Goal: Task Accomplishment & Management: Use online tool/utility

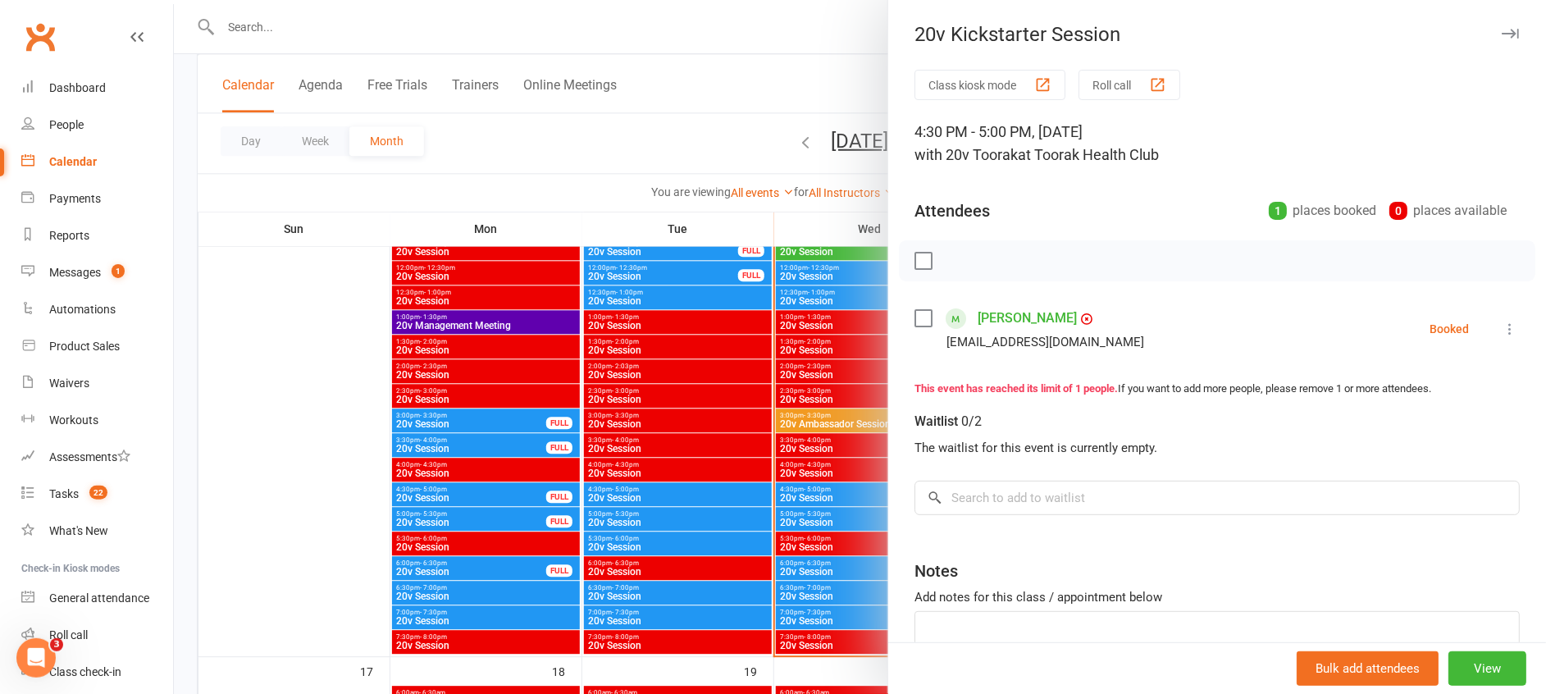
drag, startPoint x: 0, startPoint y: 0, endPoint x: 780, endPoint y: 334, distance: 848.4
click at [780, 334] on div at bounding box center [860, 347] width 1372 height 694
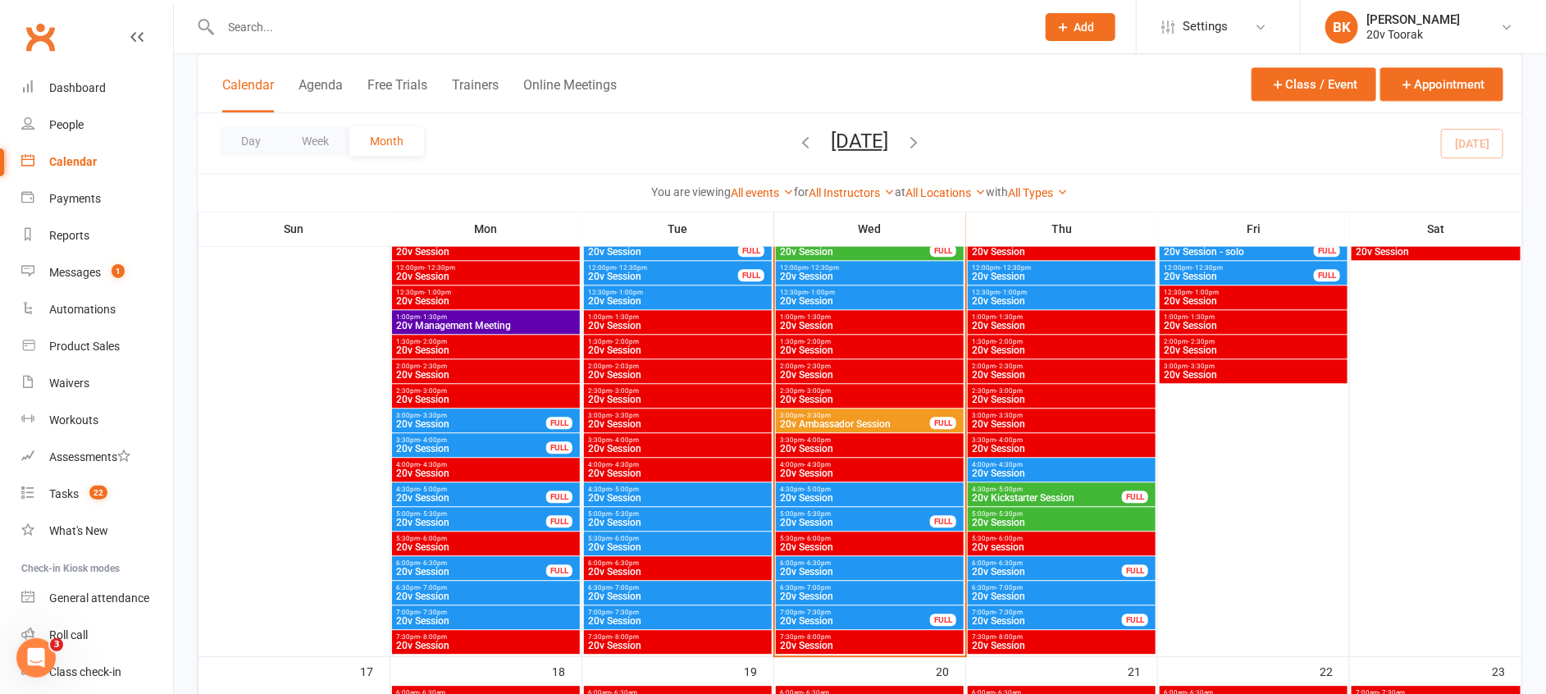
click at [1011, 487] on span "- 5:00pm" at bounding box center [1009, 489] width 27 height 7
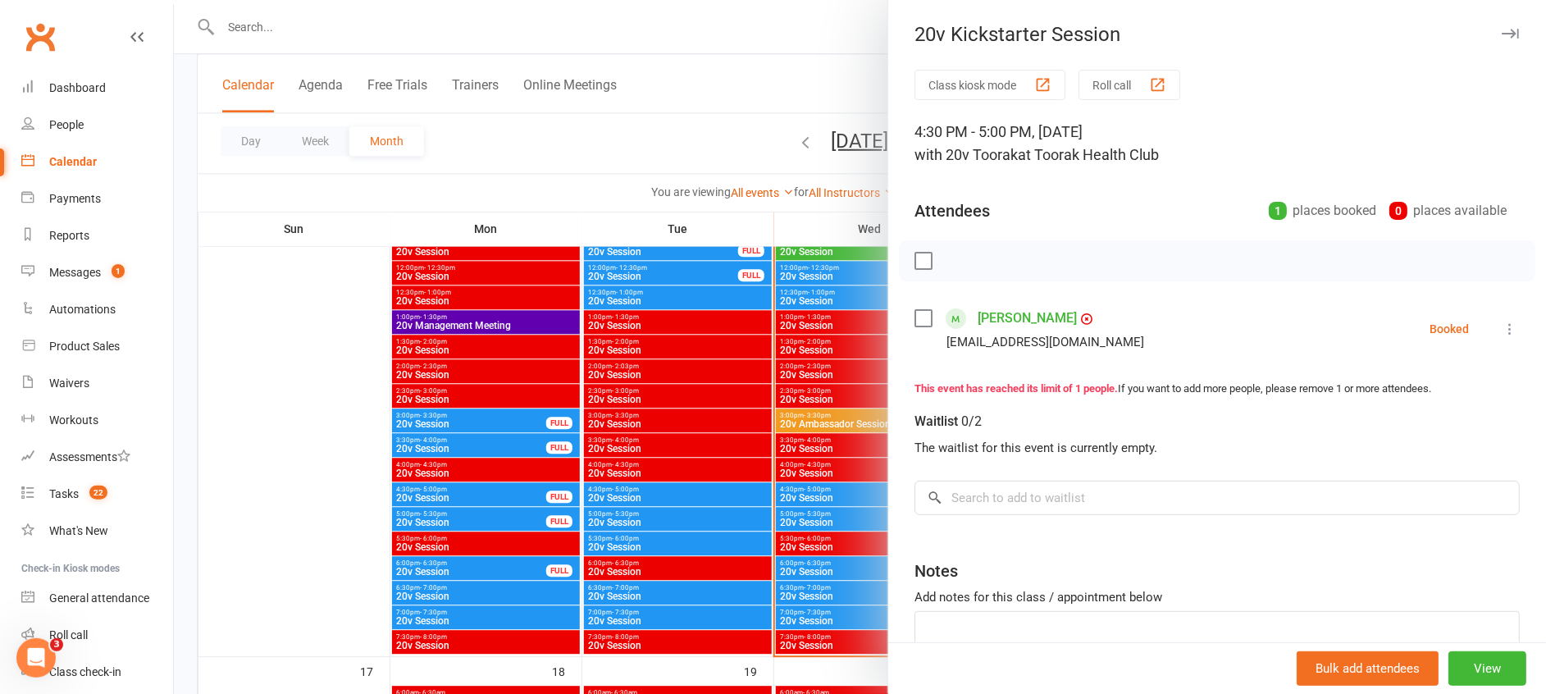
click at [988, 316] on link "Amy Chu" at bounding box center [1027, 318] width 99 height 26
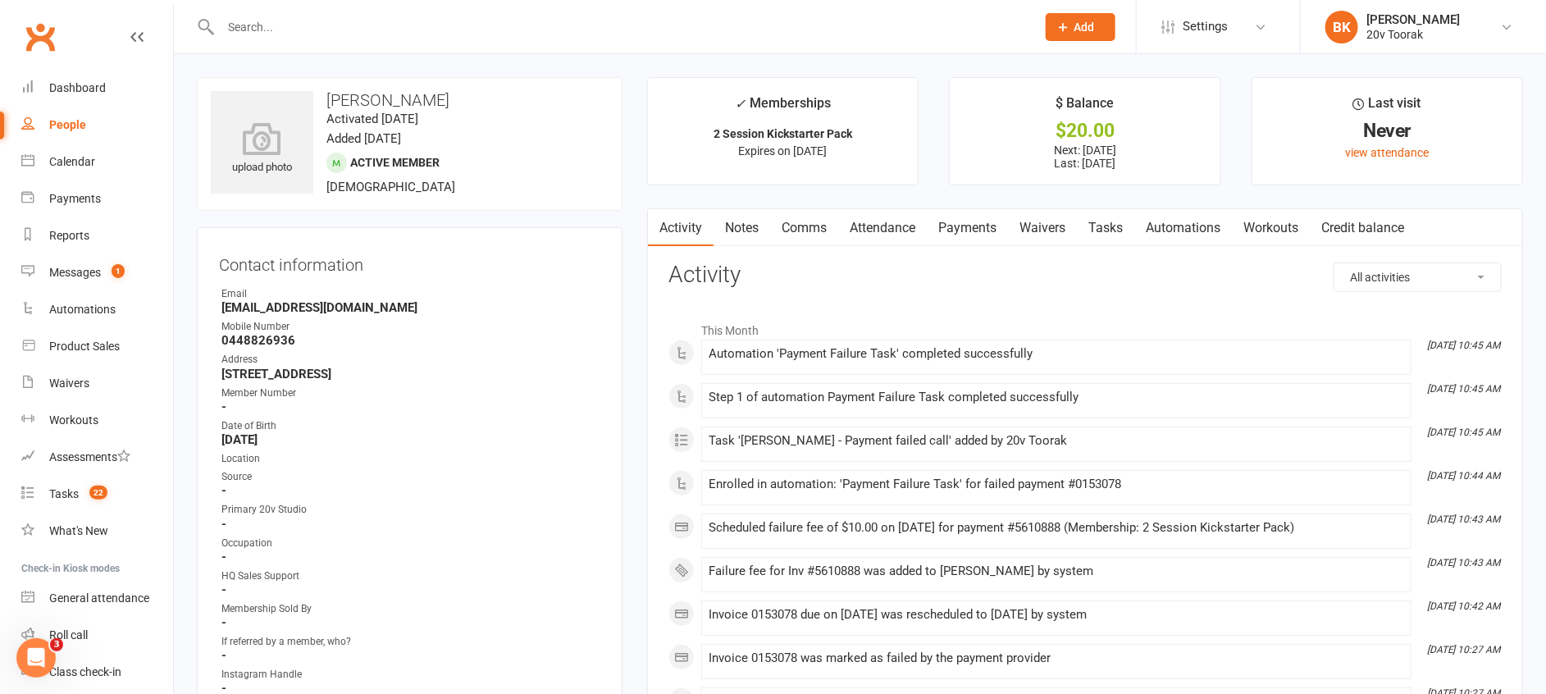
click at [960, 219] on link "Payments" at bounding box center [967, 228] width 81 height 38
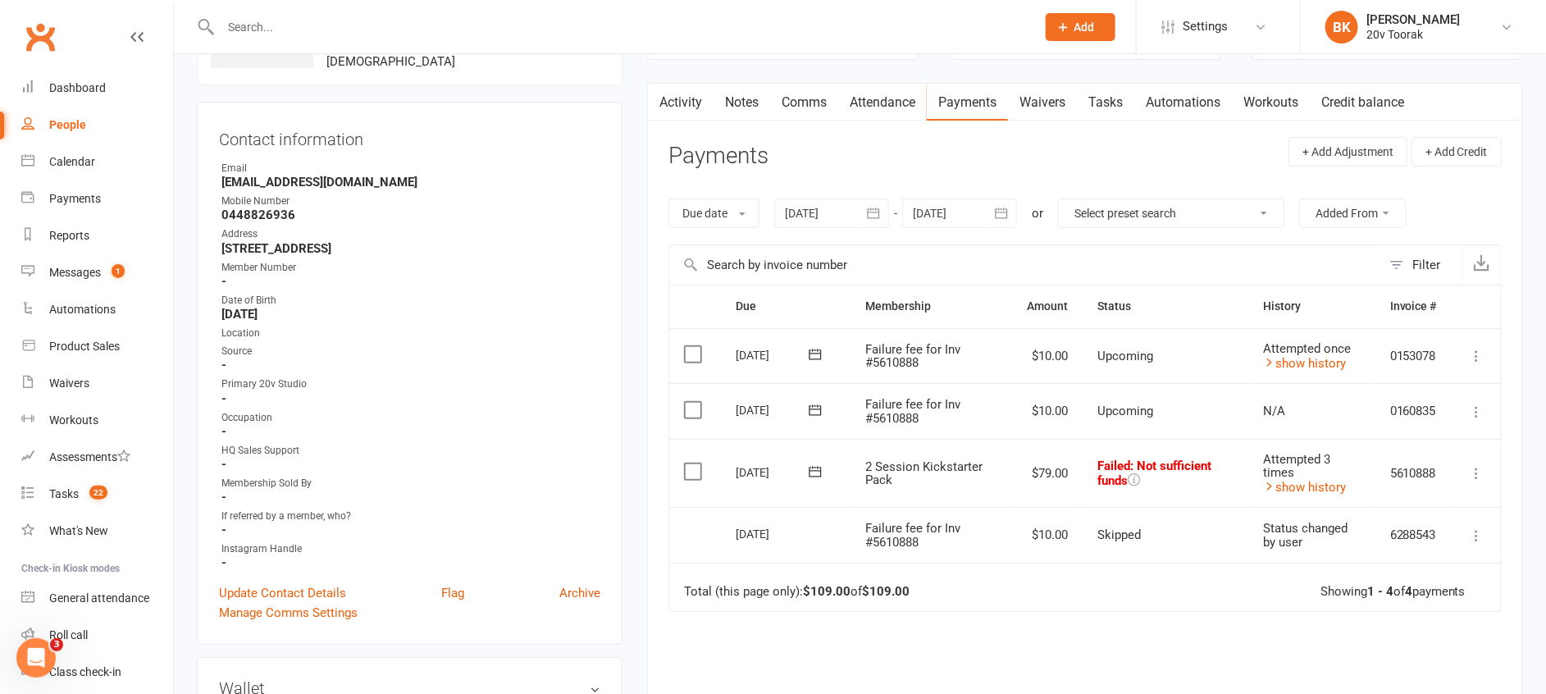
scroll to position [128, 0]
click at [1304, 477] on link "show history" at bounding box center [1304, 484] width 83 height 15
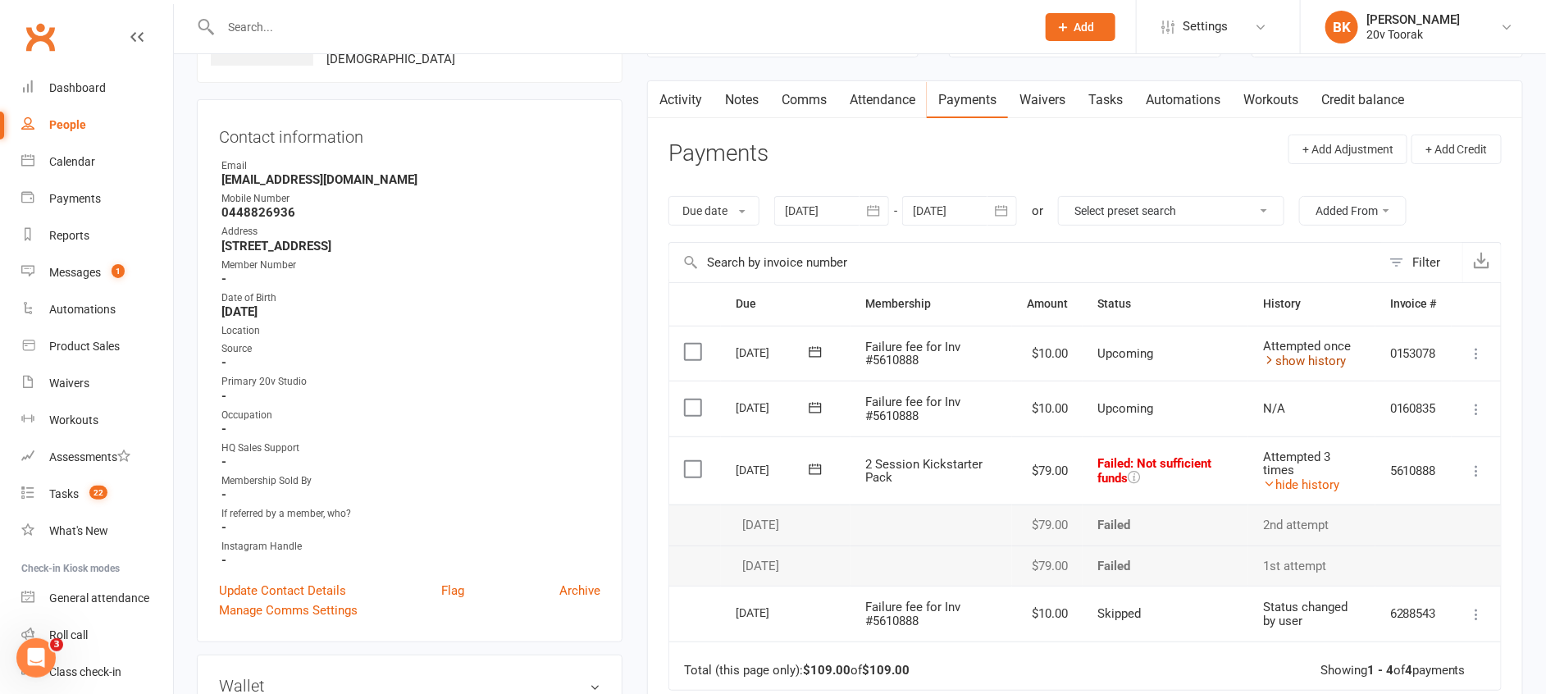
click at [1309, 362] on link "show history" at bounding box center [1304, 360] width 83 height 15
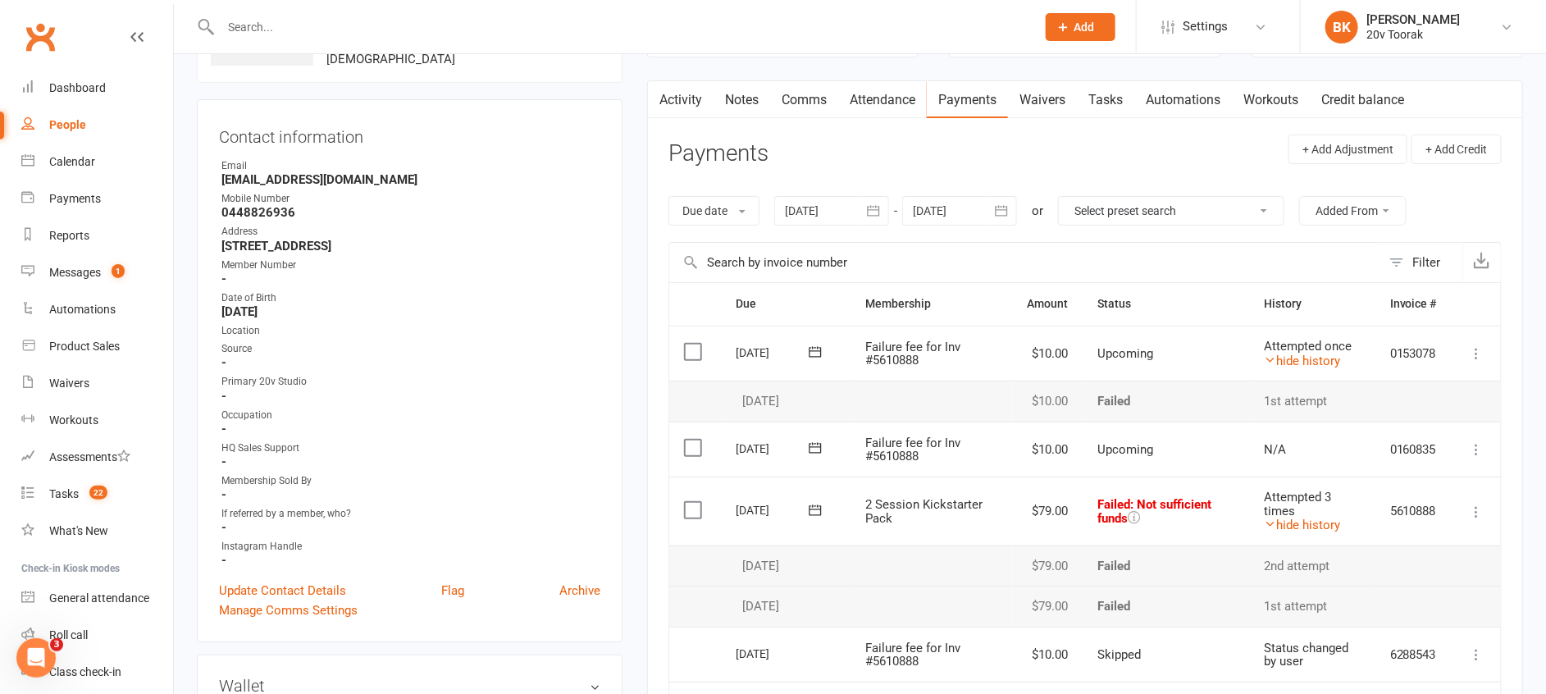
click at [687, 504] on label at bounding box center [695, 510] width 22 height 16
click at [687, 502] on input "checkbox" at bounding box center [689, 502] width 11 height 0
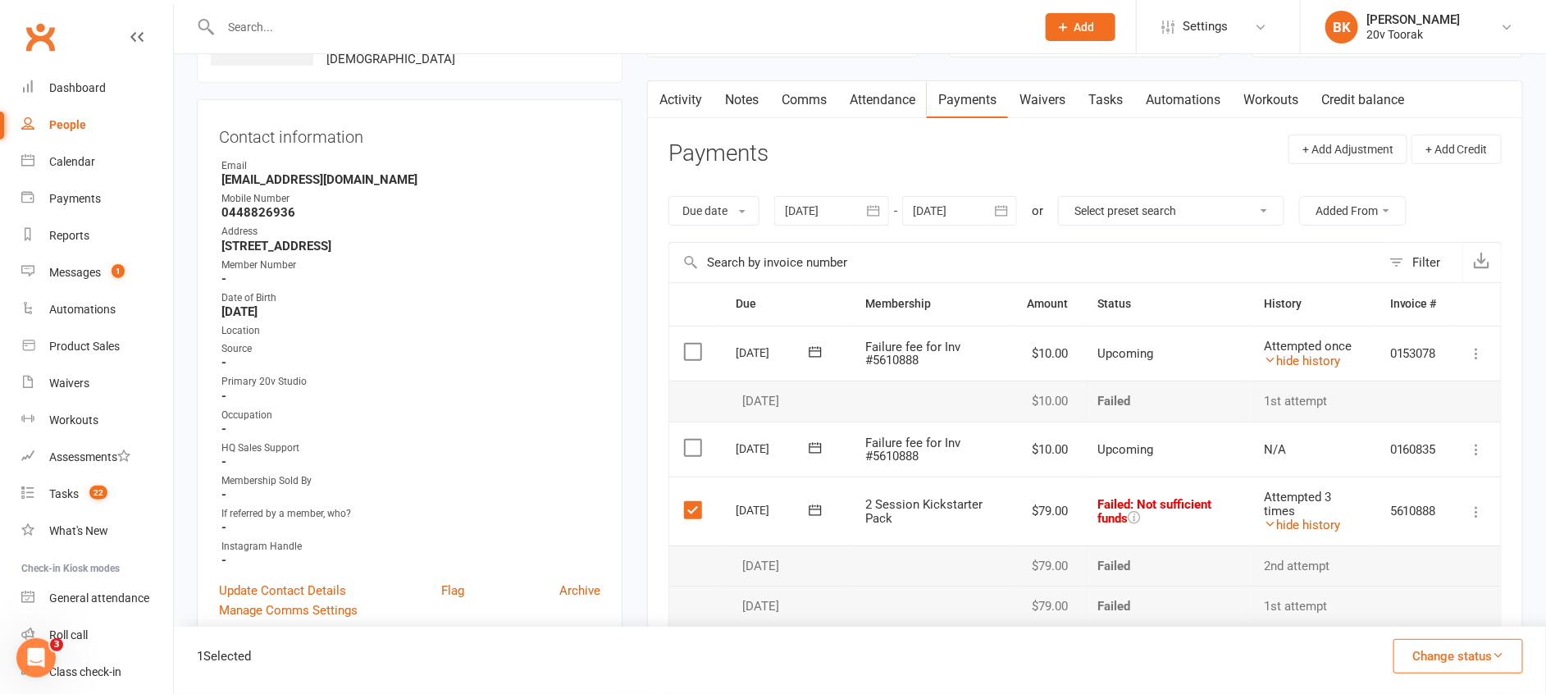
click at [685, 440] on label at bounding box center [695, 448] width 22 height 16
click at [685, 440] on input "checkbox" at bounding box center [689, 440] width 11 height 0
click at [695, 348] on label at bounding box center [695, 352] width 22 height 16
click at [695, 344] on input "checkbox" at bounding box center [689, 344] width 11 height 0
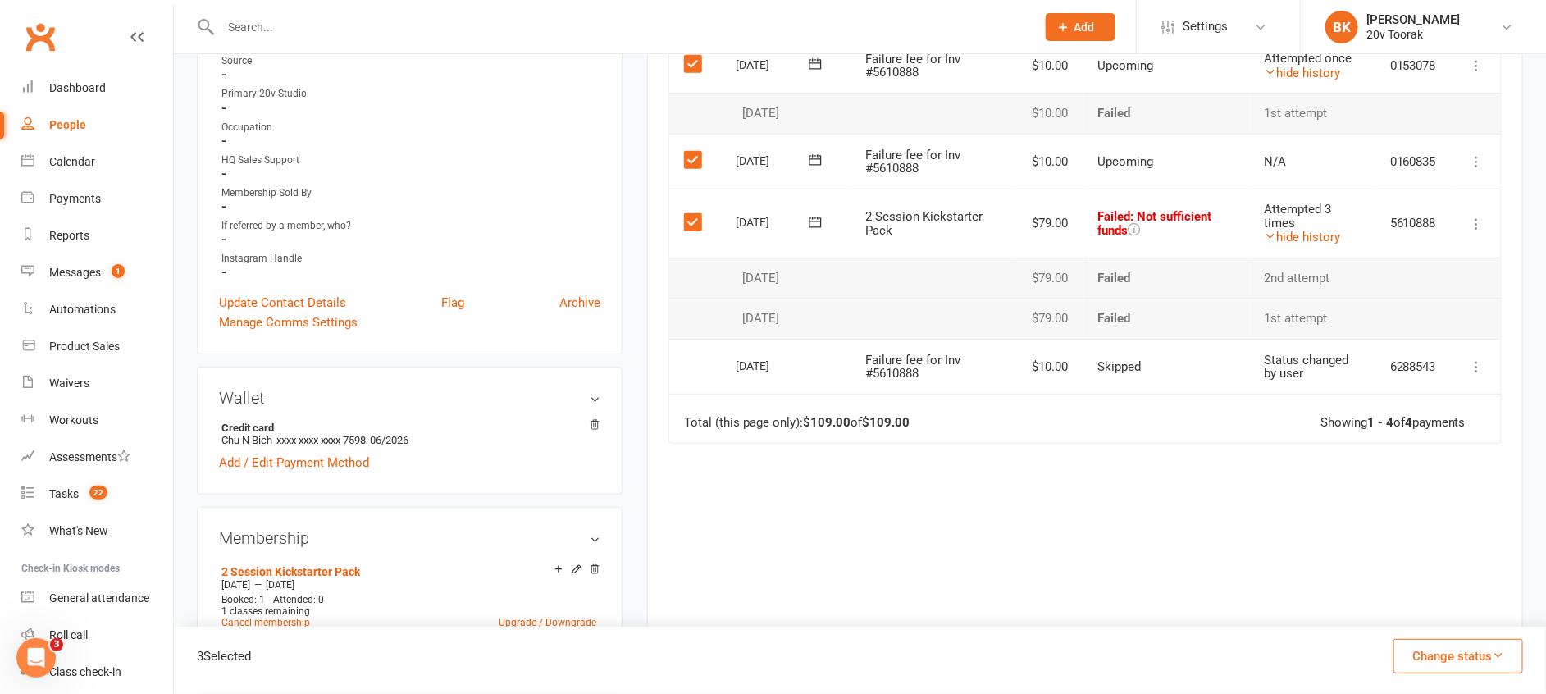
scroll to position [419, 0]
click at [1487, 653] on button "Change status" at bounding box center [1458, 656] width 130 height 34
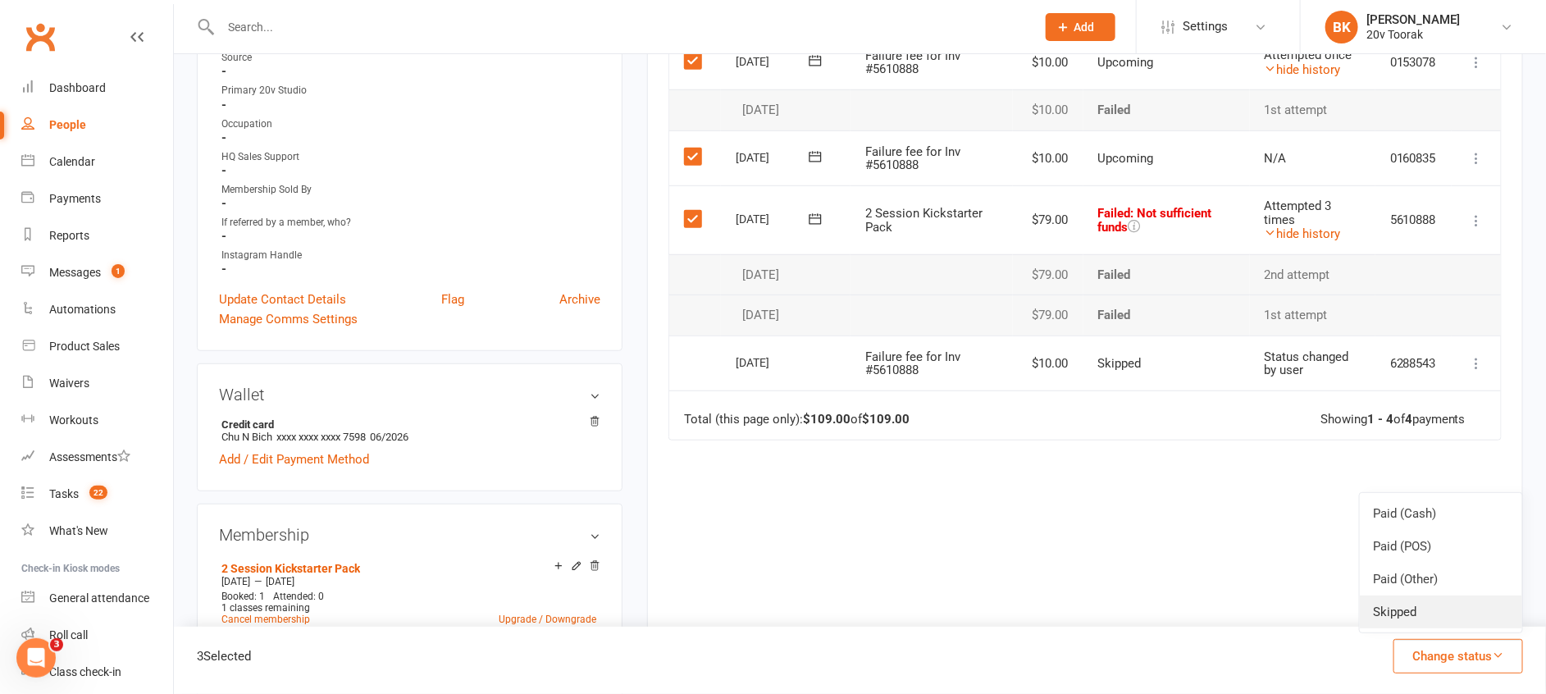
click at [1409, 612] on link "Skipped" at bounding box center [1441, 611] width 162 height 33
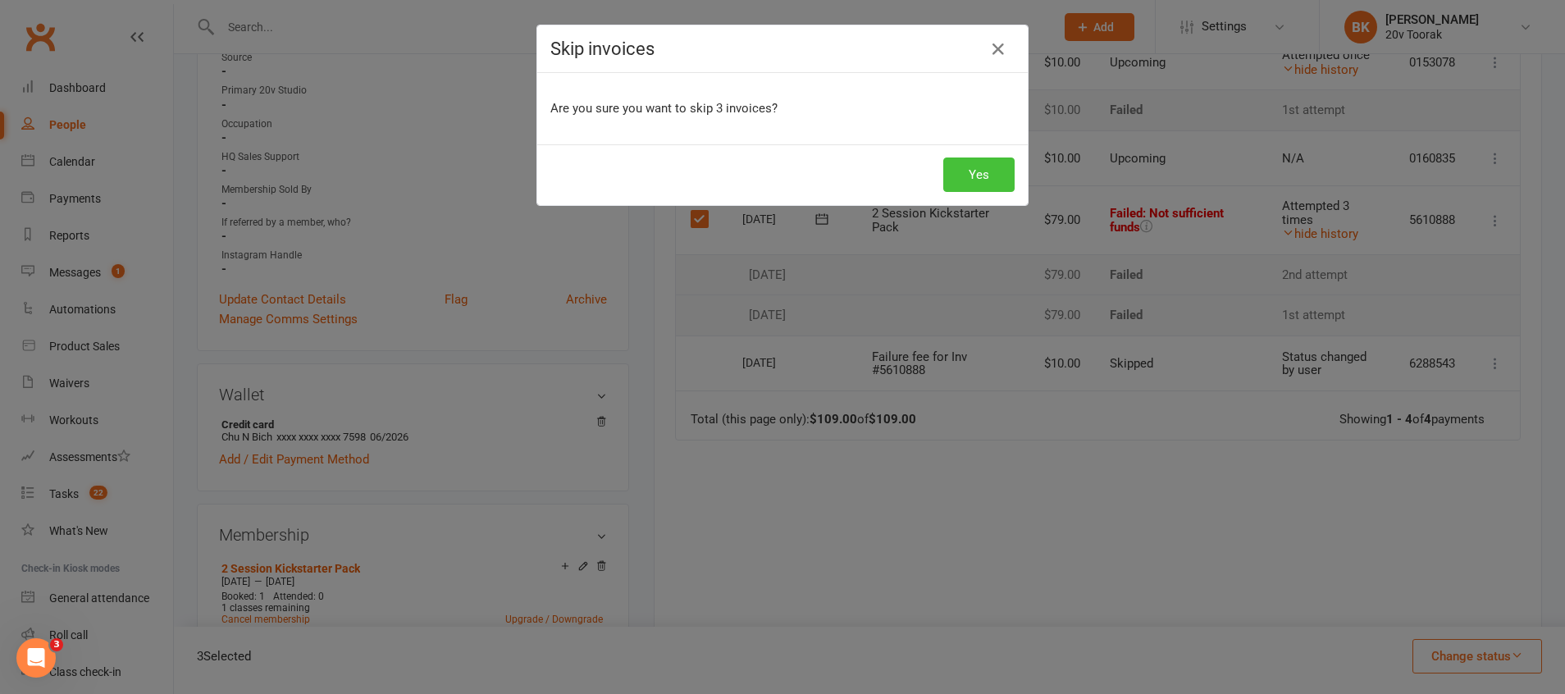
click at [958, 181] on button "Yes" at bounding box center [978, 174] width 71 height 34
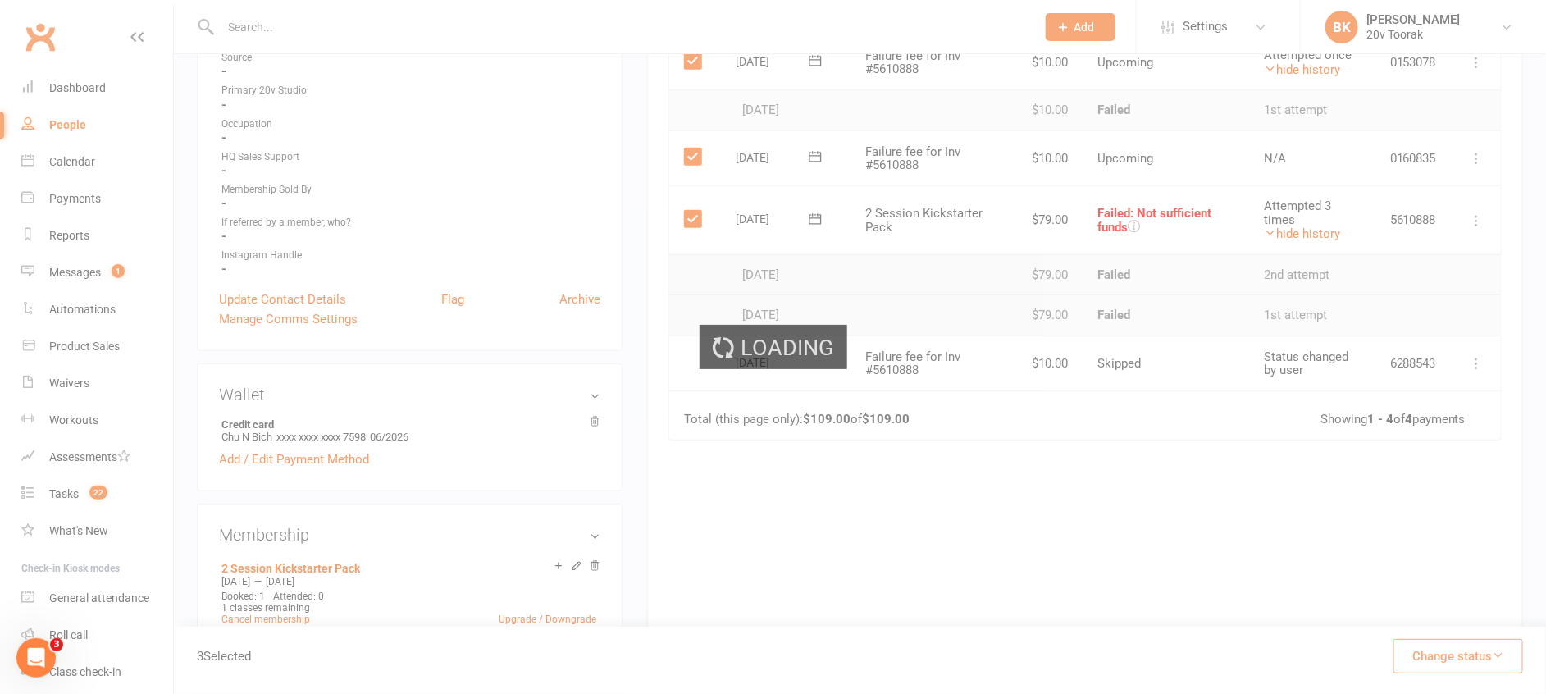
scroll to position [0, 0]
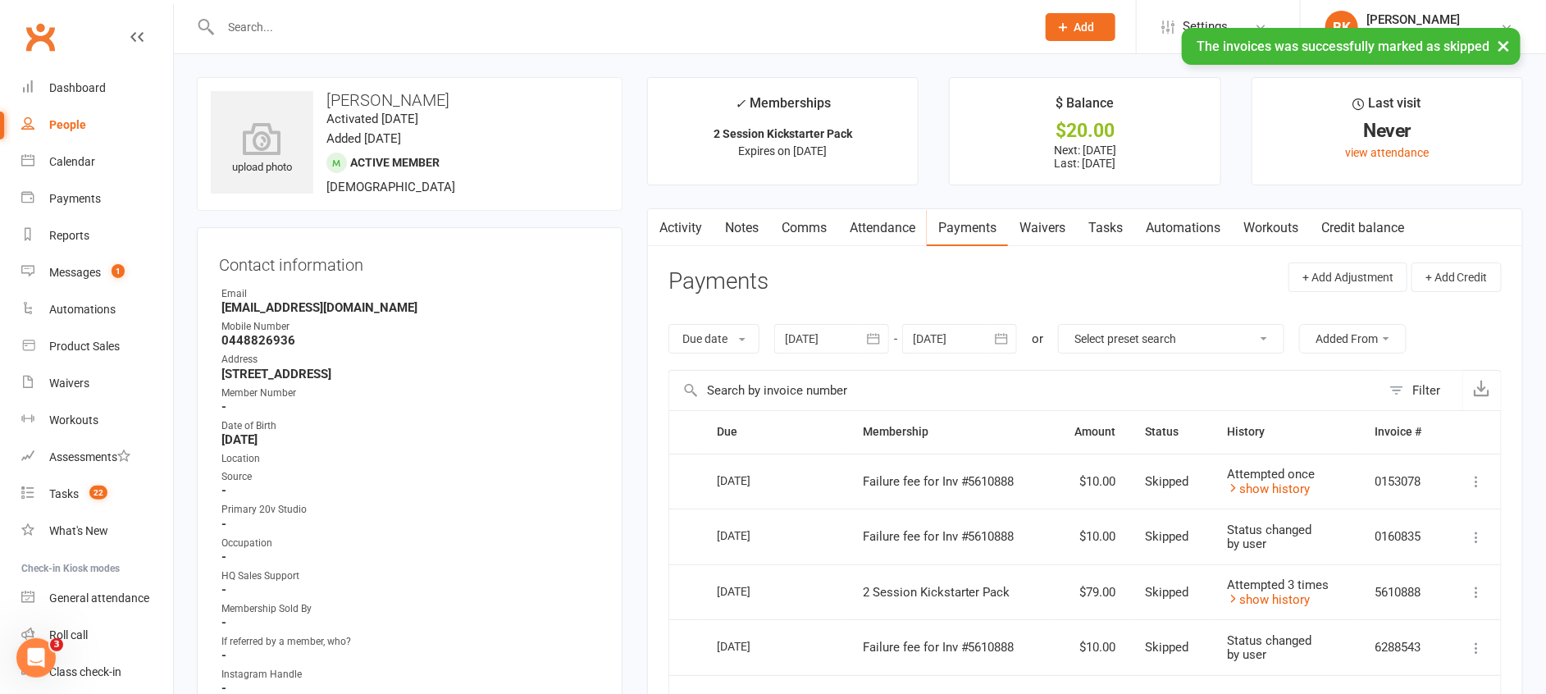
click at [1109, 221] on link "Tasks" at bounding box center [1105, 228] width 57 height 38
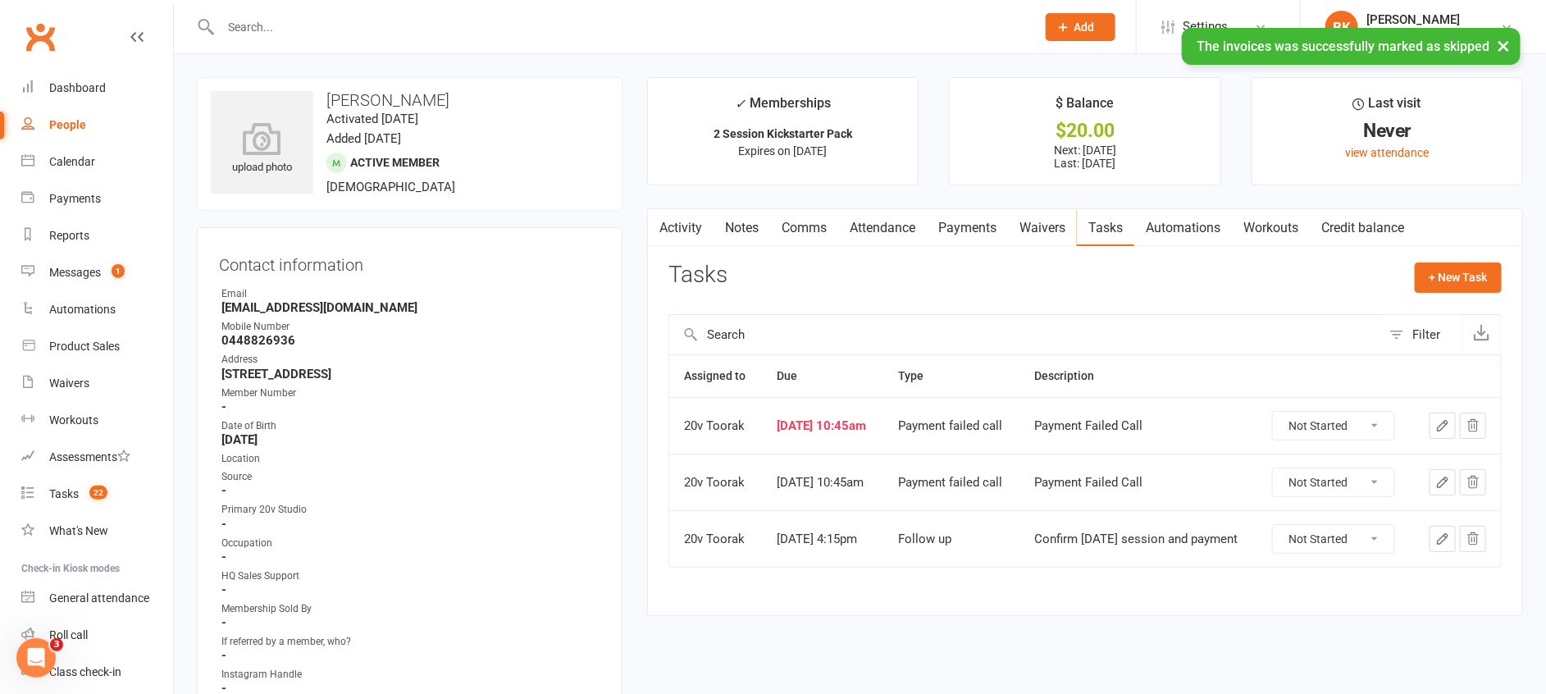
scroll to position [66, 0]
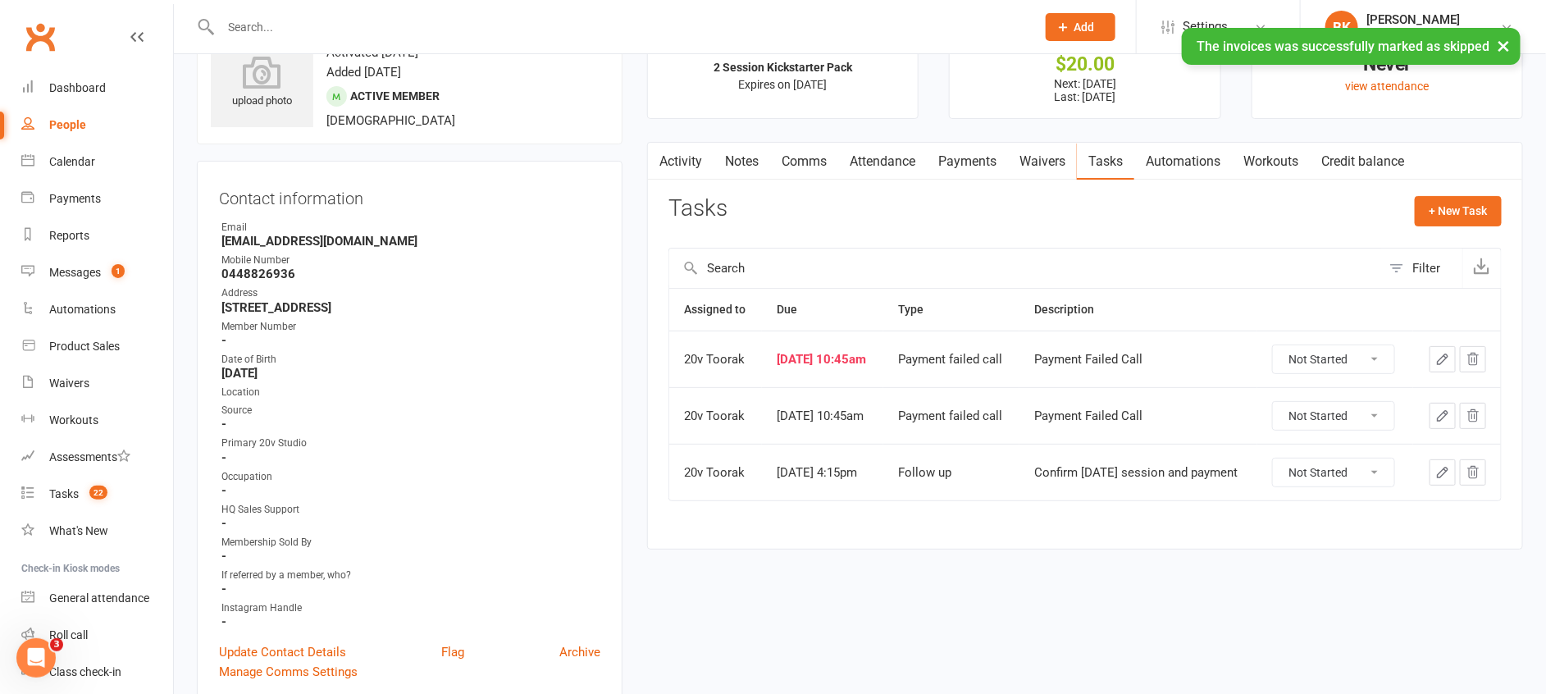
click at [1288, 369] on select "Not Started In Progress Waiting Complete" at bounding box center [1333, 359] width 121 height 28
click at [1278, 358] on select "Not Started In Progress Waiting Complete" at bounding box center [1333, 359] width 121 height 28
select select "unstarted"
click at [1348, 412] on td "Not Started In Progress Waiting Complete" at bounding box center [1334, 415] width 156 height 57
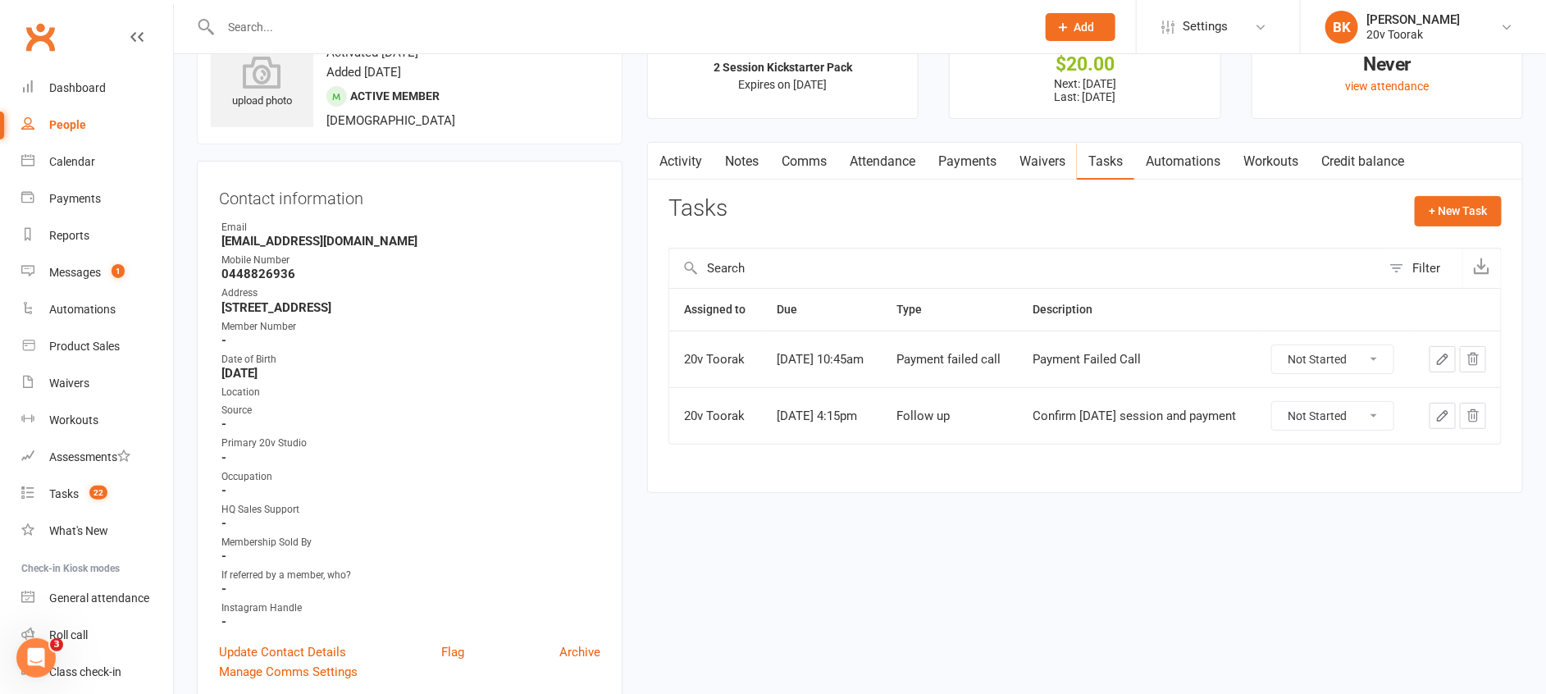
click at [1356, 372] on select "Not Started In Progress Waiting Complete" at bounding box center [1332, 359] width 121 height 28
click at [1278, 358] on select "Not Started In Progress Waiting Complete" at bounding box center [1332, 359] width 121 height 28
select select "unstarted"
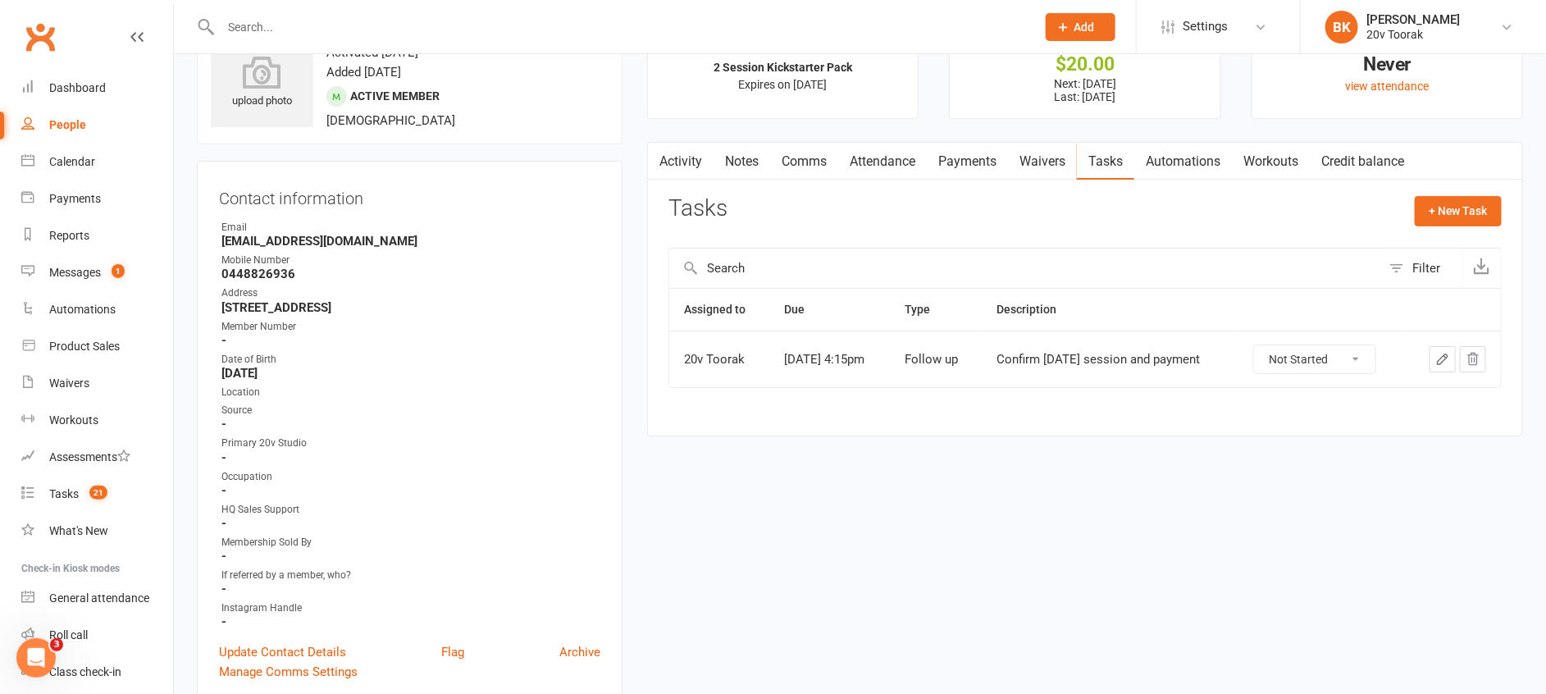
click at [764, 162] on link "Notes" at bounding box center [742, 162] width 57 height 38
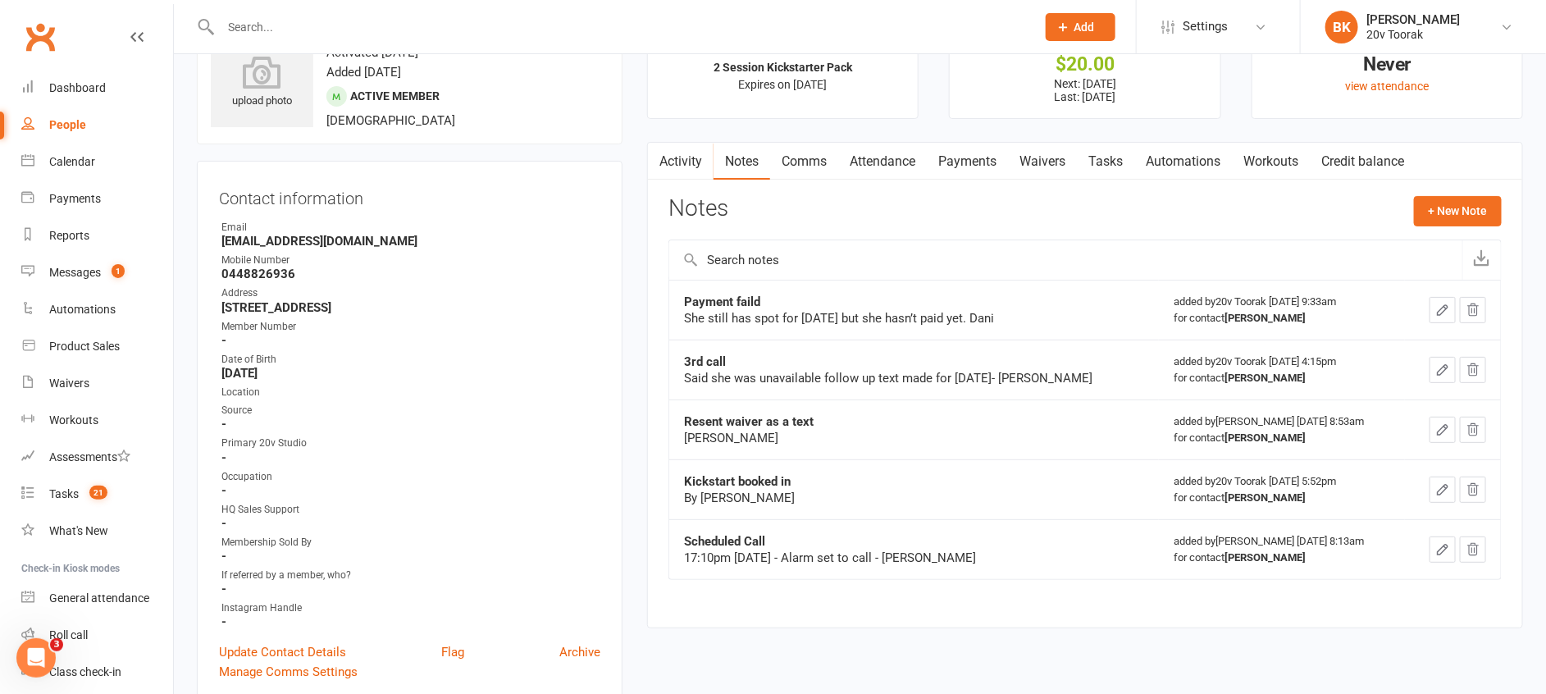
click at [824, 166] on link "Comms" at bounding box center [804, 162] width 68 height 38
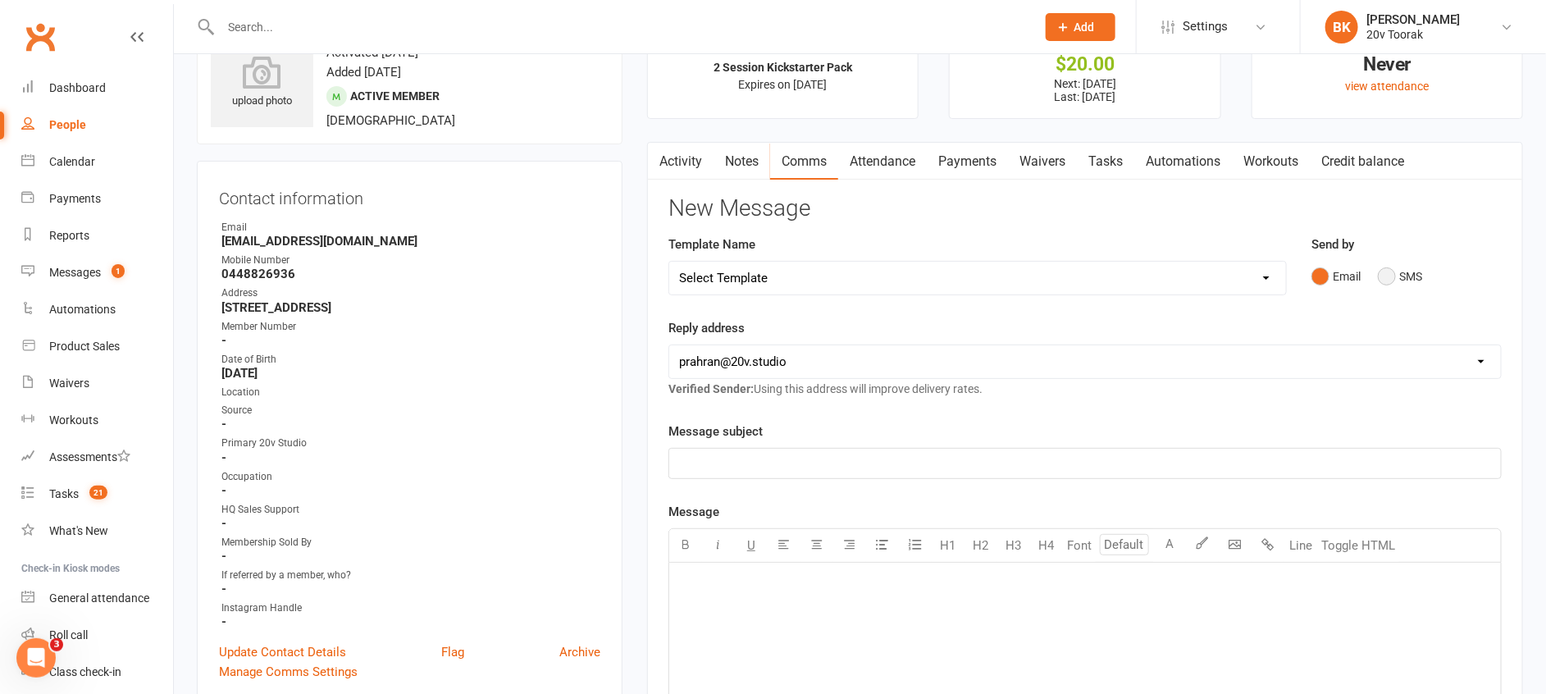
click at [1397, 271] on button "SMS" at bounding box center [1400, 276] width 44 height 31
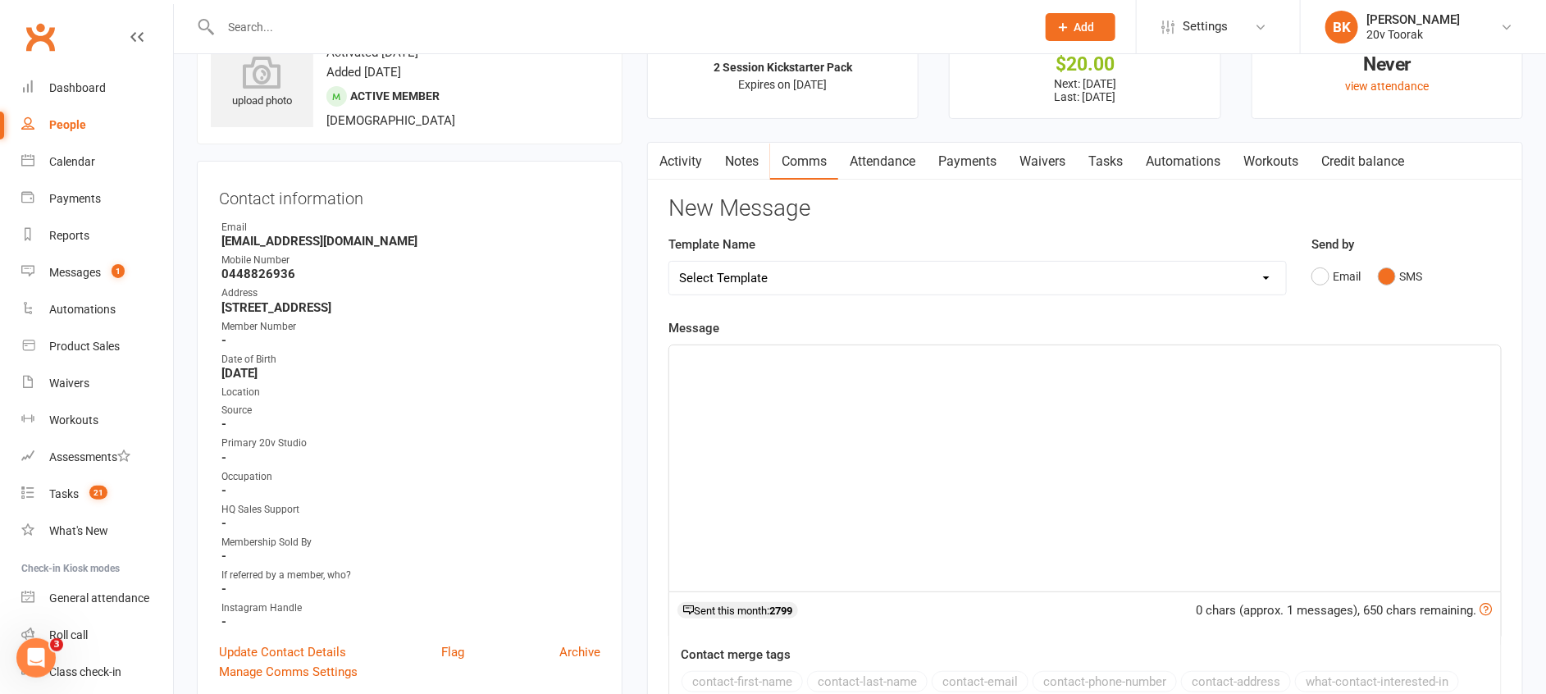
click at [1346, 396] on div "﻿" at bounding box center [1085, 468] width 832 height 246
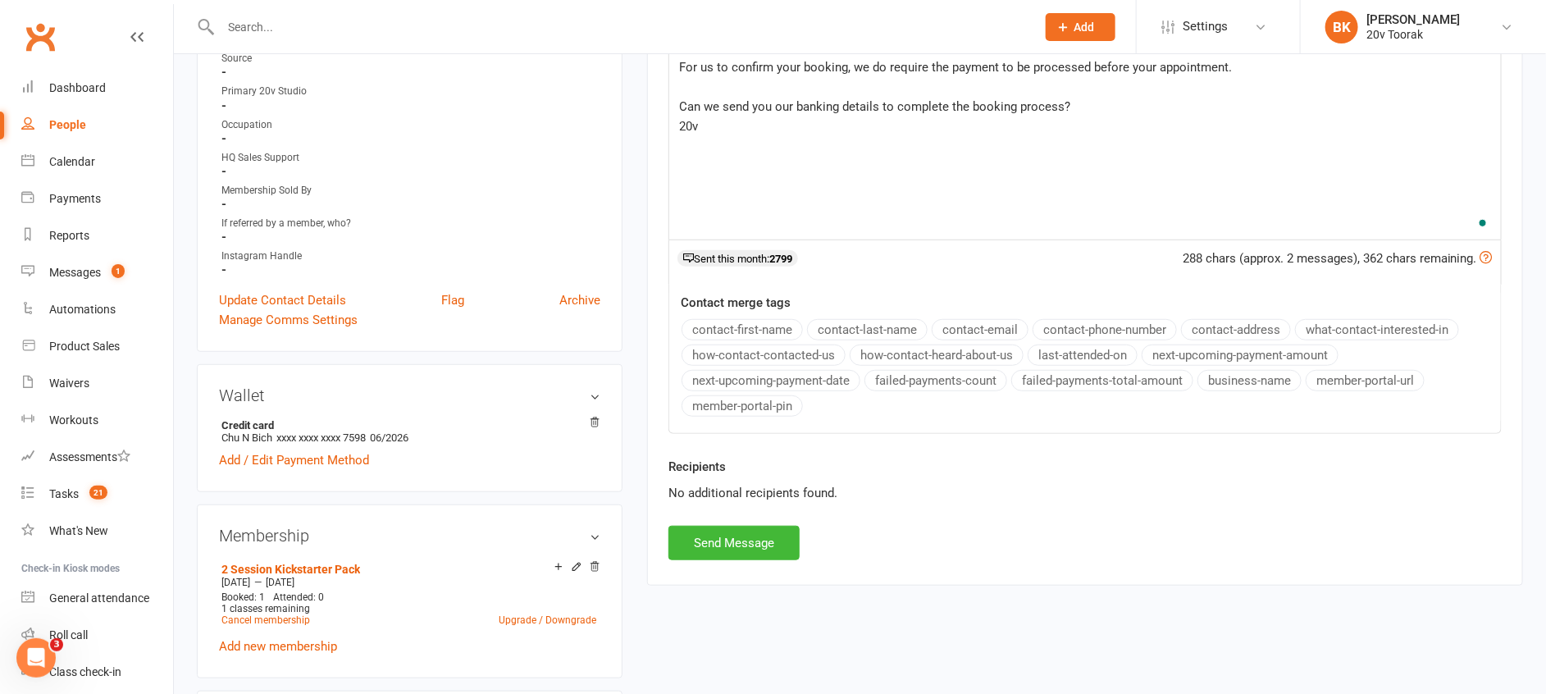
scroll to position [426, 0]
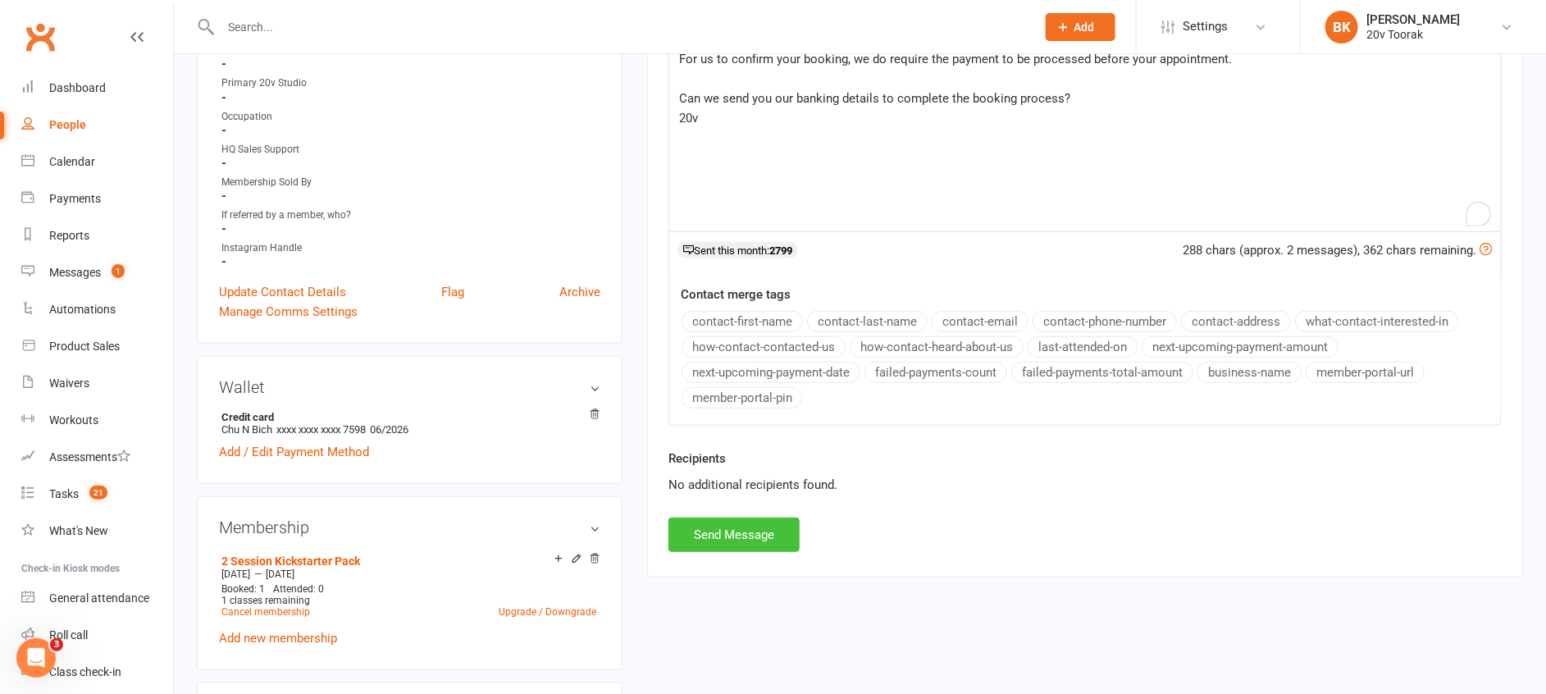
click at [717, 540] on button "Send Message" at bounding box center [733, 534] width 131 height 34
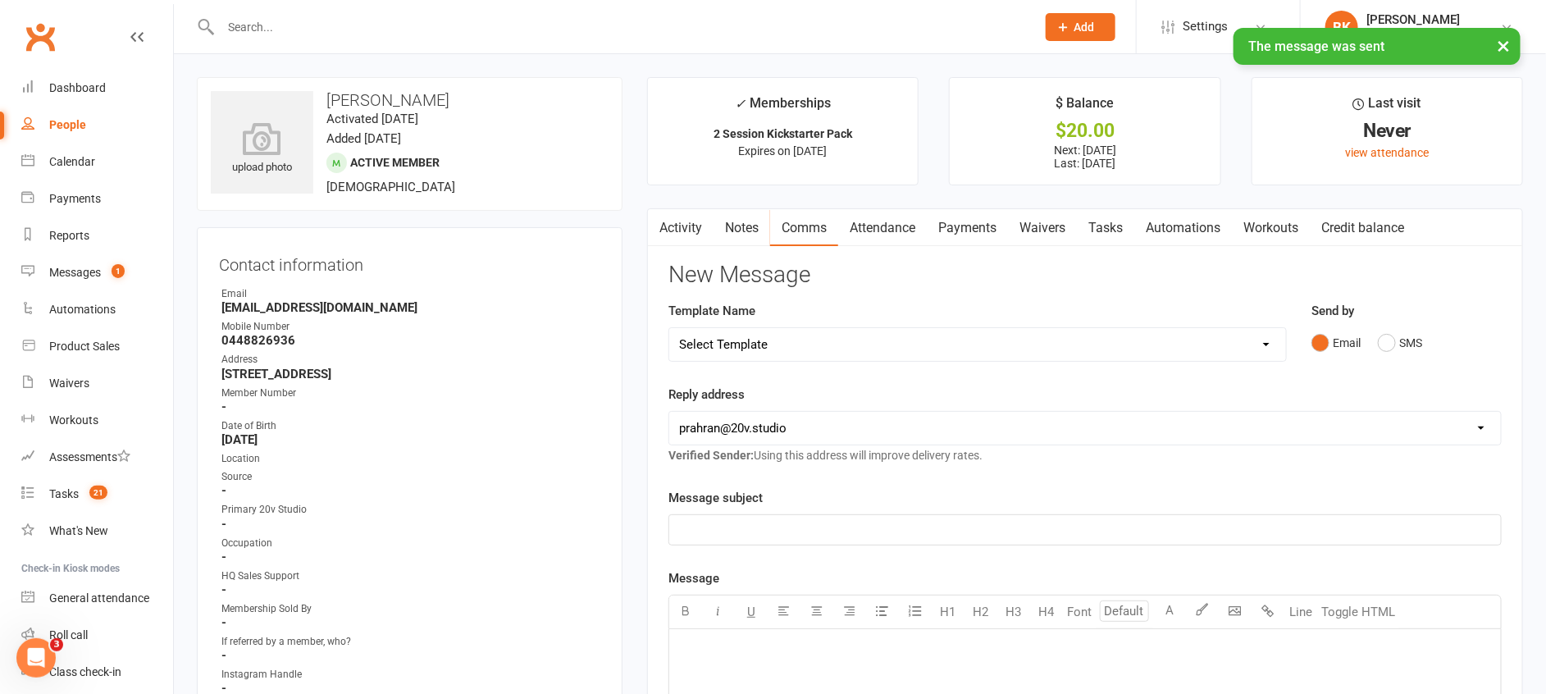
click at [760, 232] on link "Notes" at bounding box center [742, 228] width 57 height 38
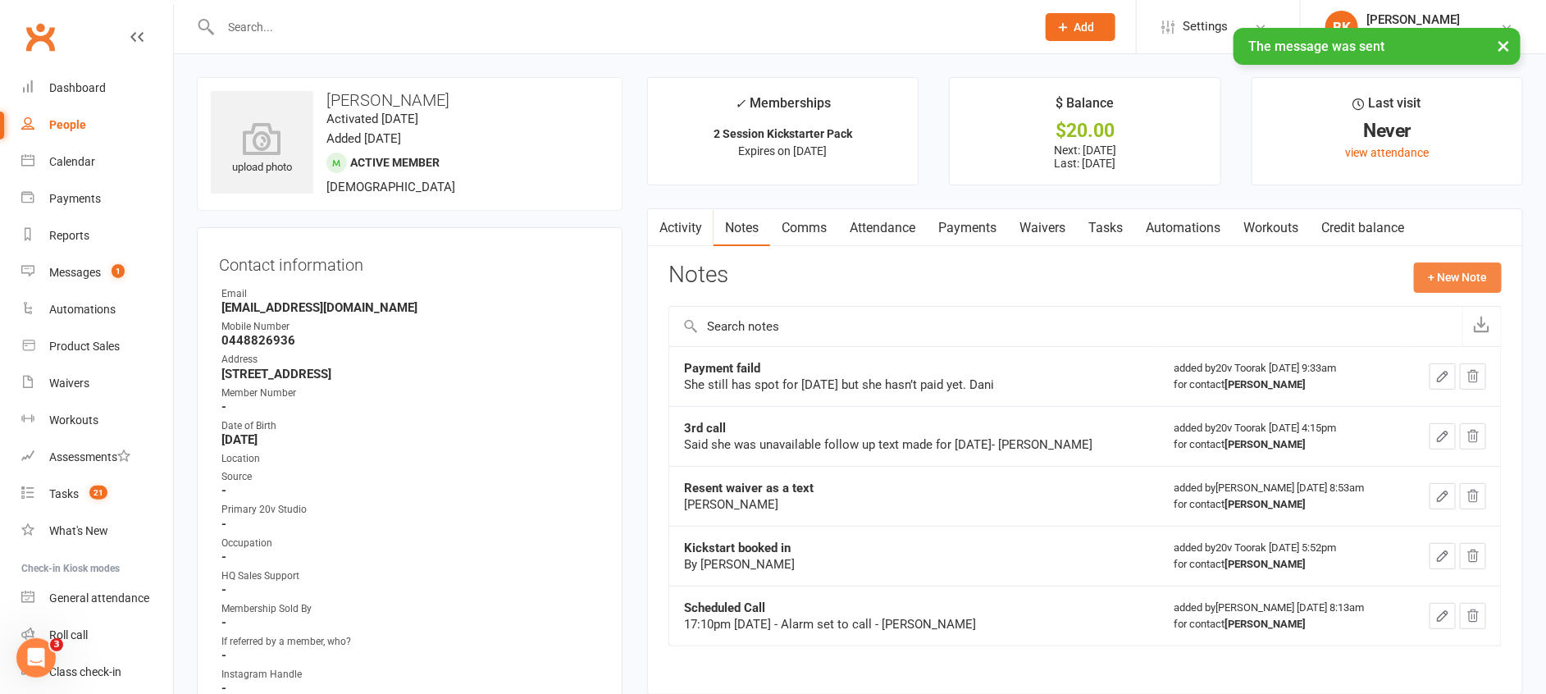
click at [1429, 280] on button "+ New Note" at bounding box center [1458, 277] width 88 height 30
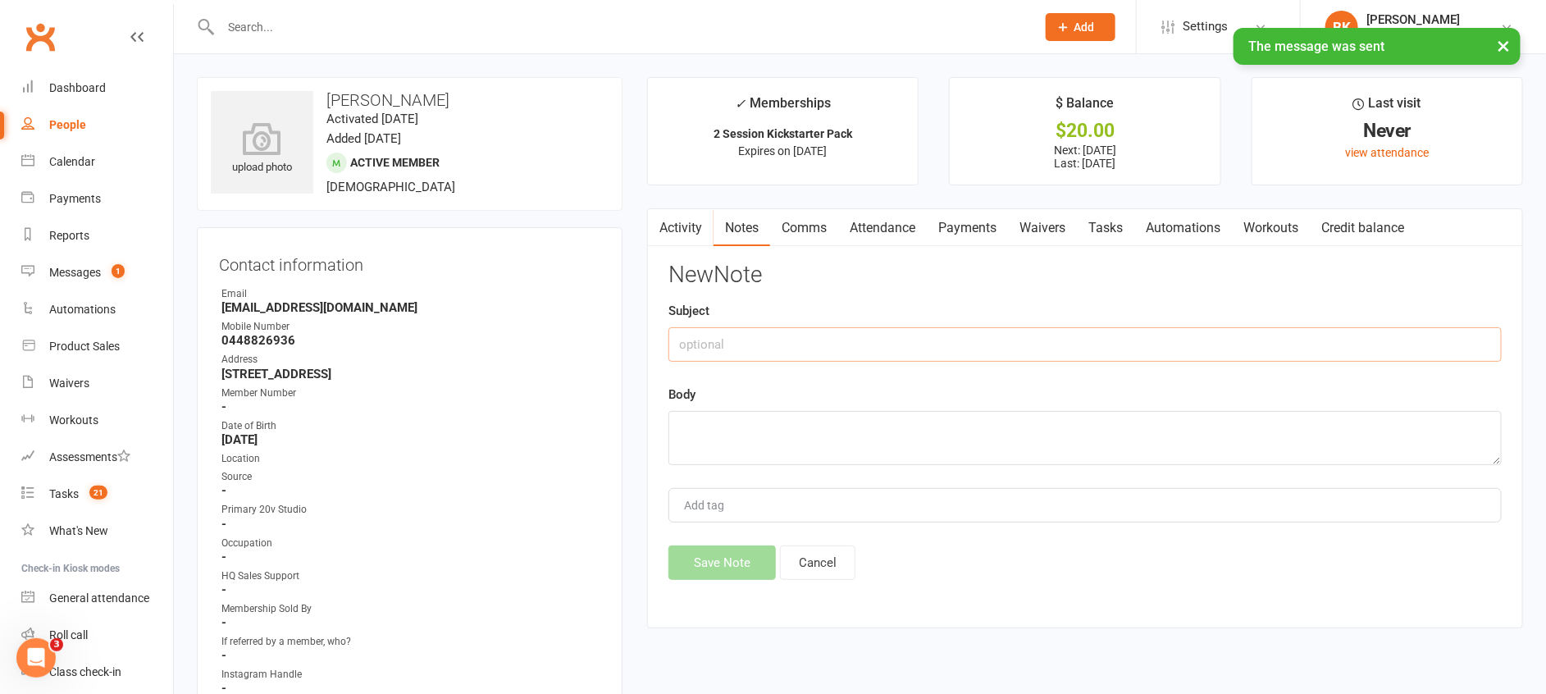
click at [980, 346] on input "text" at bounding box center [1084, 344] width 833 height 34
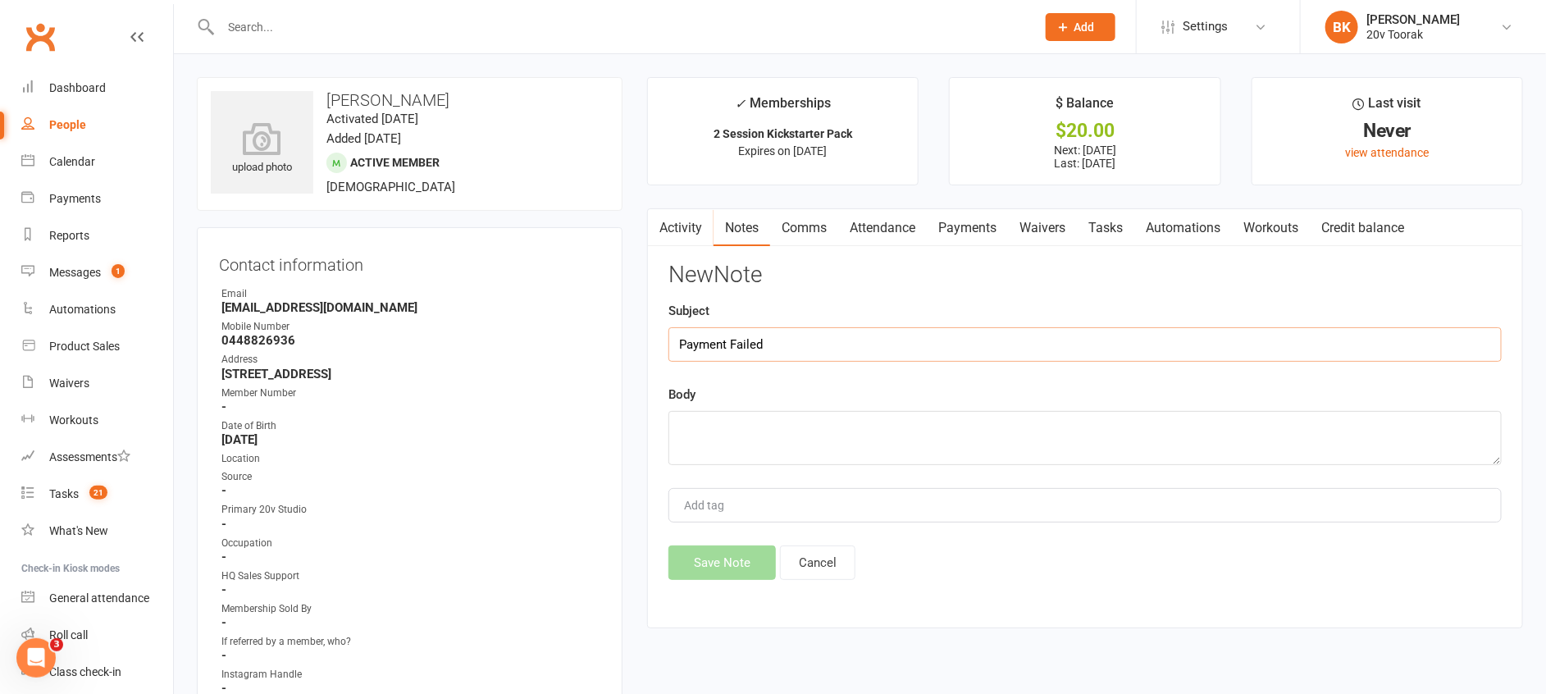
type input "Payment Failed"
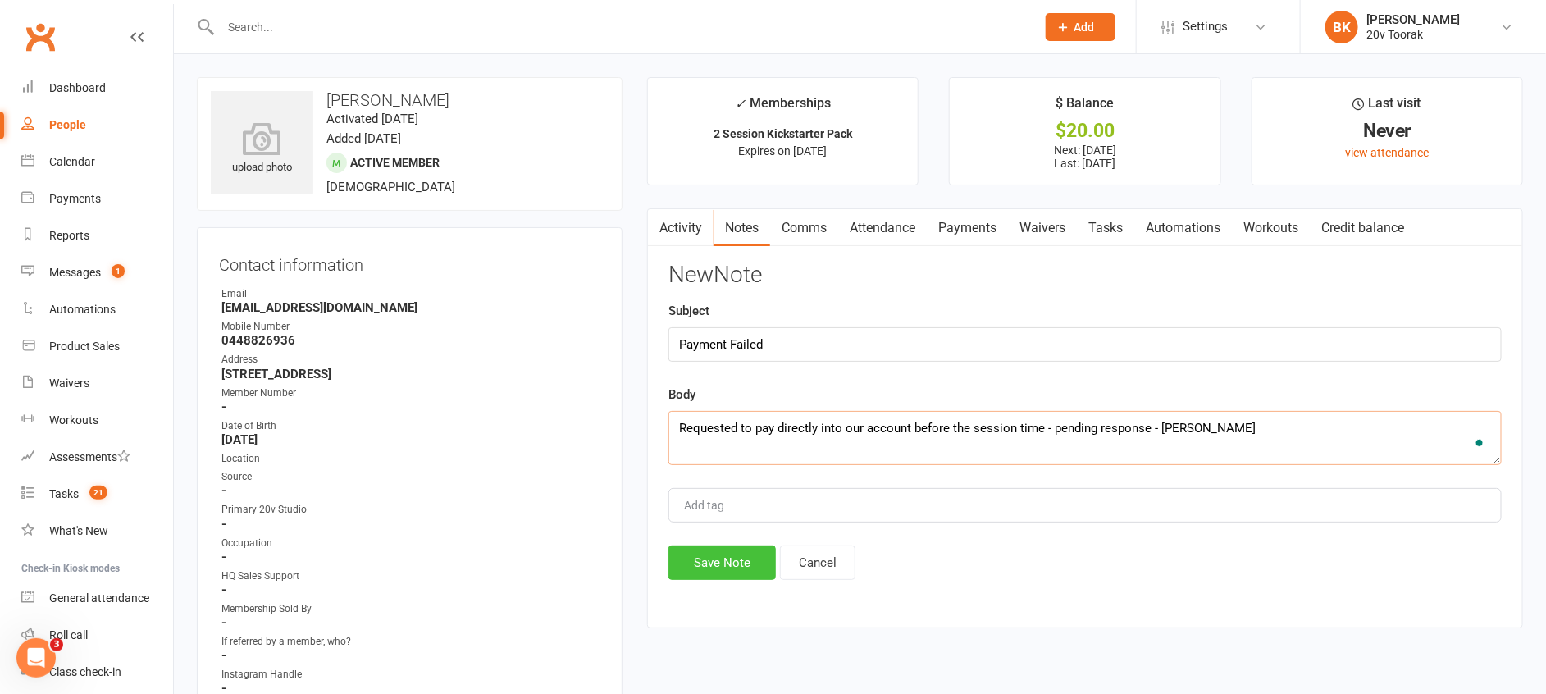
type textarea "Requested to pay directly into our account before the session time - pending re…"
click at [723, 554] on button "Save Note" at bounding box center [721, 562] width 107 height 34
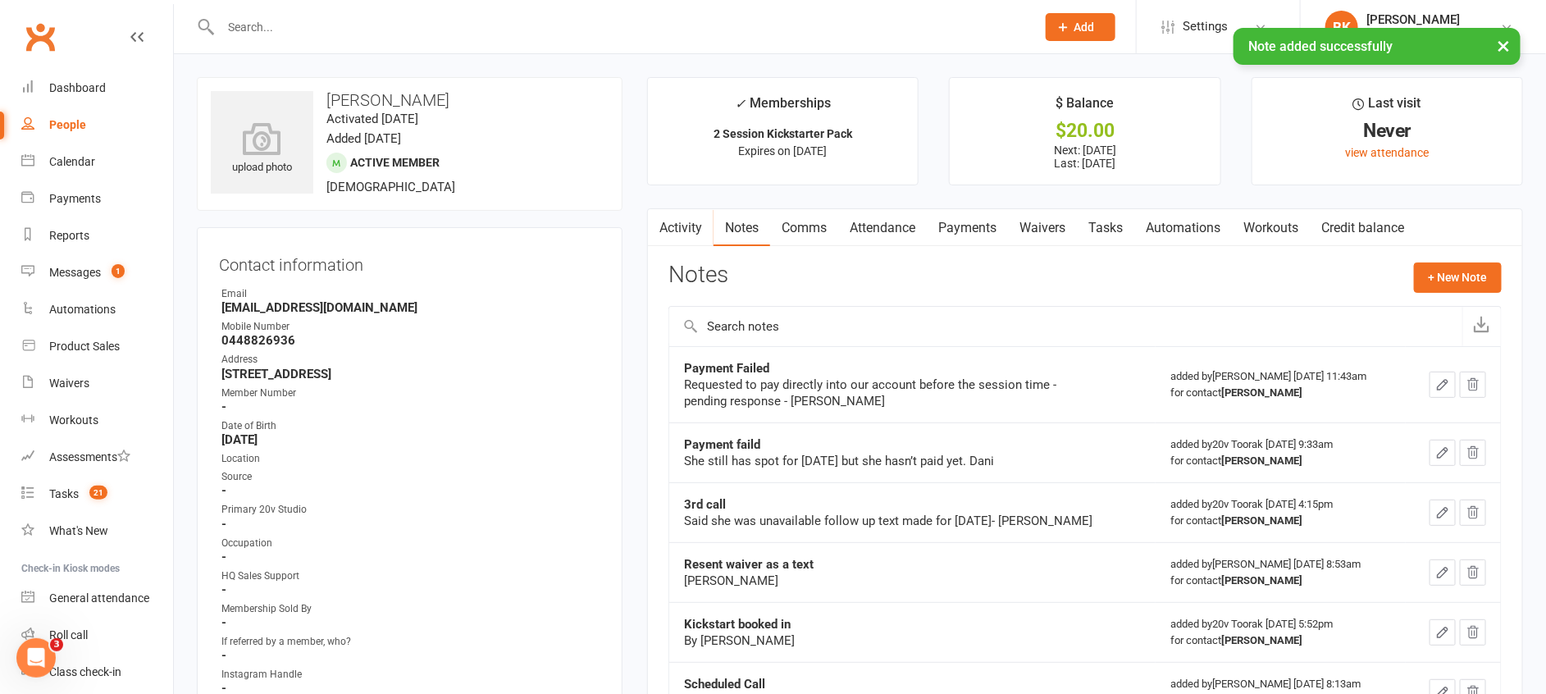
click at [1146, 225] on link "Automations" at bounding box center [1183, 228] width 98 height 38
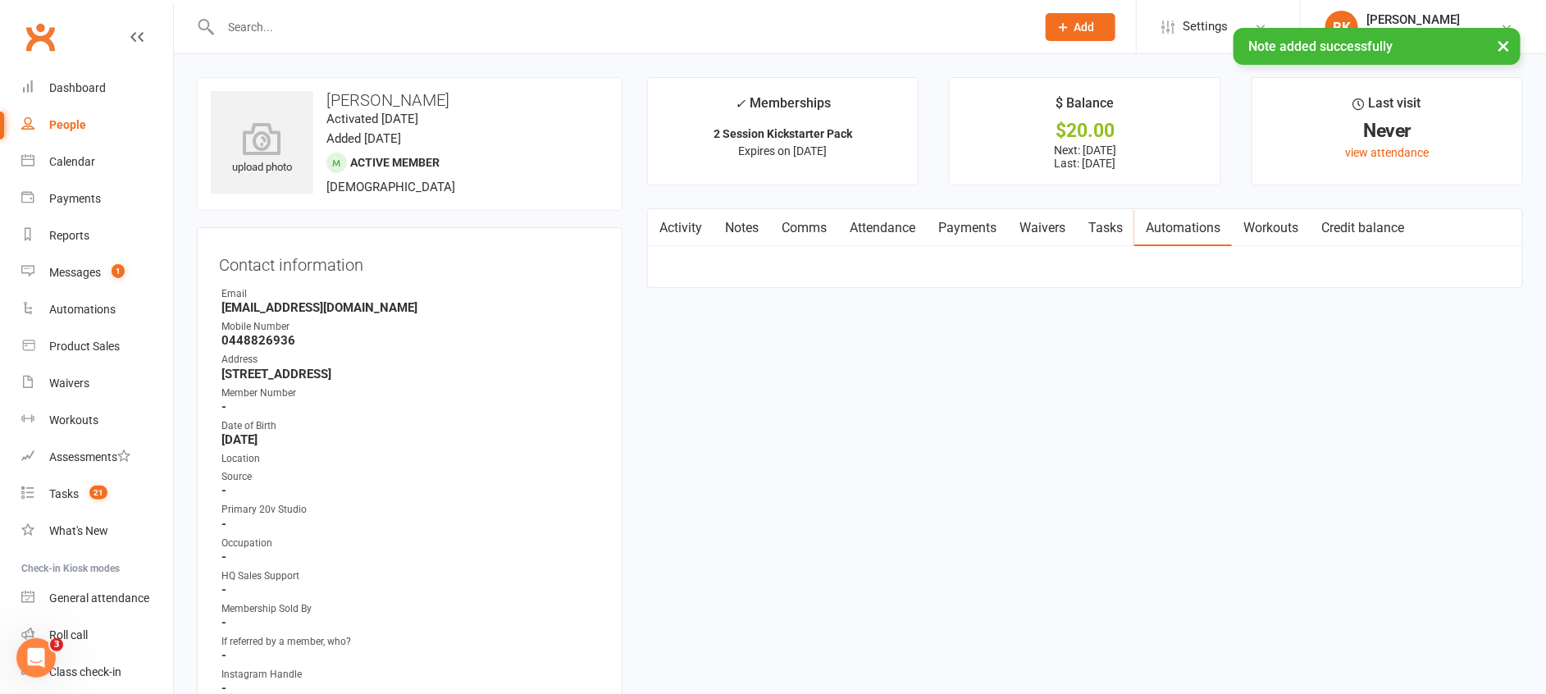
click at [1109, 226] on link "Tasks" at bounding box center [1105, 228] width 57 height 38
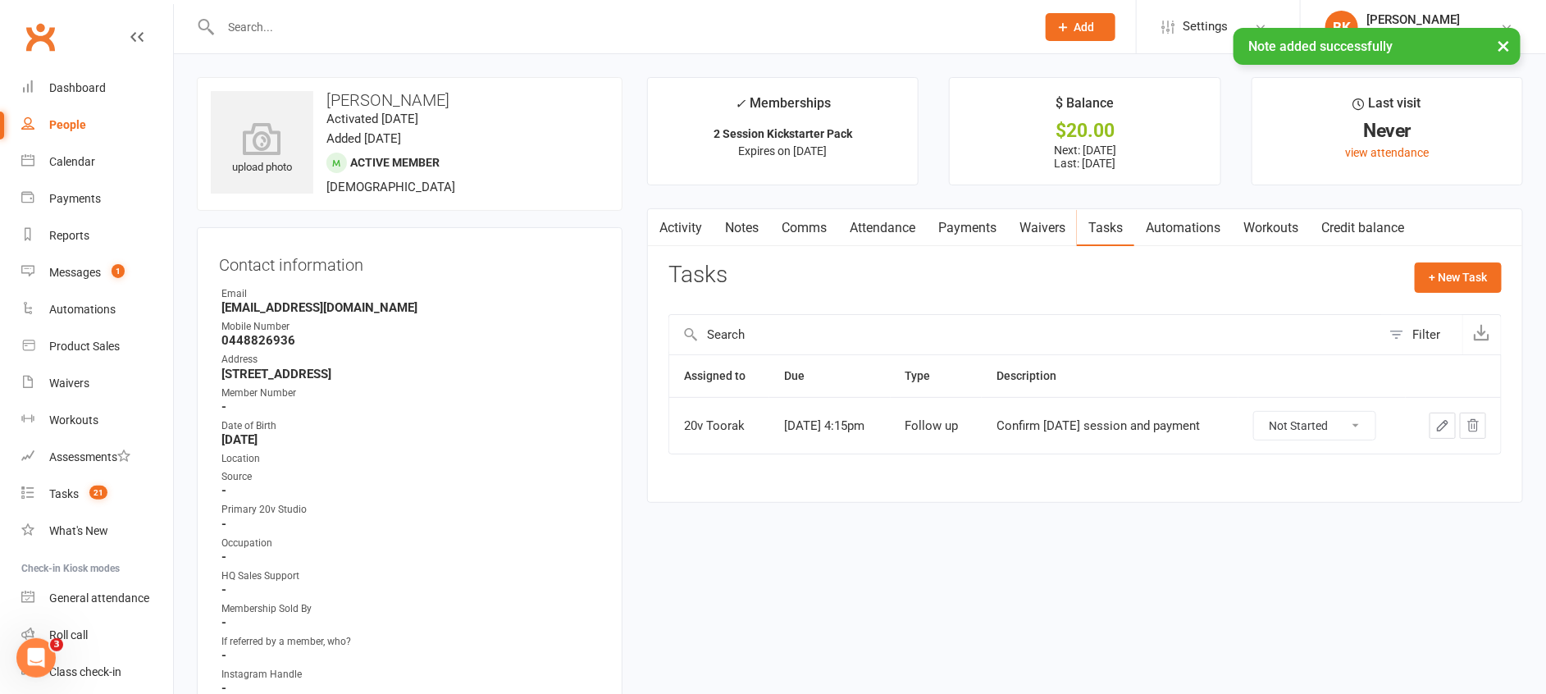
click at [942, 222] on link "Payments" at bounding box center [967, 228] width 81 height 38
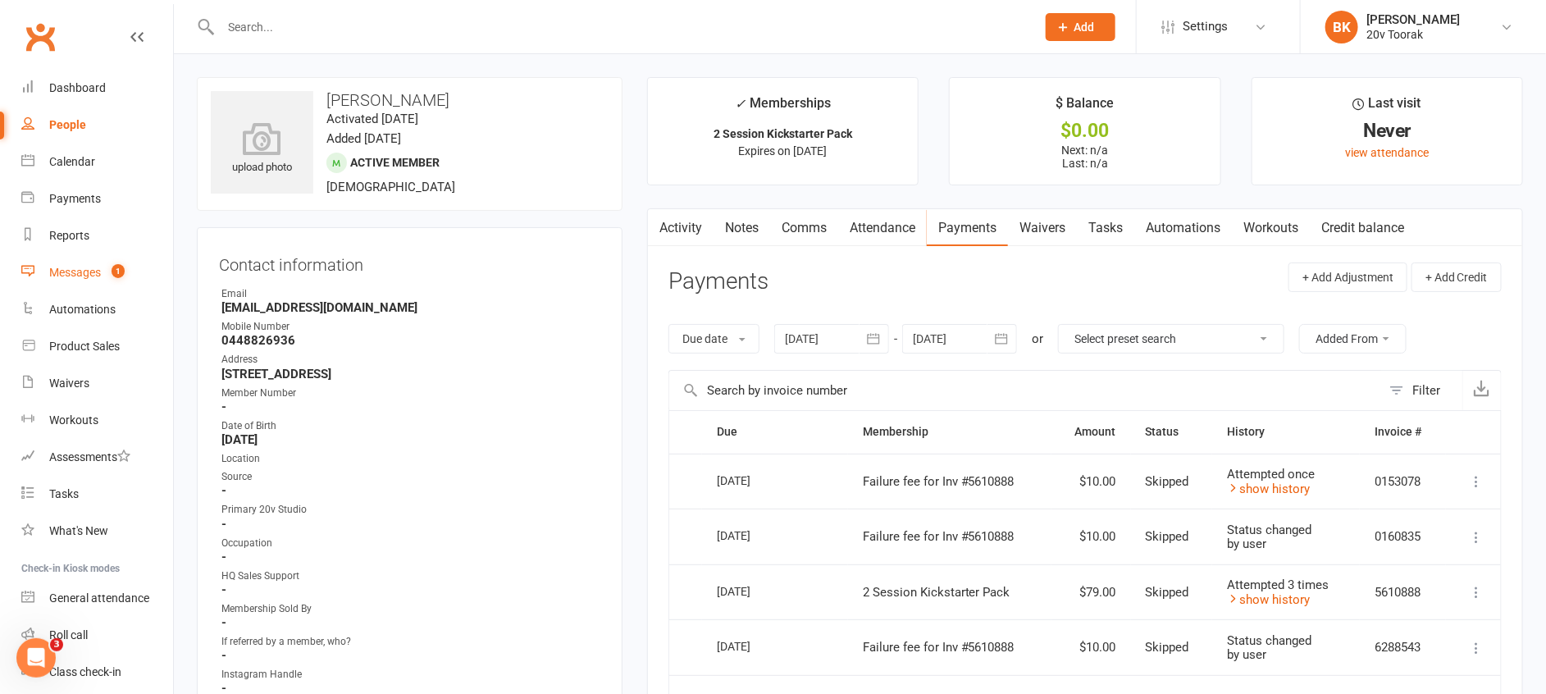
click at [48, 275] on link "Messages 1" at bounding box center [97, 272] width 152 height 37
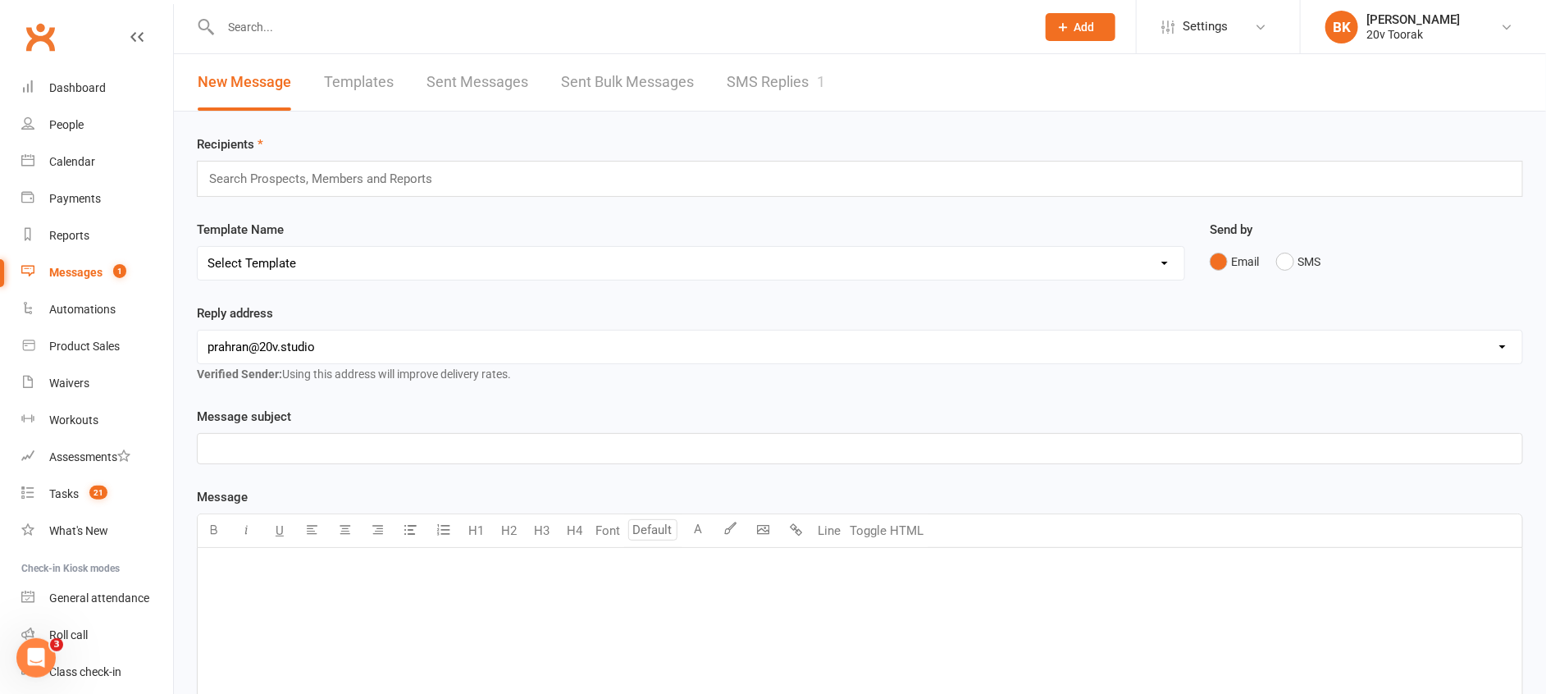
click at [791, 84] on link "SMS Replies 1" at bounding box center [776, 82] width 98 height 57
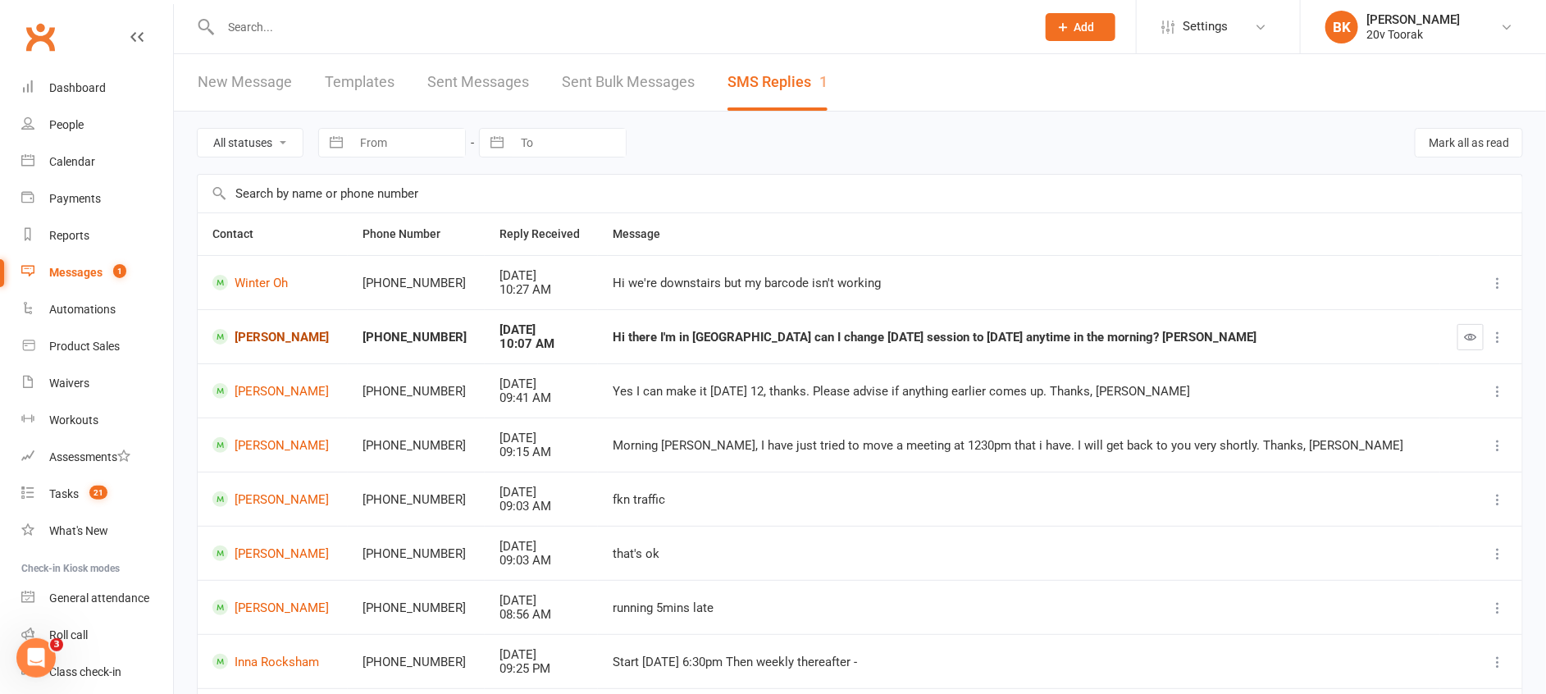
click at [305, 331] on link "[PERSON_NAME]" at bounding box center [272, 337] width 121 height 16
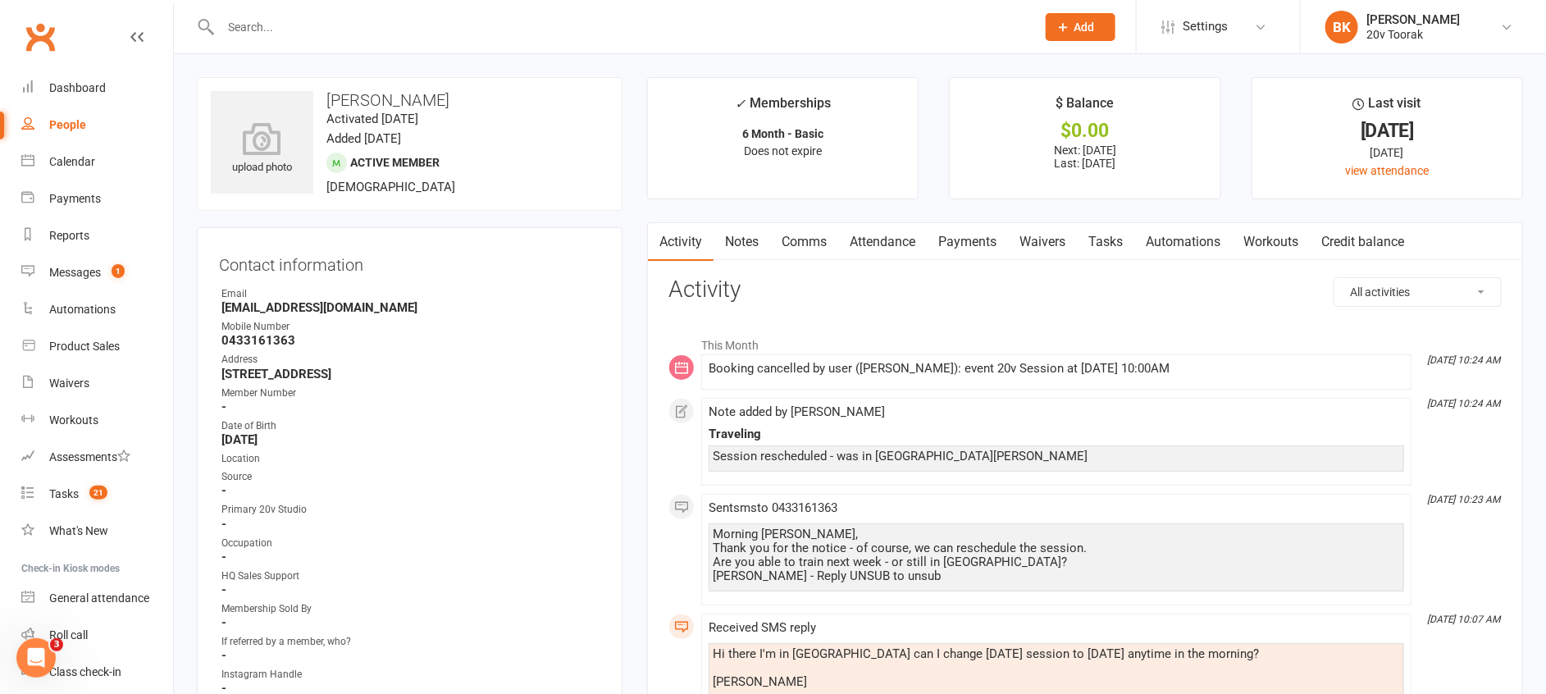
scroll to position [12, 0]
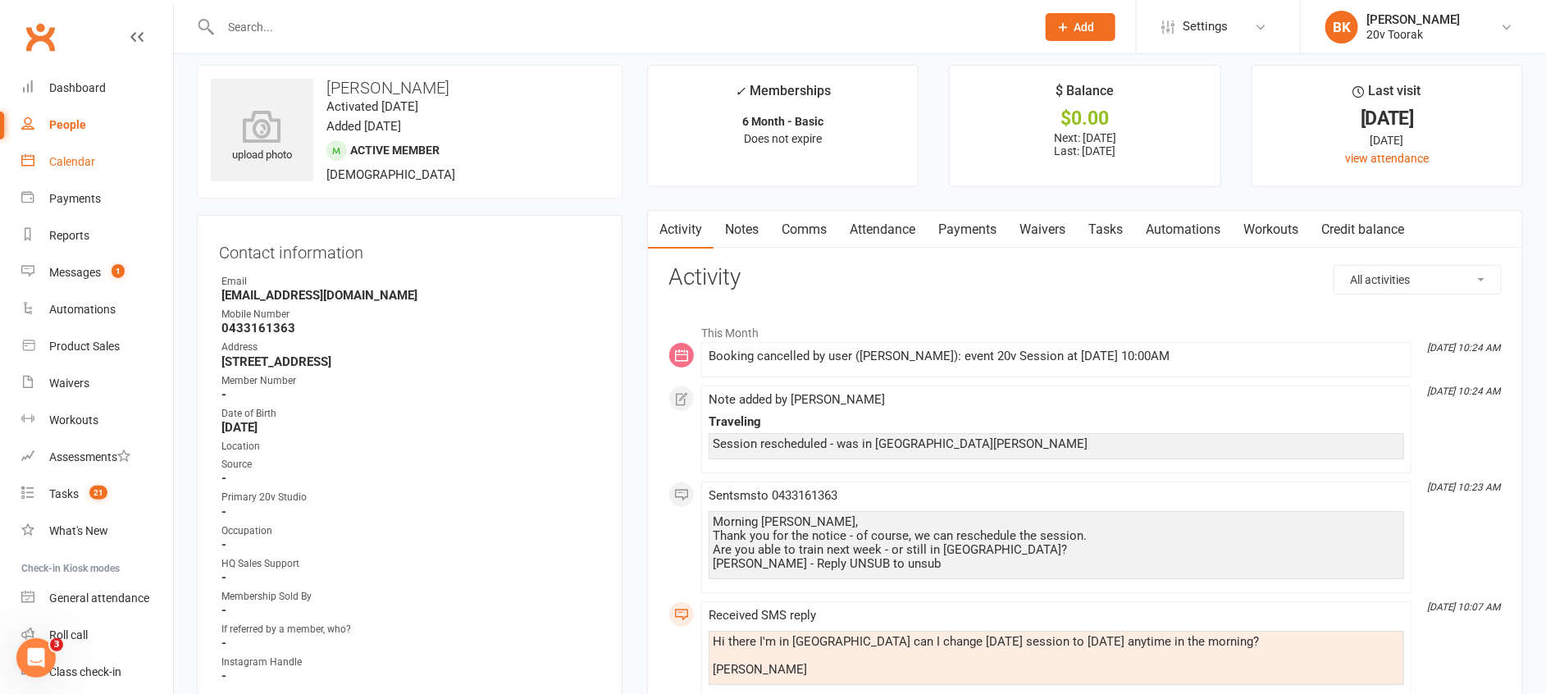
click at [101, 161] on link "Calendar" at bounding box center [97, 162] width 152 height 37
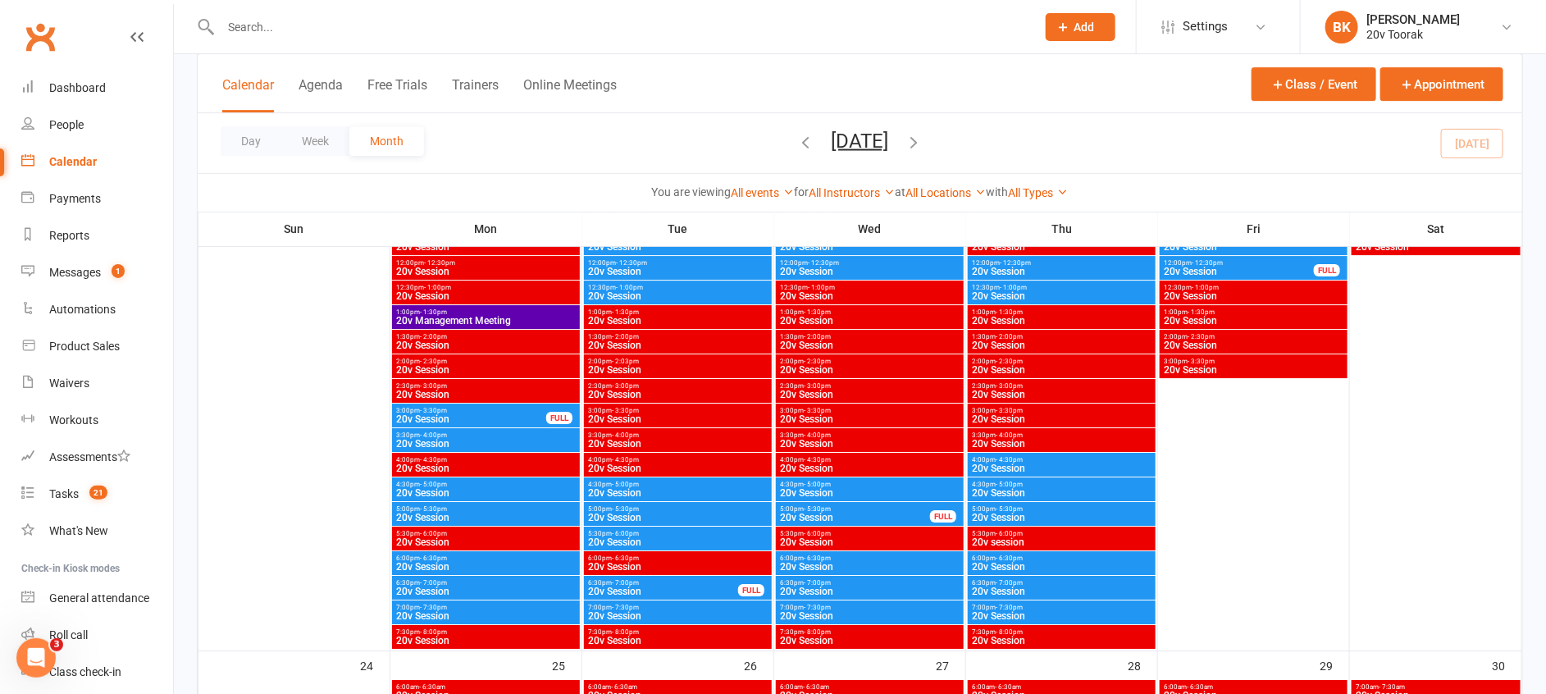
click at [254, 21] on input "text" at bounding box center [620, 27] width 809 height 23
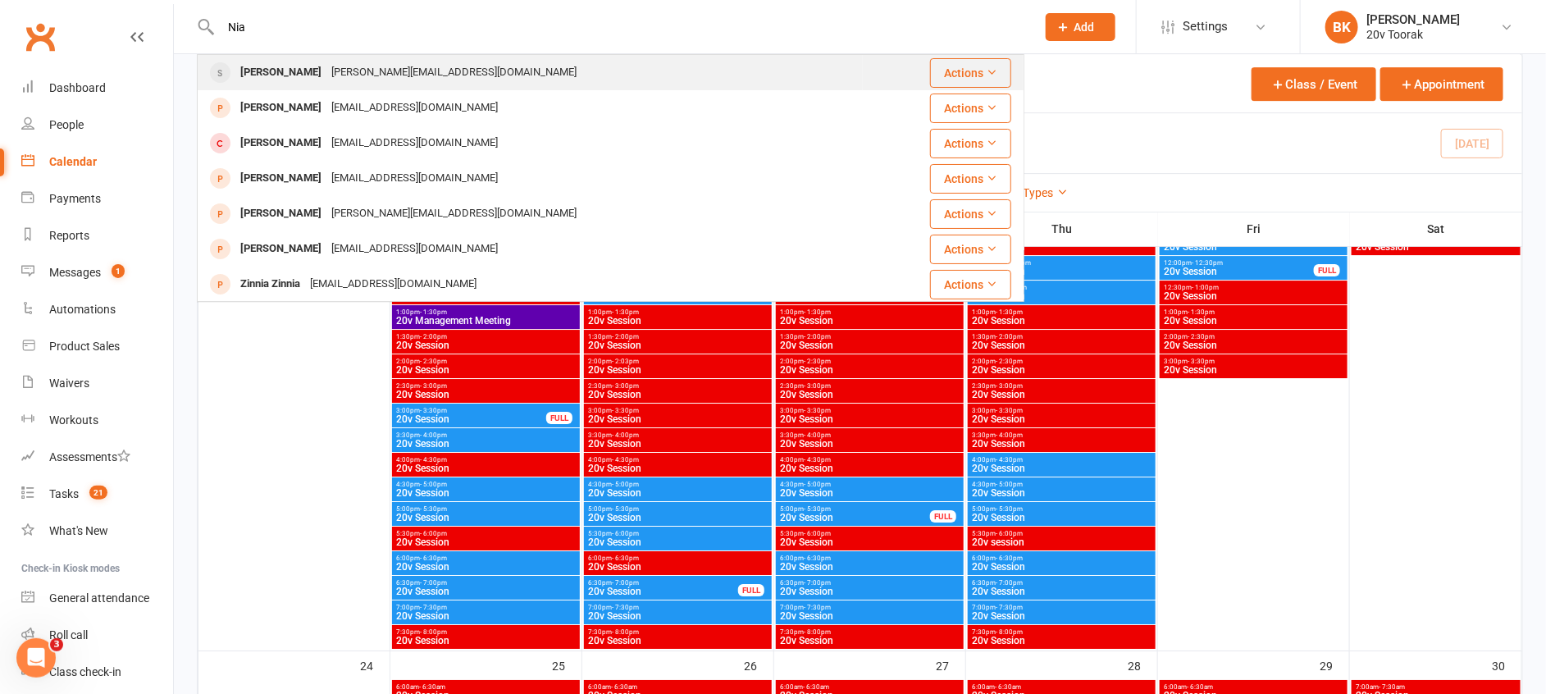
type input "Nia"
click at [256, 75] on div "Nia Bellas" at bounding box center [280, 73] width 91 height 24
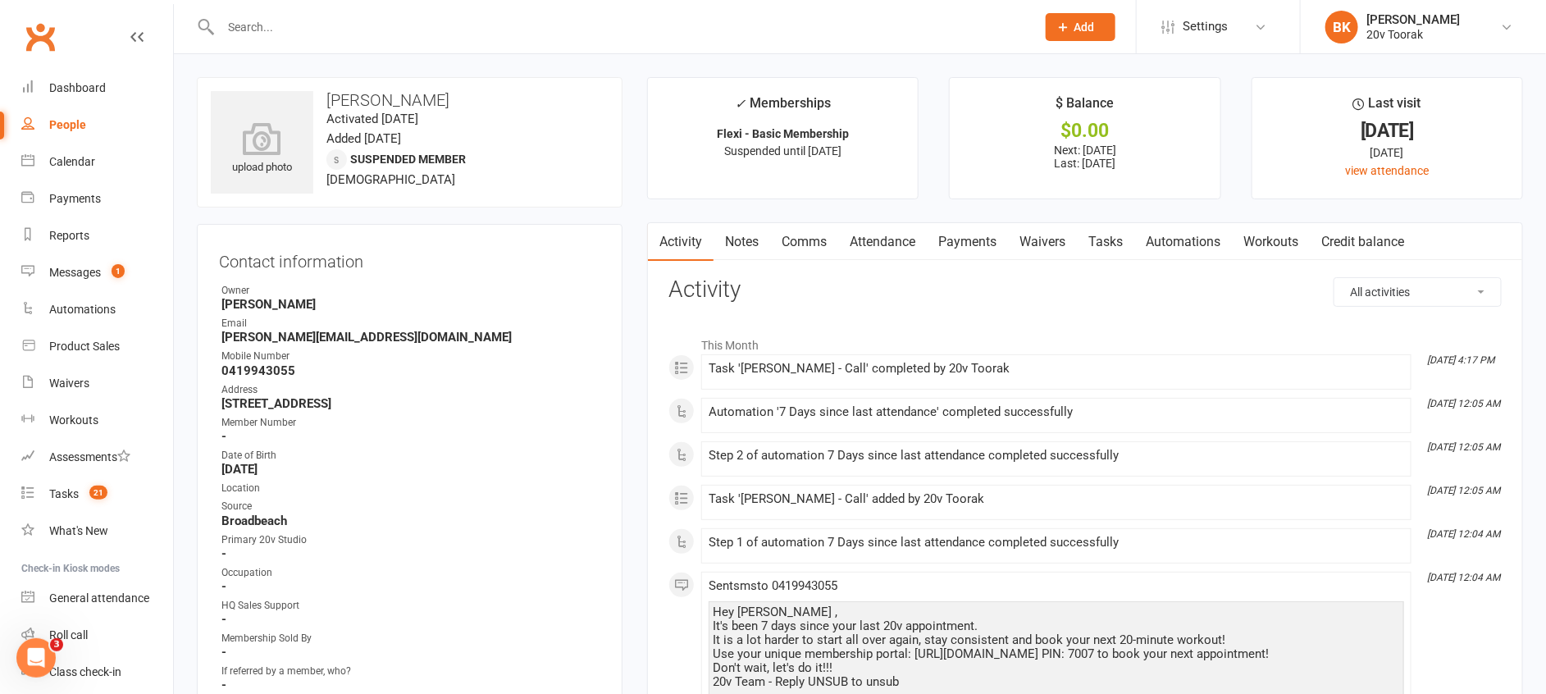
click at [1116, 229] on link "Tasks" at bounding box center [1105, 242] width 57 height 38
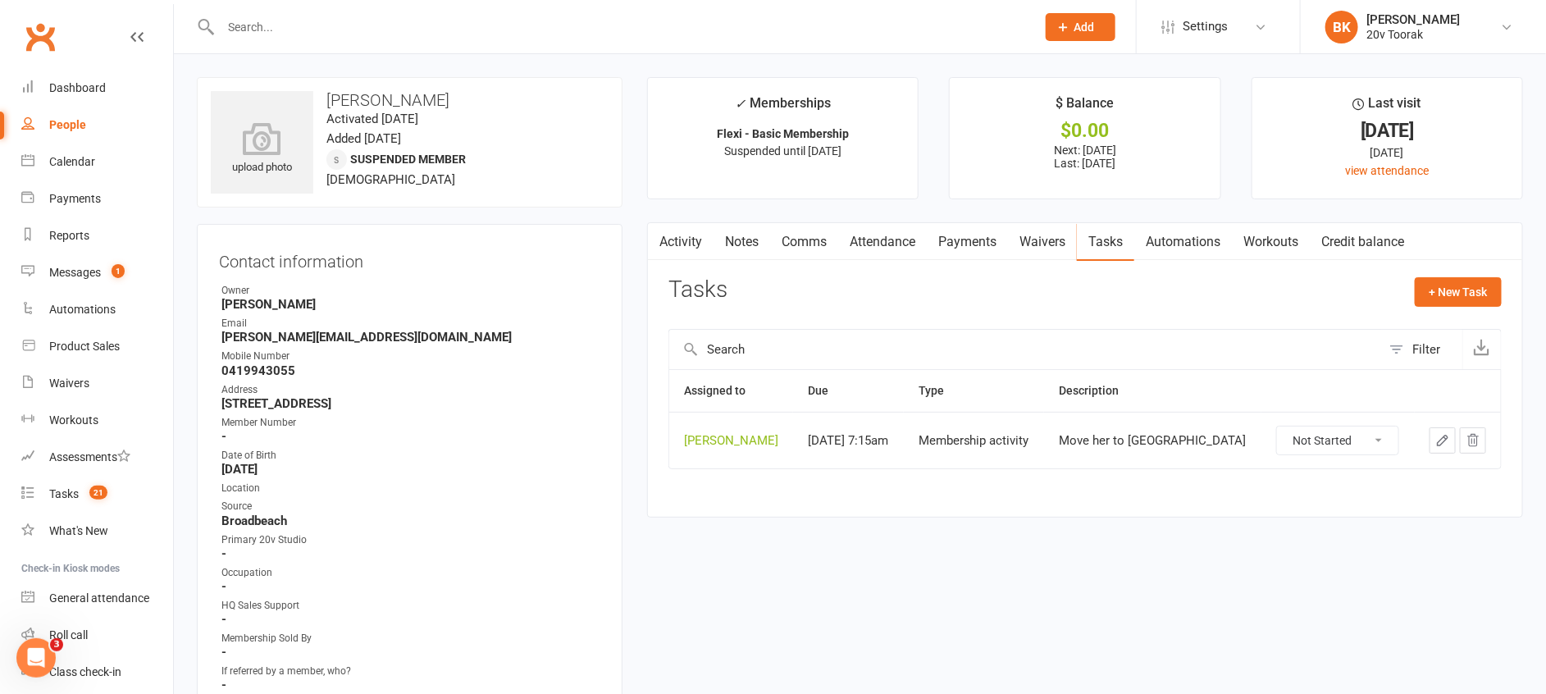
click at [732, 244] on link "Notes" at bounding box center [742, 242] width 57 height 38
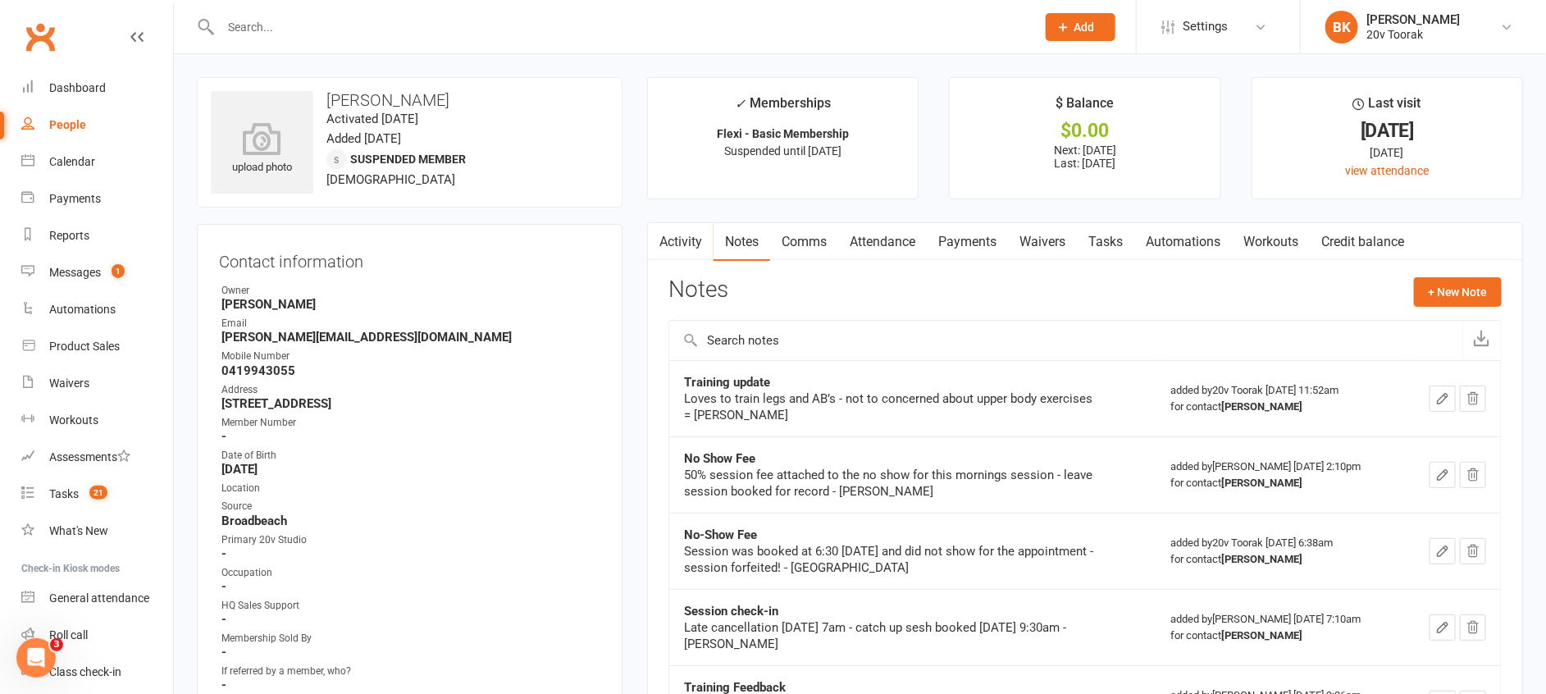
click at [689, 241] on link "Activity" at bounding box center [681, 242] width 66 height 38
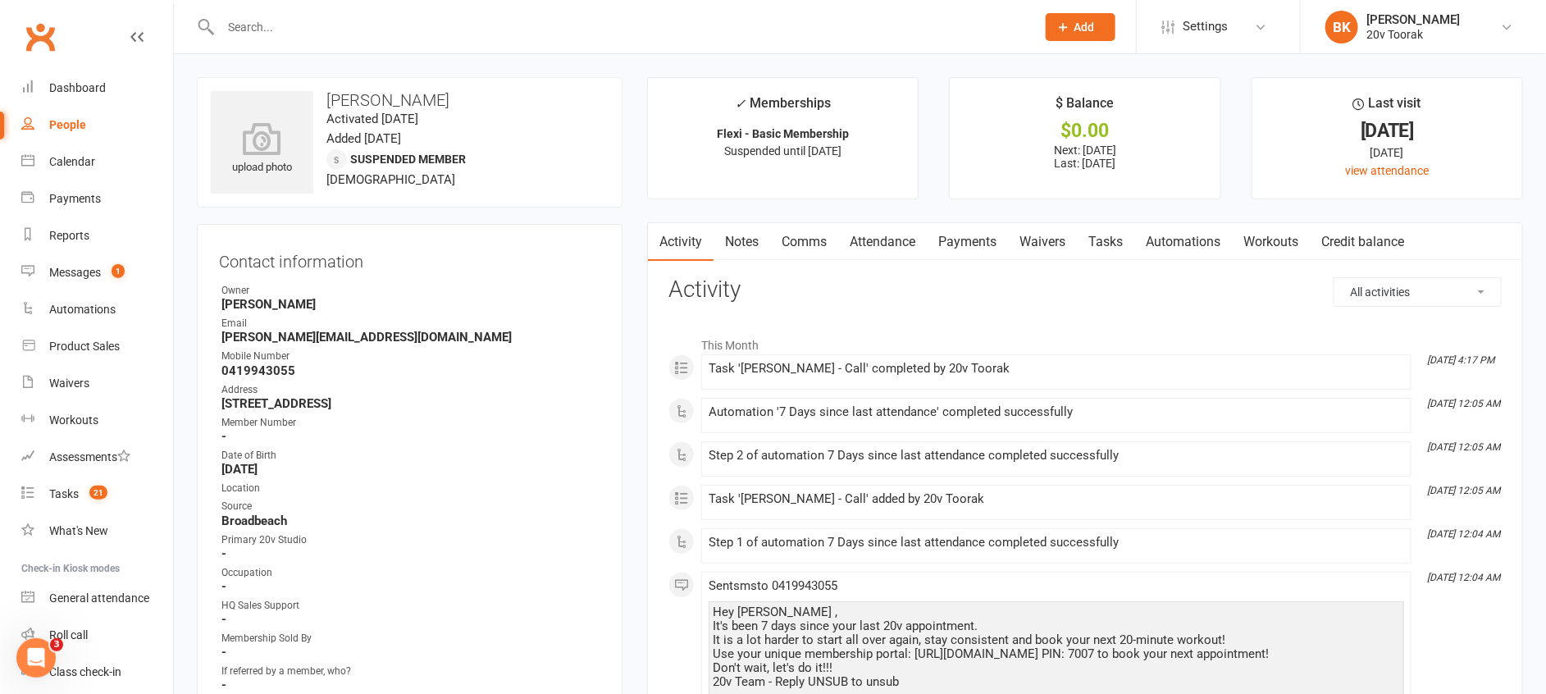
click at [1114, 238] on link "Tasks" at bounding box center [1105, 242] width 57 height 38
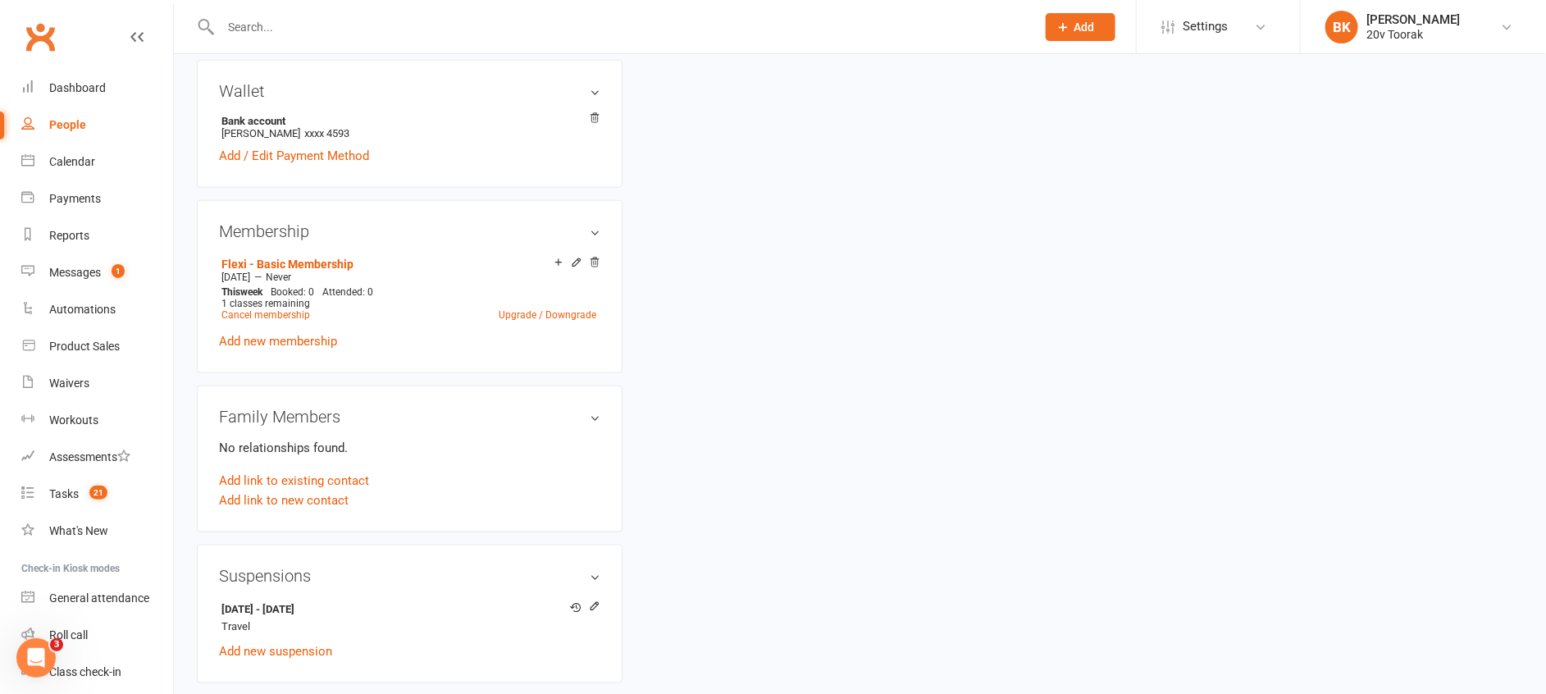
scroll to position [734, 0]
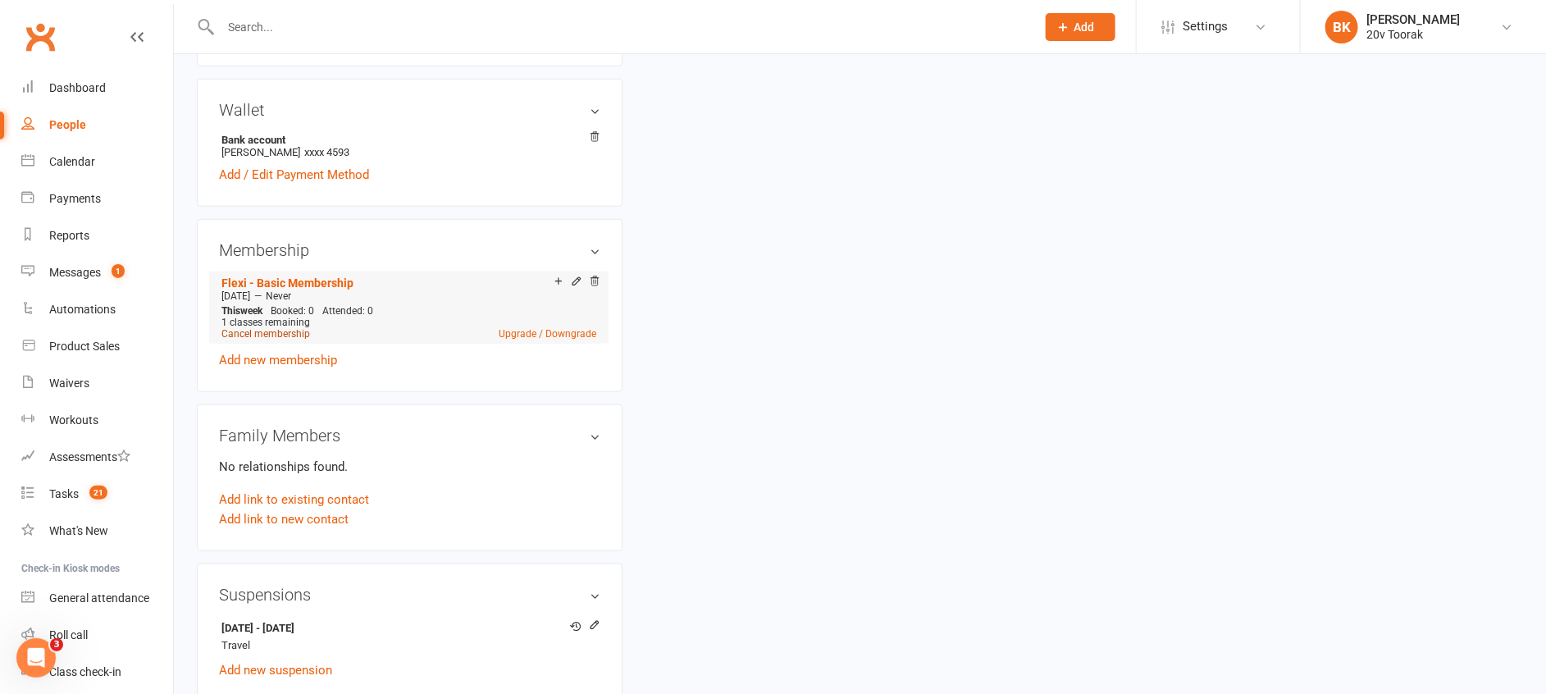
click at [272, 340] on link "Cancel membership" at bounding box center [265, 333] width 89 height 11
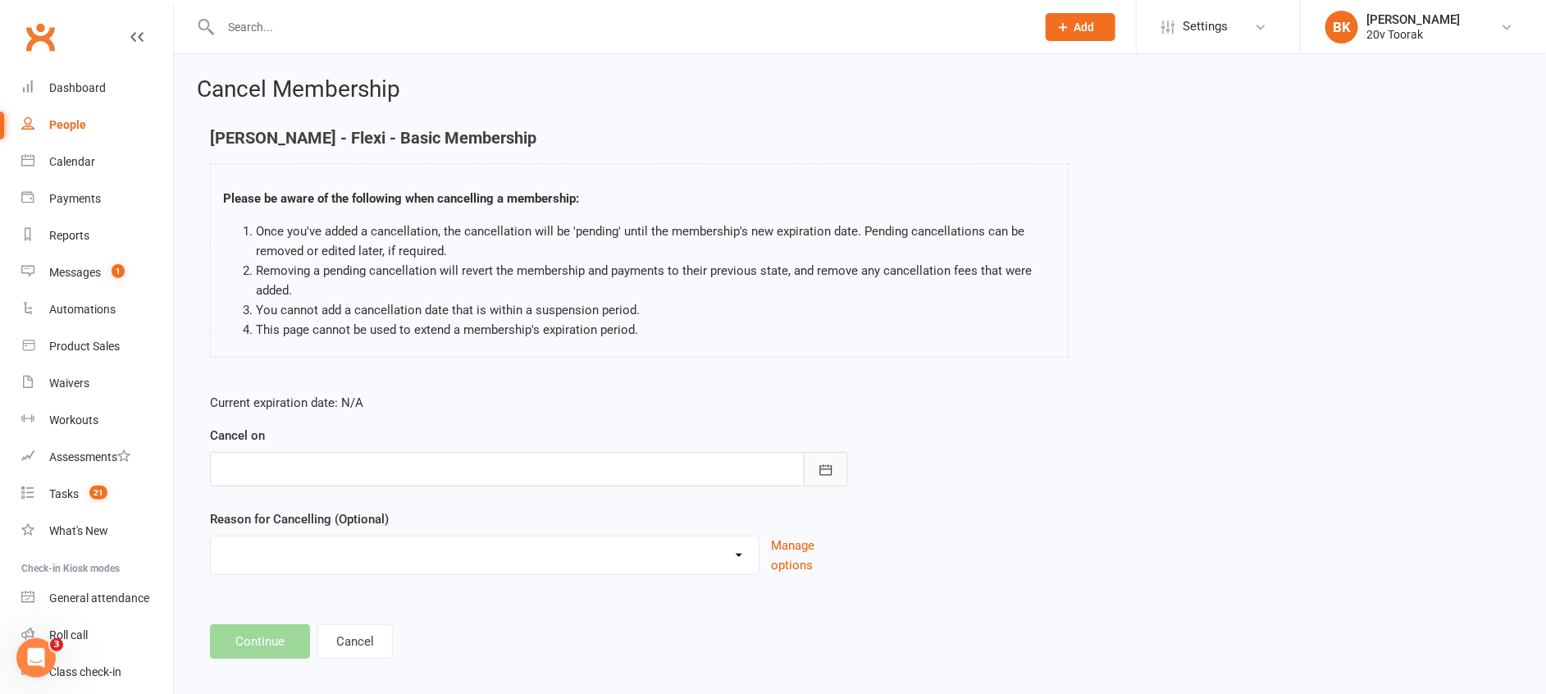
click at [817, 481] on button "button" at bounding box center [826, 469] width 44 height 34
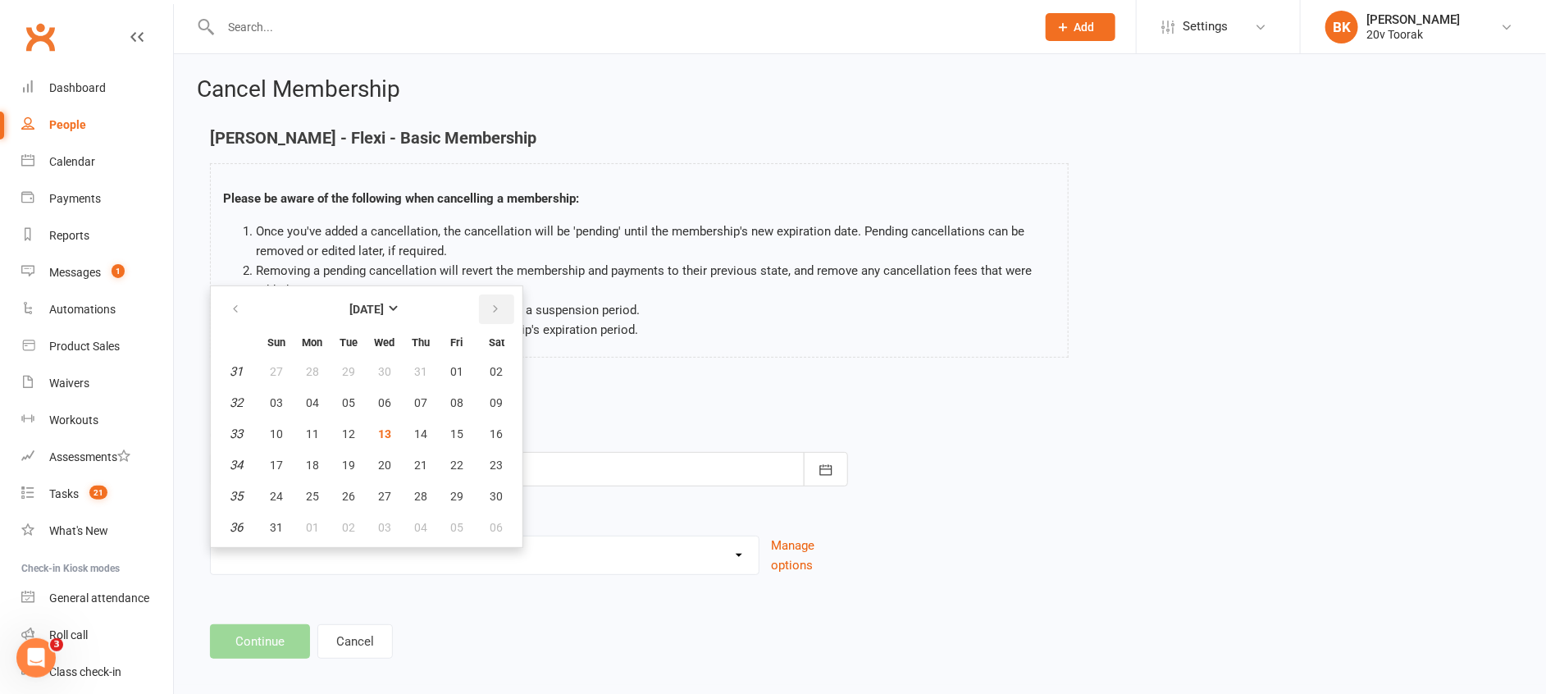
click at [504, 308] on button "button" at bounding box center [496, 309] width 35 height 30
click at [264, 408] on button "07" at bounding box center [276, 403] width 34 height 30
type input "07 Sep 2025"
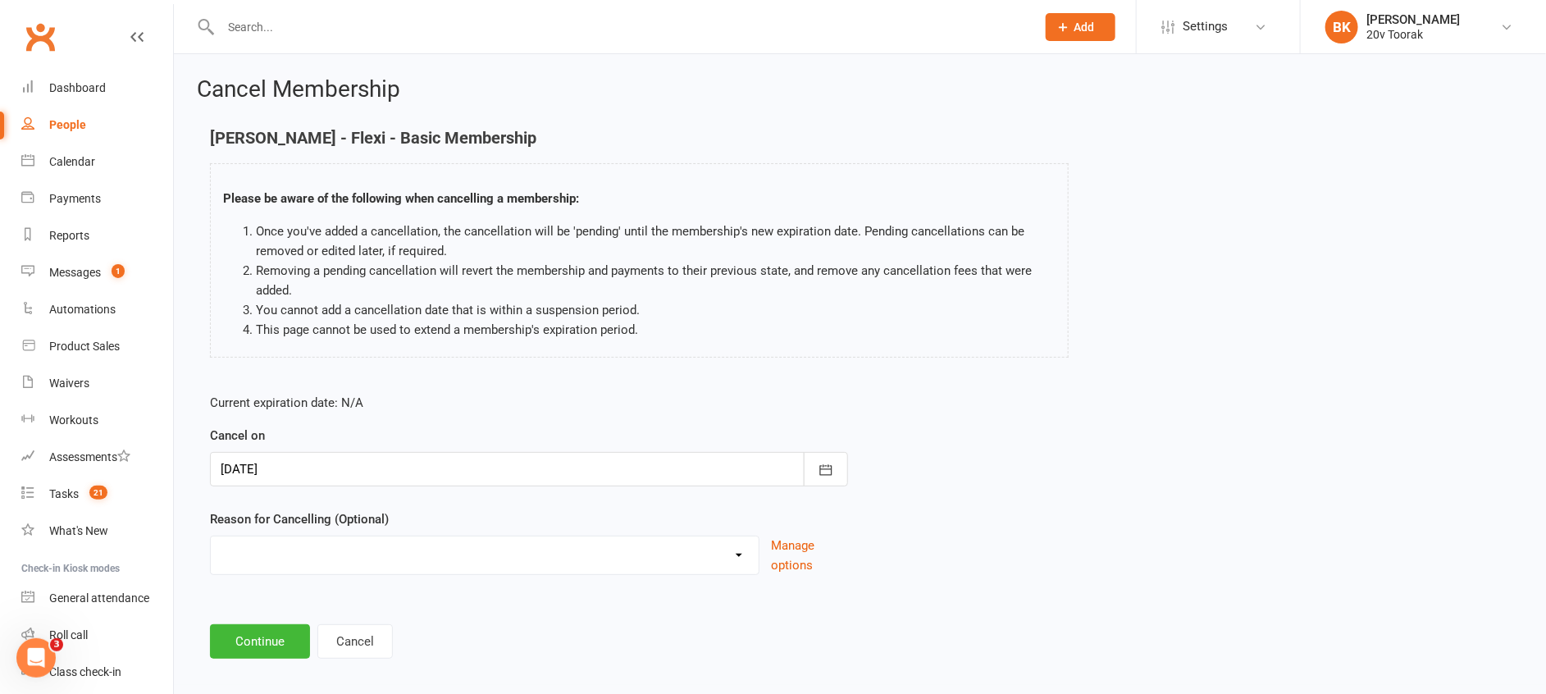
click at [296, 542] on select "Holiday Injury Not Renewing Other reason" at bounding box center [485, 552] width 548 height 33
select select "3"
click at [211, 536] on select "Holiday Injury Not Renewing Other reason" at bounding box center [485, 552] width 548 height 33
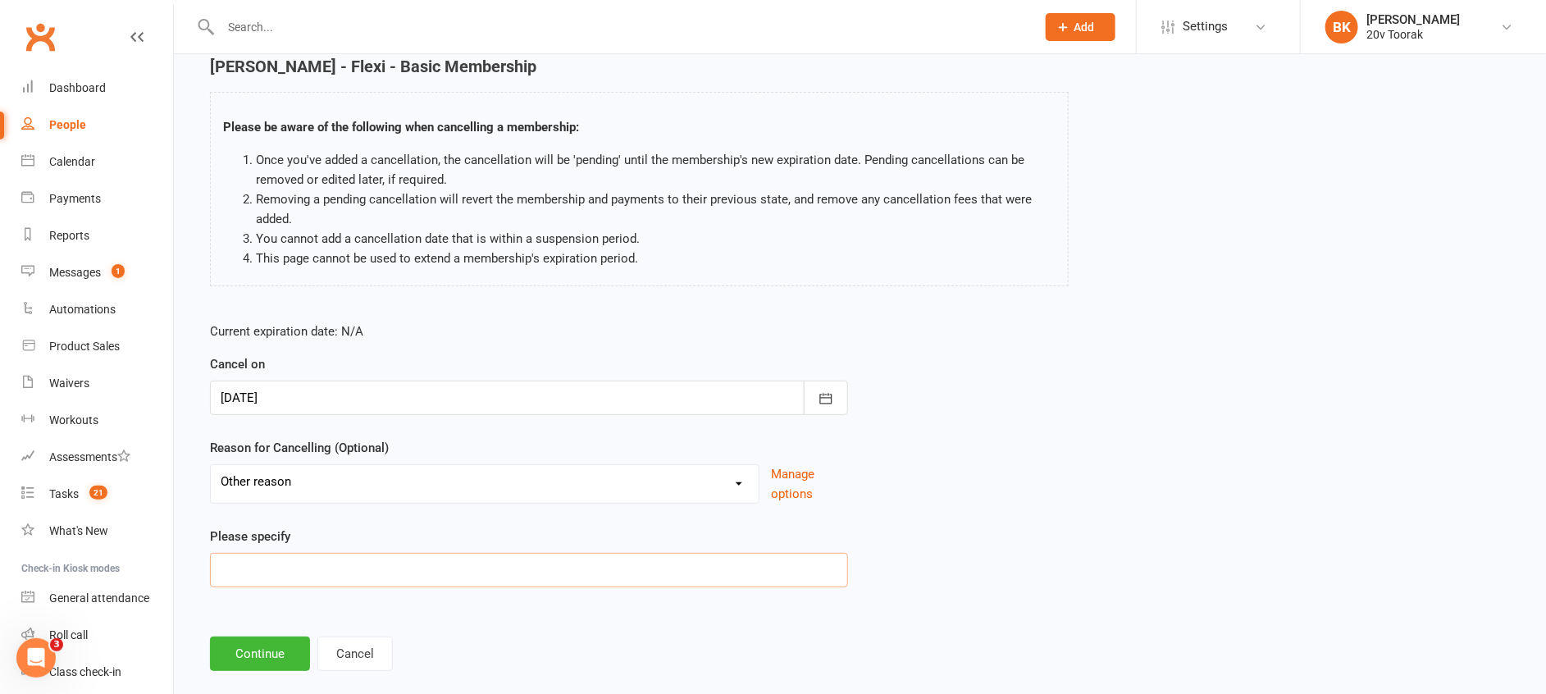
click at [275, 572] on input at bounding box center [529, 570] width 638 height 34
type input "Relocated - Sydney Paddington Studio"
click at [271, 646] on button "Continue" at bounding box center [260, 653] width 100 height 34
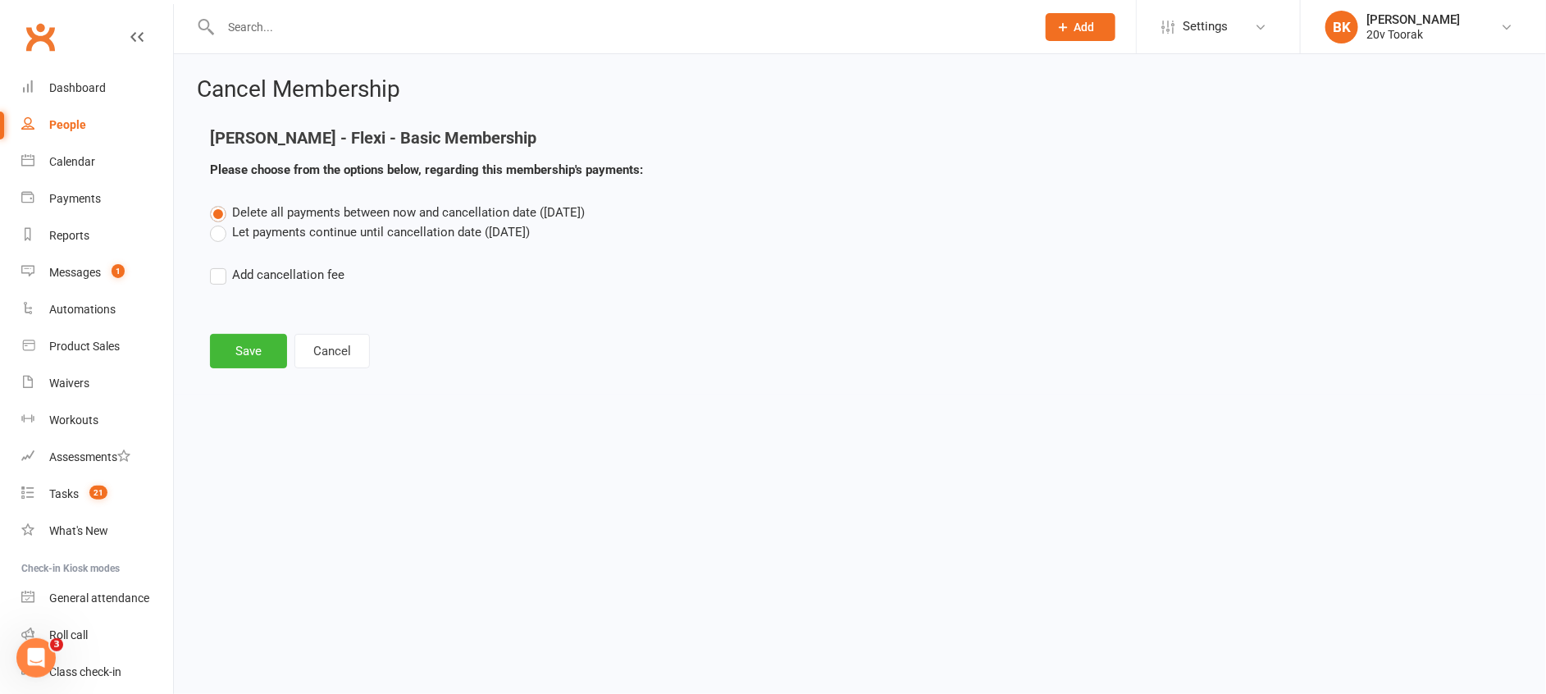
scroll to position [0, 0]
click at [250, 351] on button "Save" at bounding box center [248, 351] width 77 height 34
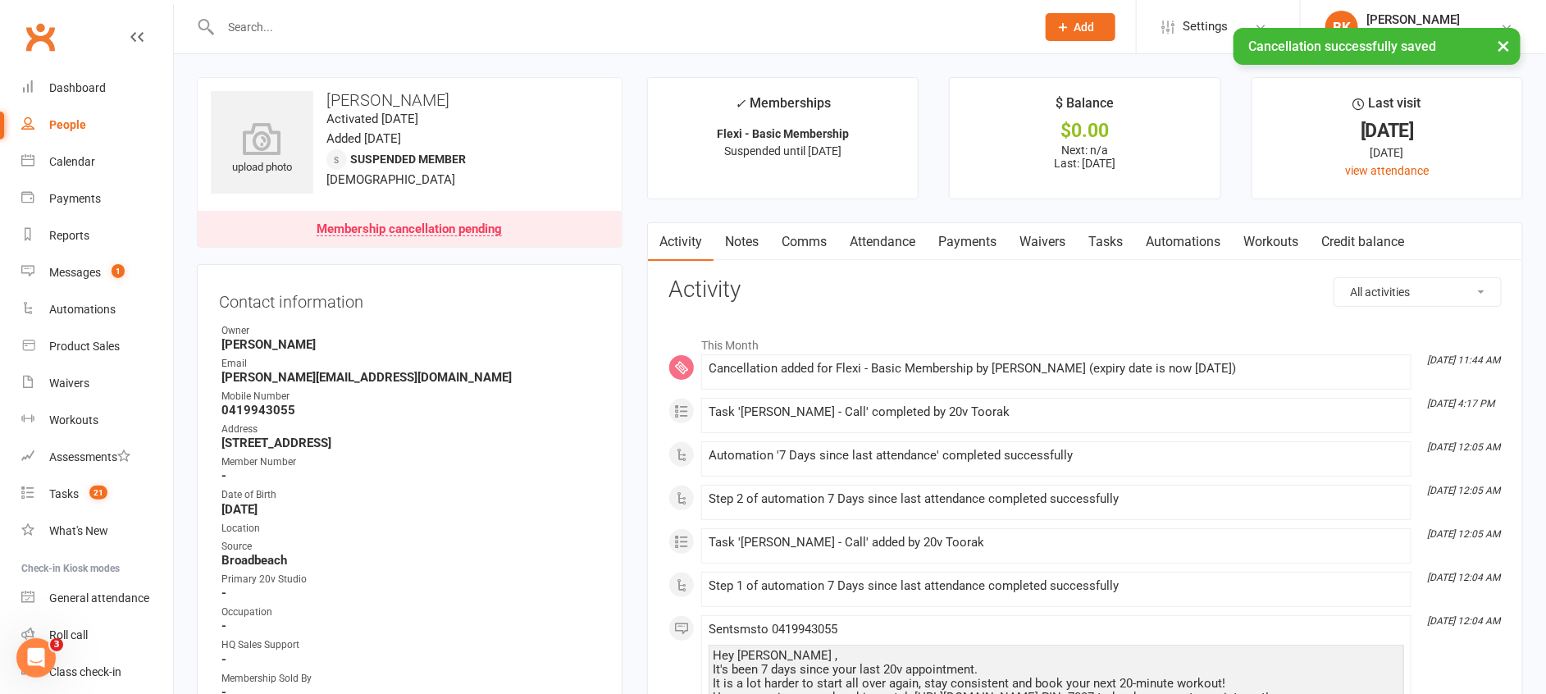
click at [726, 253] on link "Notes" at bounding box center [742, 242] width 57 height 38
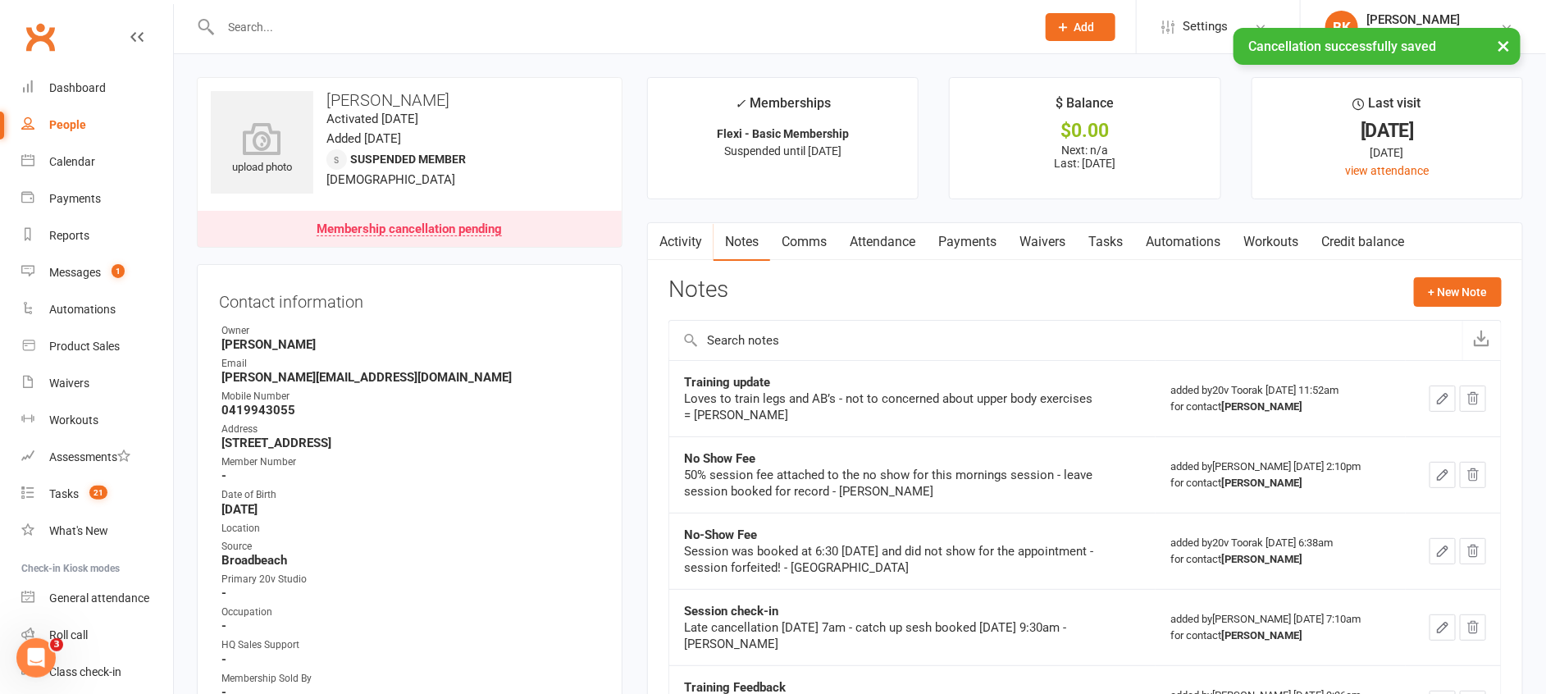
click at [1411, 300] on div "Notes + New Note" at bounding box center [1084, 298] width 833 height 43
click at [1451, 288] on button "+ New Note" at bounding box center [1458, 292] width 88 height 30
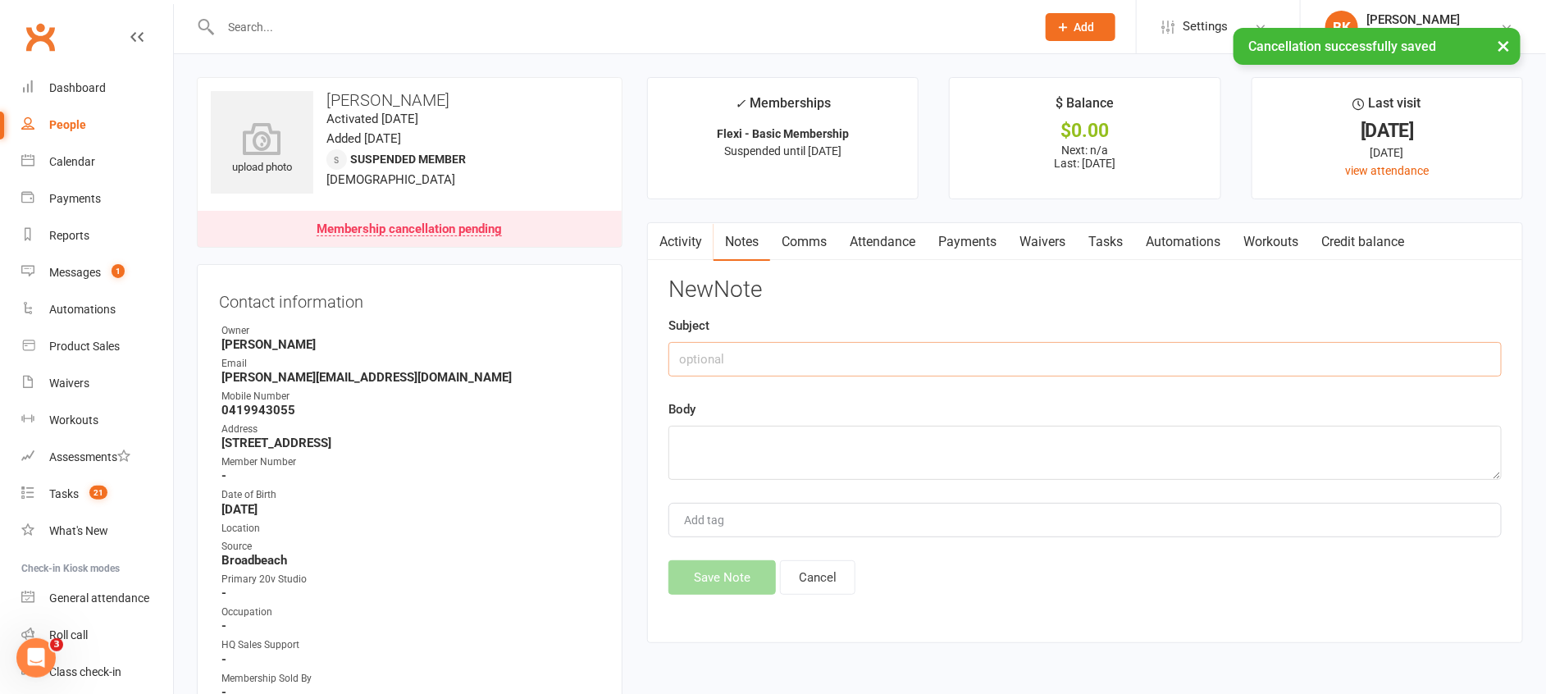
click at [1159, 359] on input "text" at bounding box center [1084, 359] width 833 height 34
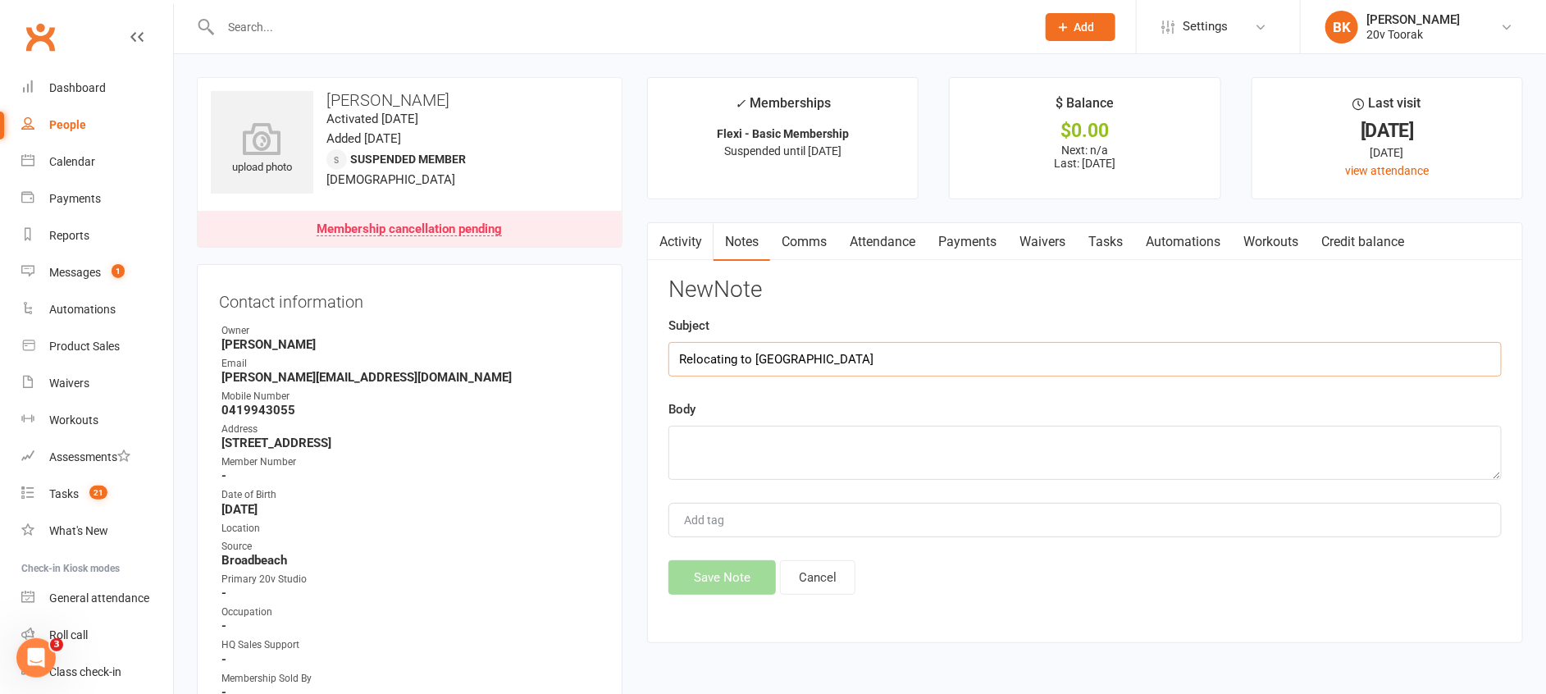
type input "Relocating to Paddington Studio"
type textarea "Byron"
click at [682, 588] on button "Save Note" at bounding box center [721, 577] width 107 height 34
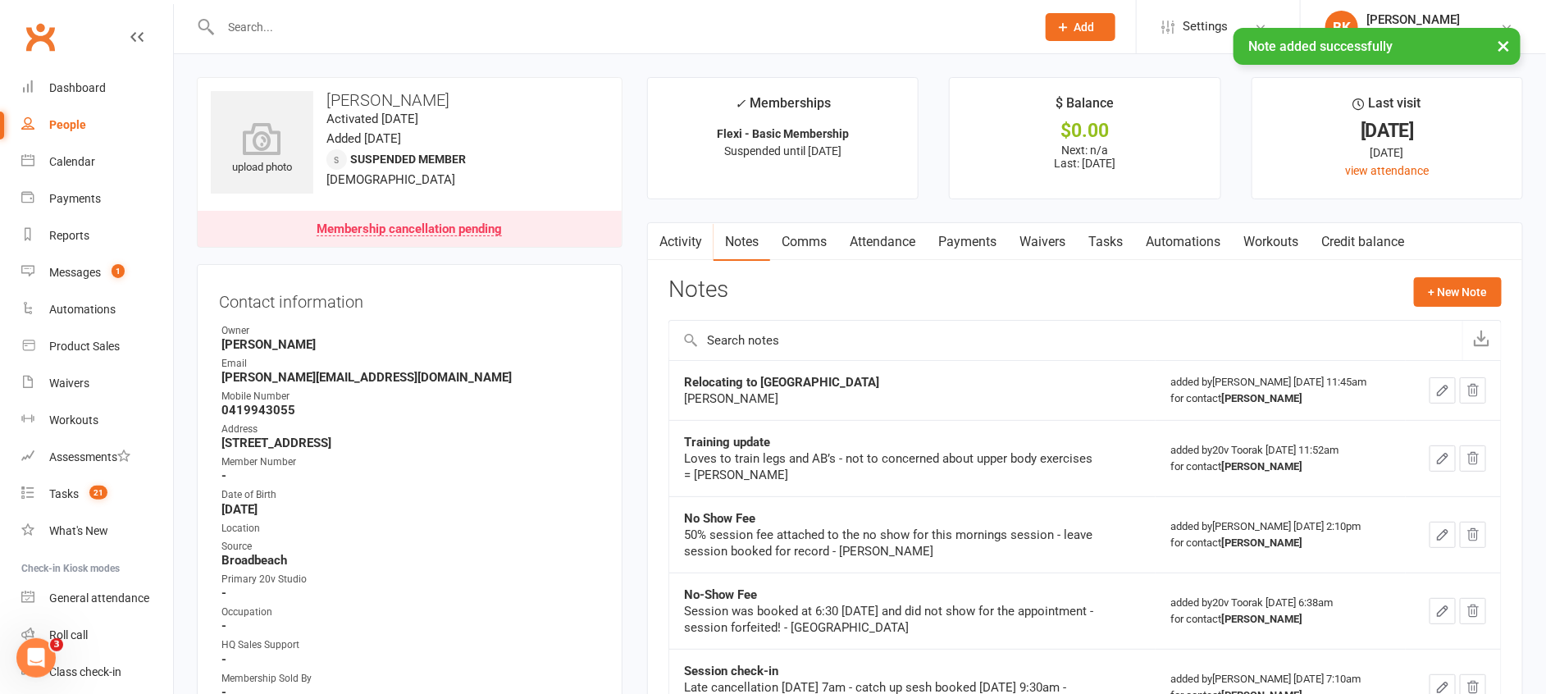
click at [1110, 246] on link "Tasks" at bounding box center [1105, 242] width 57 height 38
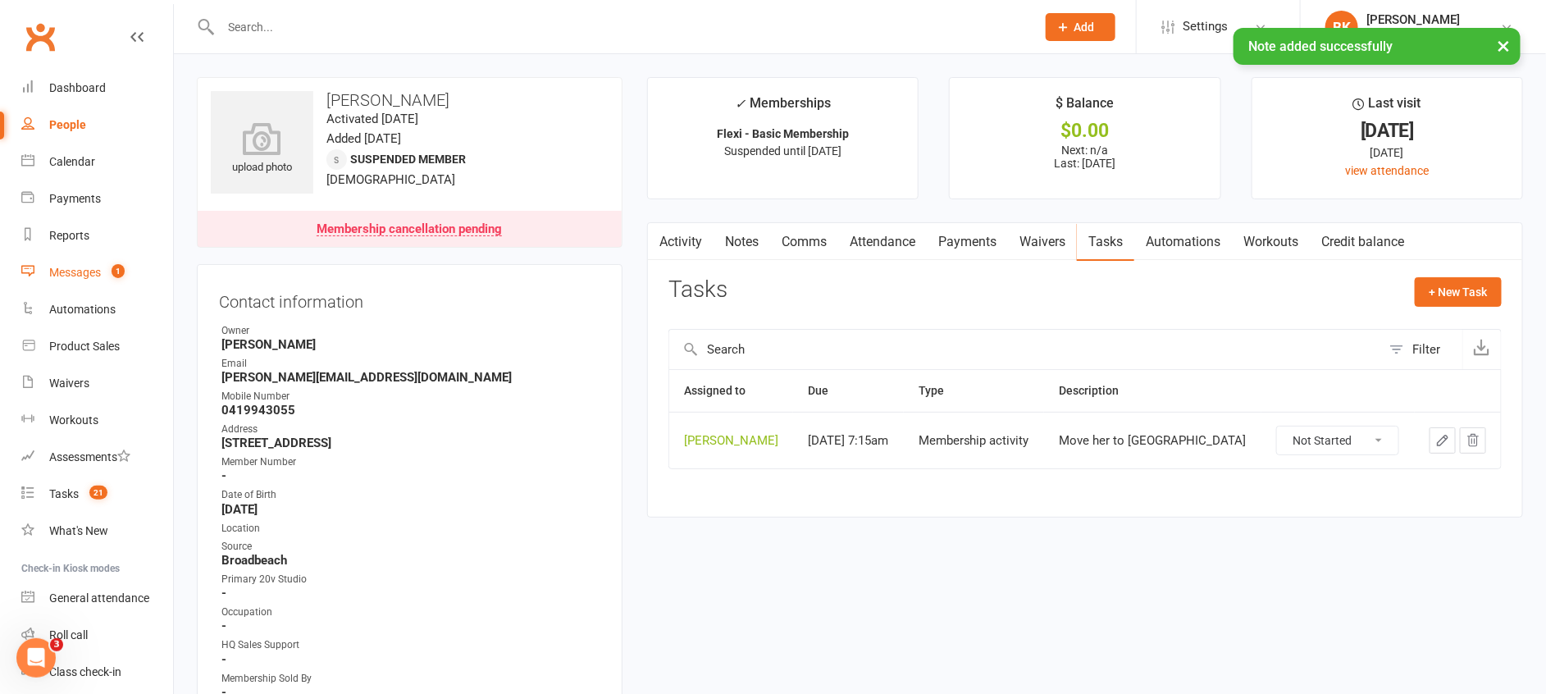
click at [78, 281] on link "Messages 1" at bounding box center [97, 272] width 152 height 37
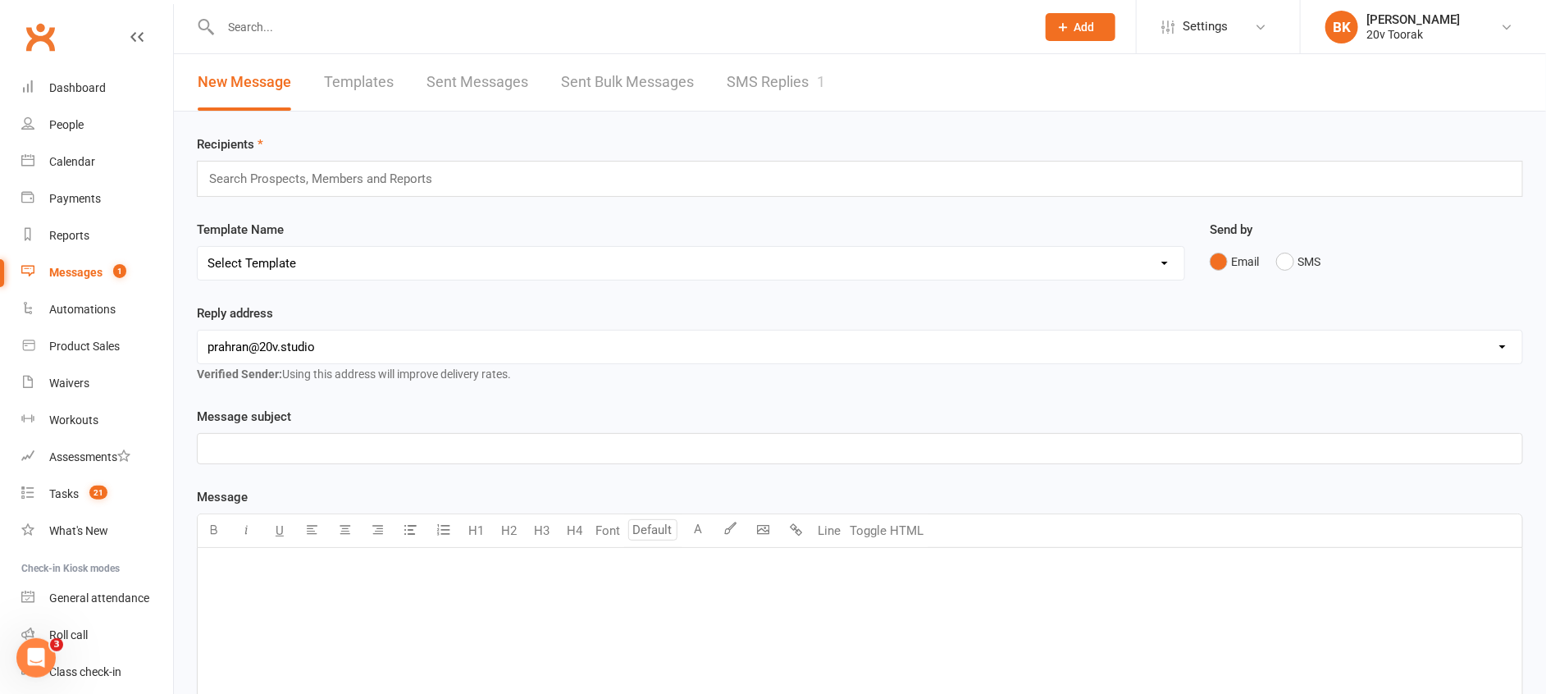
click at [808, 57] on link "SMS Replies 1" at bounding box center [776, 82] width 98 height 57
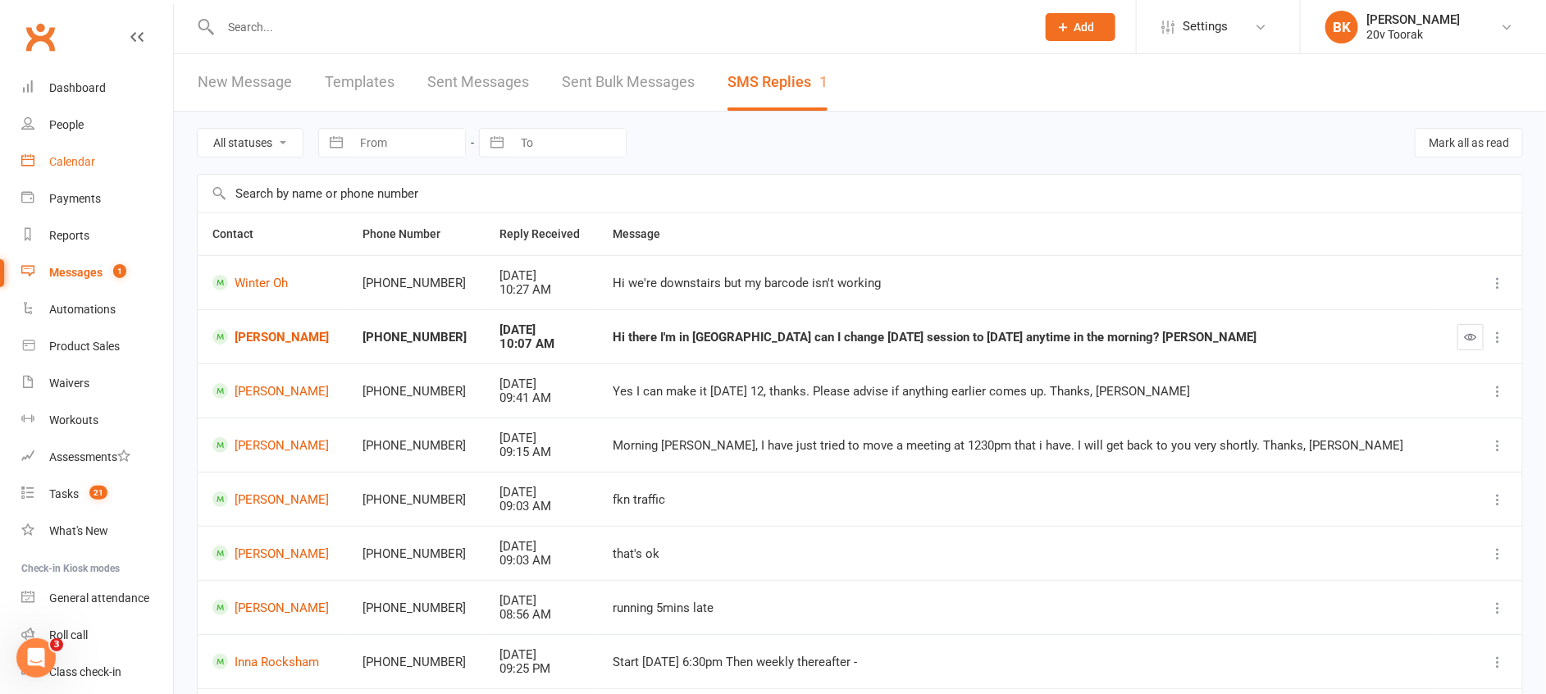
click at [63, 162] on div "Calendar" at bounding box center [72, 161] width 46 height 13
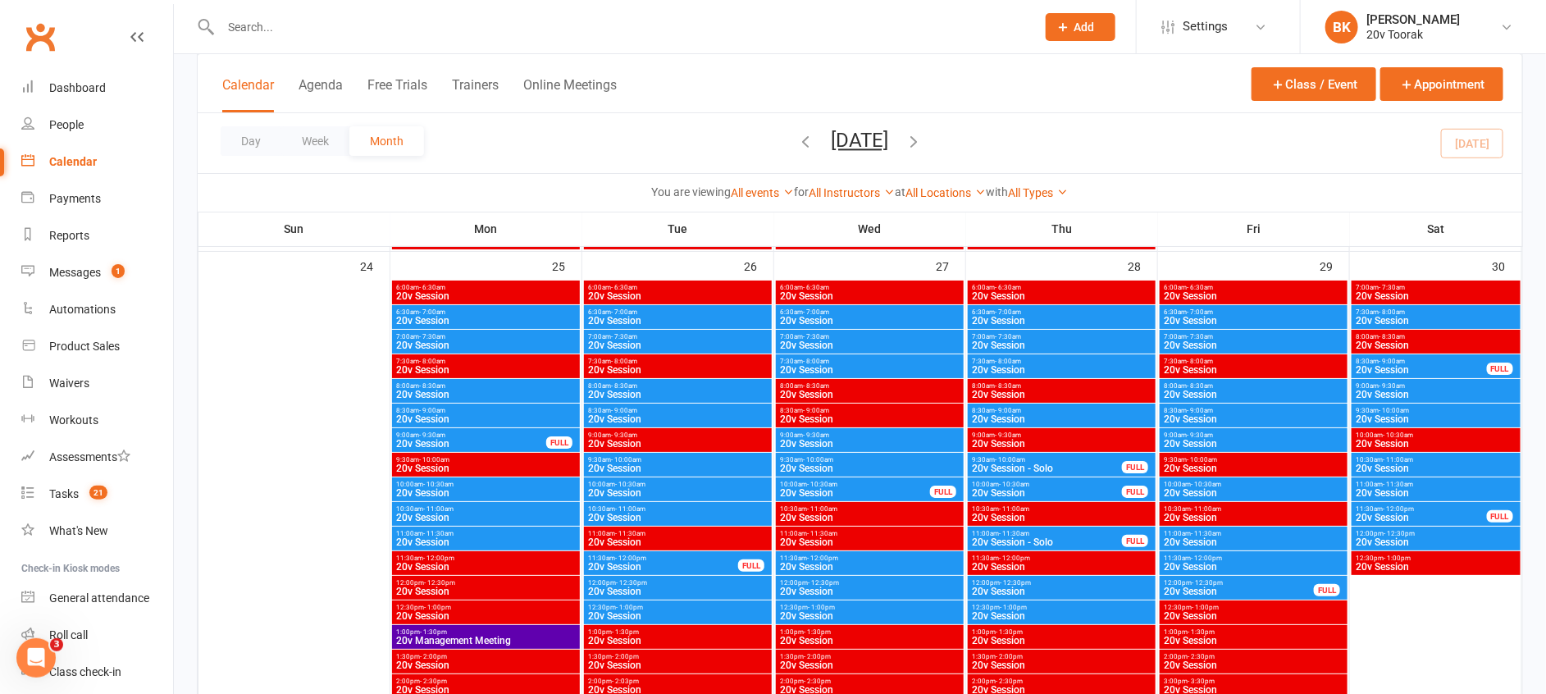
scroll to position [2988, 0]
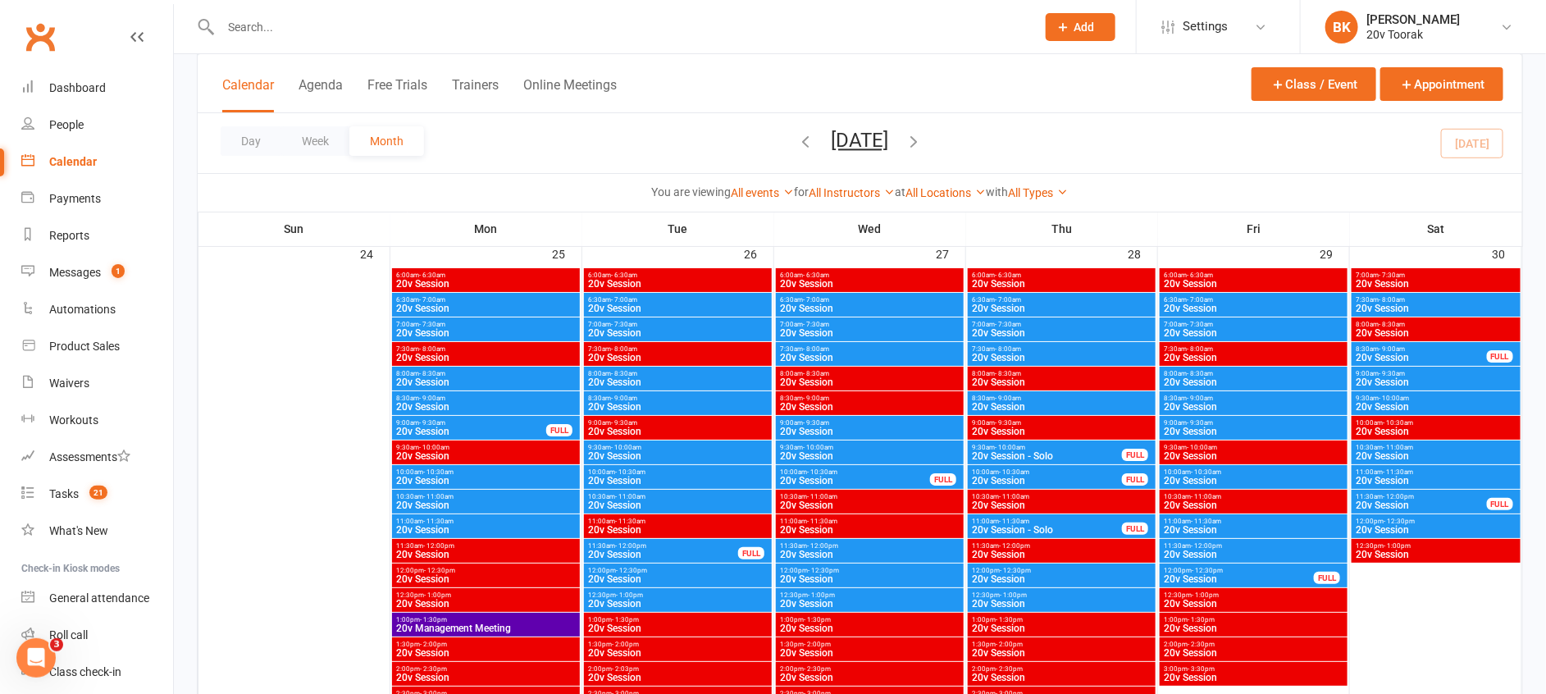
click at [1028, 468] on span "- 10:30am" at bounding box center [1014, 471] width 30 height 7
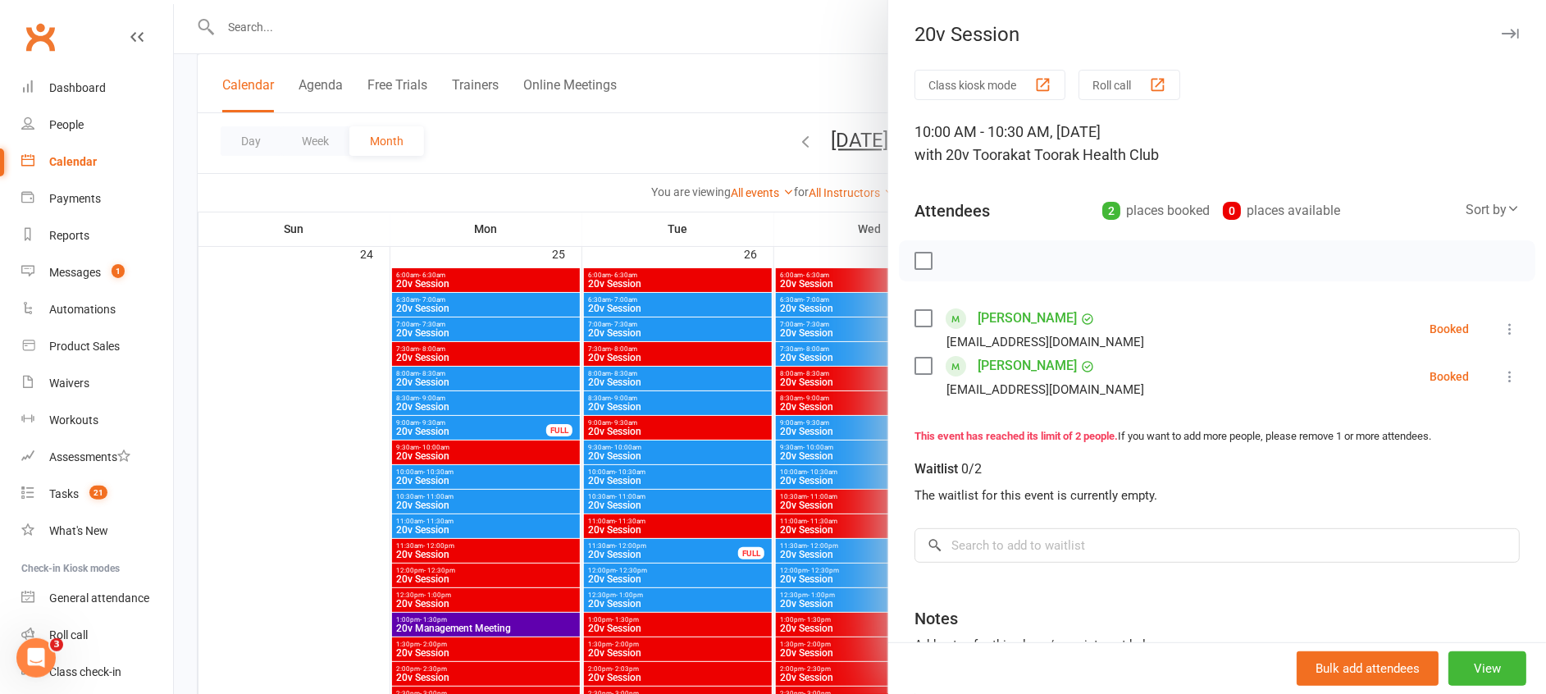
click at [1502, 326] on icon at bounding box center [1510, 329] width 16 height 16
click at [1362, 389] on link "Remove" at bounding box center [1431, 393] width 176 height 33
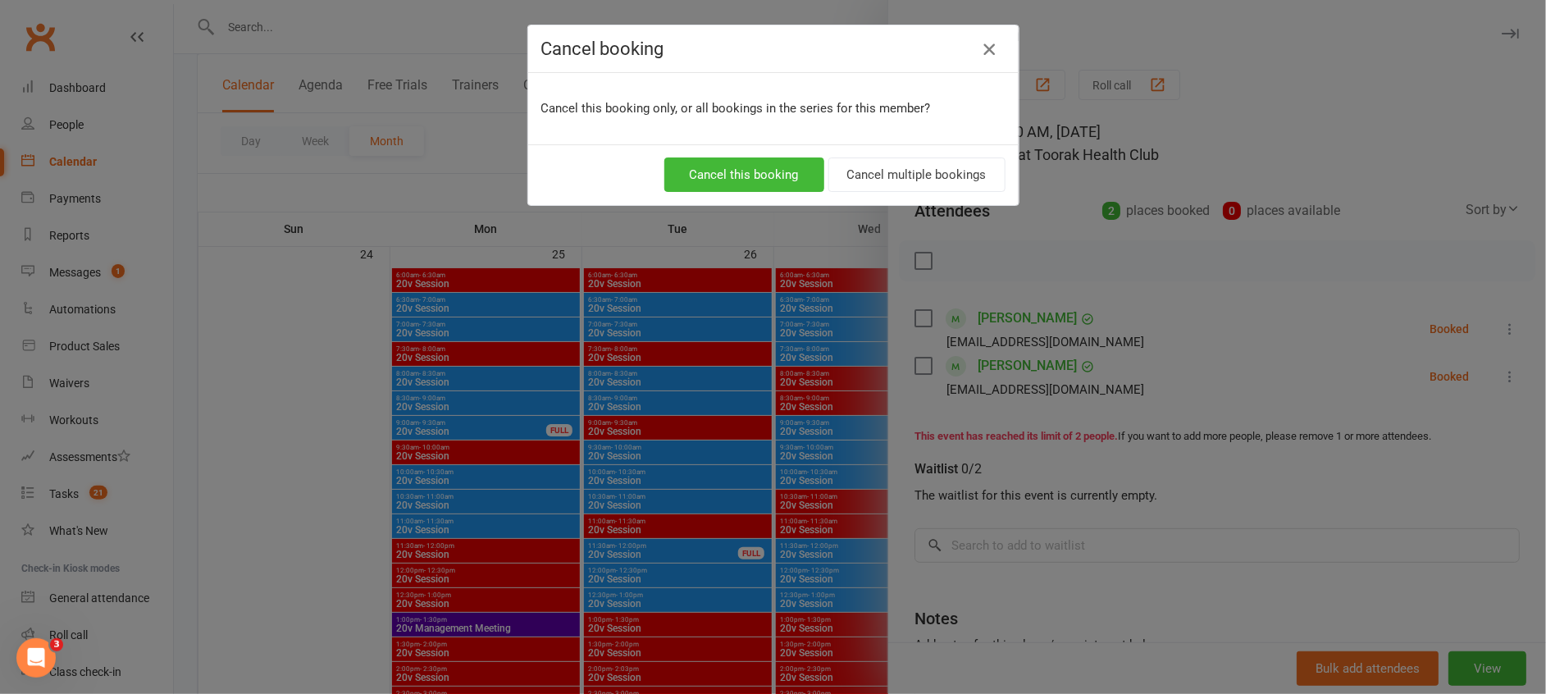
click at [979, 53] on icon "button" at bounding box center [989, 49] width 20 height 20
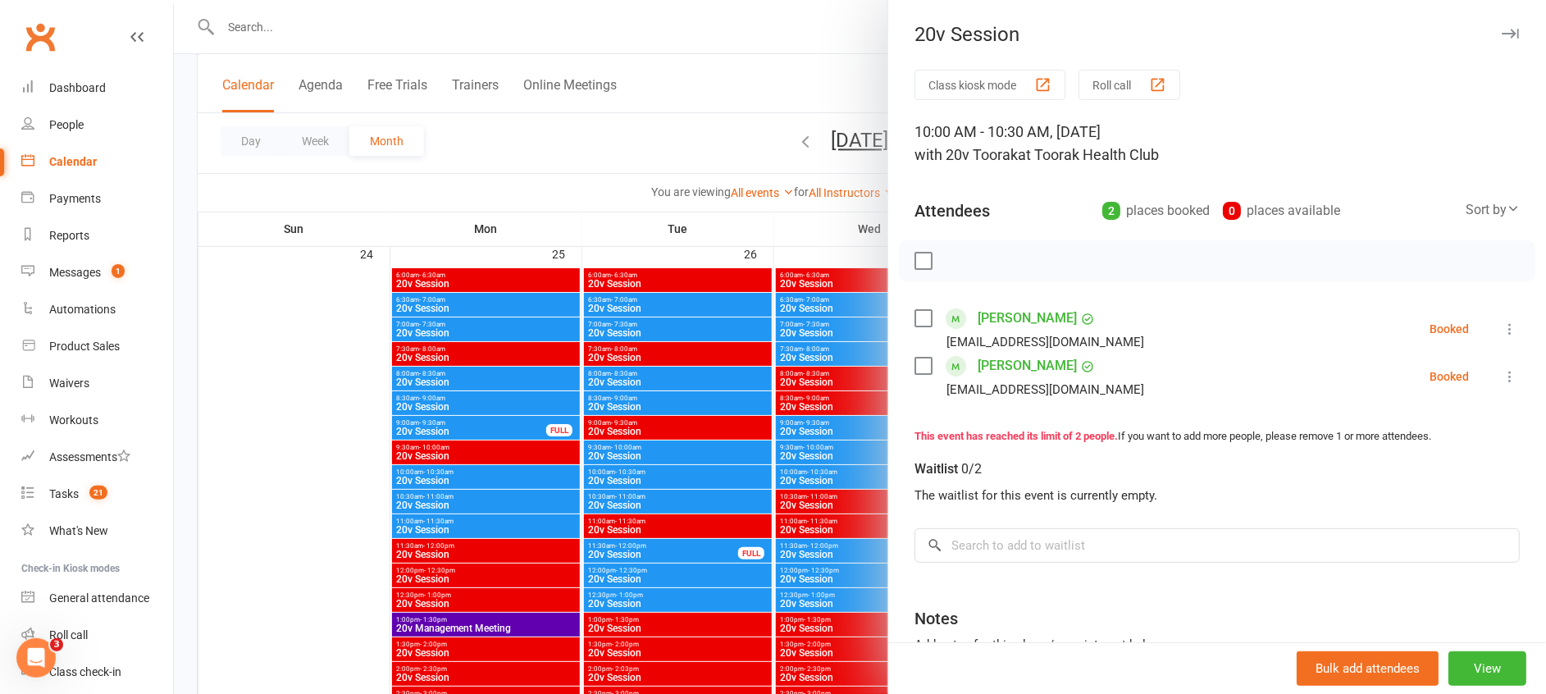
click at [810, 440] on div at bounding box center [860, 347] width 1372 height 694
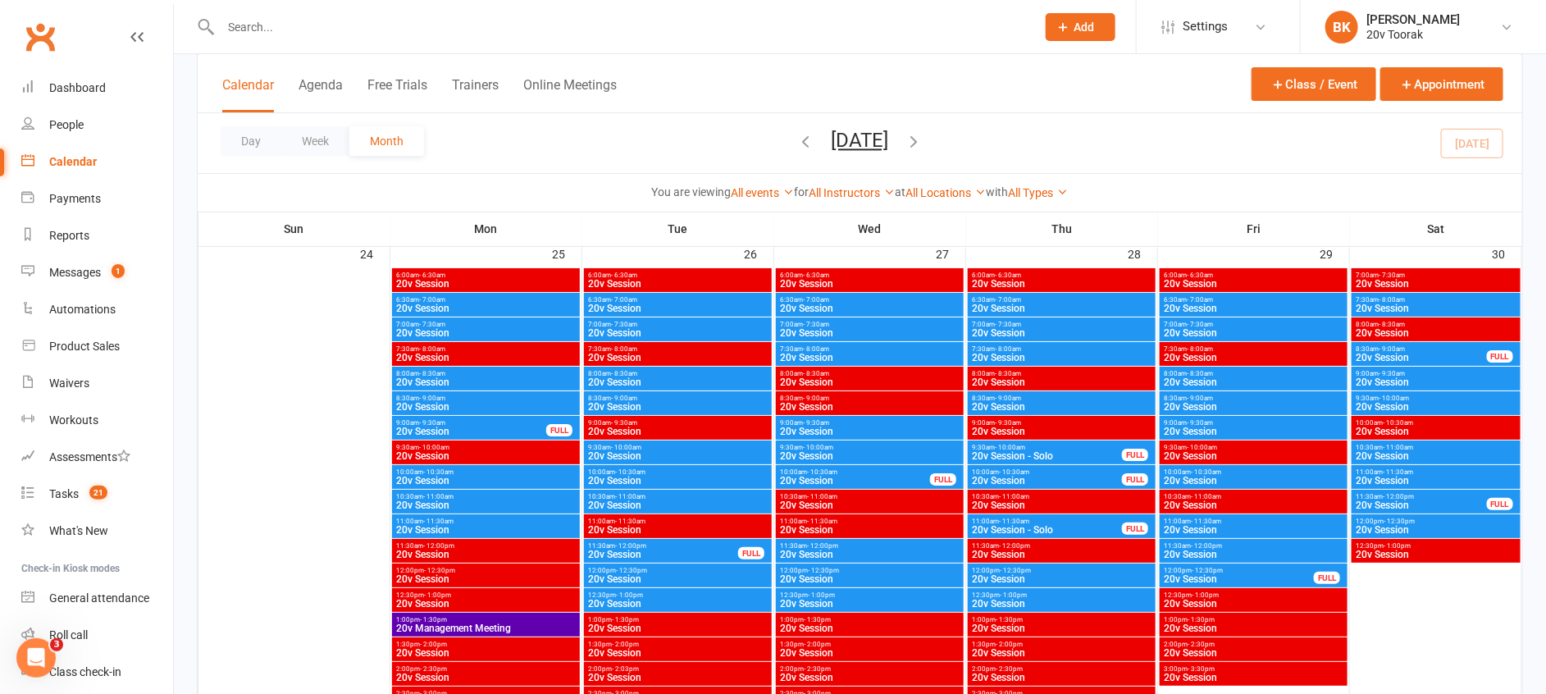
click at [1187, 472] on span "10:00am - 10:30am" at bounding box center [1253, 471] width 181 height 7
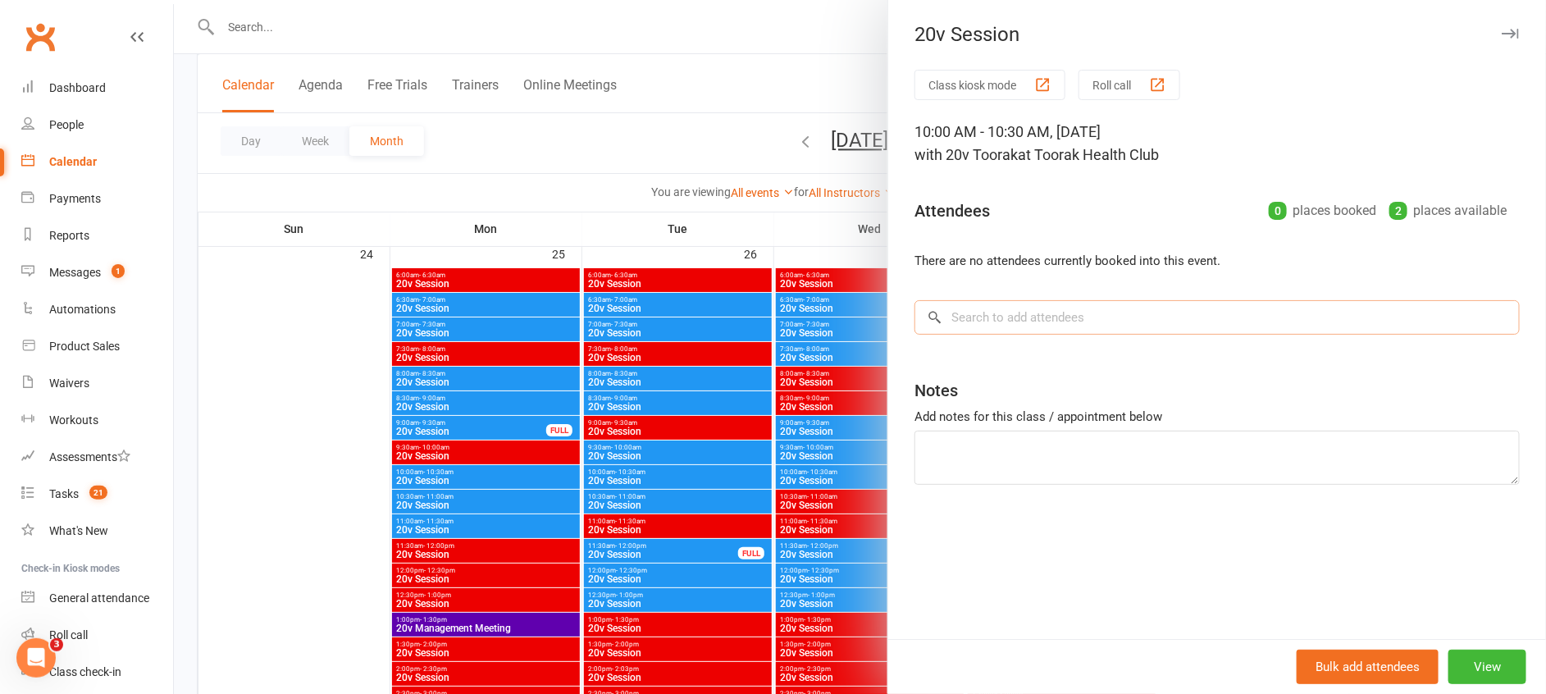
click at [1039, 315] on input "search" at bounding box center [1216, 317] width 605 height 34
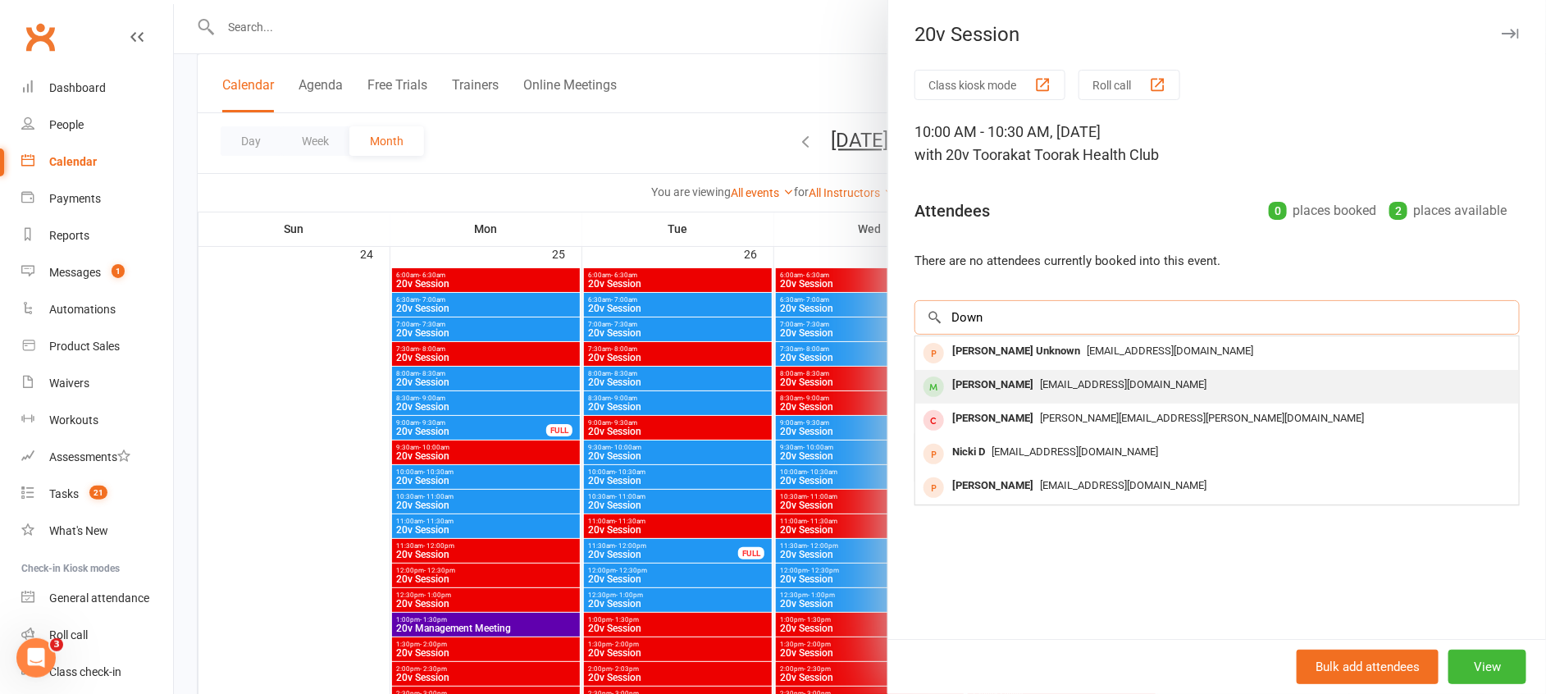
type input "Down"
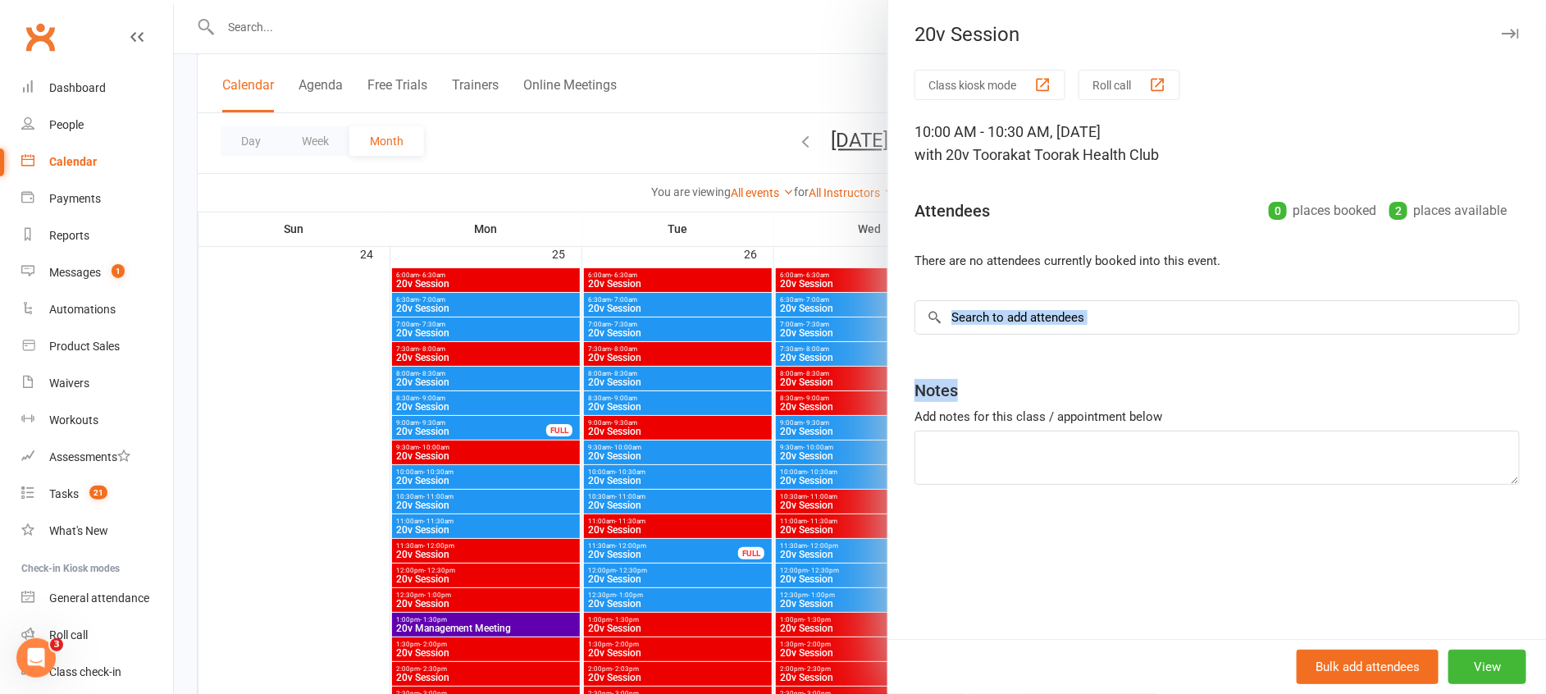
drag, startPoint x: 992, startPoint y: 396, endPoint x: 994, endPoint y: 291, distance: 105.0
click at [994, 291] on div "Class kiosk mode Roll call 10:00 AM - 10:30 AM, Friday, August, 29, 2025 with 2…" at bounding box center [1217, 354] width 658 height 569
drag, startPoint x: 994, startPoint y: 291, endPoint x: 991, endPoint y: 328, distance: 37.1
click at [991, 328] on input "search" at bounding box center [1216, 317] width 605 height 34
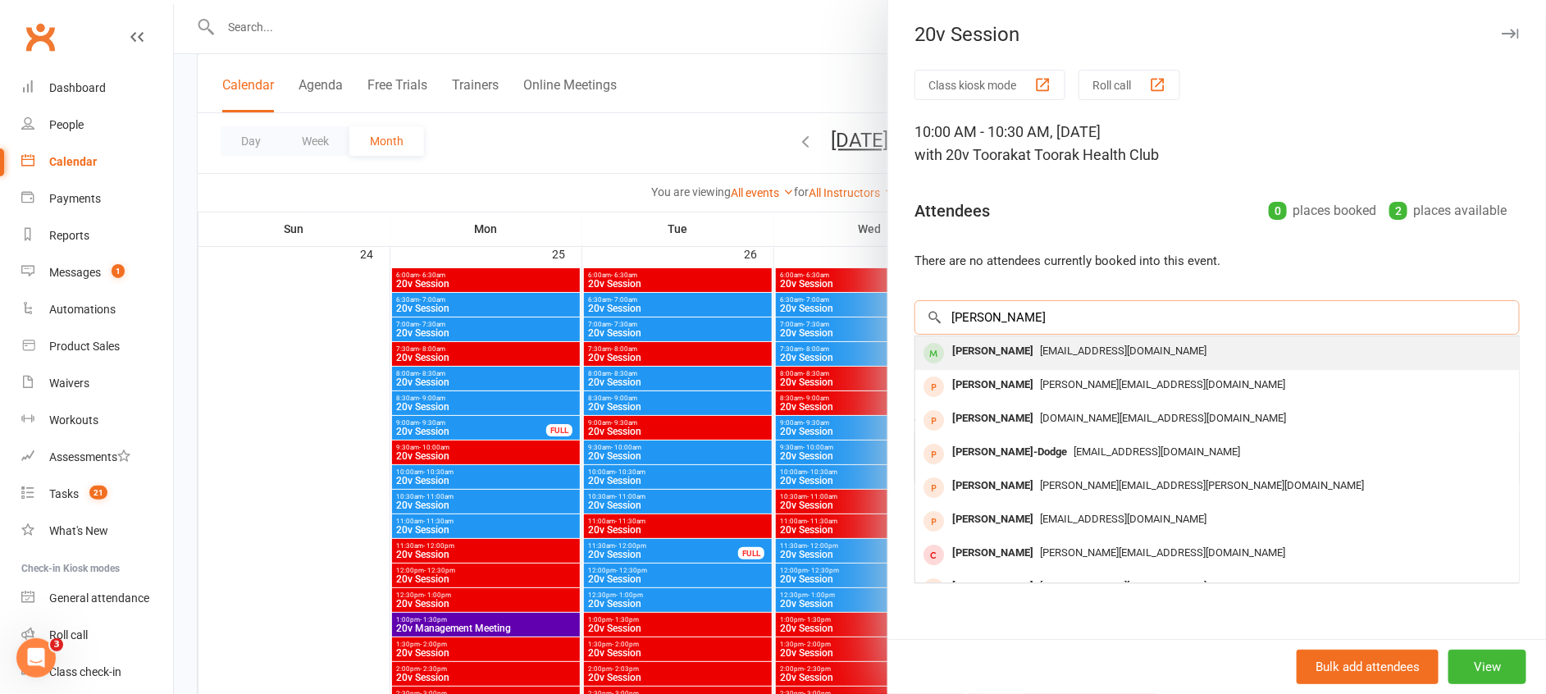
type input "Linda dow"
click at [995, 345] on div "Linda Downes" at bounding box center [993, 352] width 94 height 24
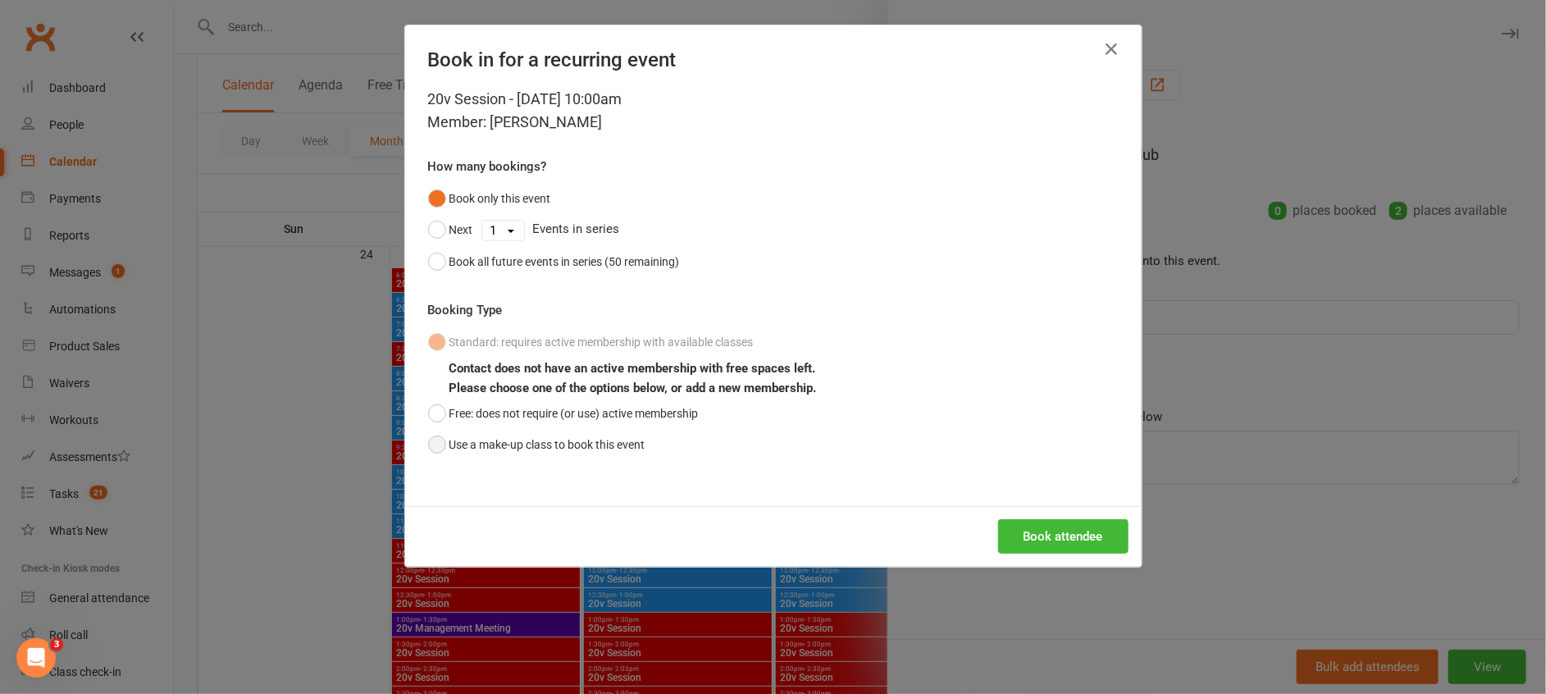
click at [574, 446] on button "Use a make-up class to book this event" at bounding box center [536, 444] width 217 height 31
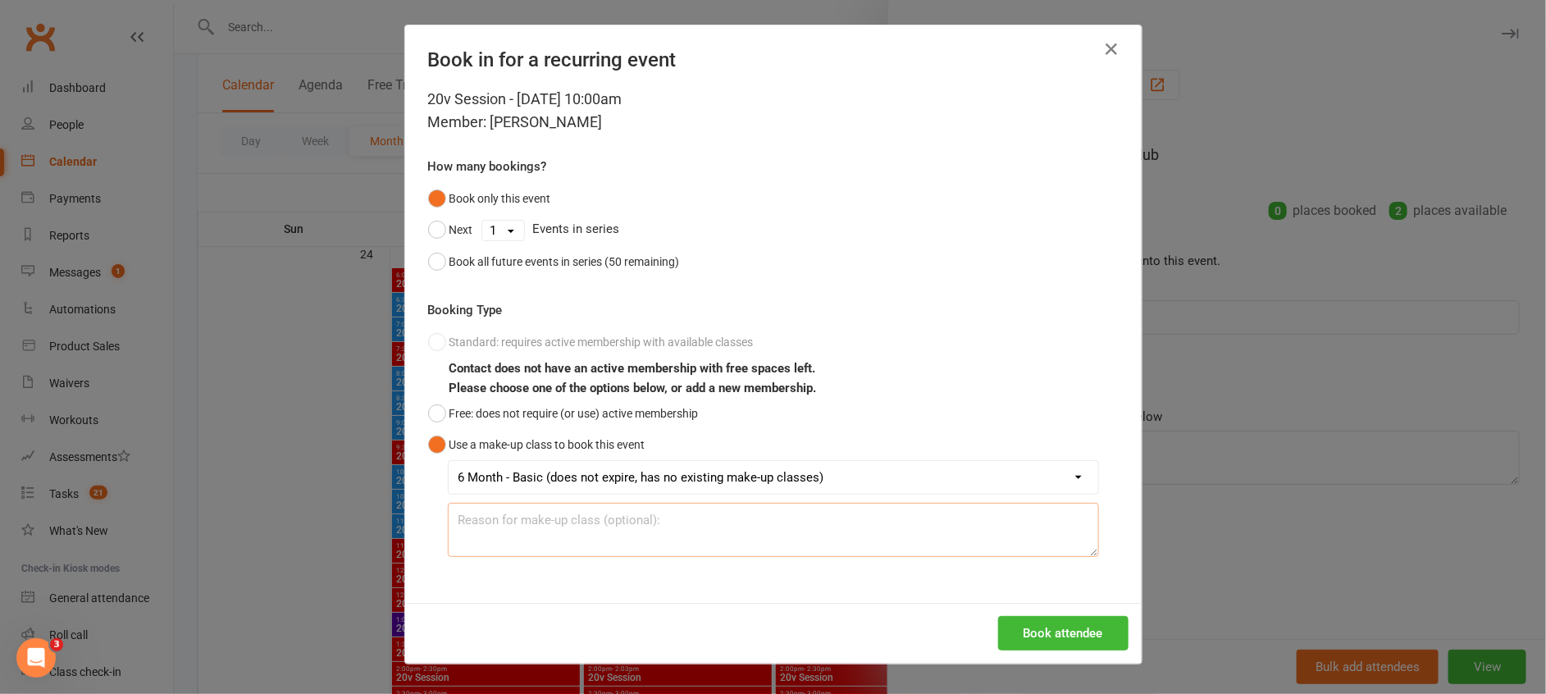
click at [617, 539] on textarea at bounding box center [773, 530] width 651 height 54
type textarea "Make up session"
click at [1012, 621] on button "Book attendee" at bounding box center [1063, 633] width 130 height 34
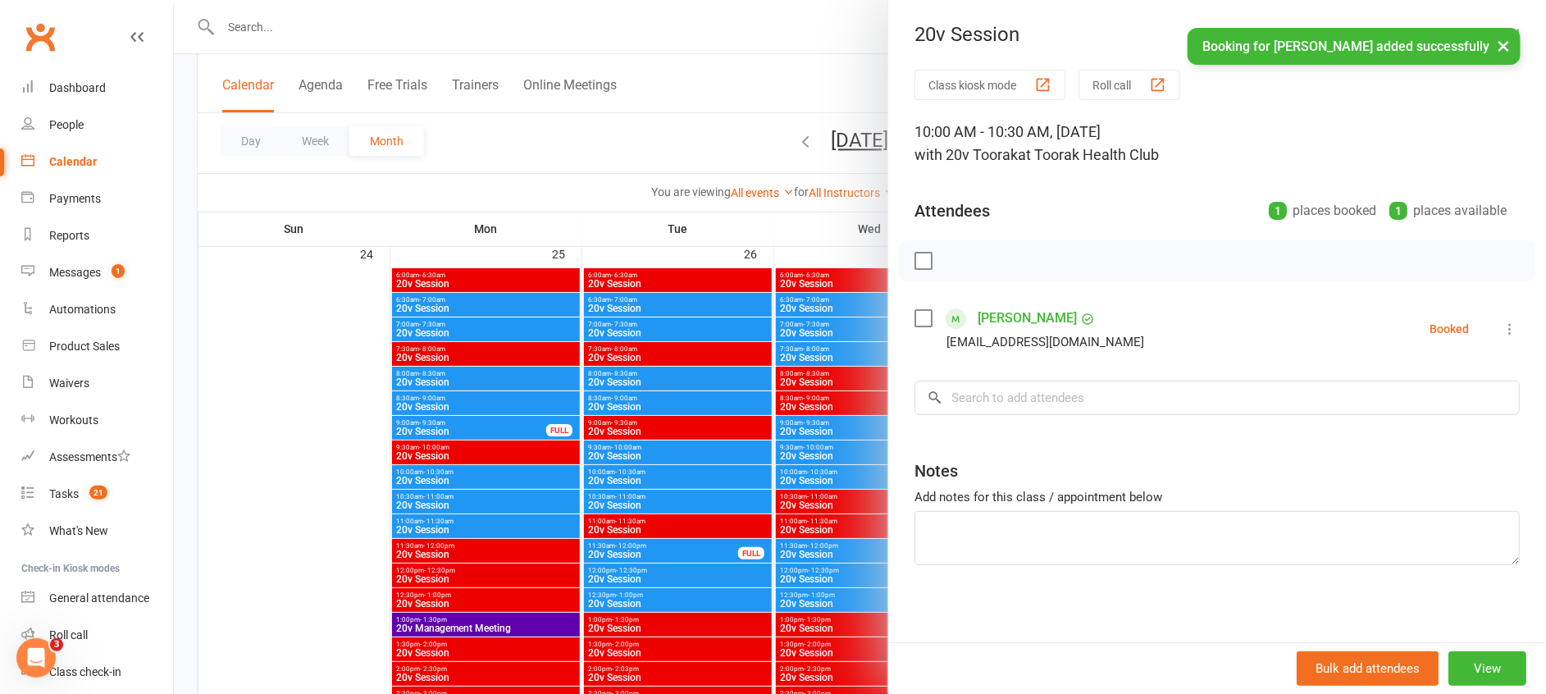
click at [829, 470] on div at bounding box center [860, 347] width 1372 height 694
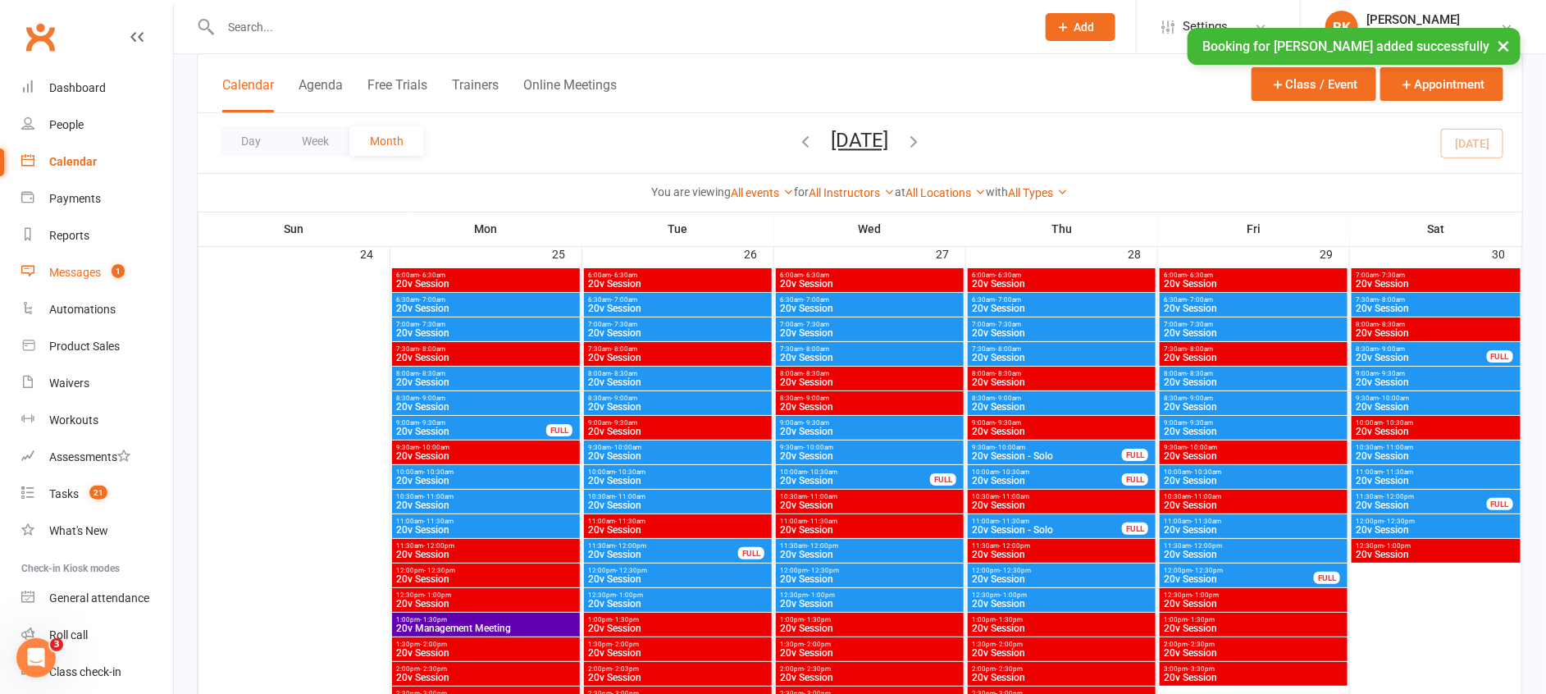
click at [114, 262] on link "Messages 1" at bounding box center [97, 272] width 152 height 37
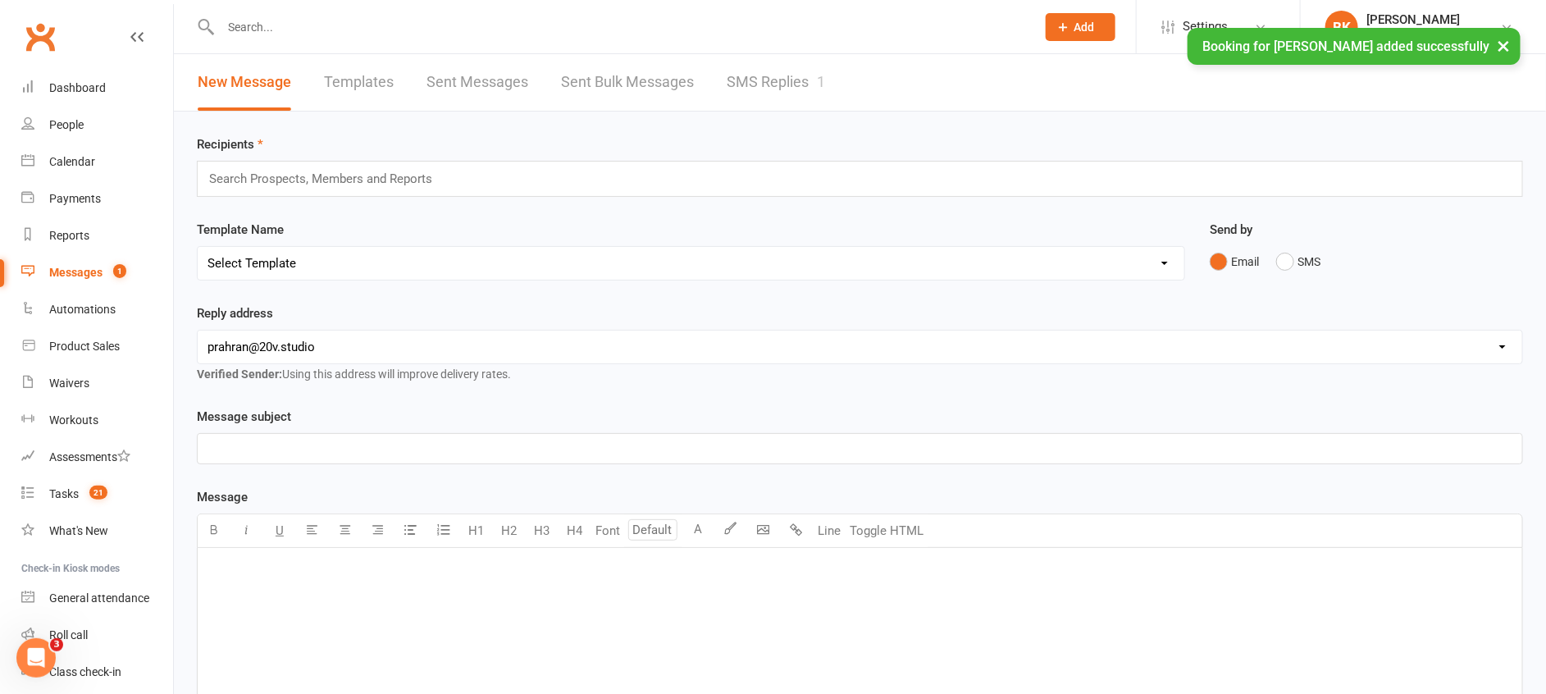
click at [818, 78] on link "SMS Replies 1" at bounding box center [776, 82] width 98 height 57
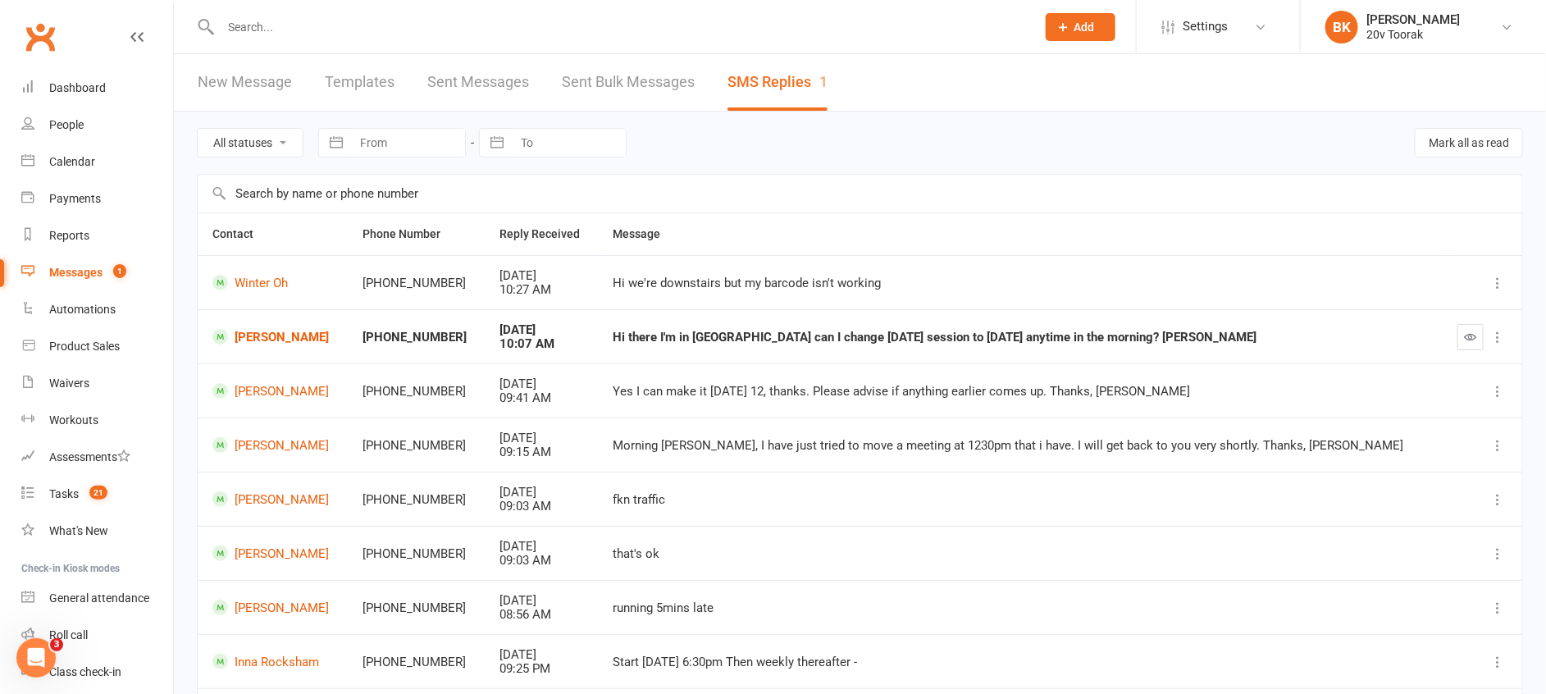
click at [1456, 333] on div at bounding box center [1481, 337] width 52 height 26
click at [1460, 333] on button "button" at bounding box center [1470, 337] width 26 height 26
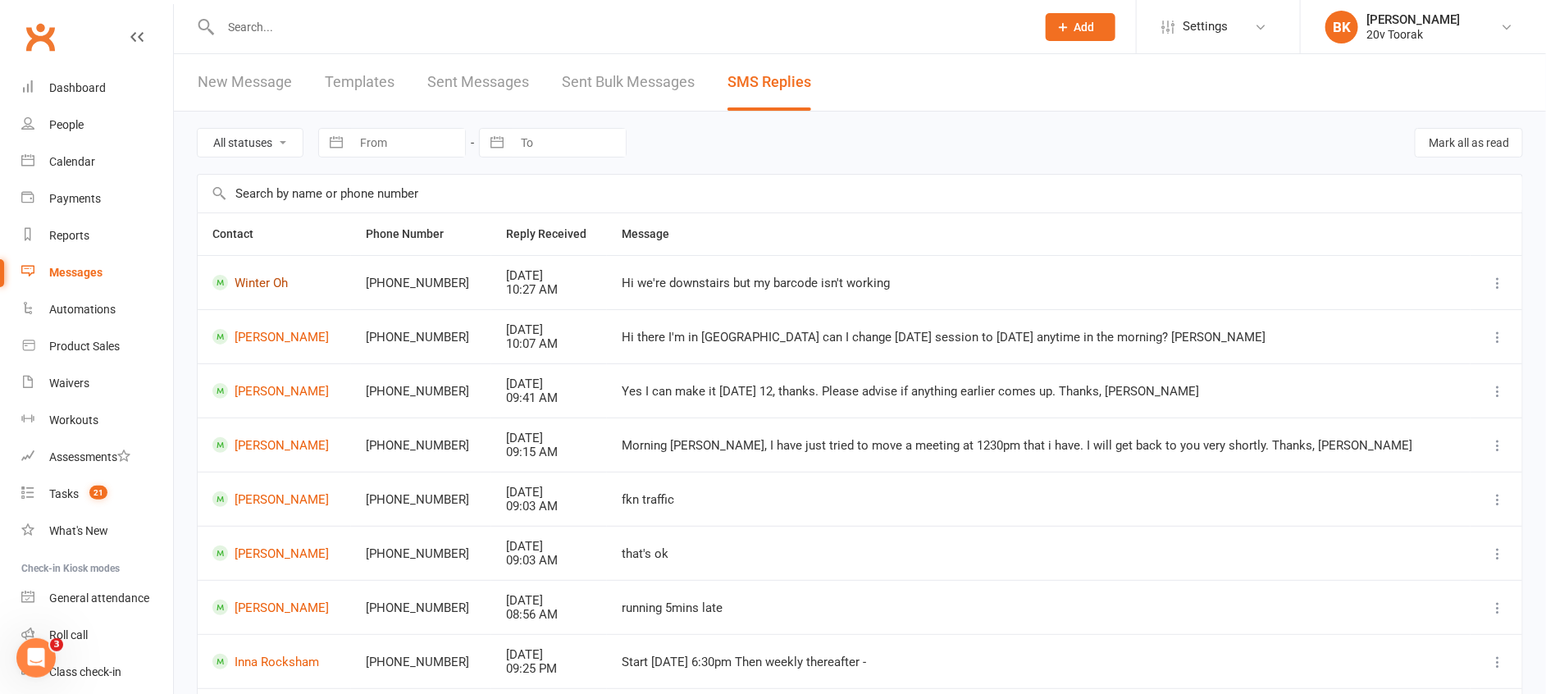
click at [267, 288] on link "Winter Oh" at bounding box center [274, 283] width 124 height 16
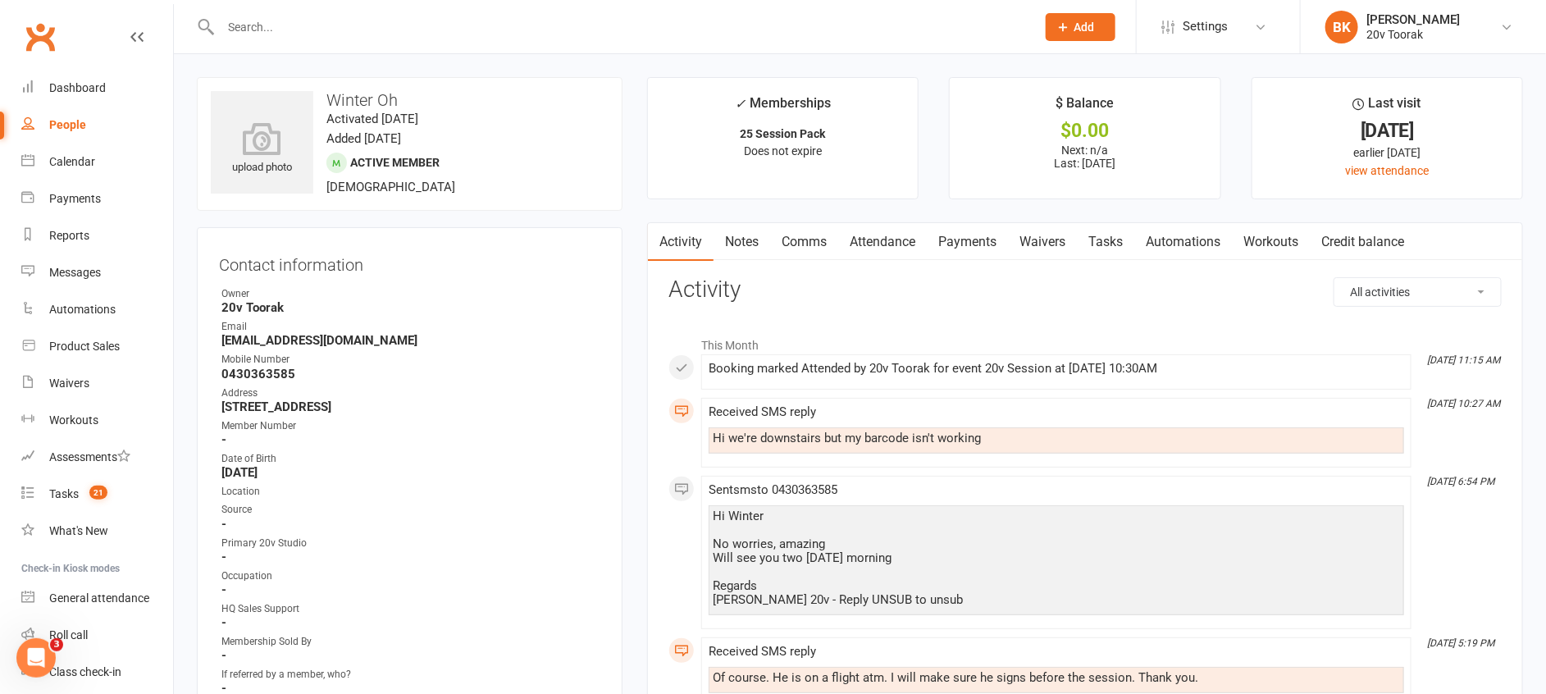
click at [819, 239] on link "Comms" at bounding box center [804, 242] width 68 height 38
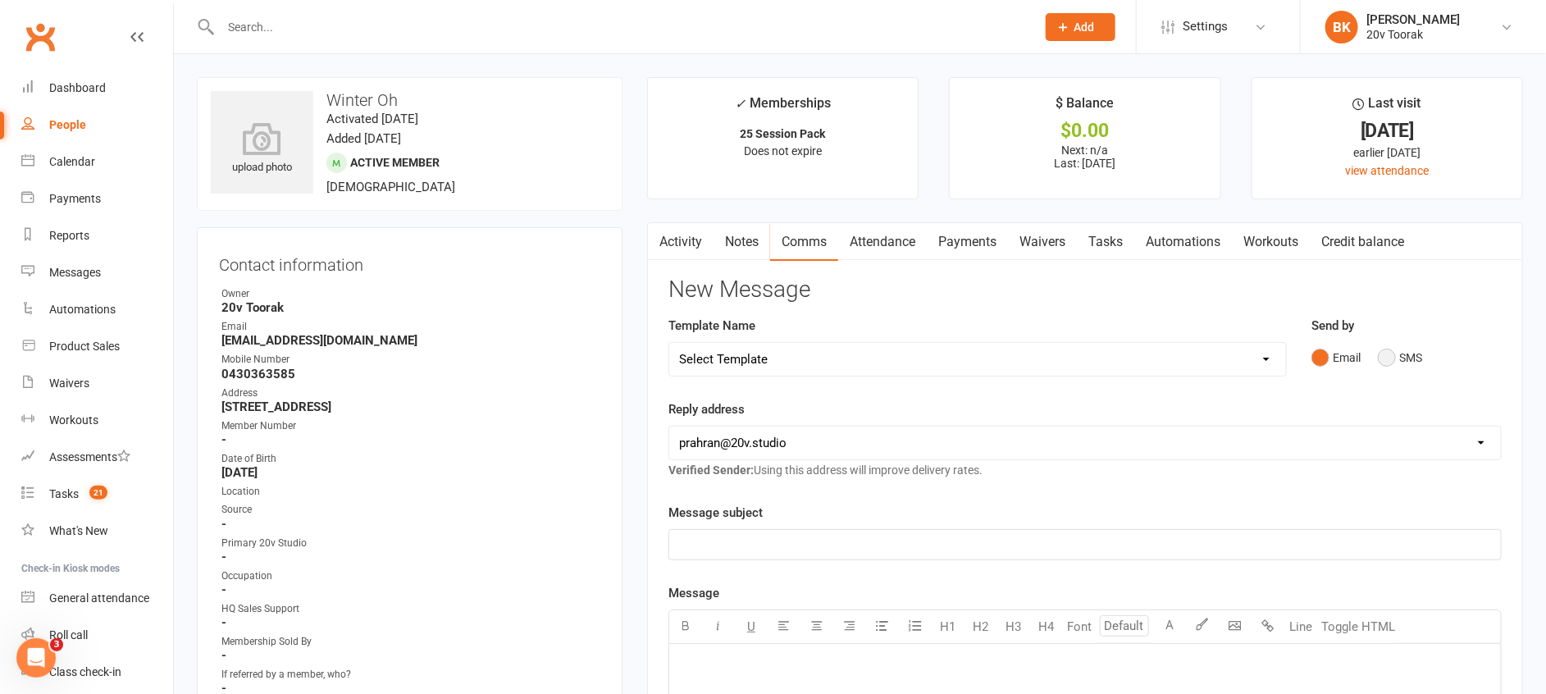
click at [1420, 356] on button "SMS" at bounding box center [1400, 357] width 44 height 31
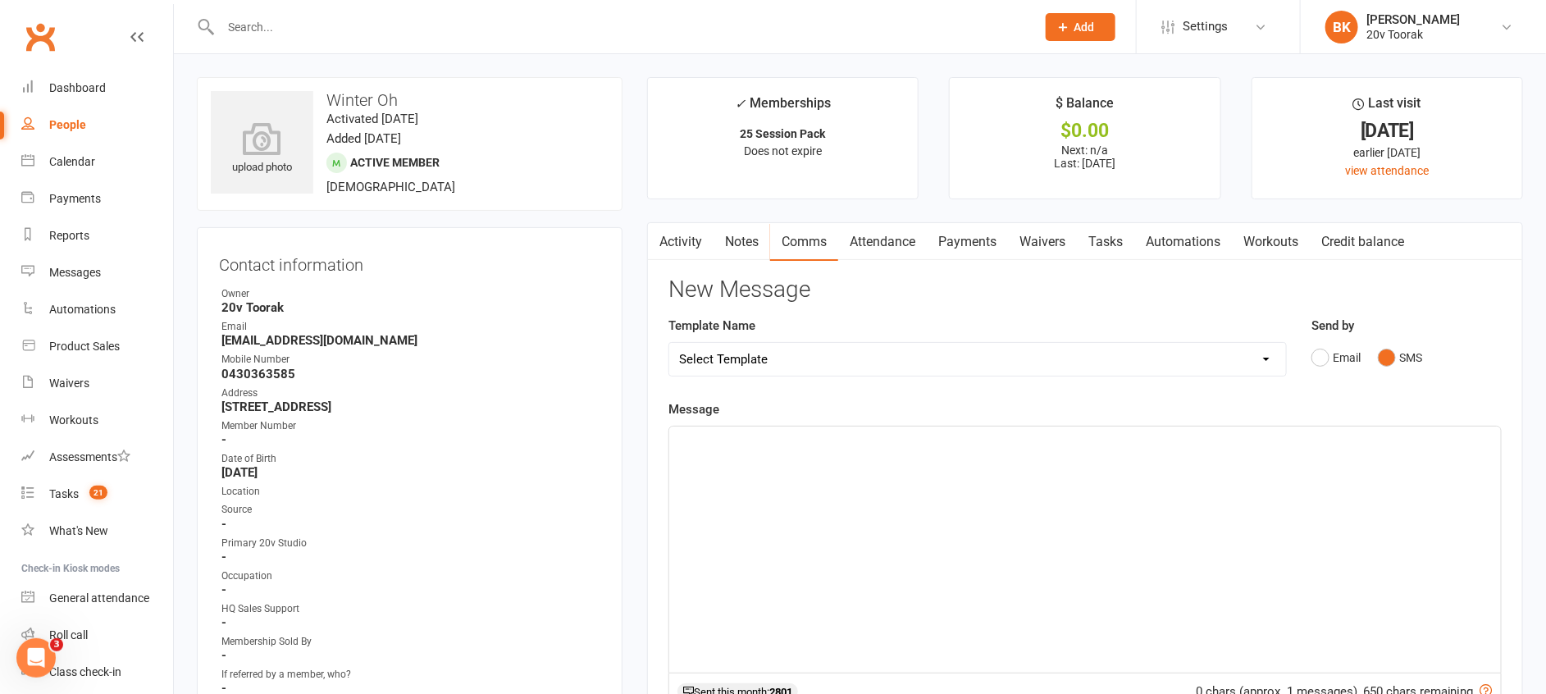
click at [1361, 496] on div "﻿" at bounding box center [1085, 549] width 832 height 246
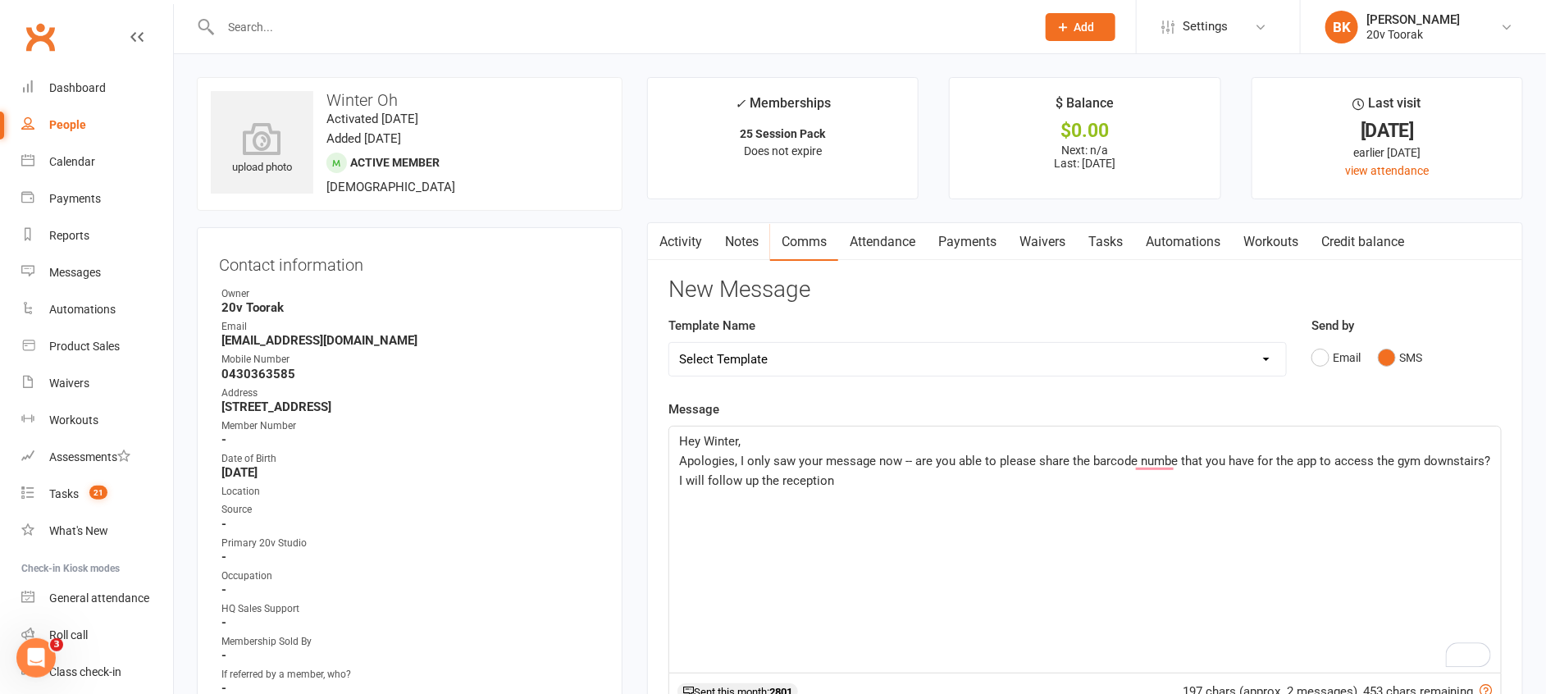
click at [759, 476] on span "I will follow up the reception" at bounding box center [756, 480] width 155 height 15
click at [914, 487] on p "I will follow up at the reception" at bounding box center [1085, 481] width 812 height 20
click at [1155, 460] on span "Apologies, I only saw your message now -- are you able to please share the barc…" at bounding box center [1084, 461] width 811 height 15
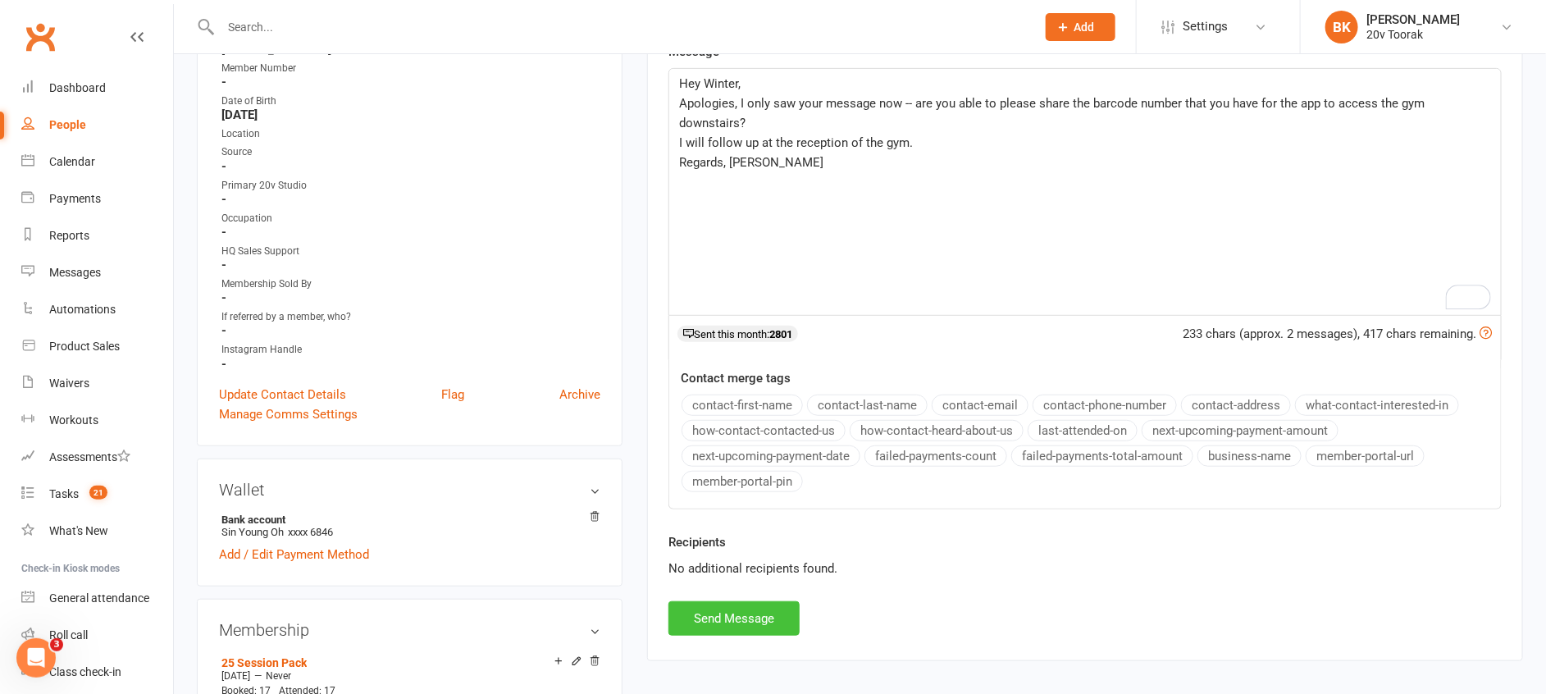
scroll to position [359, 0]
click at [730, 621] on button "Send Message" at bounding box center [733, 617] width 131 height 34
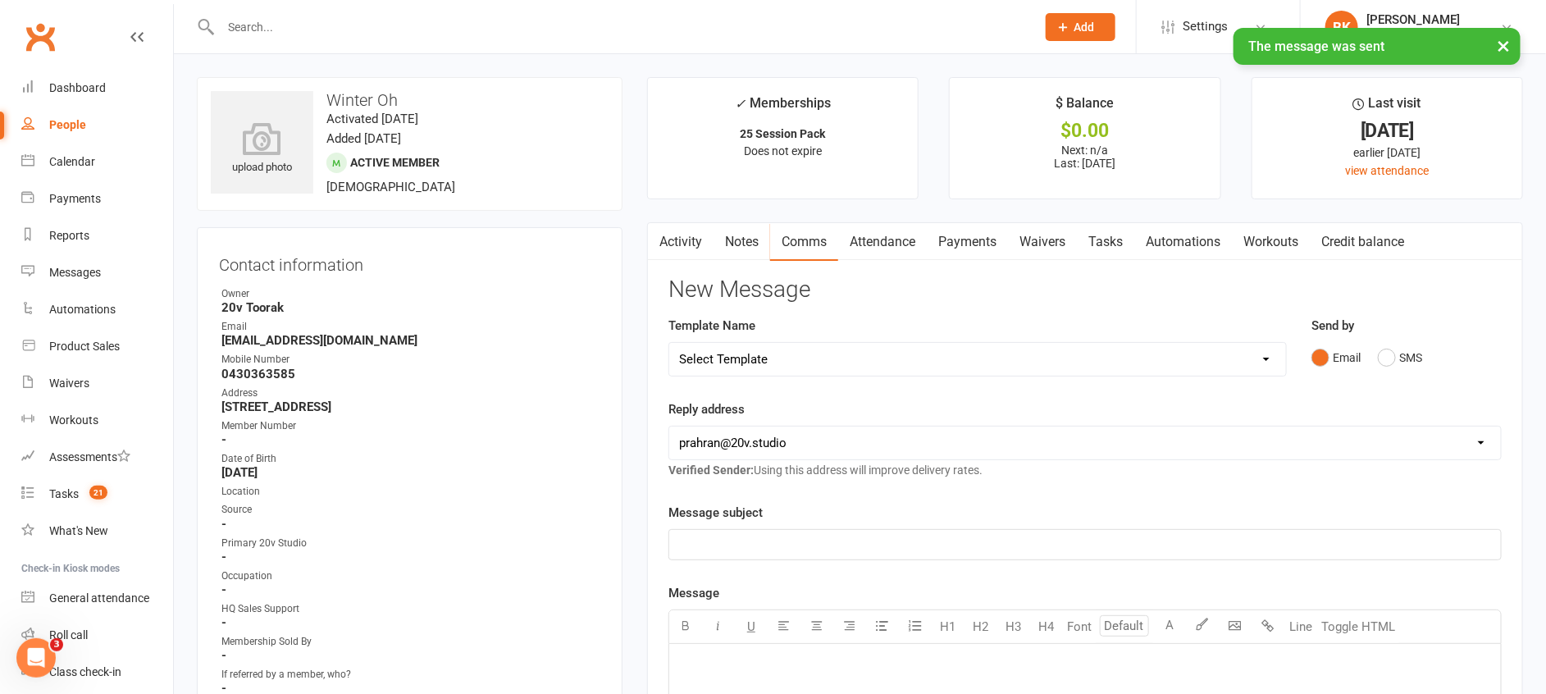
click at [1077, 257] on link "Waivers" at bounding box center [1042, 242] width 69 height 38
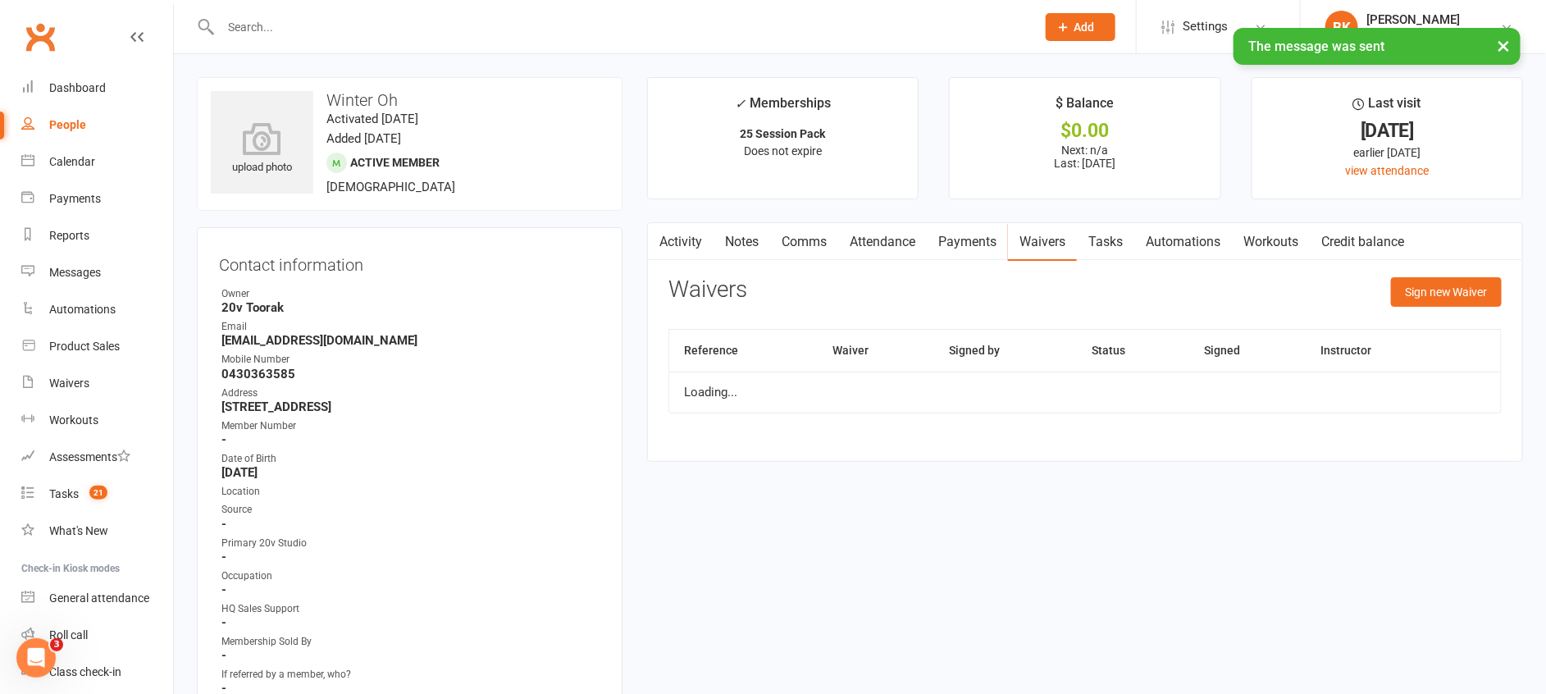
click at [1152, 246] on link "Automations" at bounding box center [1183, 242] width 98 height 38
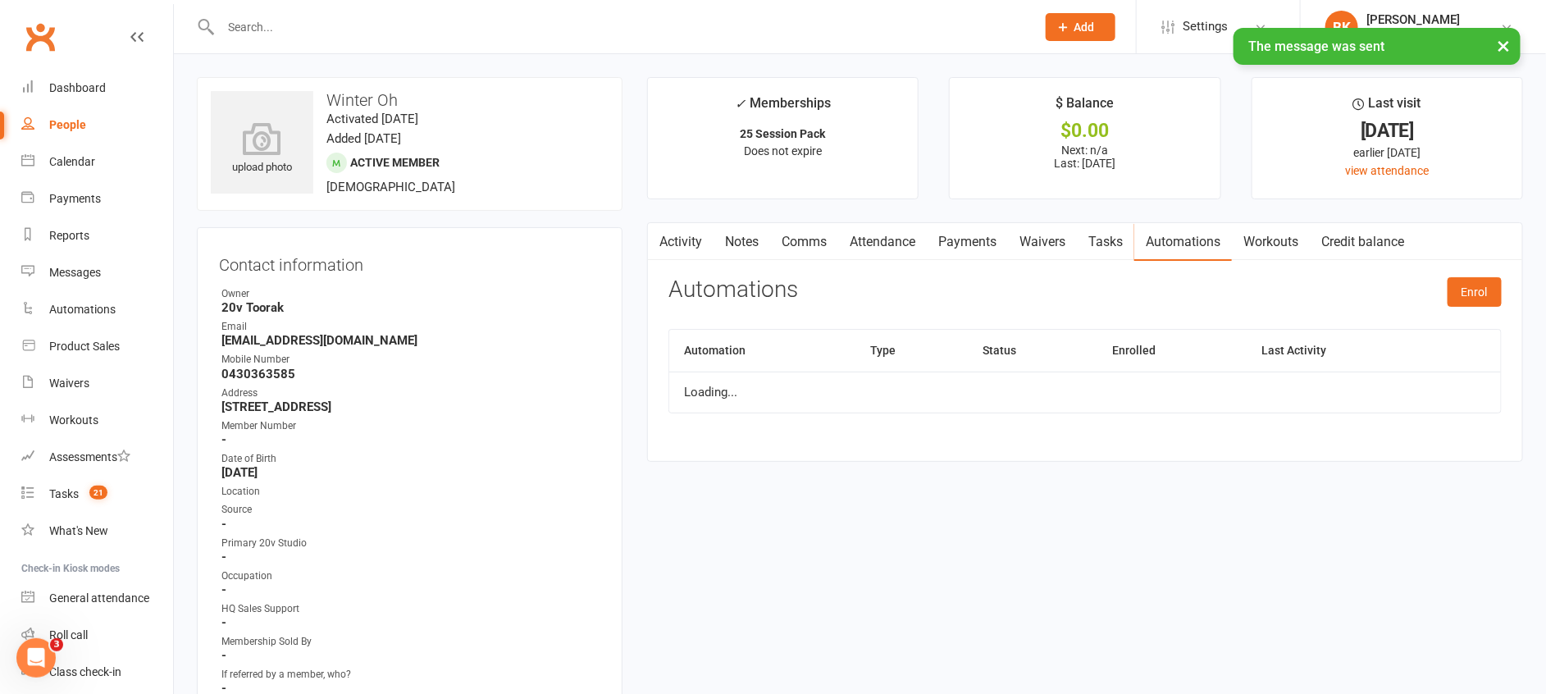
click at [1110, 241] on link "Tasks" at bounding box center [1105, 242] width 57 height 38
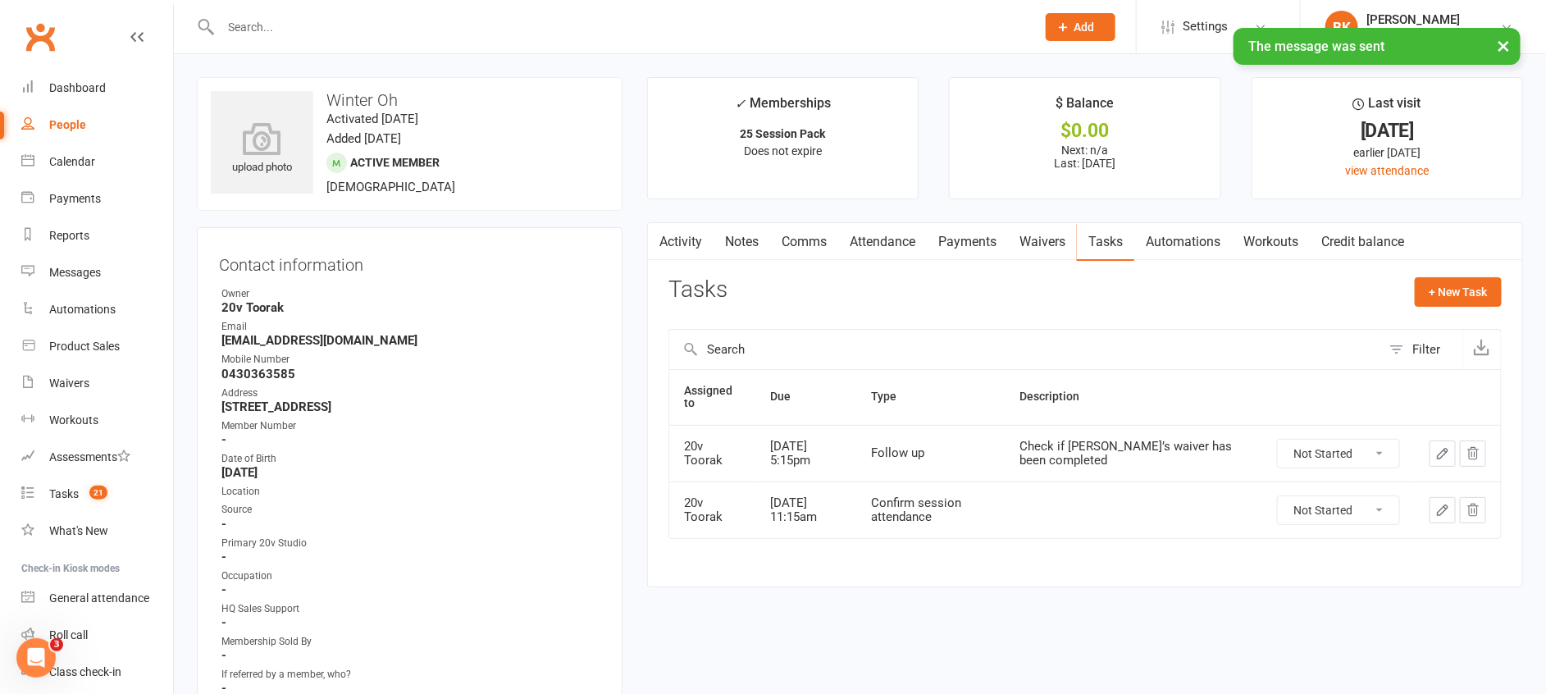
click at [1381, 445] on select "Not Started In Progress Waiting Complete" at bounding box center [1338, 454] width 121 height 28
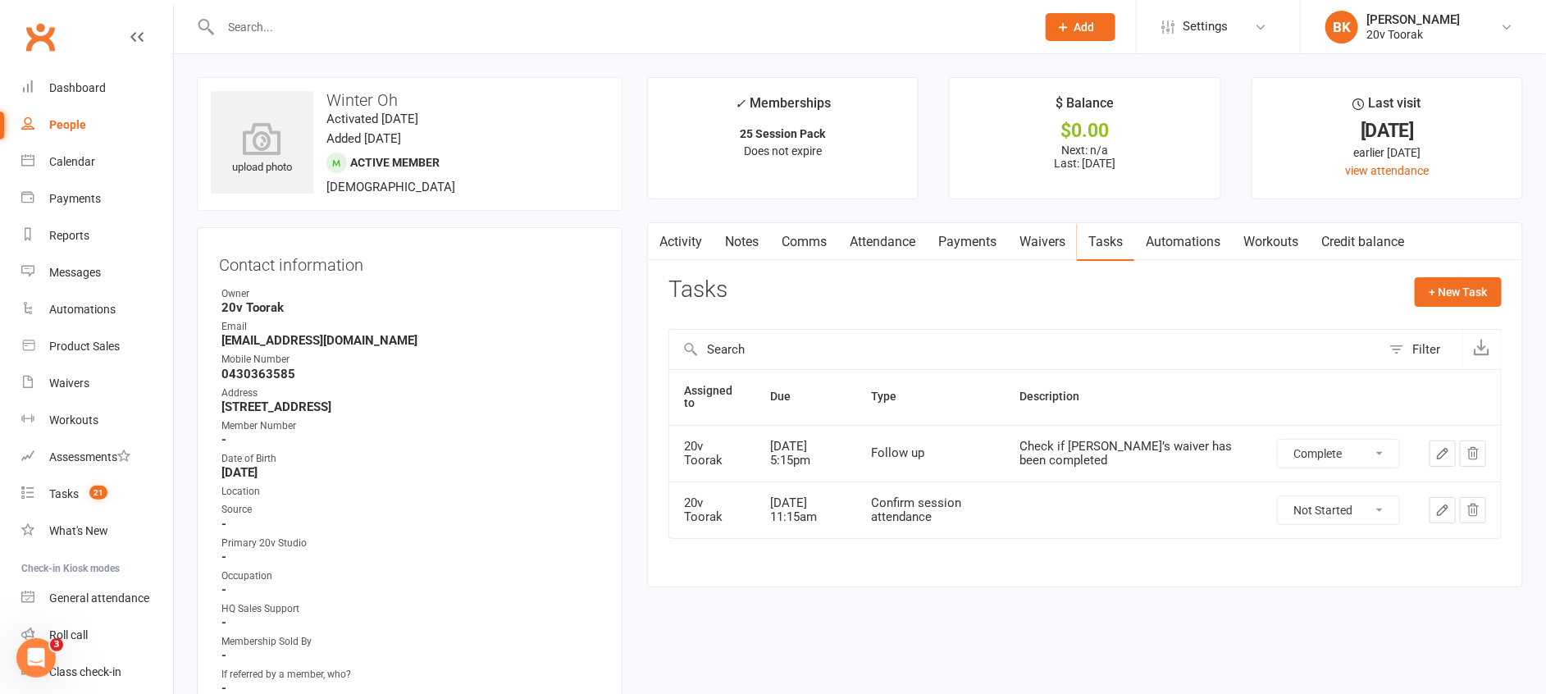
click at [1278, 440] on select "Not Started In Progress Waiting Complete" at bounding box center [1338, 454] width 121 height 28
select select "unstarted"
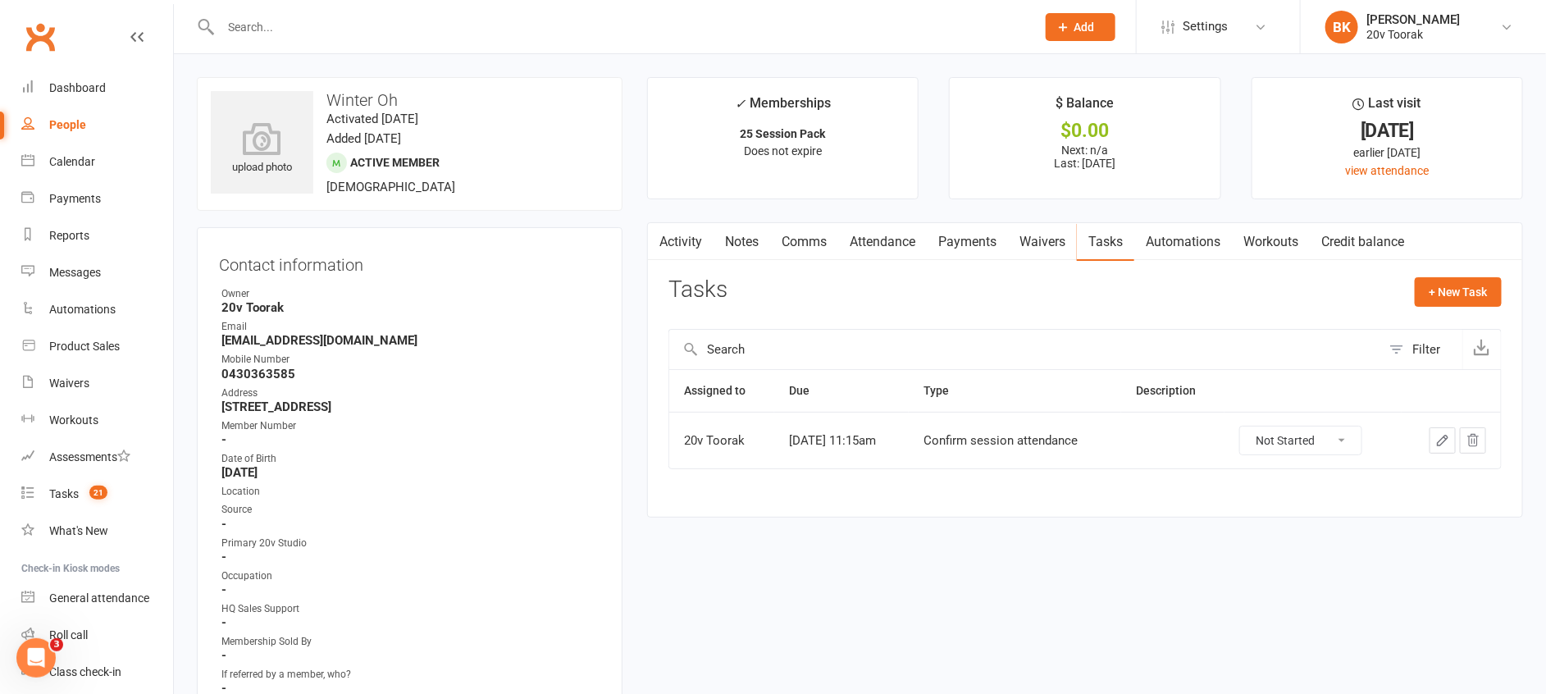
click at [898, 311] on div "Tasks + New Task" at bounding box center [1084, 296] width 833 height 39
click at [748, 236] on link "Notes" at bounding box center [742, 242] width 57 height 38
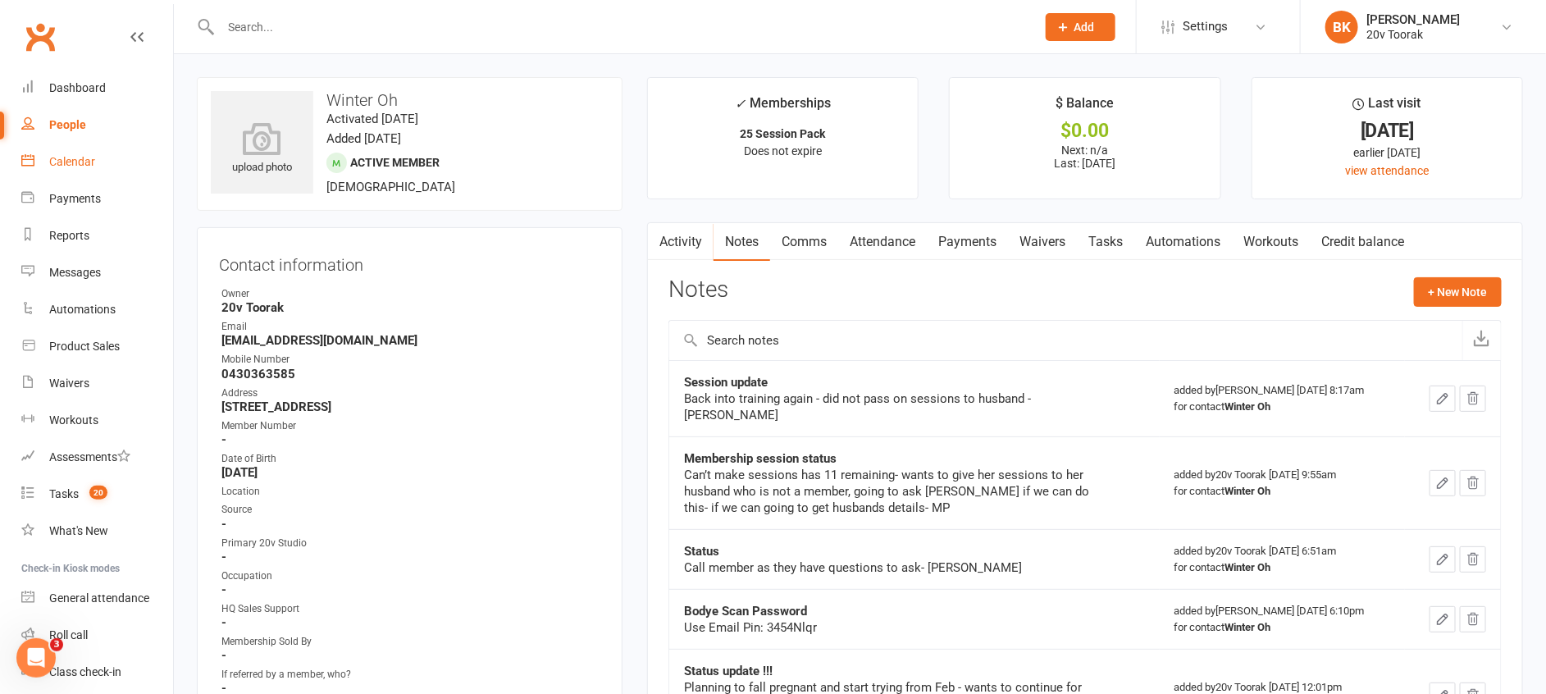
click at [63, 160] on div "Calendar" at bounding box center [72, 161] width 46 height 13
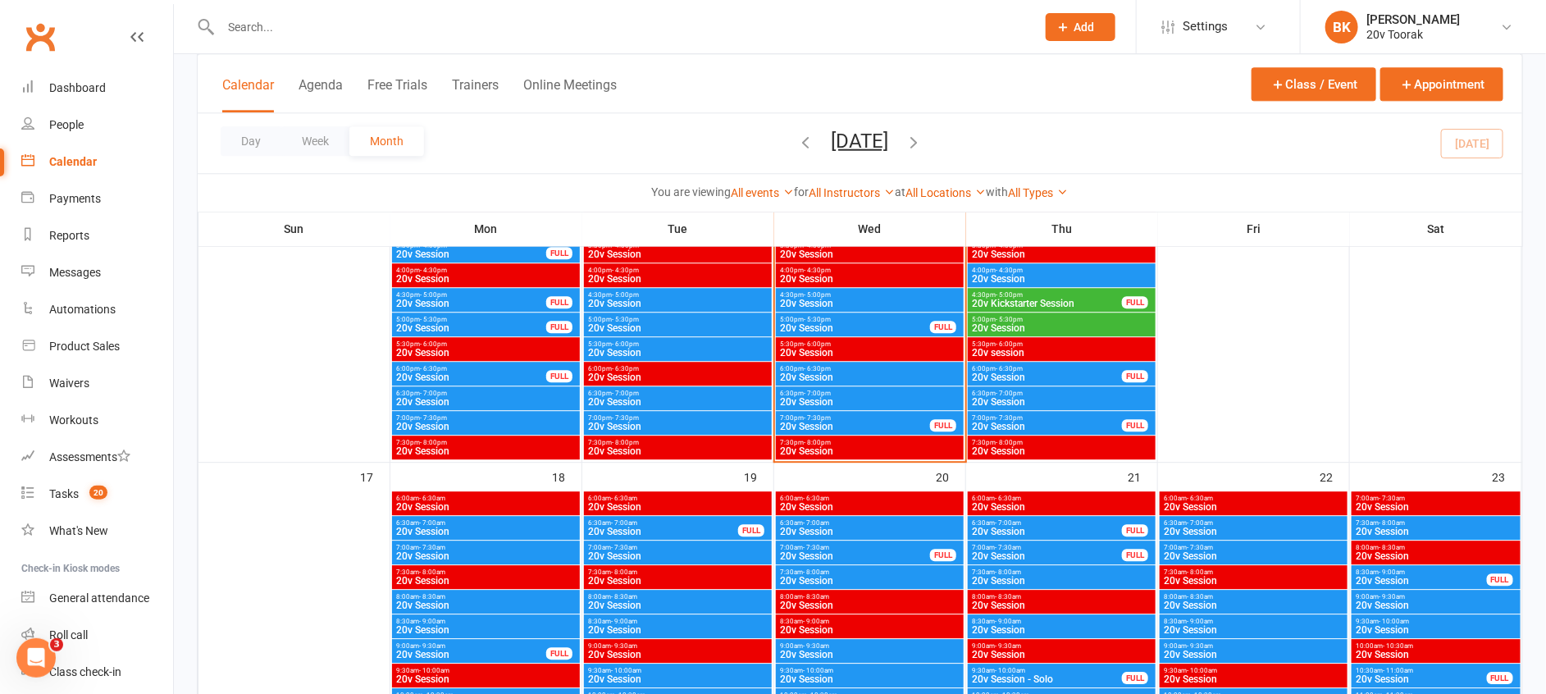
scroll to position [1990, 0]
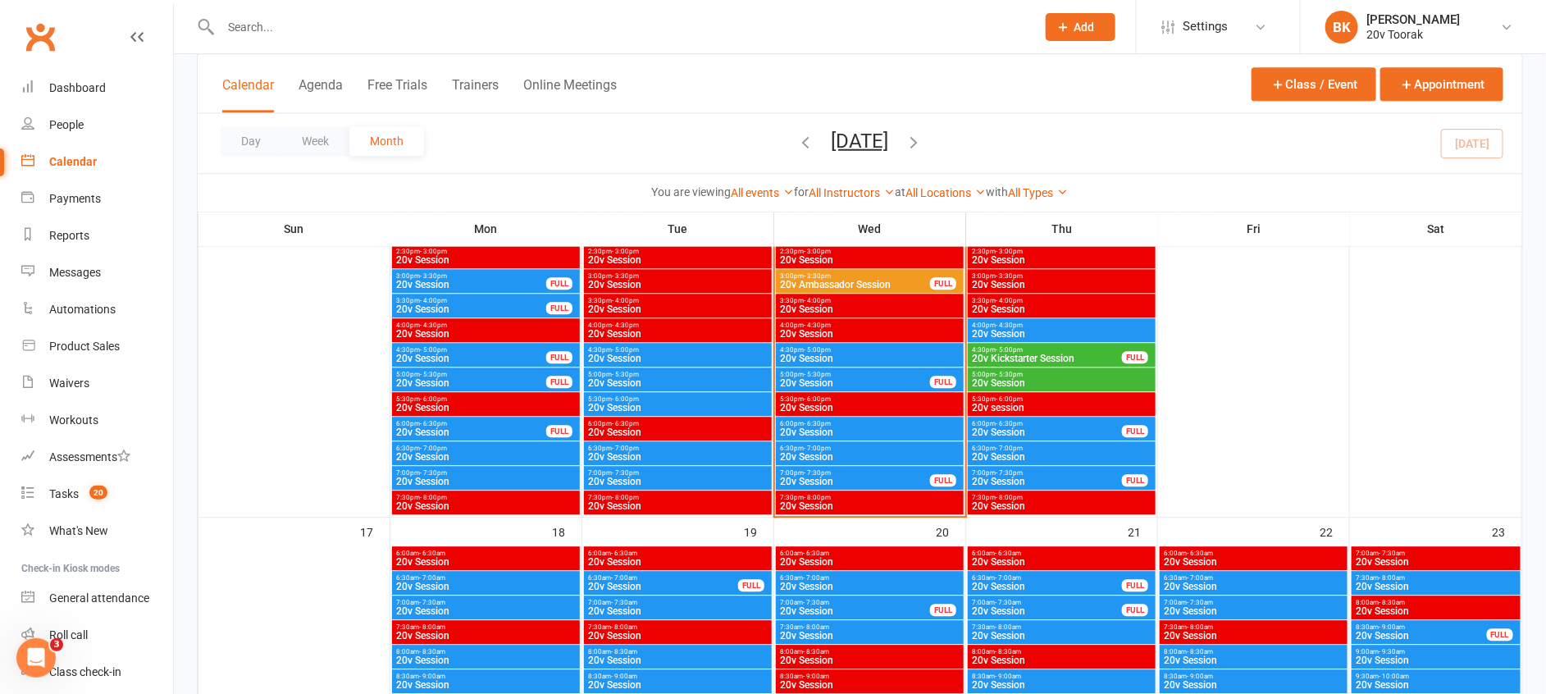
click at [868, 351] on span "4:30pm - 5:00pm" at bounding box center [869, 349] width 181 height 7
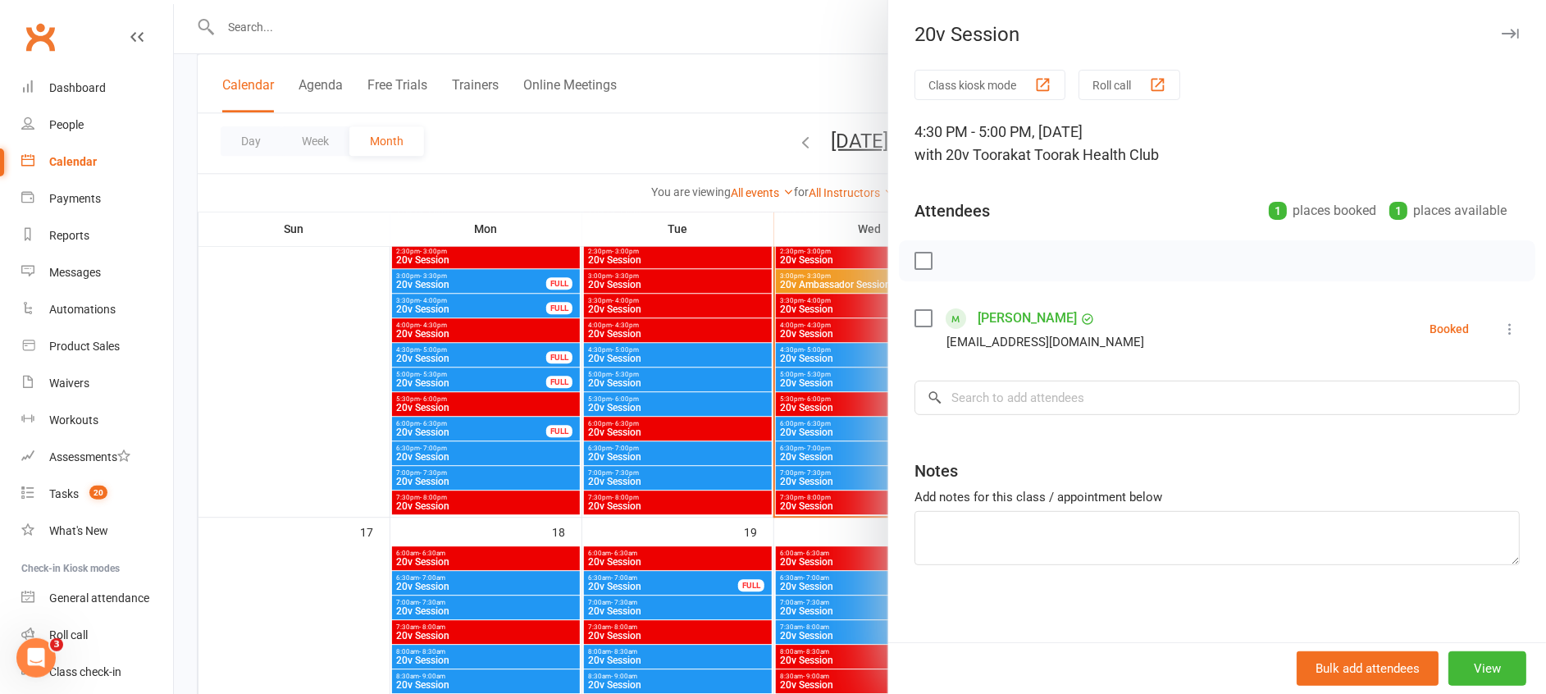
click at [839, 353] on div at bounding box center [860, 347] width 1372 height 694
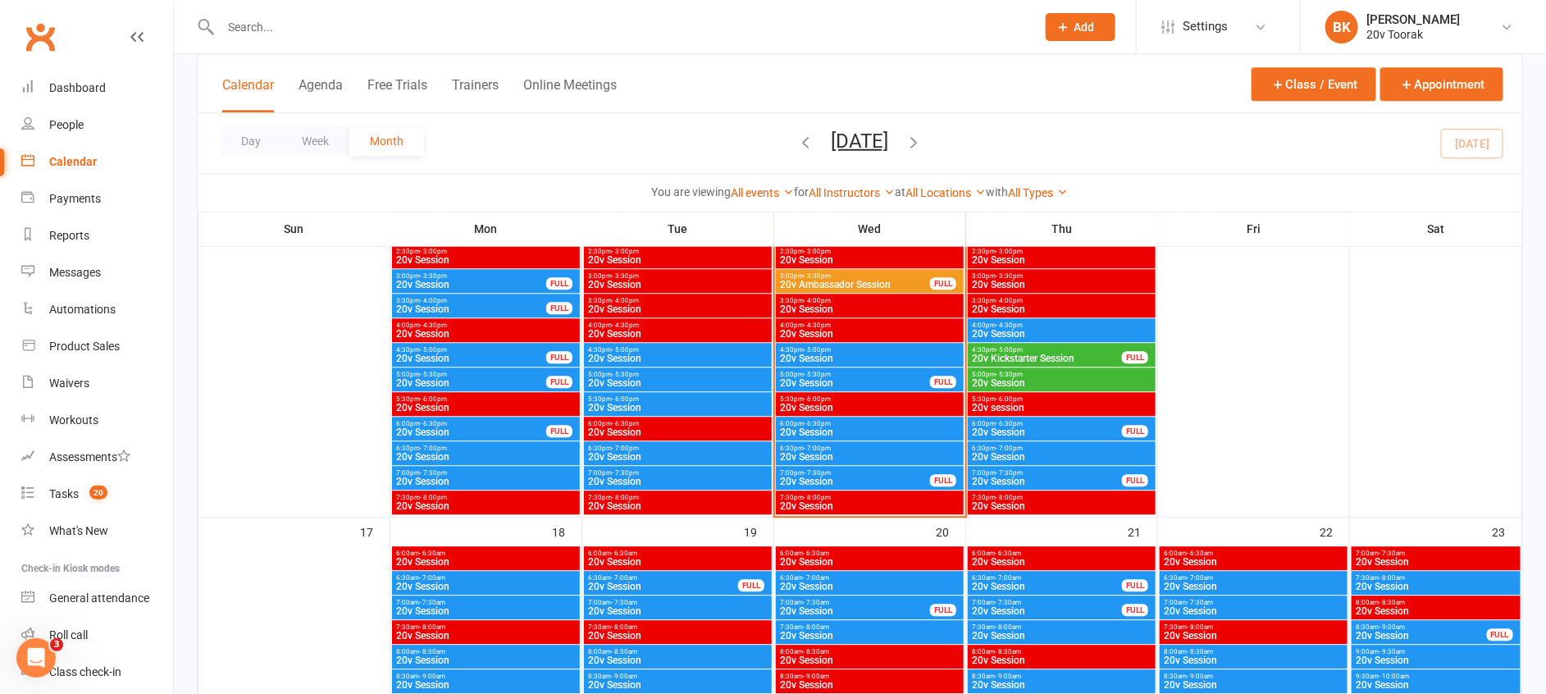
click at [838, 379] on span "20v Session" at bounding box center [855, 383] width 152 height 10
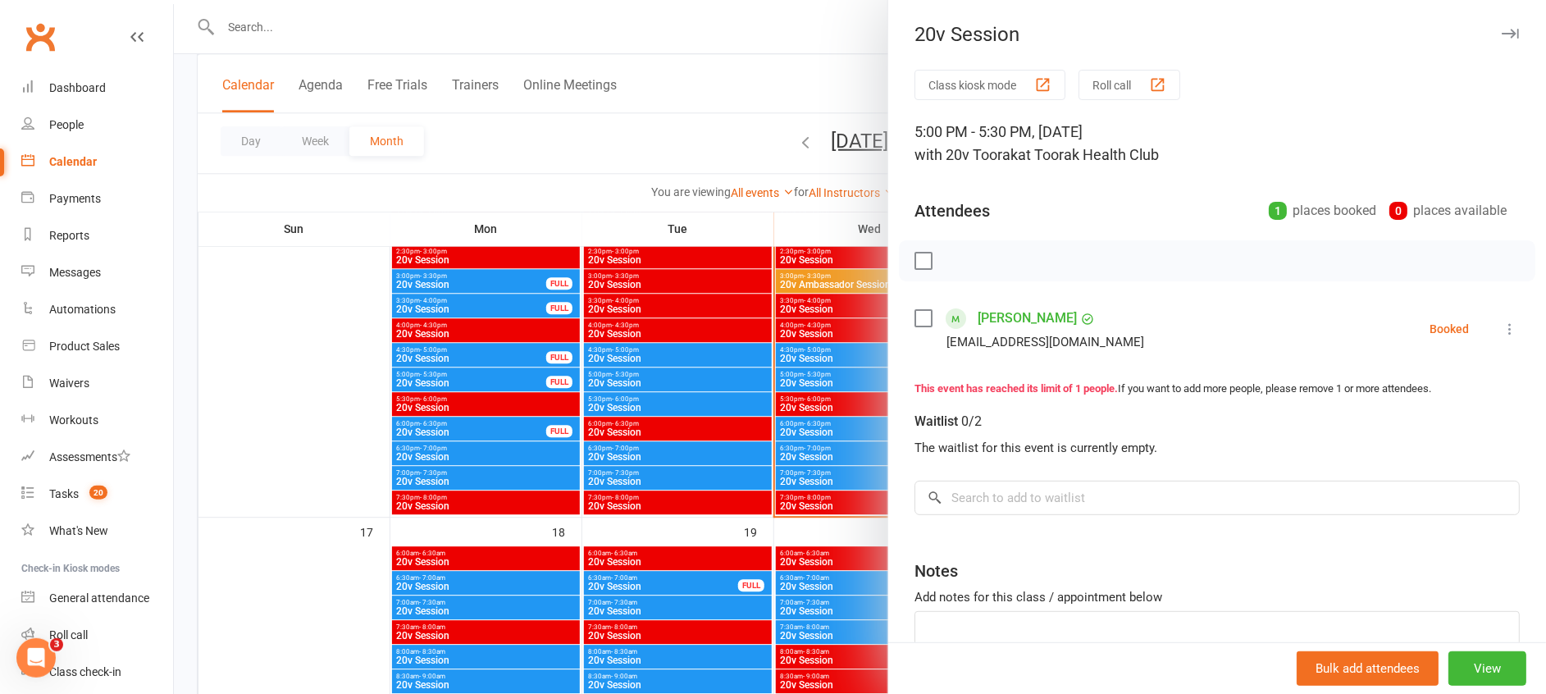
click at [838, 379] on div at bounding box center [860, 347] width 1372 height 694
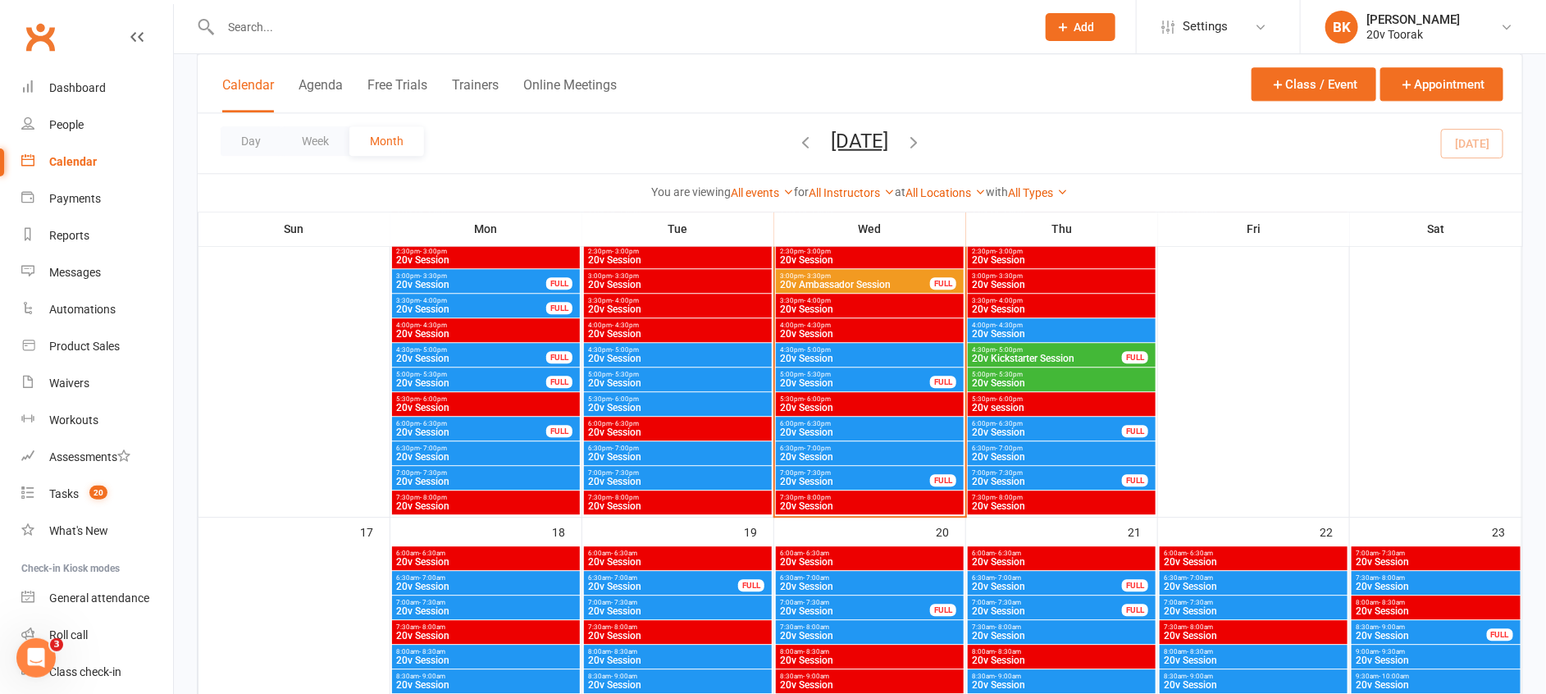
click at [837, 378] on span "20v Session" at bounding box center [855, 383] width 152 height 10
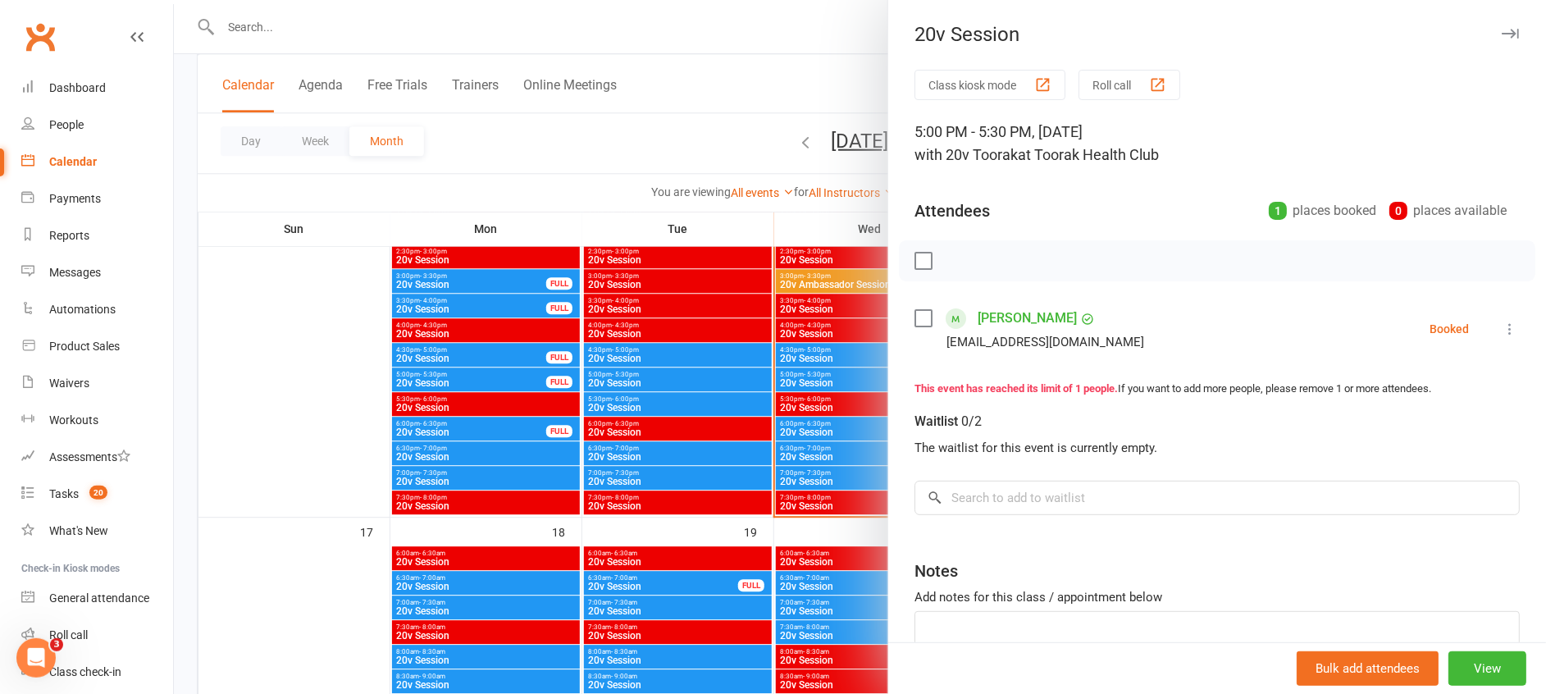
click at [837, 377] on div at bounding box center [860, 347] width 1372 height 694
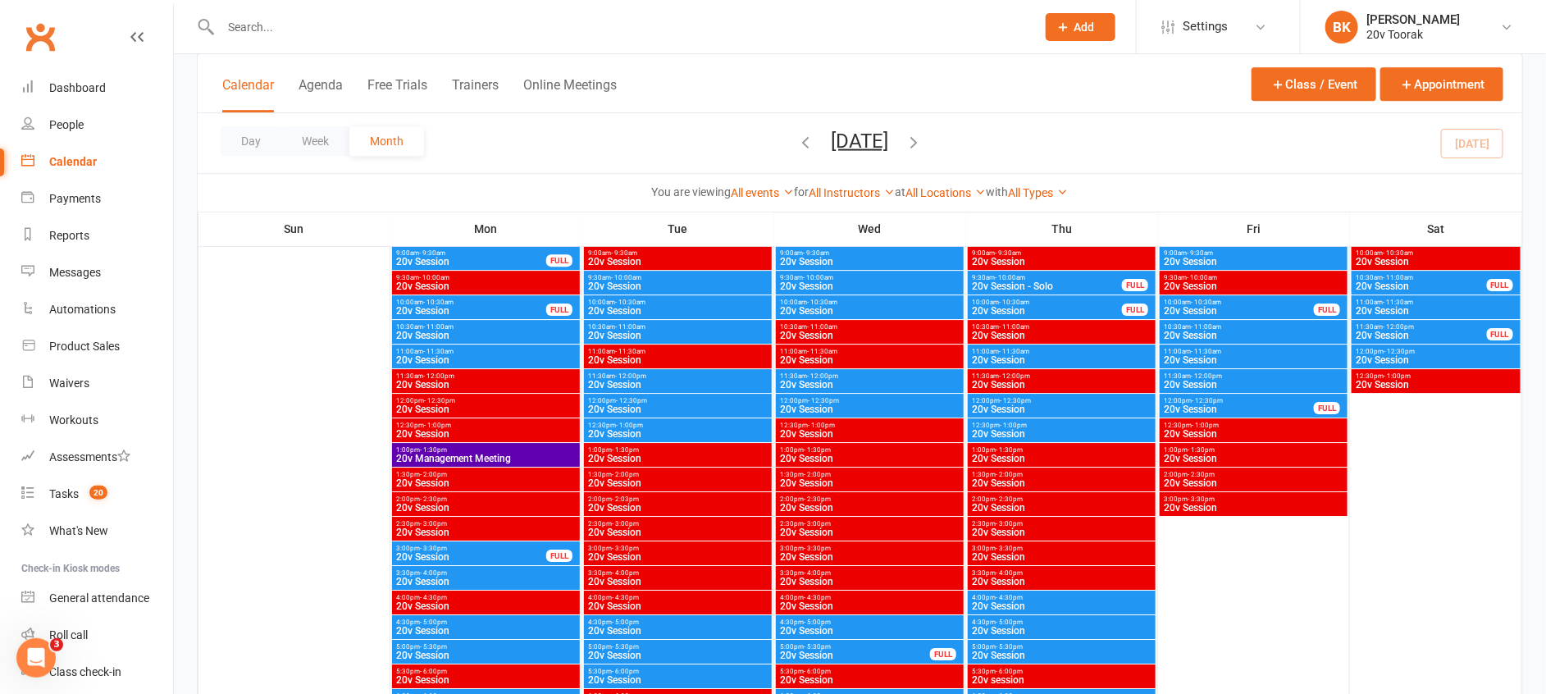
scroll to position [2441, 0]
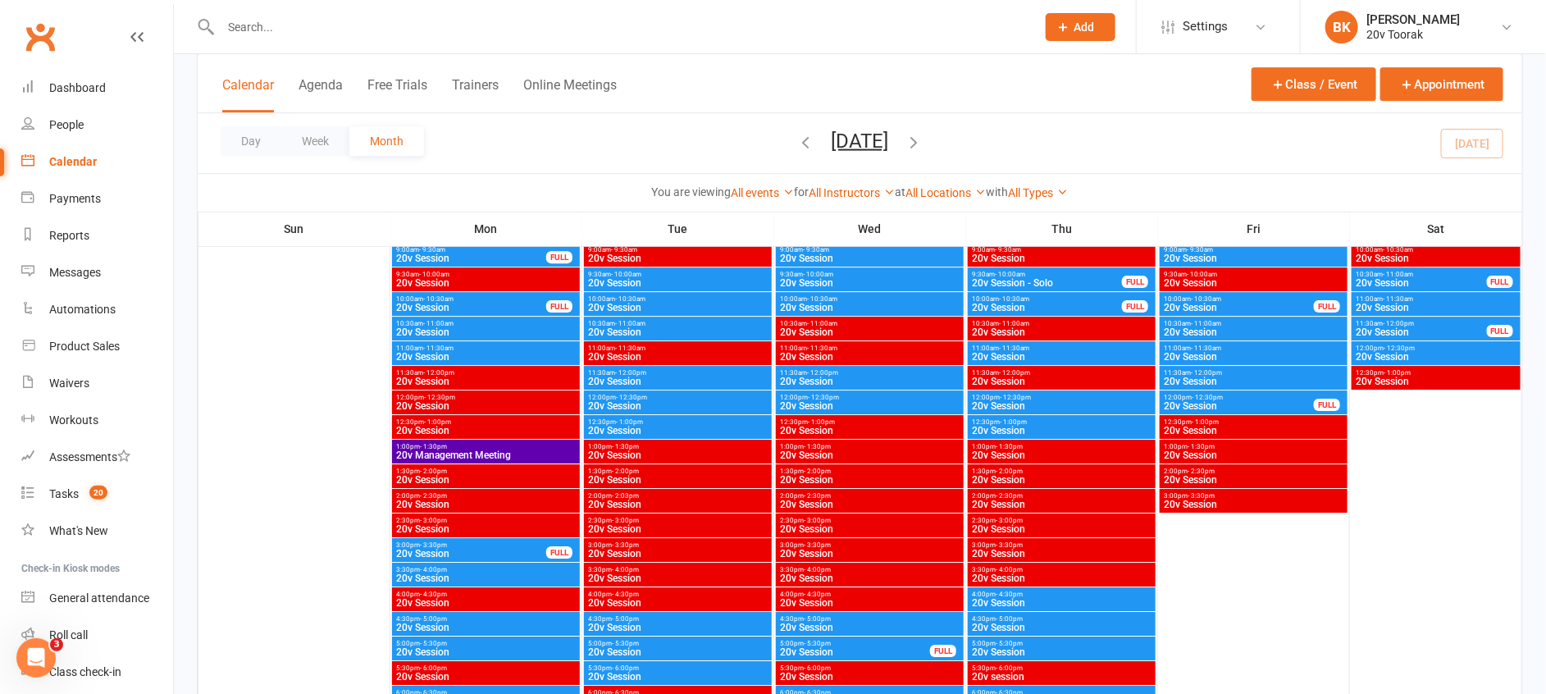
click at [841, 642] on span "5:00pm - 5:30pm" at bounding box center [855, 643] width 152 height 7
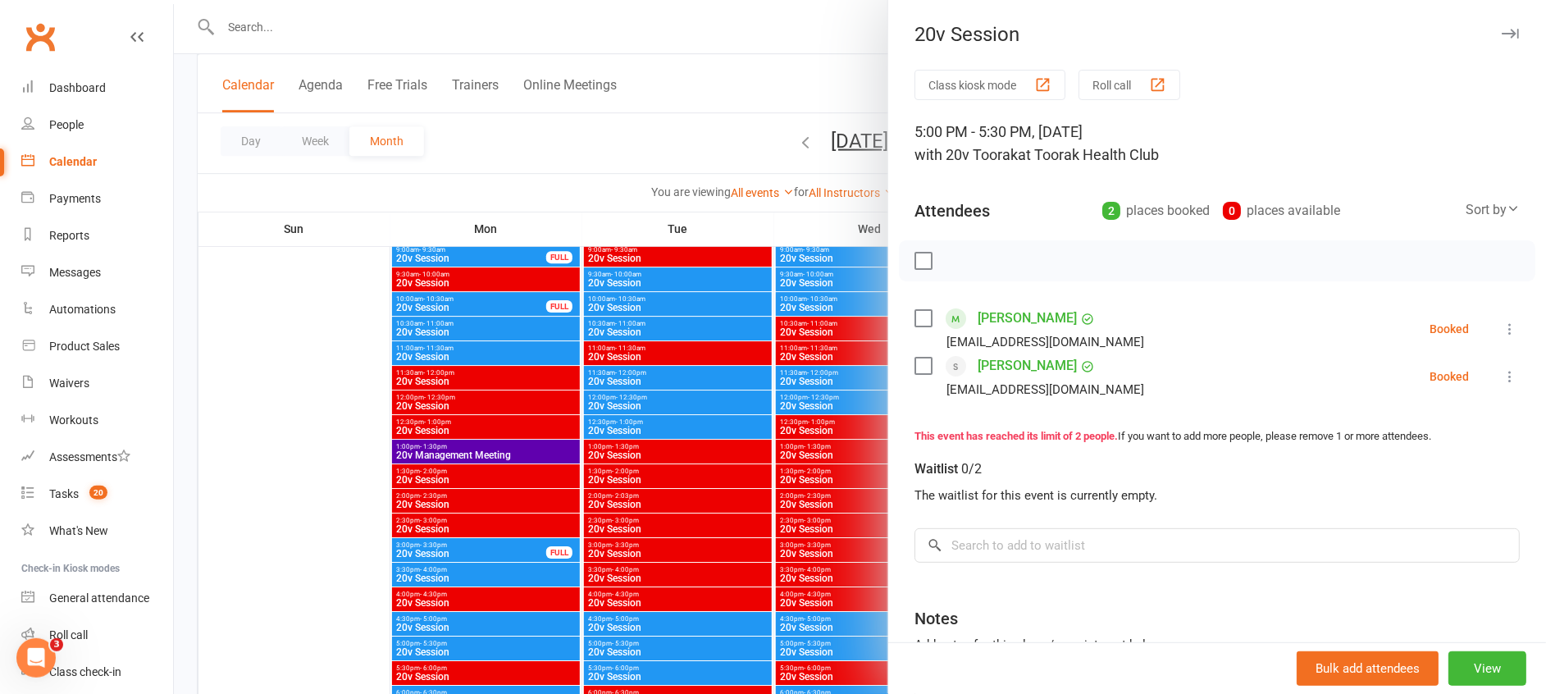
click at [841, 642] on div at bounding box center [860, 347] width 1372 height 694
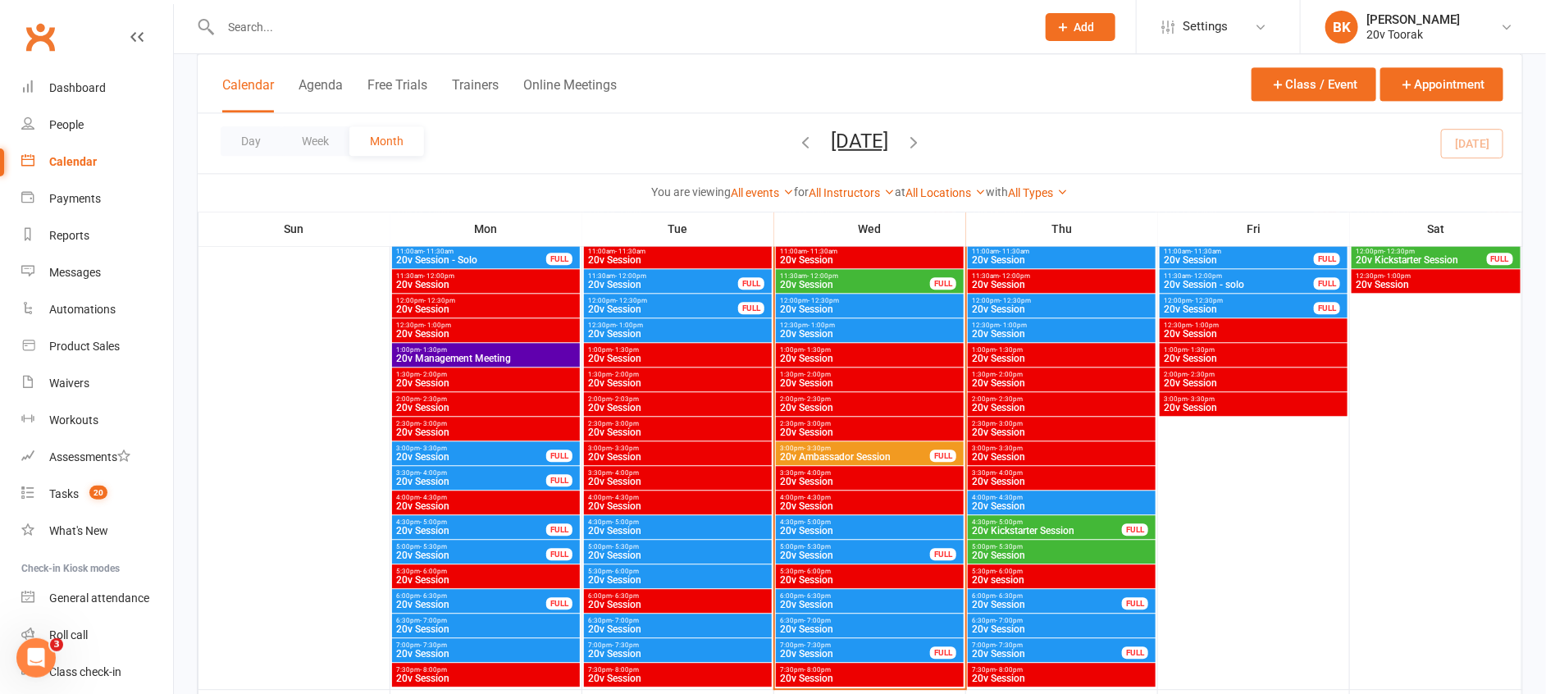
scroll to position [1823, 0]
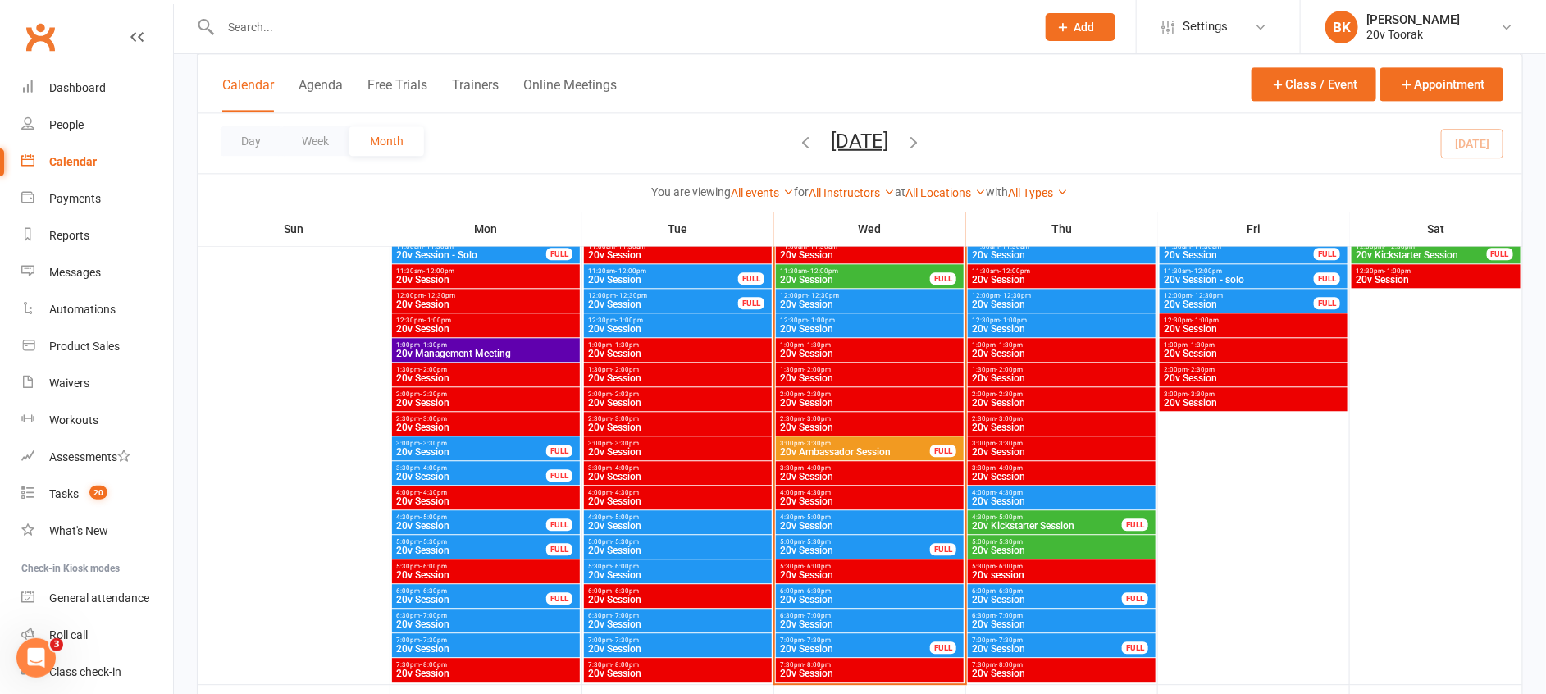
click at [1022, 517] on span "4:30pm - 5:00pm" at bounding box center [1047, 516] width 152 height 7
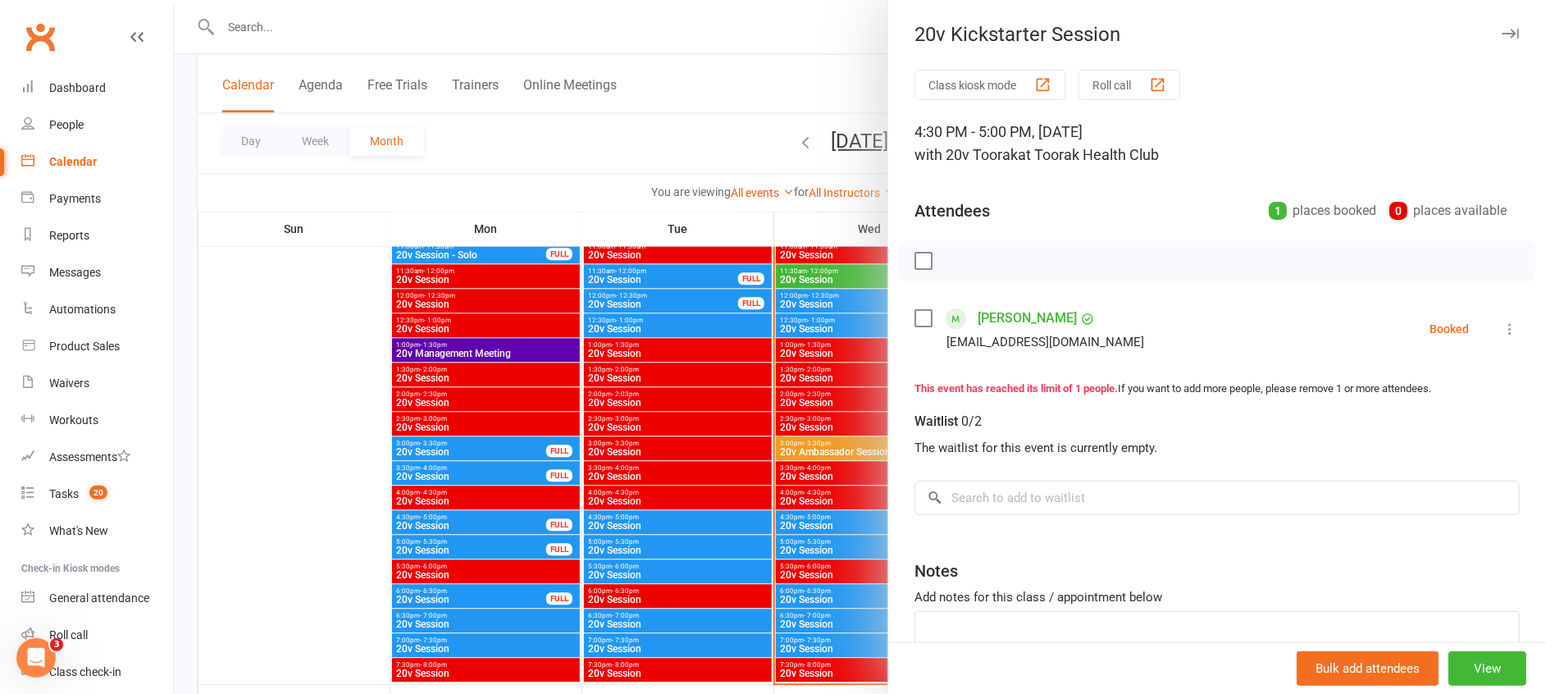
click at [815, 554] on div at bounding box center [860, 347] width 1372 height 694
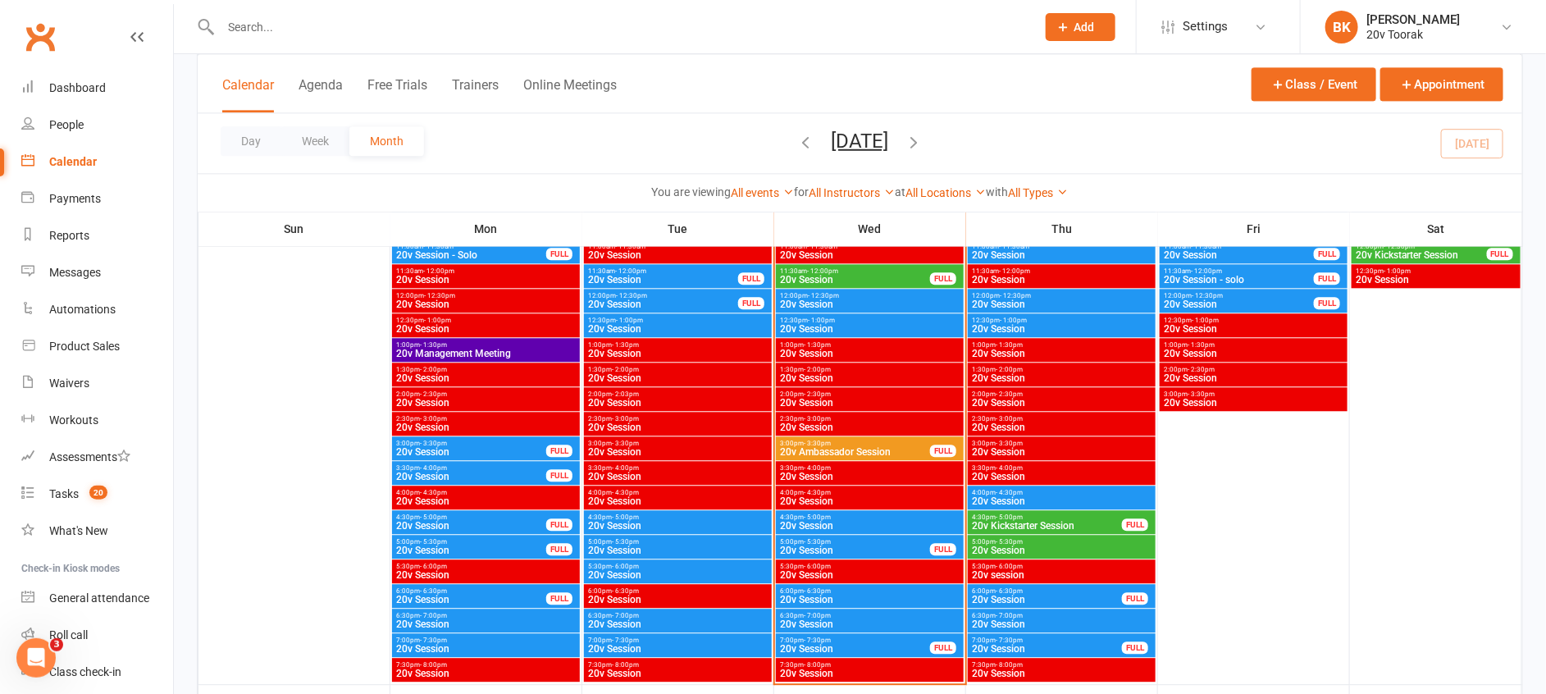
click at [1008, 489] on span "- 4:30pm" at bounding box center [1009, 492] width 27 height 7
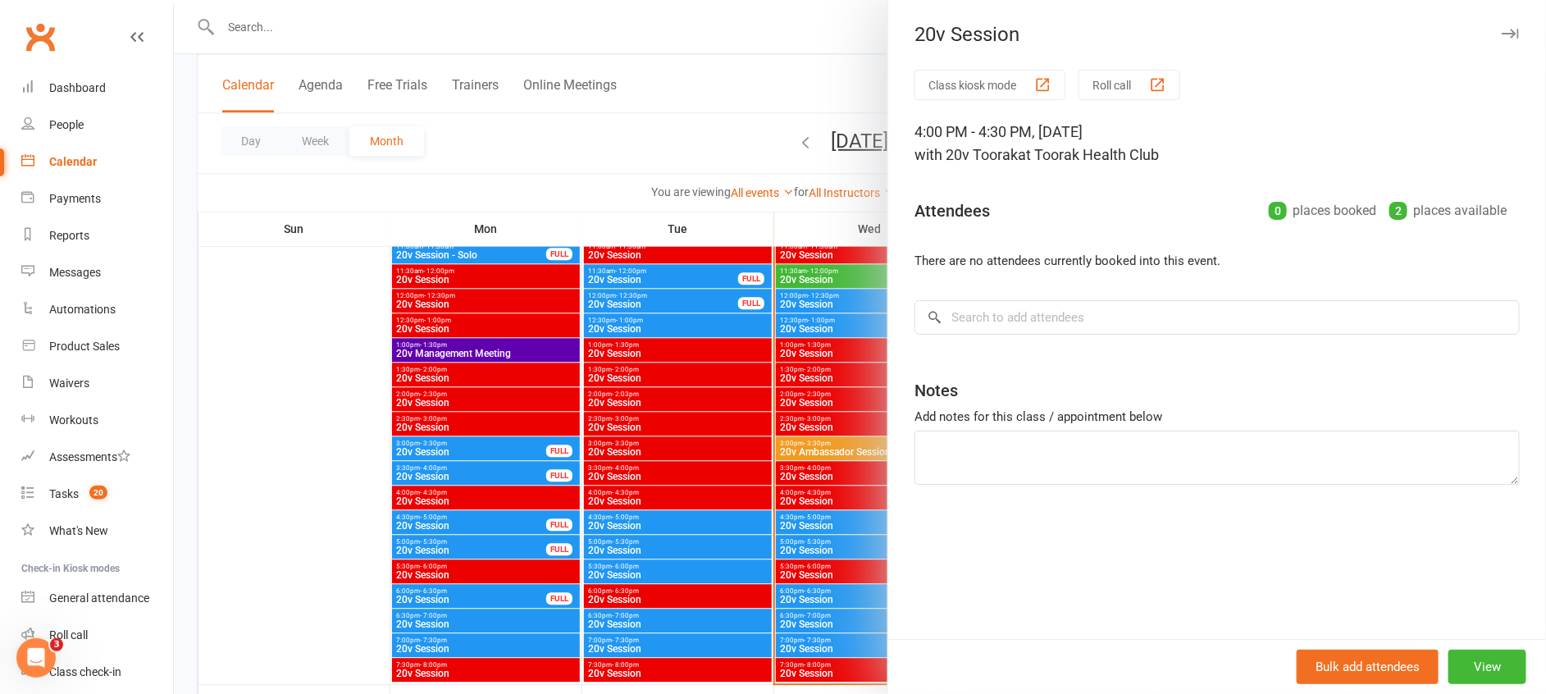
click at [805, 510] on div at bounding box center [860, 347] width 1372 height 694
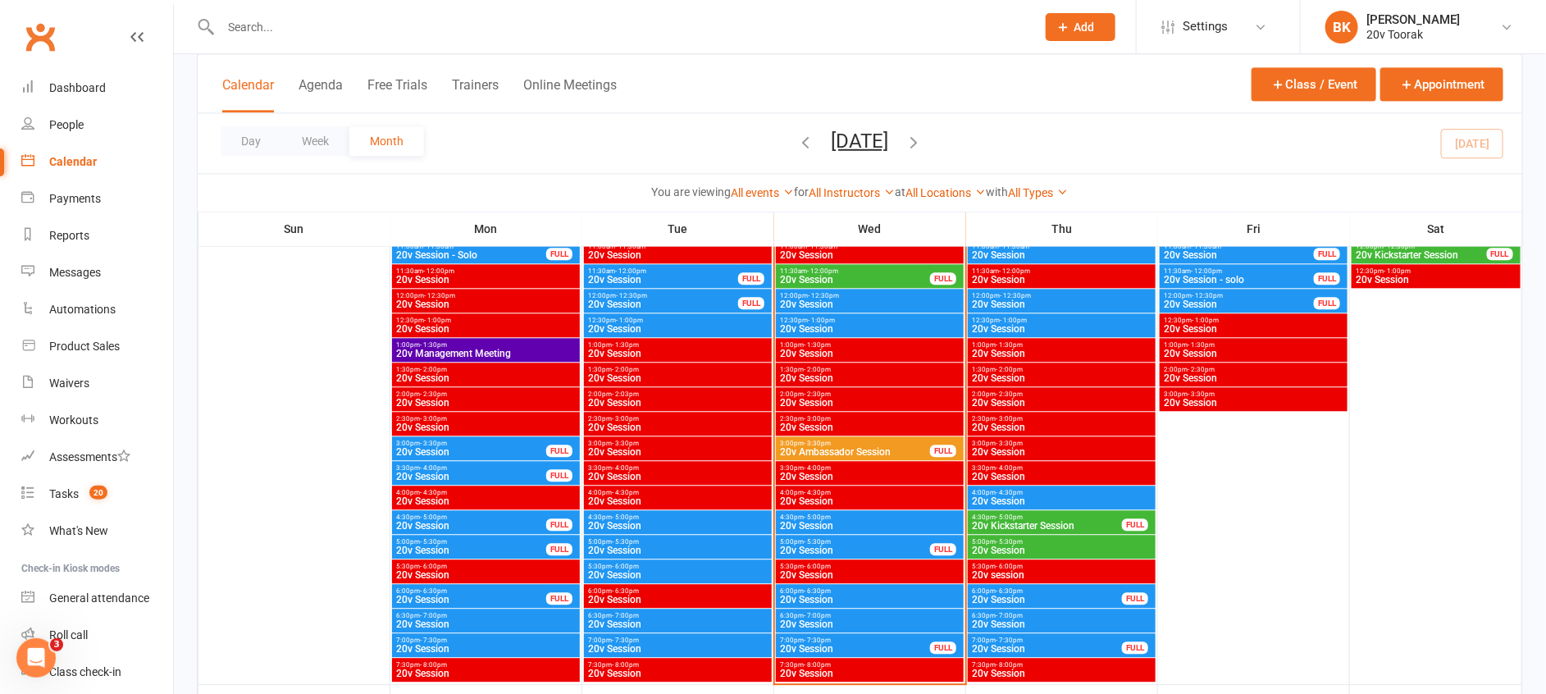
click at [814, 521] on span "20v Session" at bounding box center [869, 526] width 181 height 10
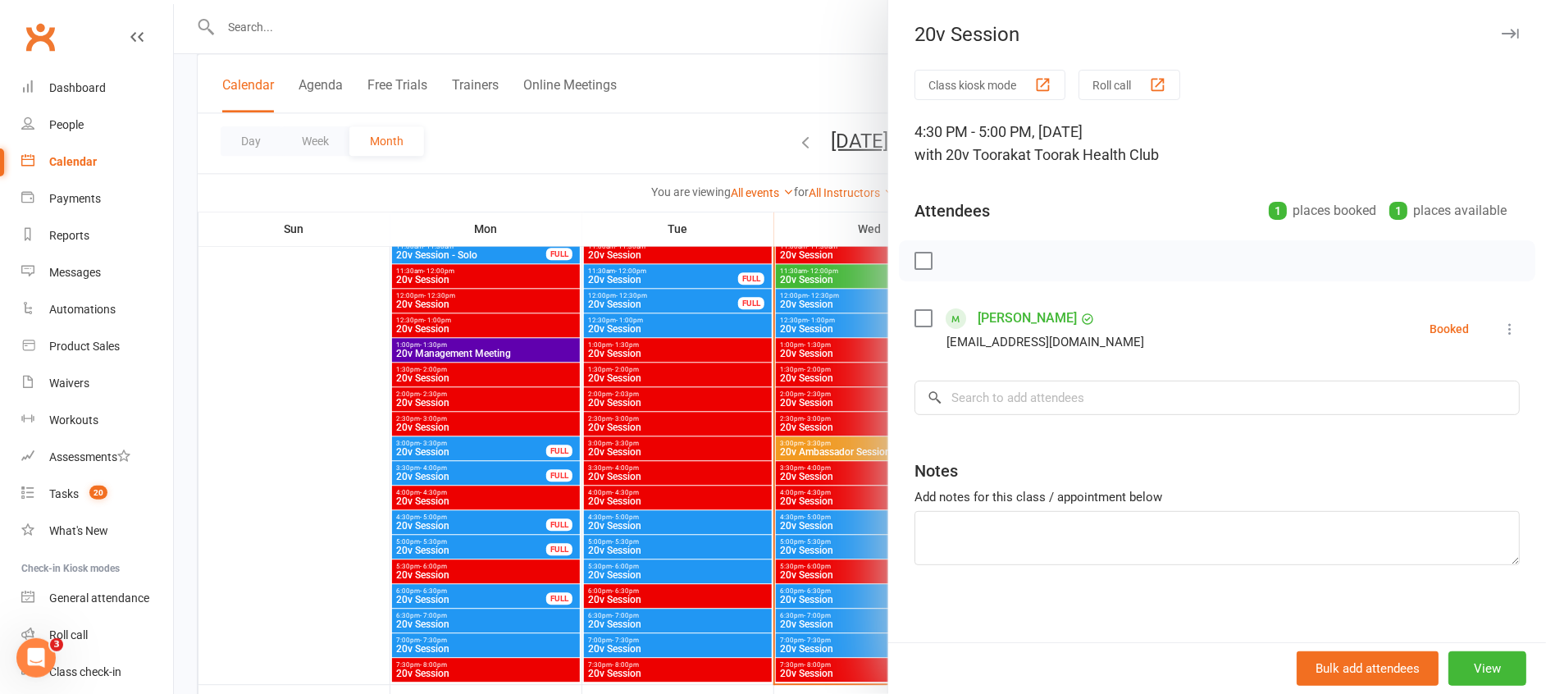
click at [814, 521] on div at bounding box center [860, 347] width 1372 height 694
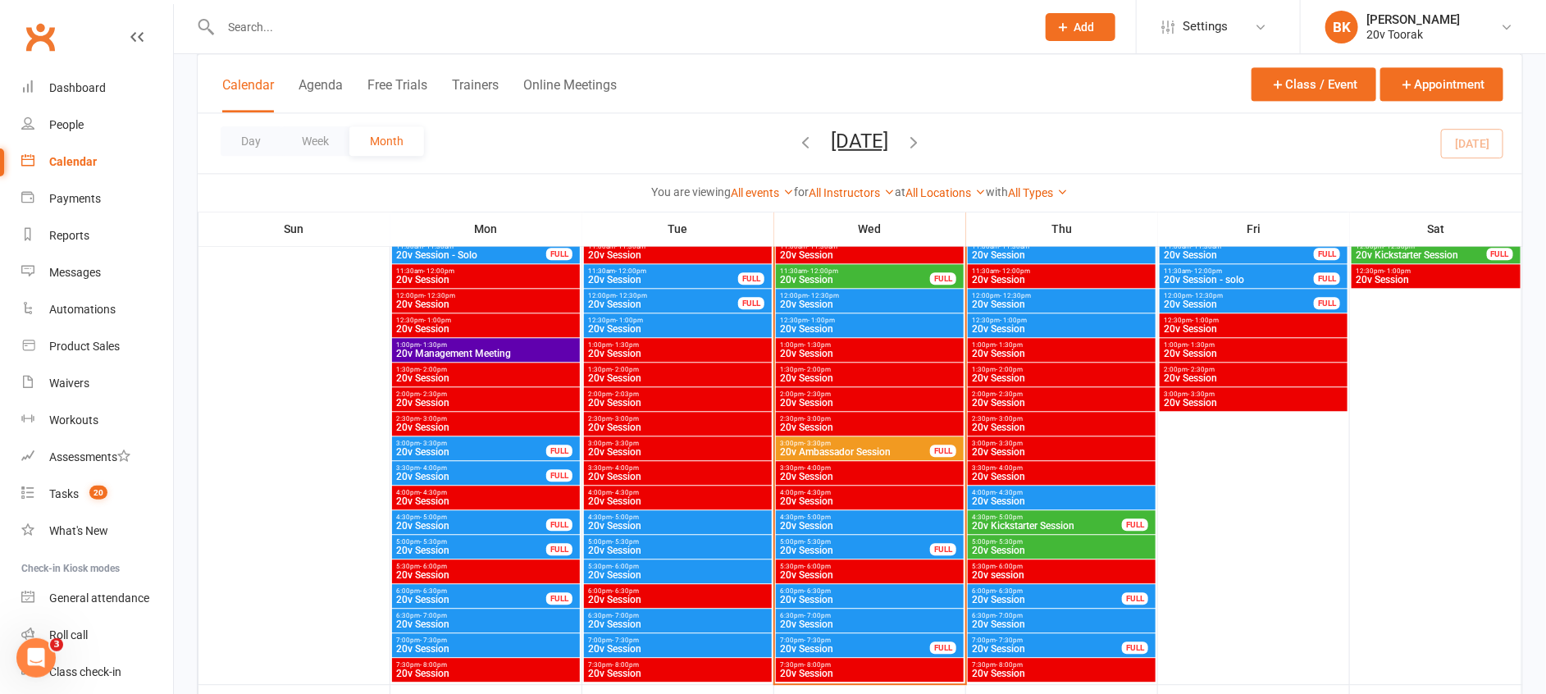
scroll to position [1926, 0]
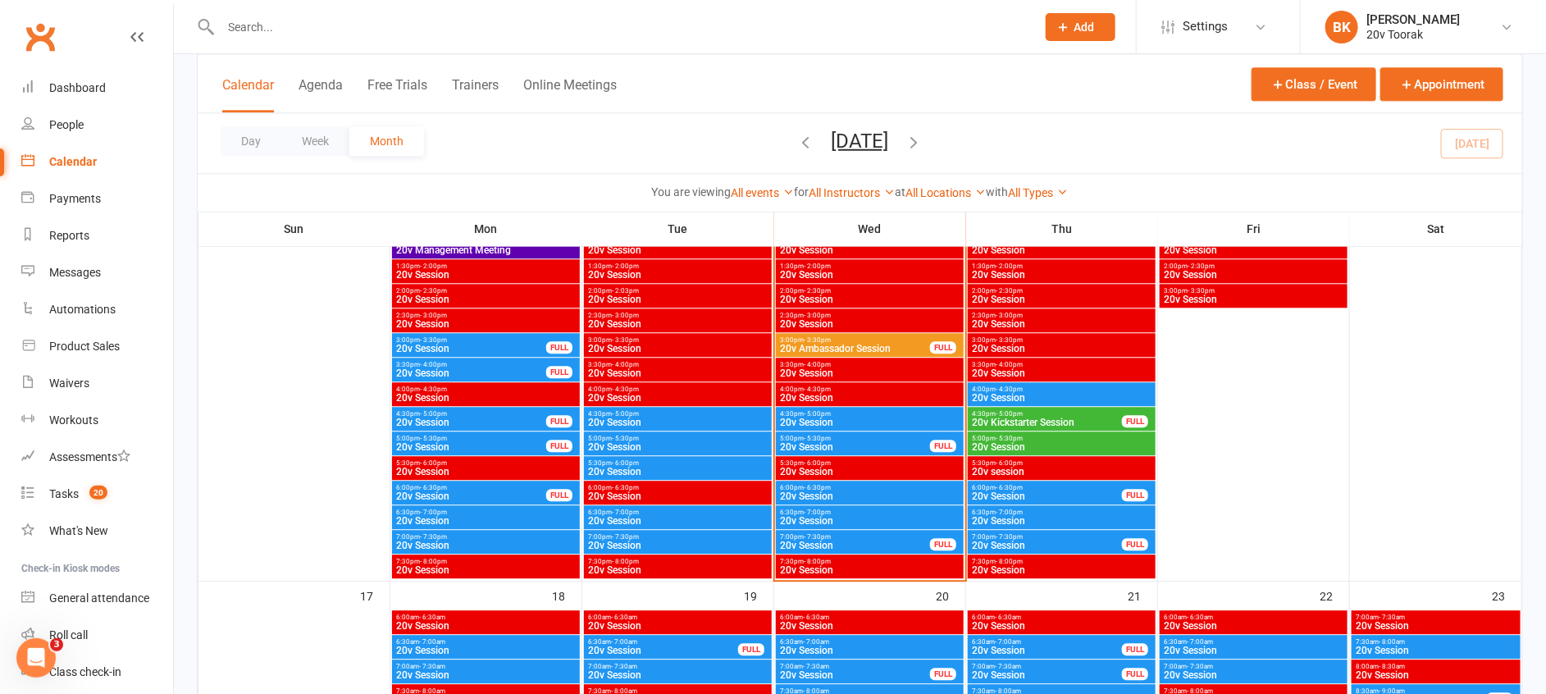
click at [845, 491] on span "20v Session" at bounding box center [869, 496] width 181 height 10
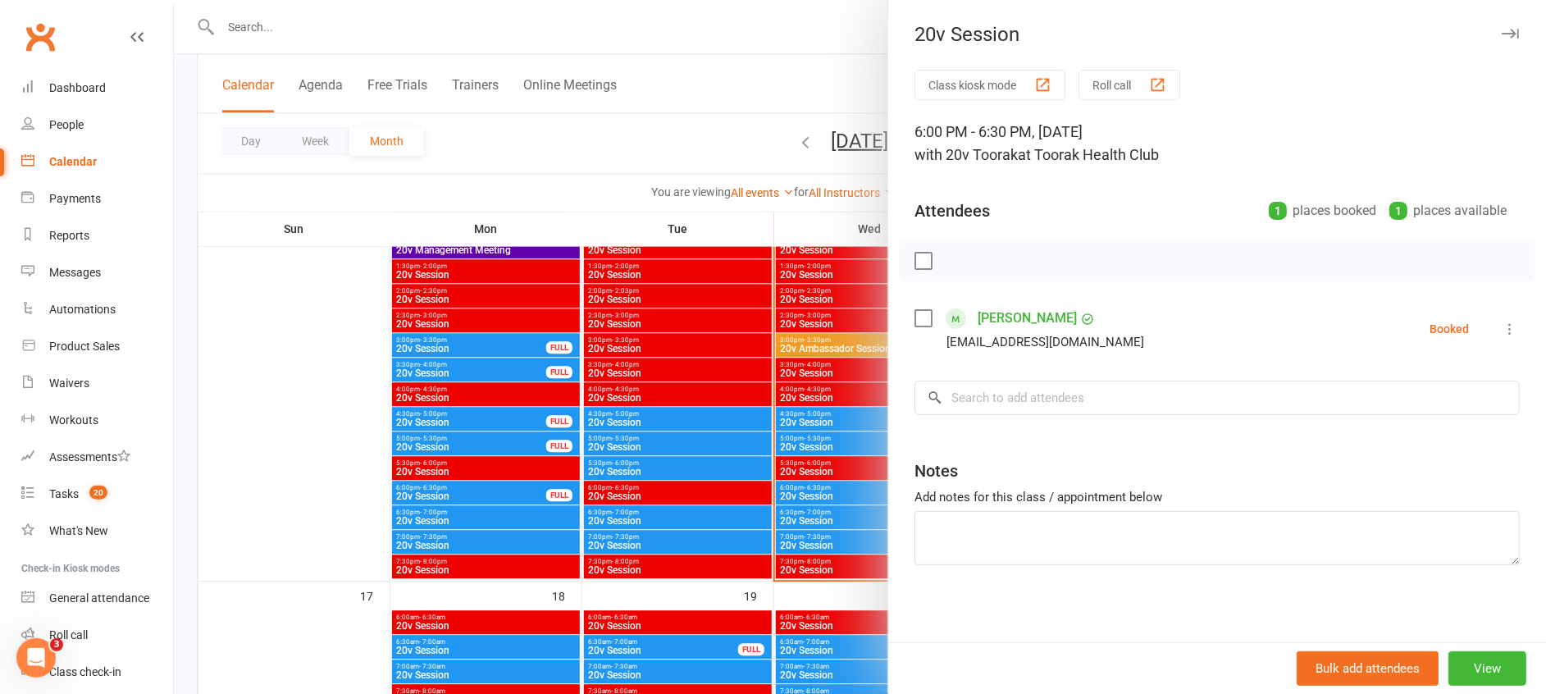
click at [819, 493] on div at bounding box center [860, 347] width 1372 height 694
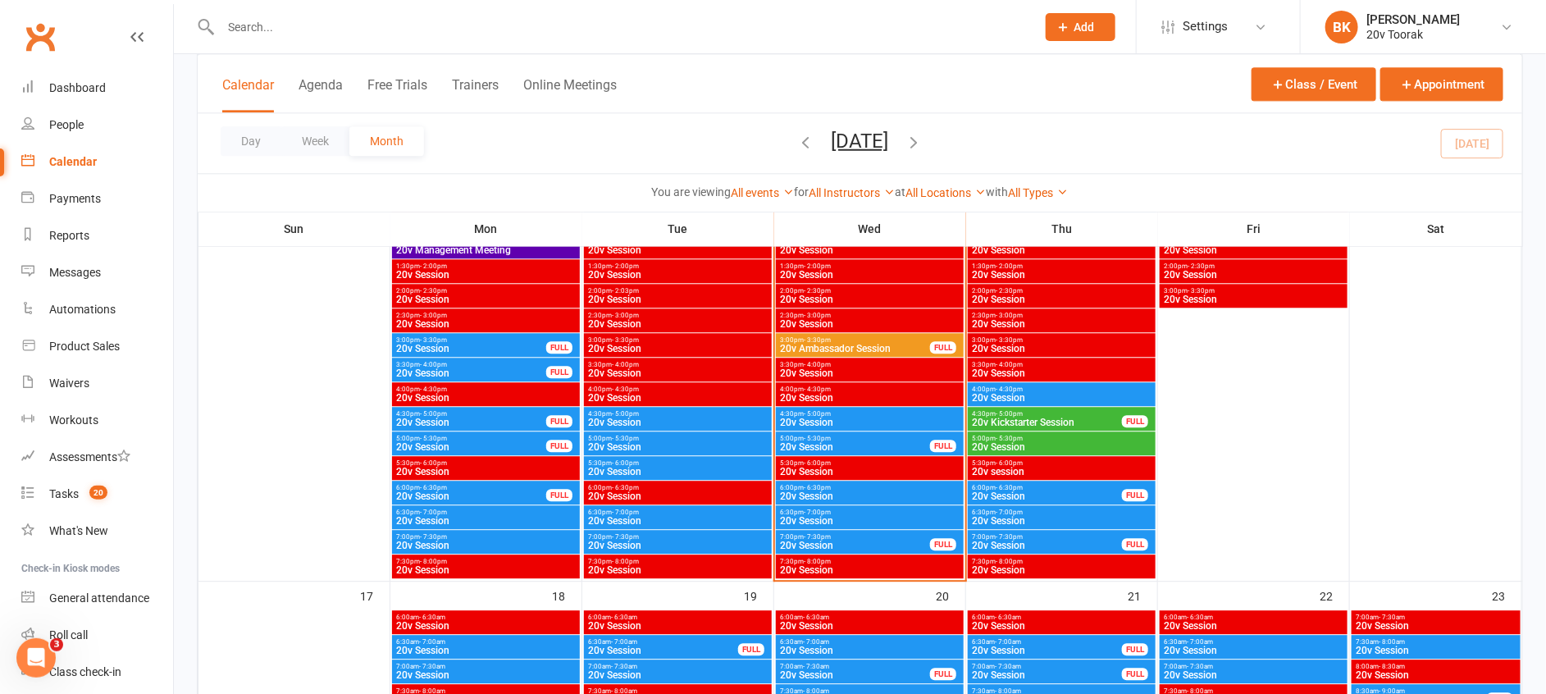
click at [829, 525] on span "20v Session" at bounding box center [869, 521] width 181 height 10
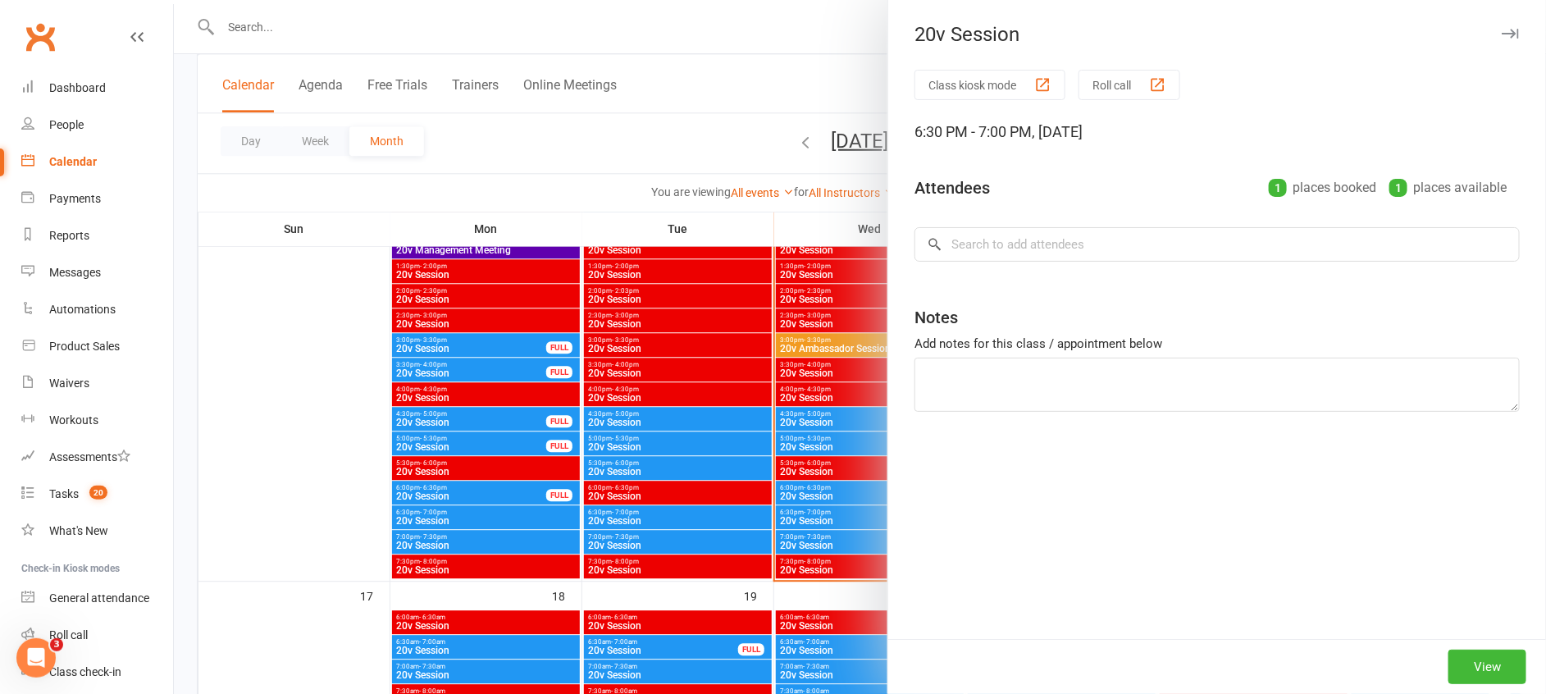
click at [823, 512] on div at bounding box center [860, 347] width 1372 height 694
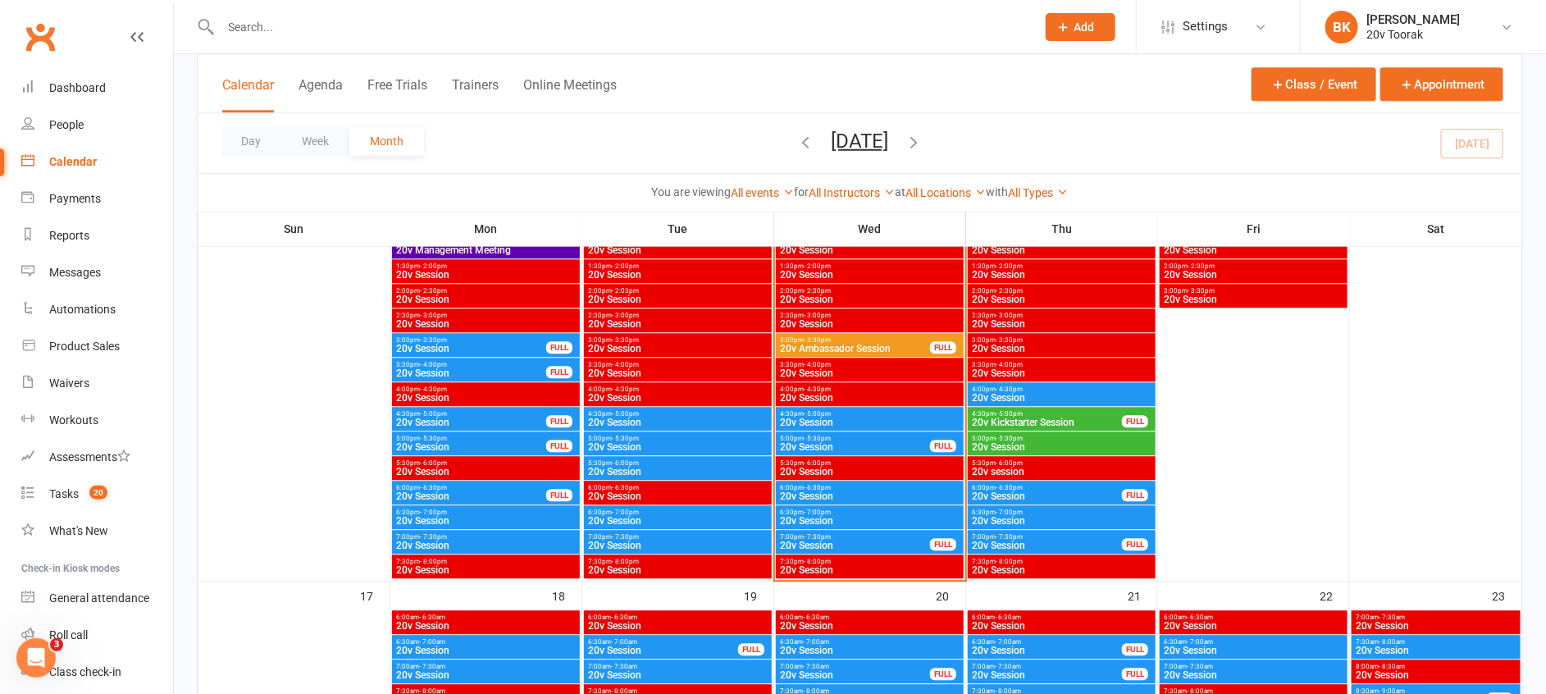
click at [840, 515] on span "6:30pm - 7:00pm" at bounding box center [869, 511] width 181 height 7
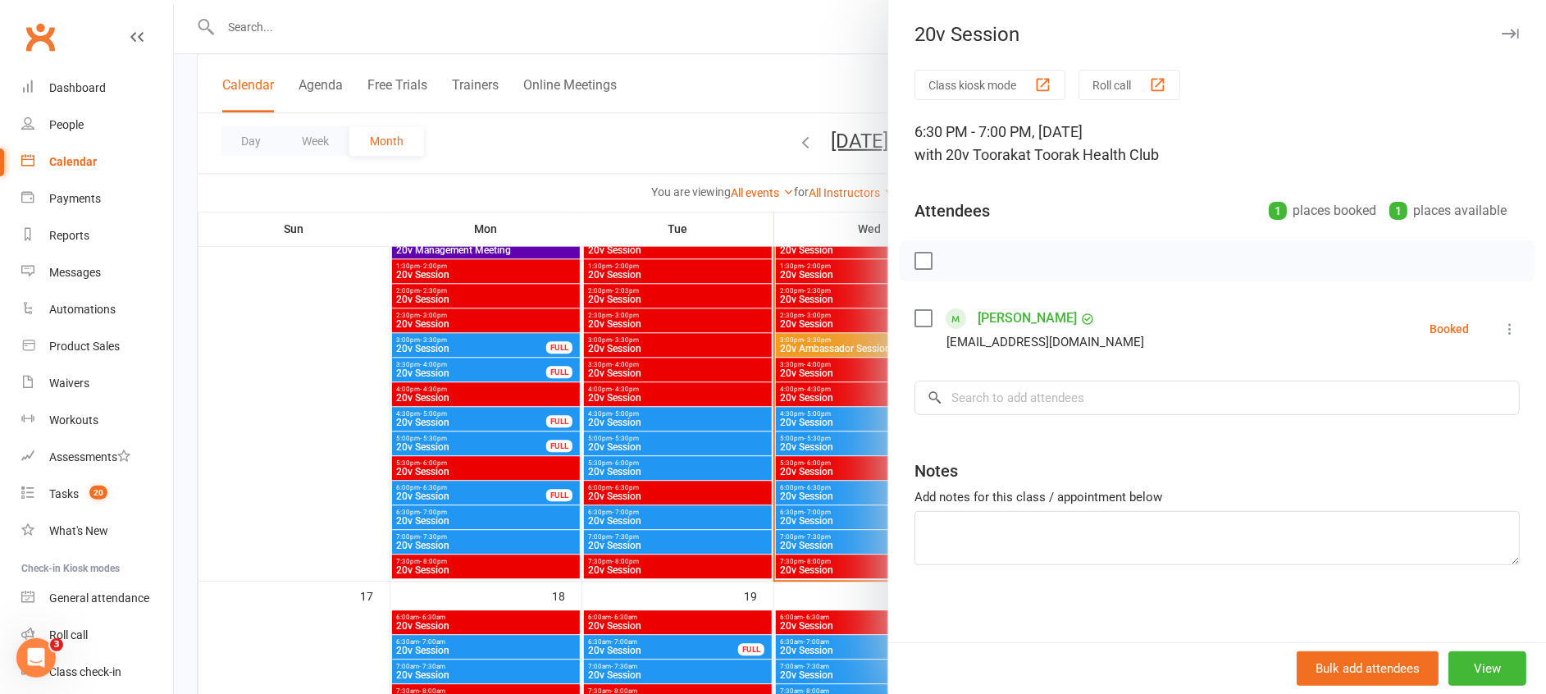
click at [840, 515] on div at bounding box center [860, 347] width 1372 height 694
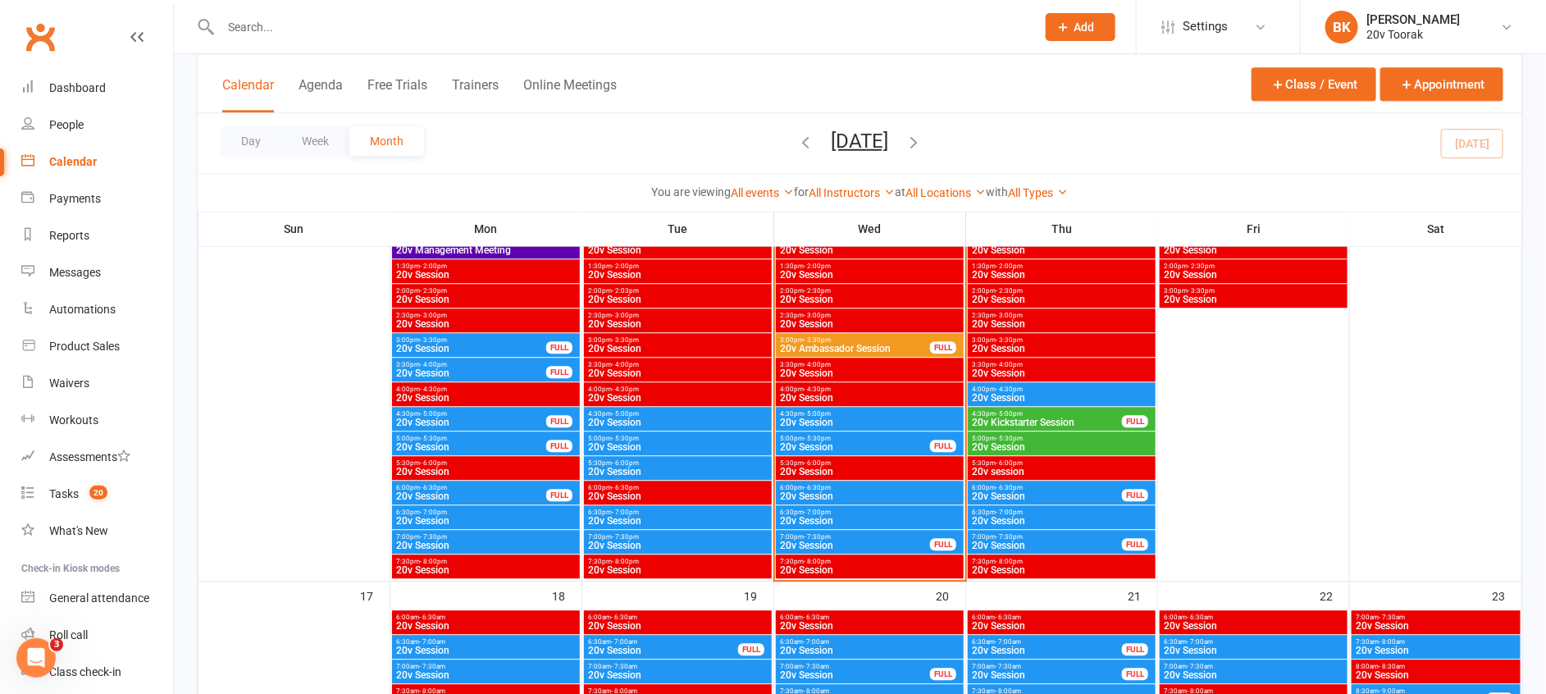
click at [860, 551] on div "7:00pm - 7:30pm 20v Session FULL" at bounding box center [870, 542] width 188 height 24
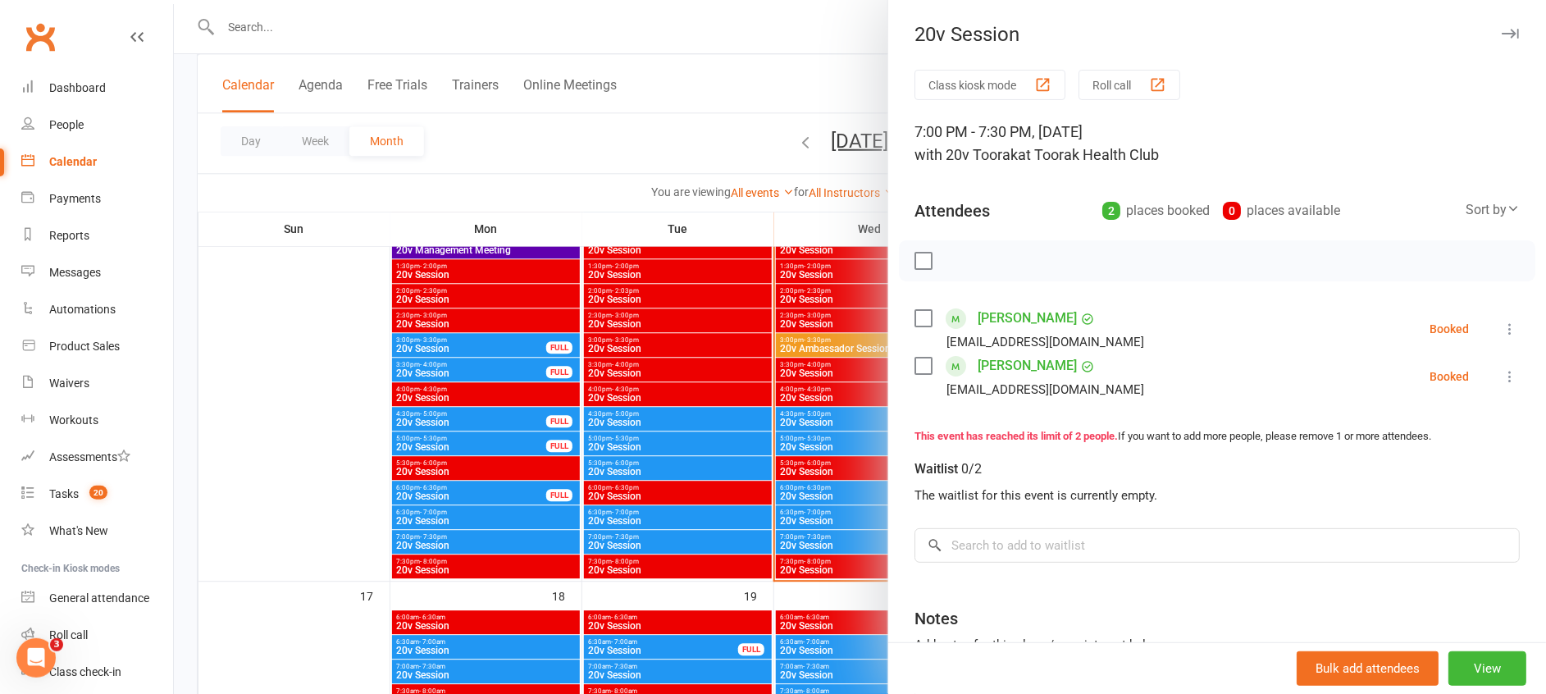
click at [856, 546] on div at bounding box center [860, 347] width 1372 height 694
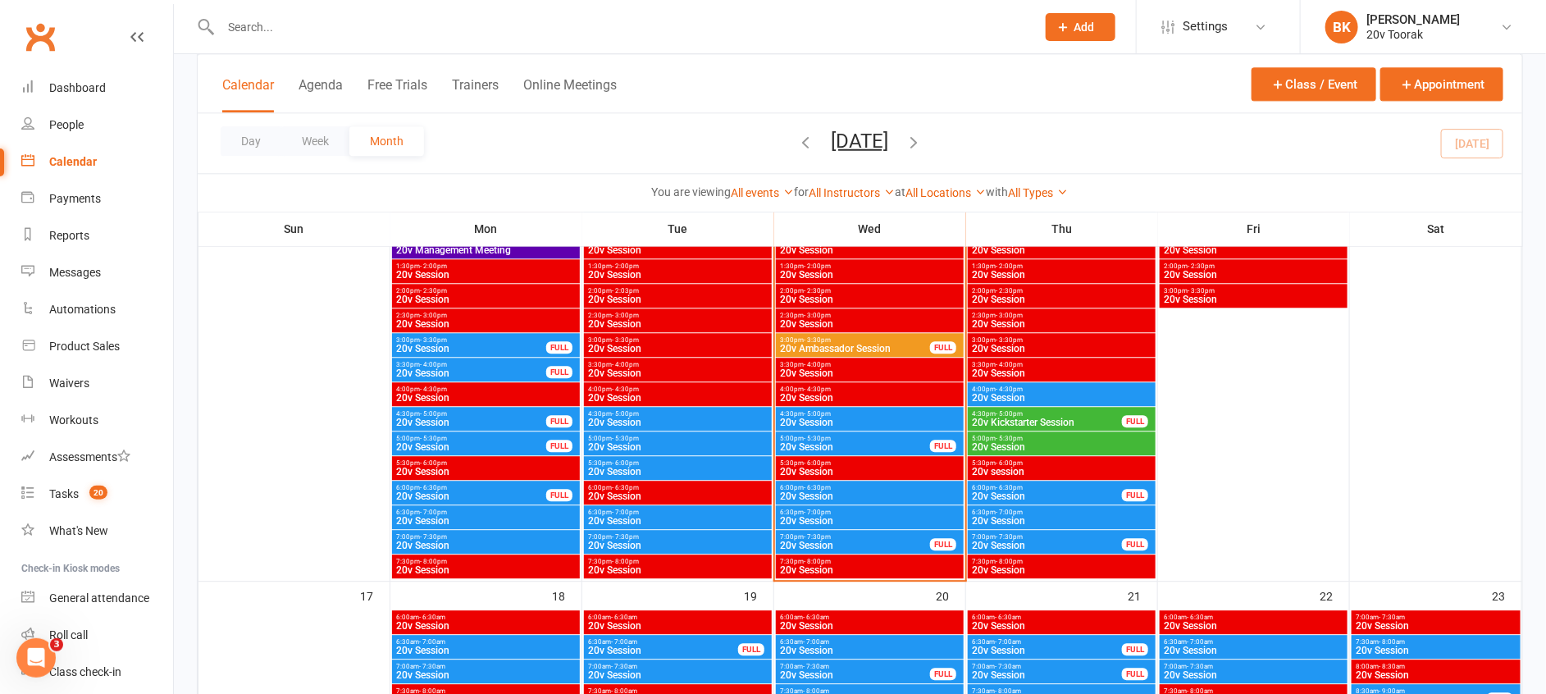
click at [853, 419] on span "20v Session" at bounding box center [869, 422] width 181 height 10
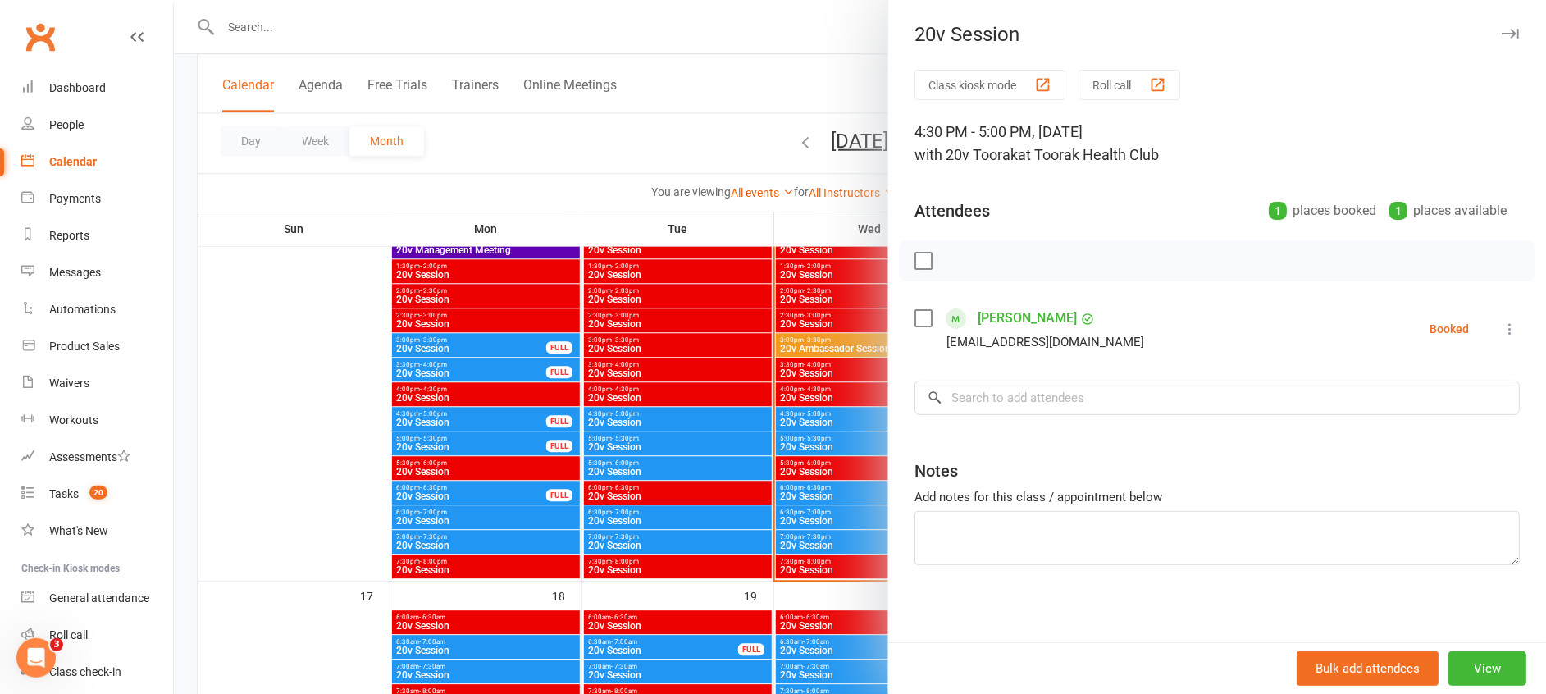
click at [853, 419] on div at bounding box center [860, 347] width 1372 height 694
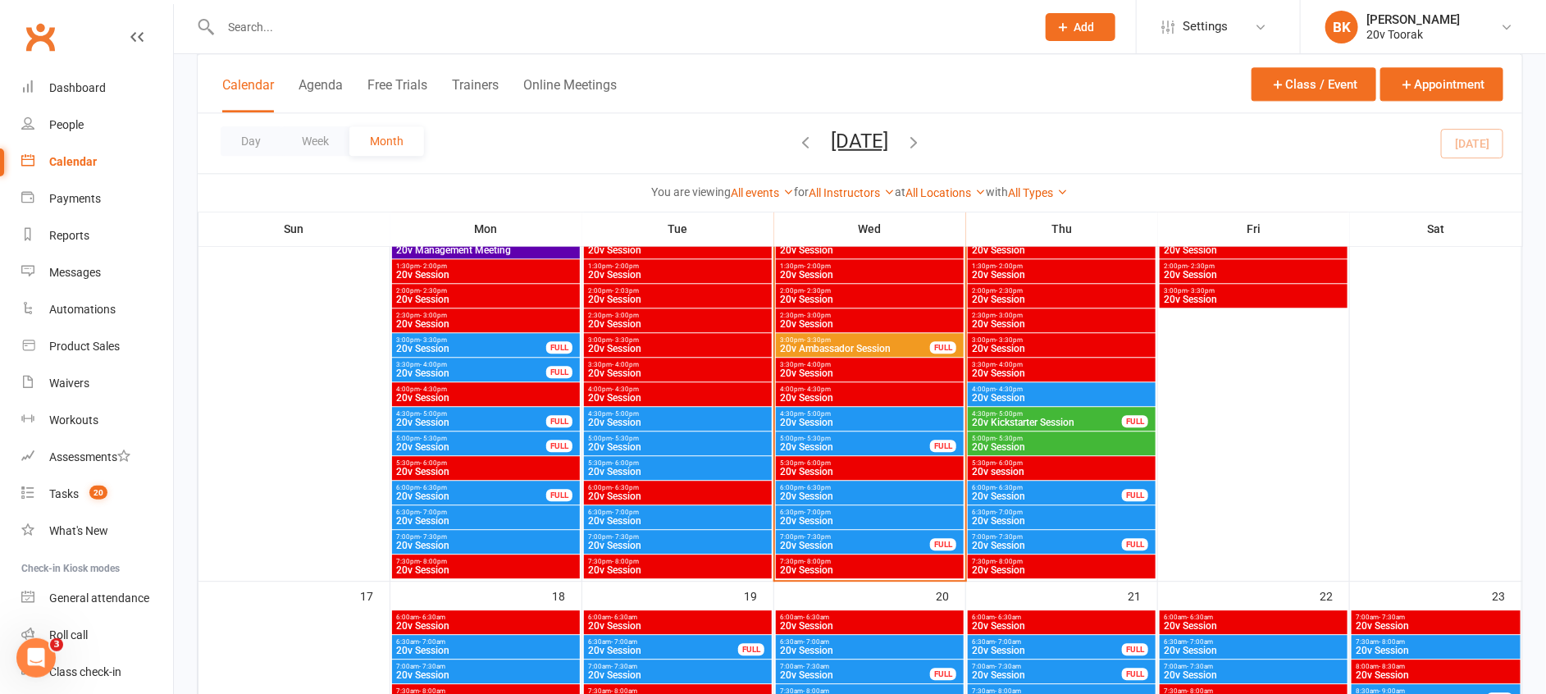
click at [853, 419] on span "20v Session" at bounding box center [869, 422] width 181 height 10
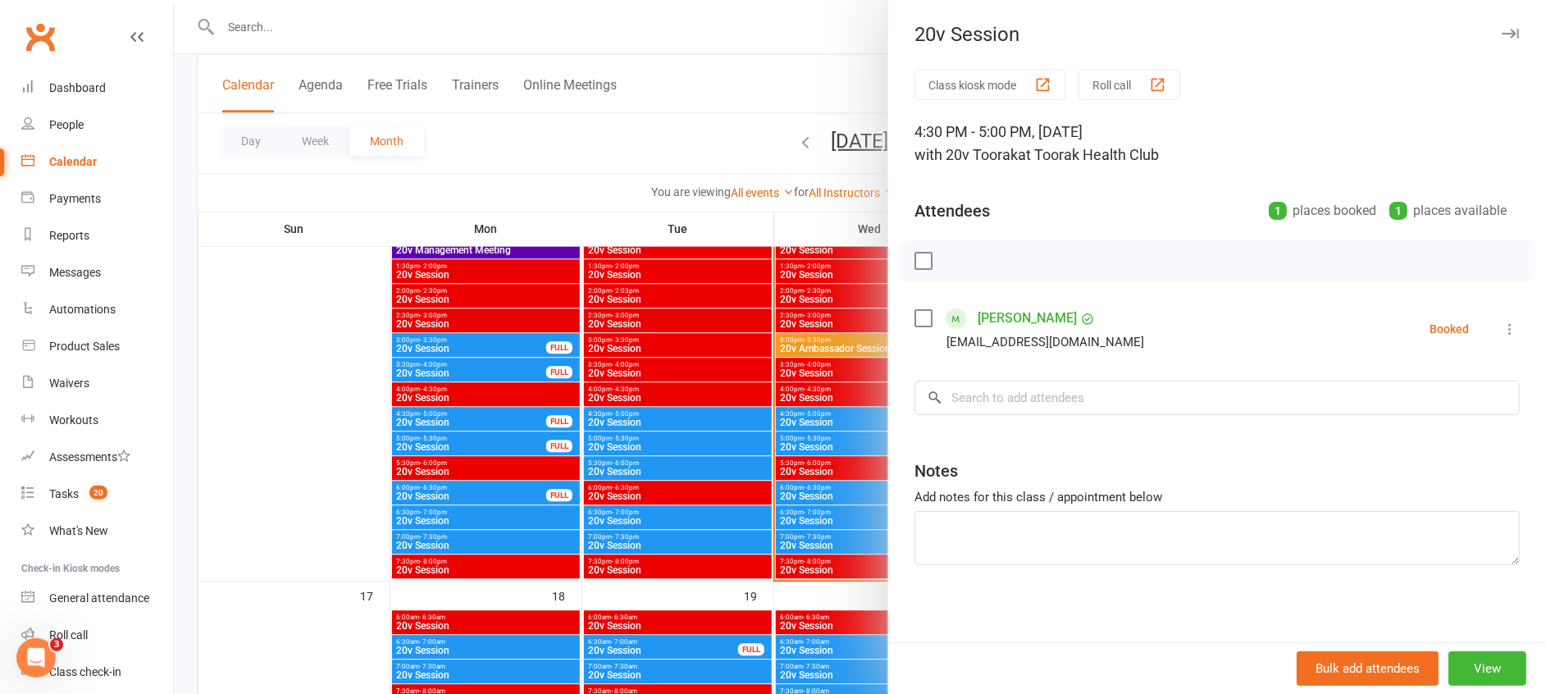
click at [1010, 312] on link "[PERSON_NAME]" at bounding box center [1027, 318] width 99 height 26
click at [726, 366] on div at bounding box center [860, 347] width 1372 height 694
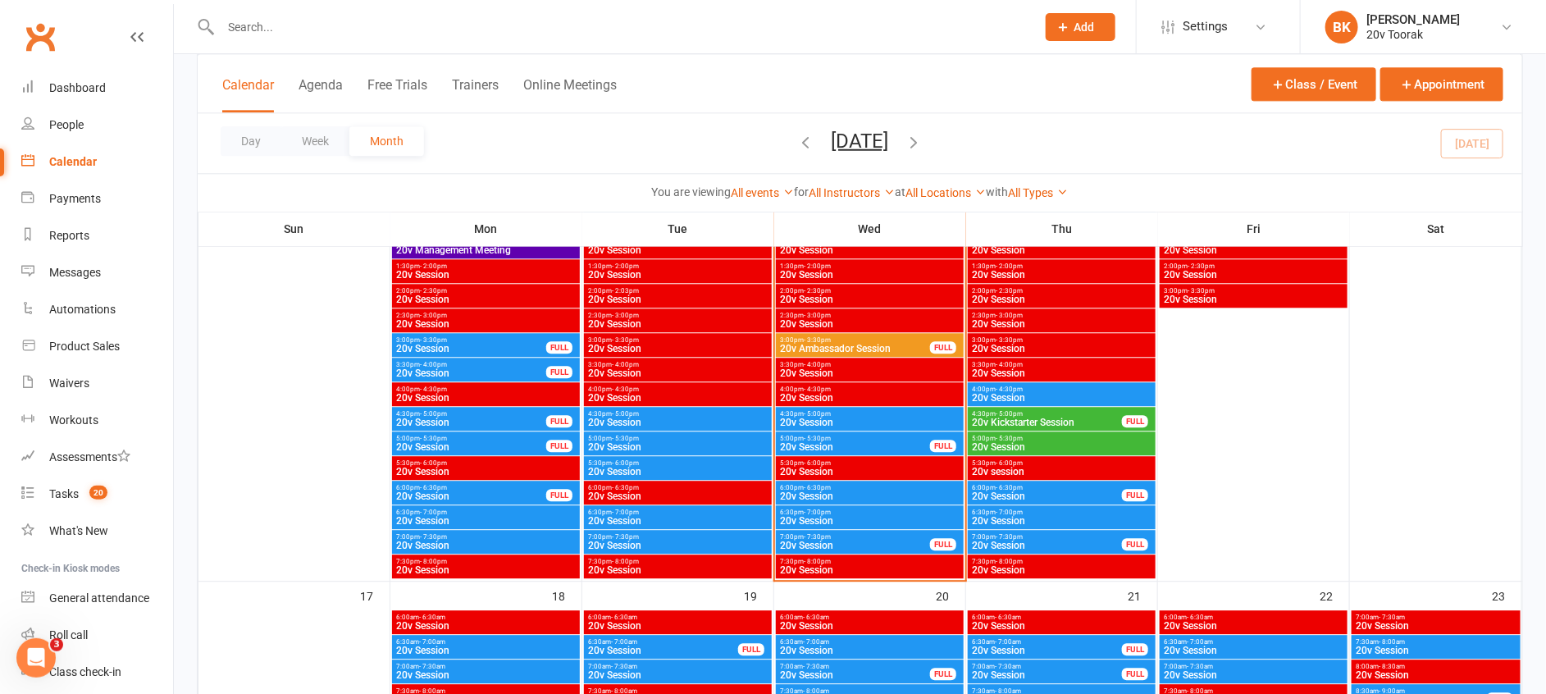
click at [825, 442] on span "20v Session" at bounding box center [855, 447] width 152 height 10
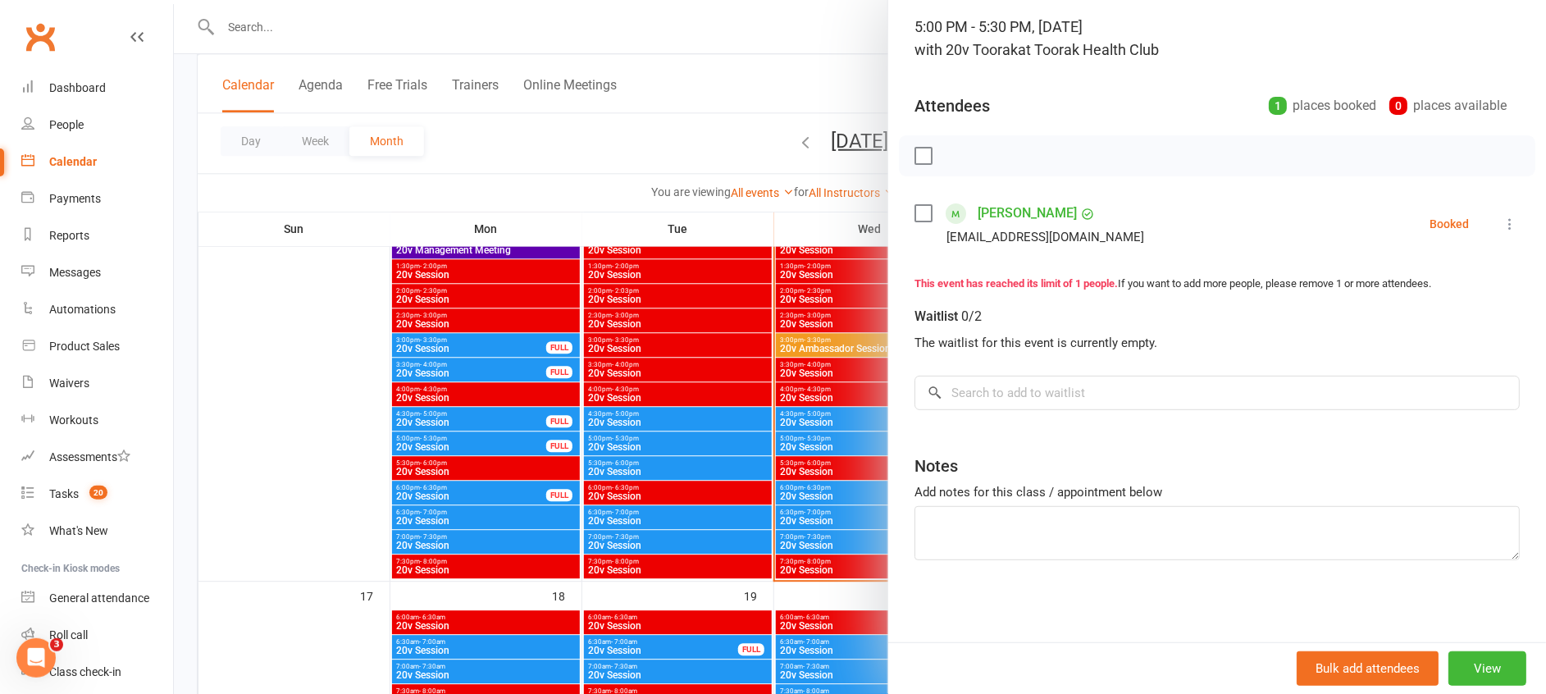
scroll to position [0, 0]
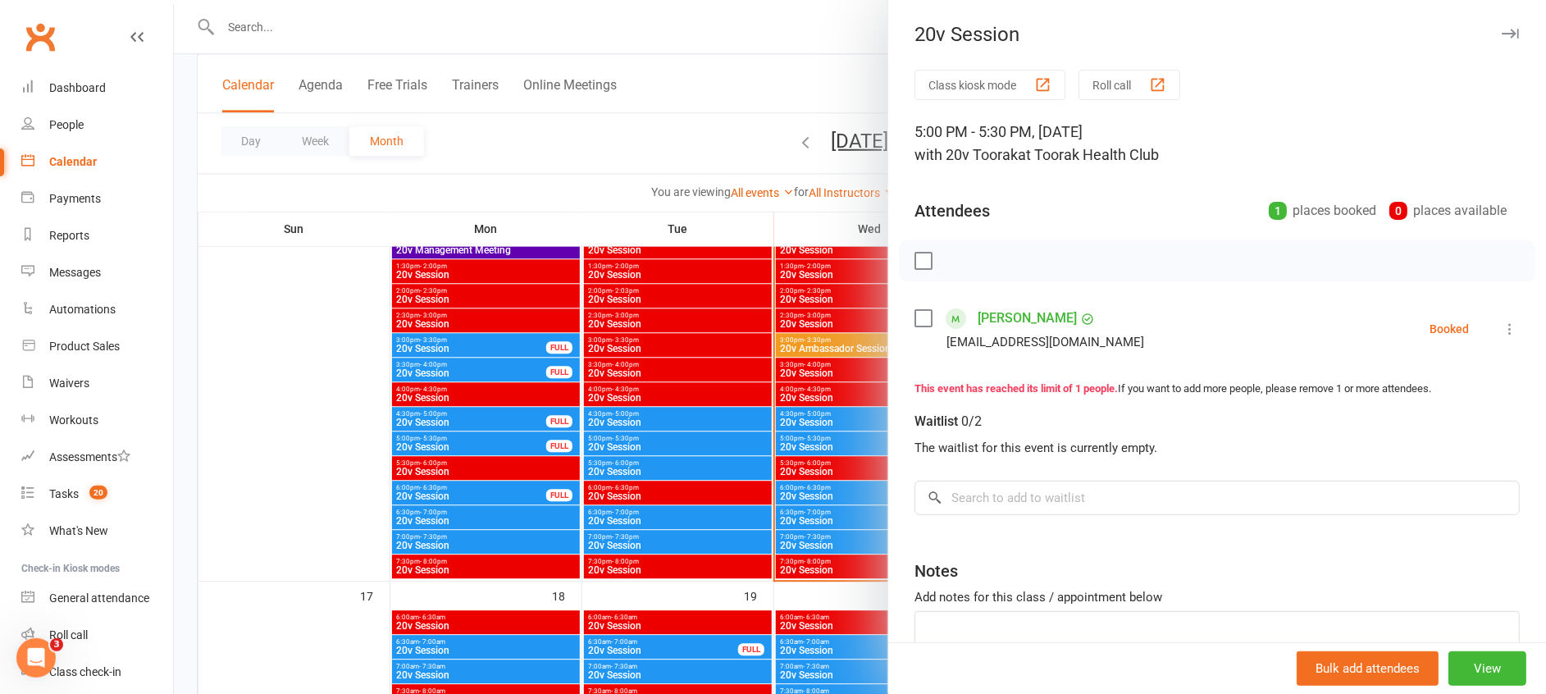
click at [817, 463] on div at bounding box center [860, 347] width 1372 height 694
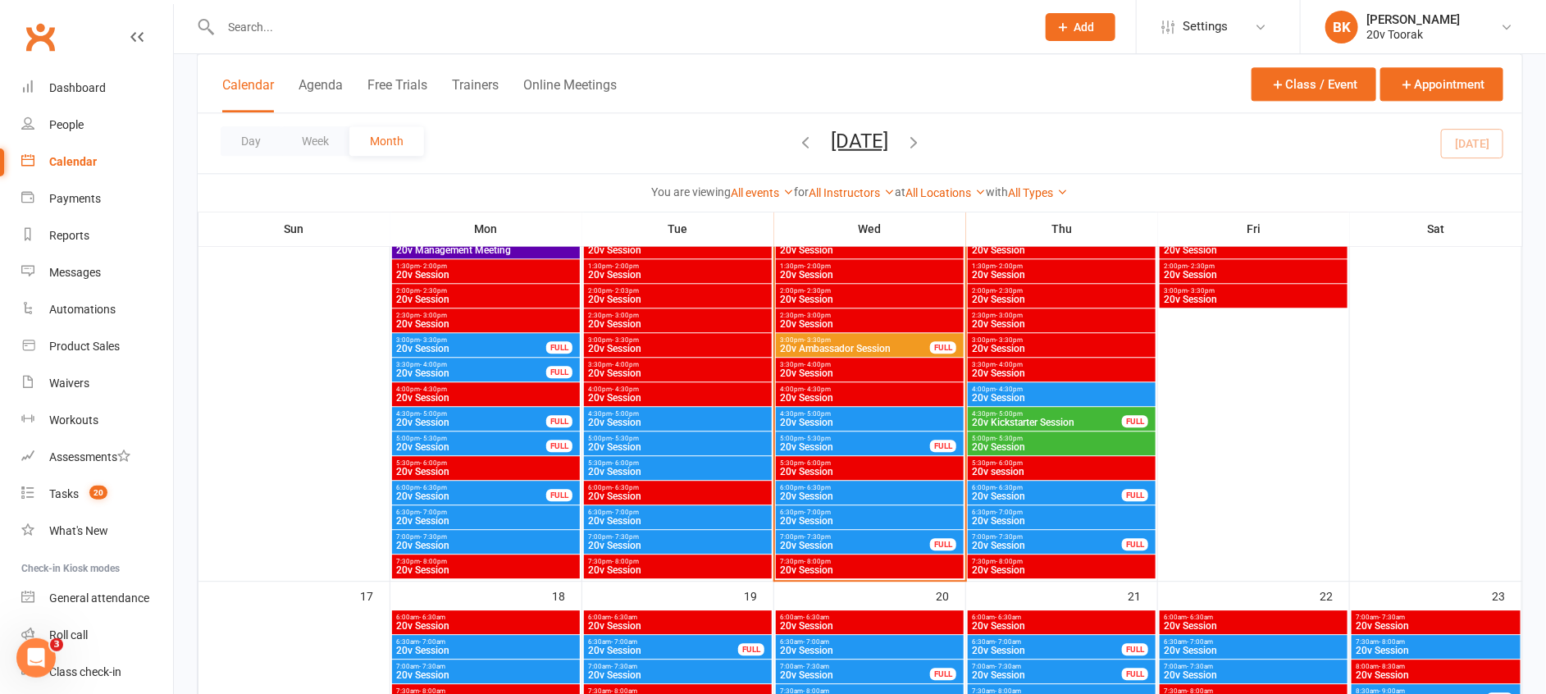
click at [810, 433] on div "5:00pm - 5:30pm 20v Session FULL" at bounding box center [870, 443] width 188 height 24
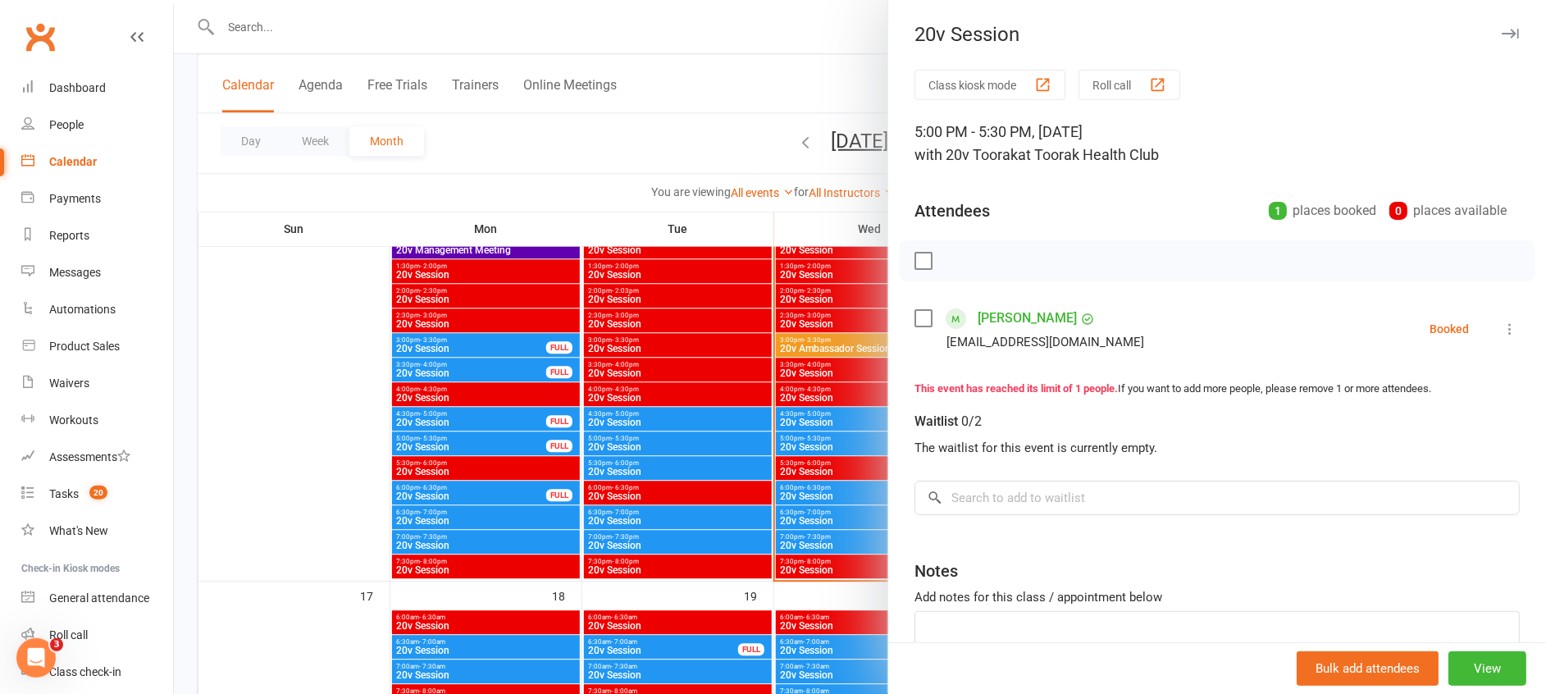
click at [734, 396] on div at bounding box center [860, 347] width 1372 height 694
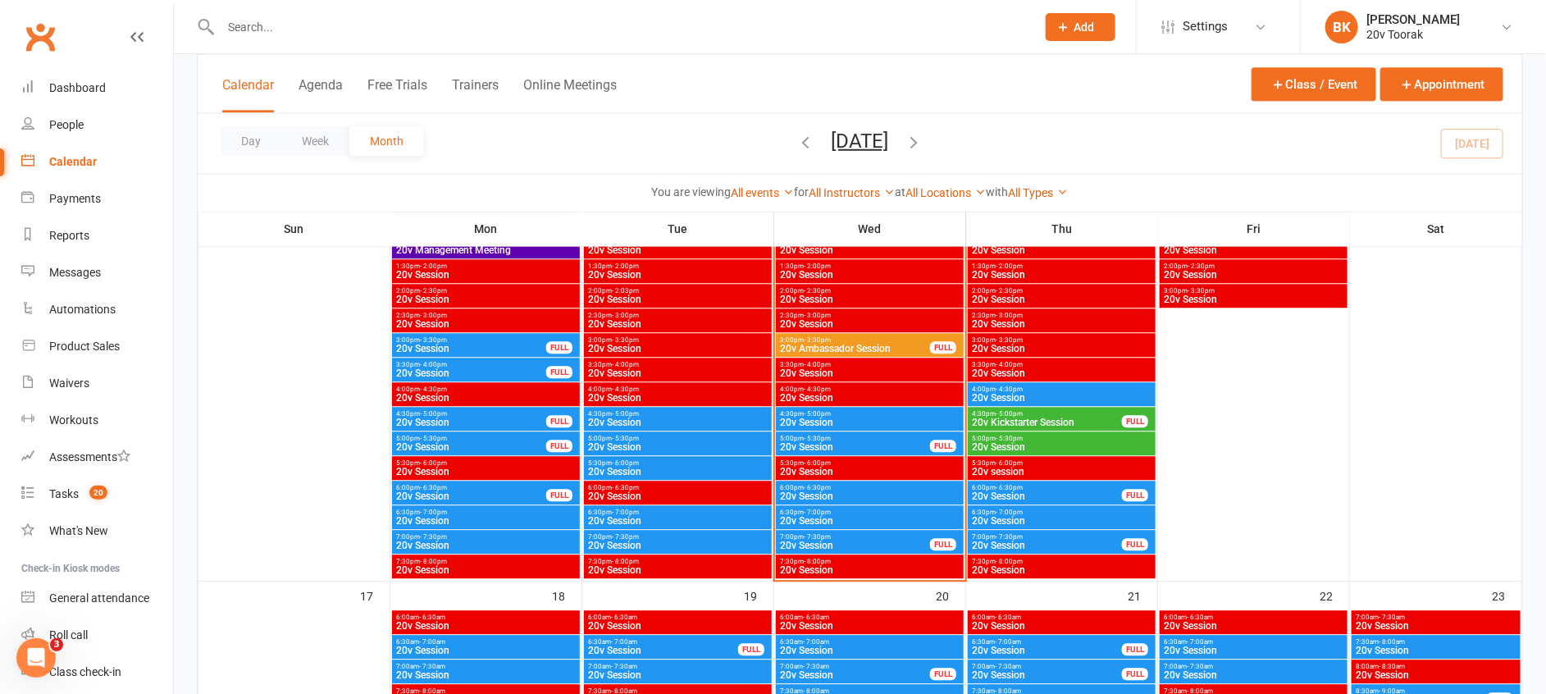
click at [819, 347] on span "20v Ambassador Session" at bounding box center [855, 349] width 152 height 10
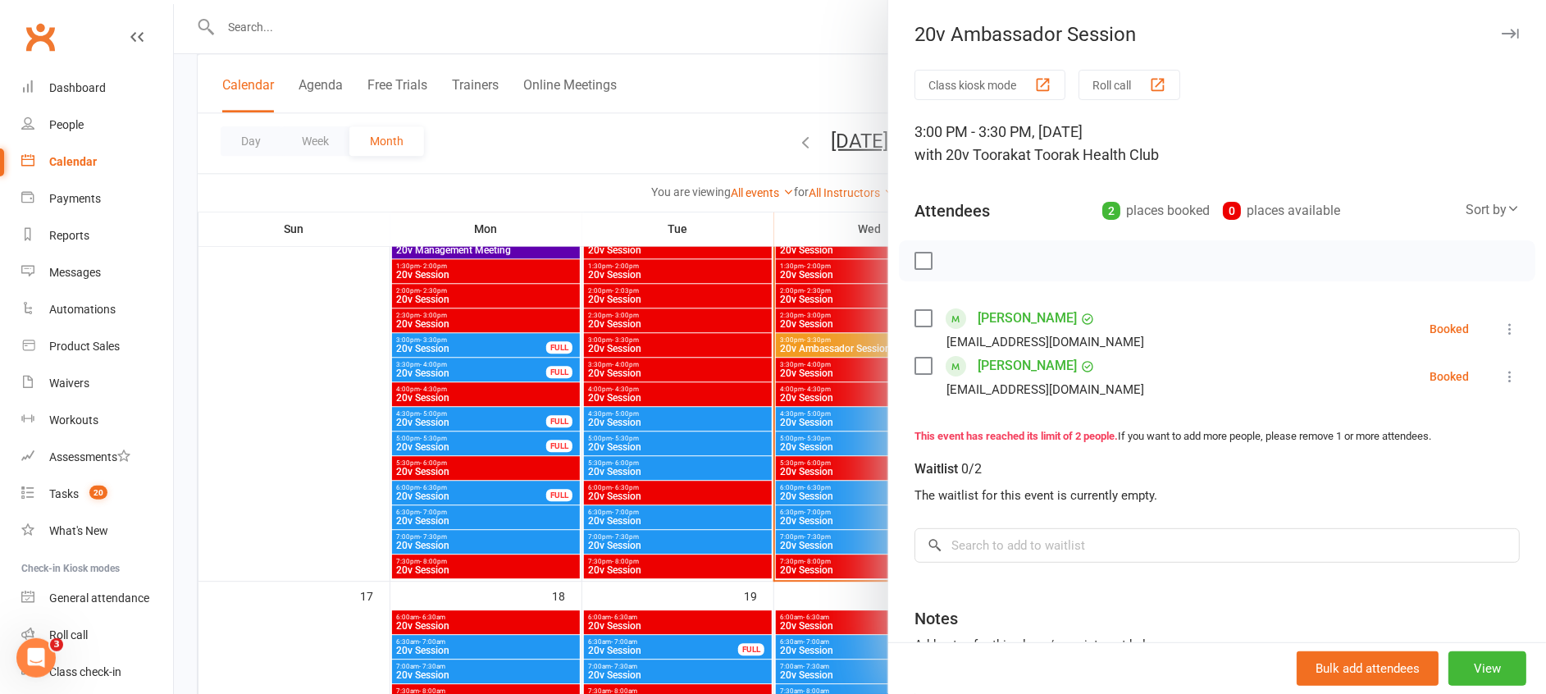
click at [1008, 321] on link "[PERSON_NAME]" at bounding box center [1027, 318] width 99 height 26
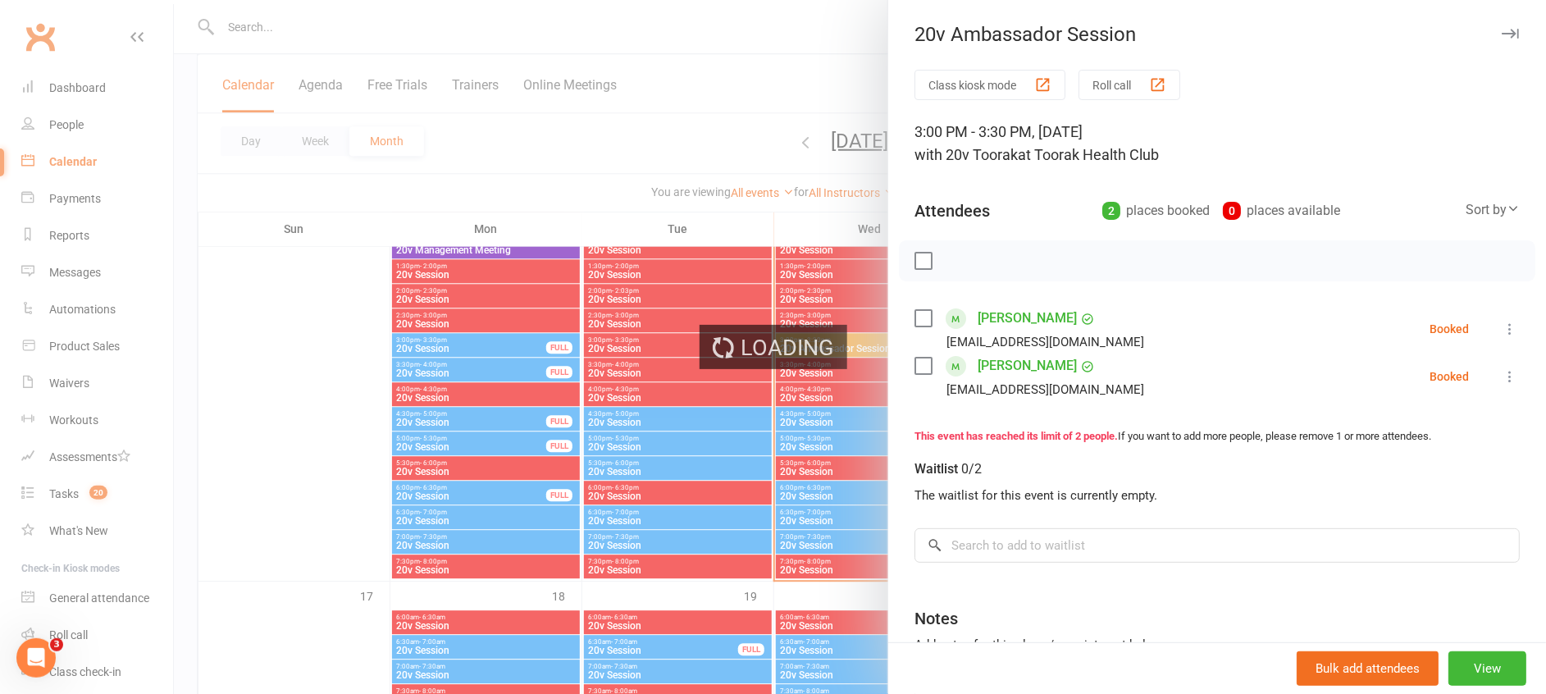
click at [1008, 321] on link "[PERSON_NAME]" at bounding box center [1027, 318] width 99 height 26
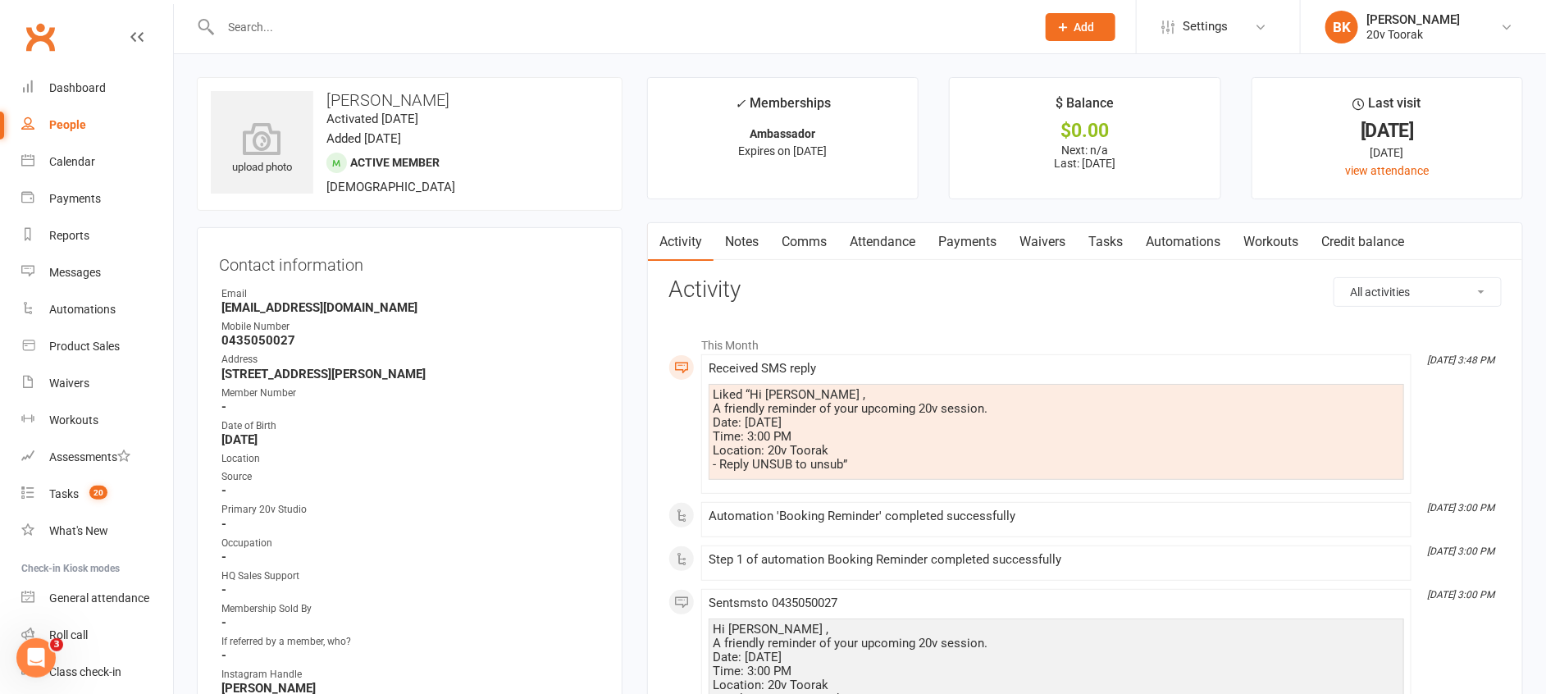
click at [816, 250] on link "Comms" at bounding box center [804, 242] width 68 height 38
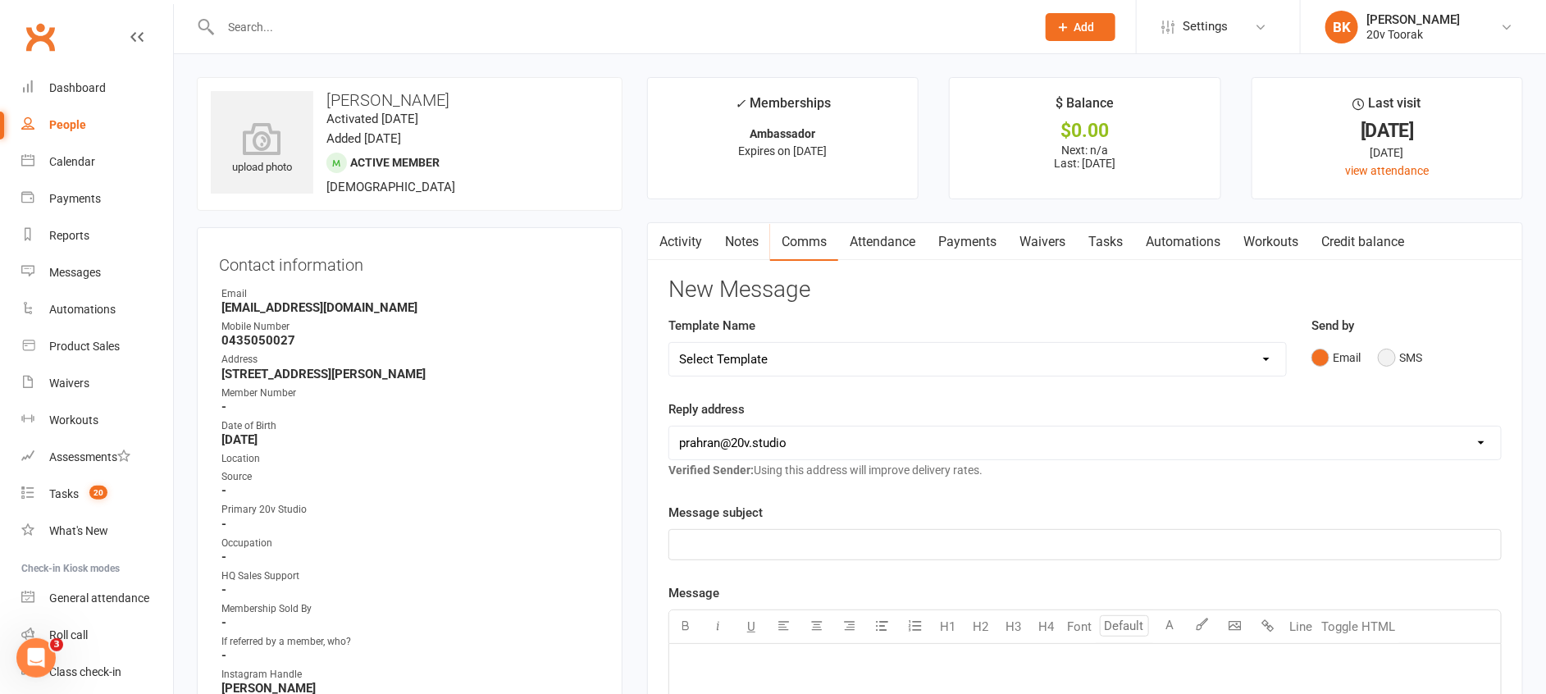
click at [1399, 362] on button "SMS" at bounding box center [1400, 357] width 44 height 31
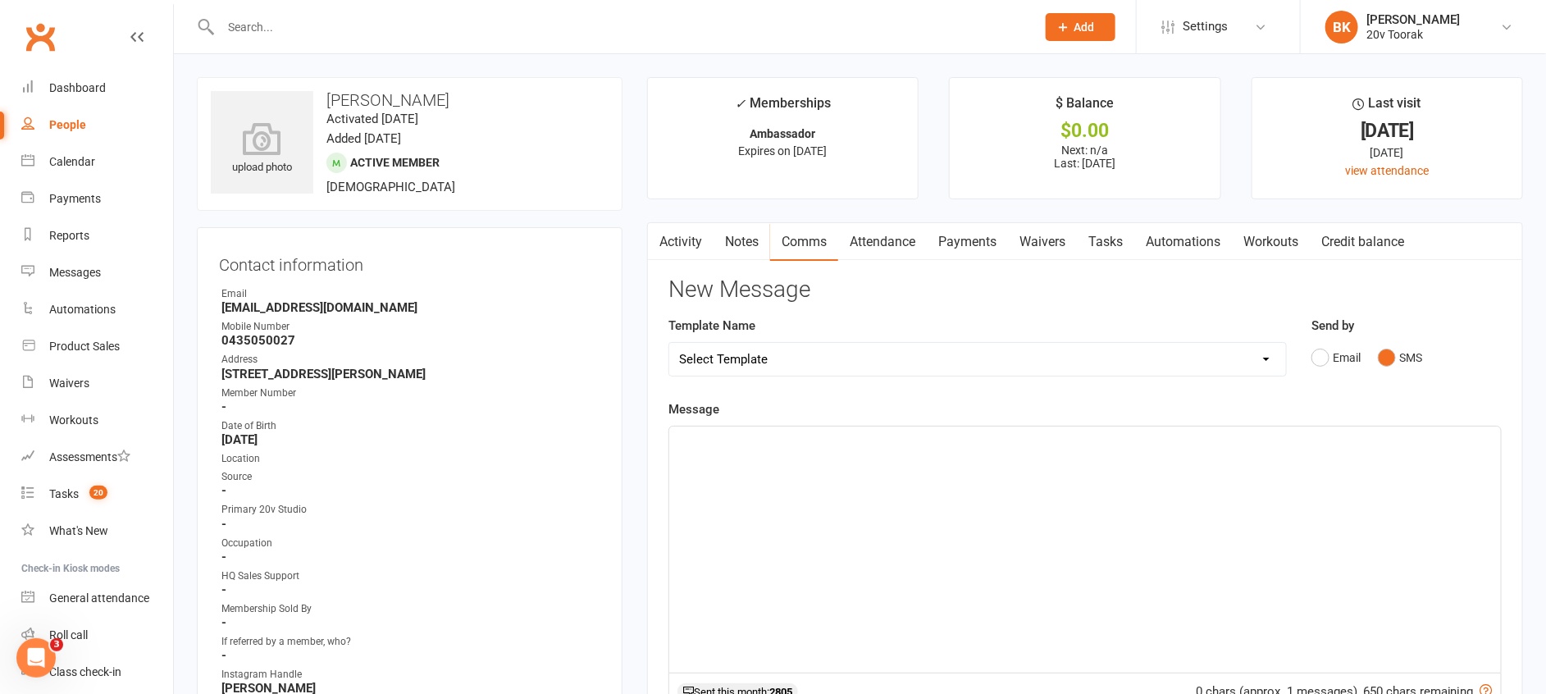
click at [1363, 472] on div "﻿" at bounding box center [1085, 549] width 832 height 246
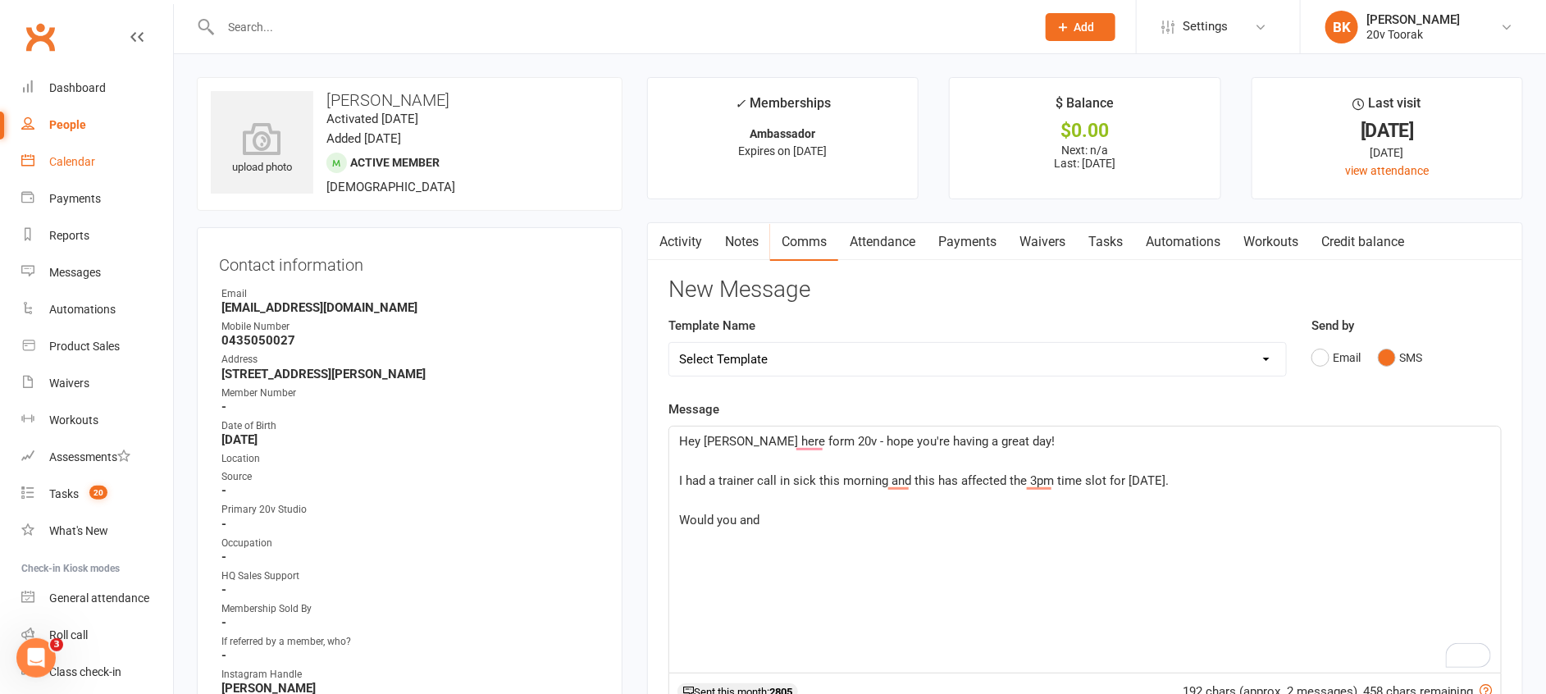
click at [58, 166] on div "Calendar" at bounding box center [72, 161] width 46 height 13
click at [814, 520] on p "Would you and" at bounding box center [1085, 520] width 812 height 20
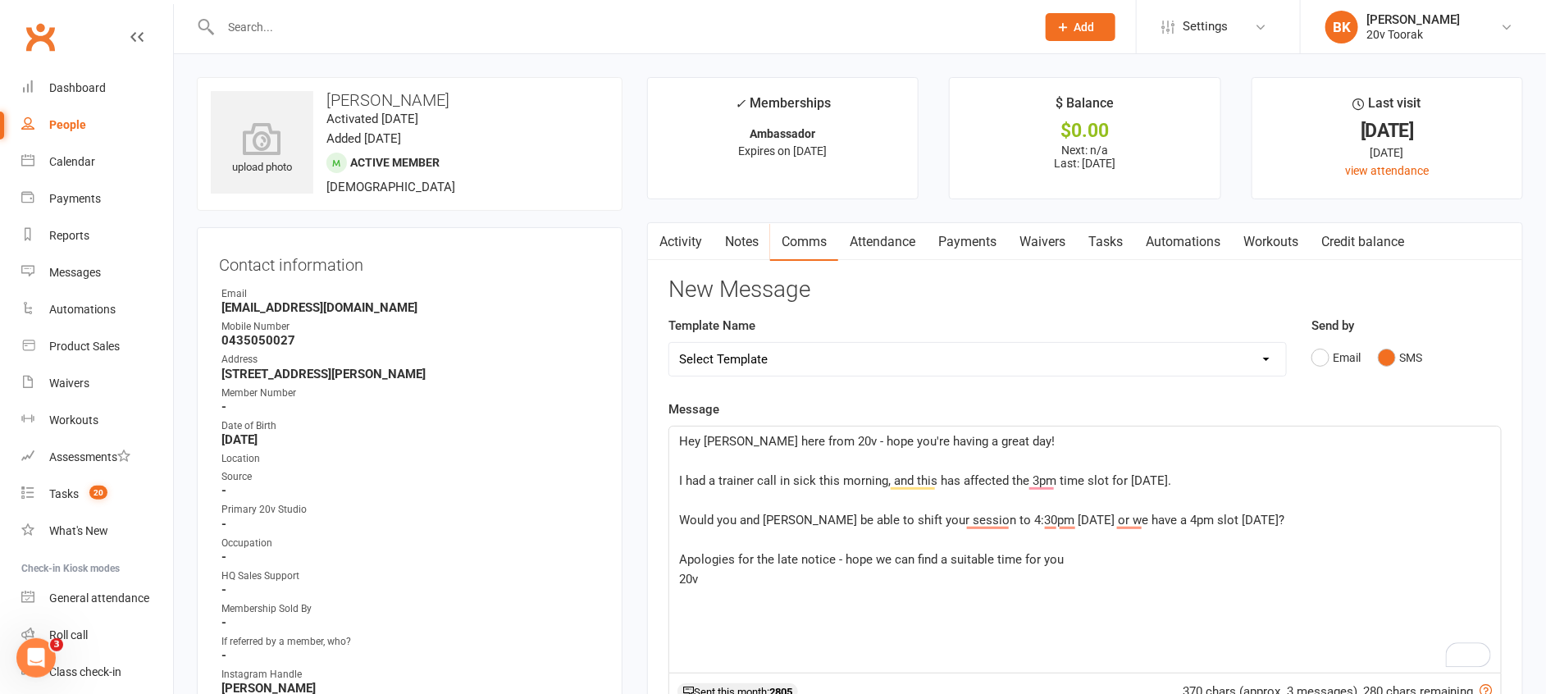
click at [1080, 440] on p "Hey Jess, Byron here from 20v - hope you're having a great day!" at bounding box center [1085, 441] width 812 height 20
drag, startPoint x: 1080, startPoint y: 441, endPoint x: 843, endPoint y: 441, distance: 237.0
click at [843, 441] on p "Hey Jess, Byron here from 20v - hope you're having a great day!" at bounding box center [1085, 441] width 812 height 20
click at [1178, 488] on p "I had a trainer call in sick this morning, and this has affected the 3pm time s…" at bounding box center [1085, 481] width 812 height 20
click at [1178, 559] on p "Apologies for the late notice - hope we can find a suitable time for you" at bounding box center [1085, 559] width 812 height 20
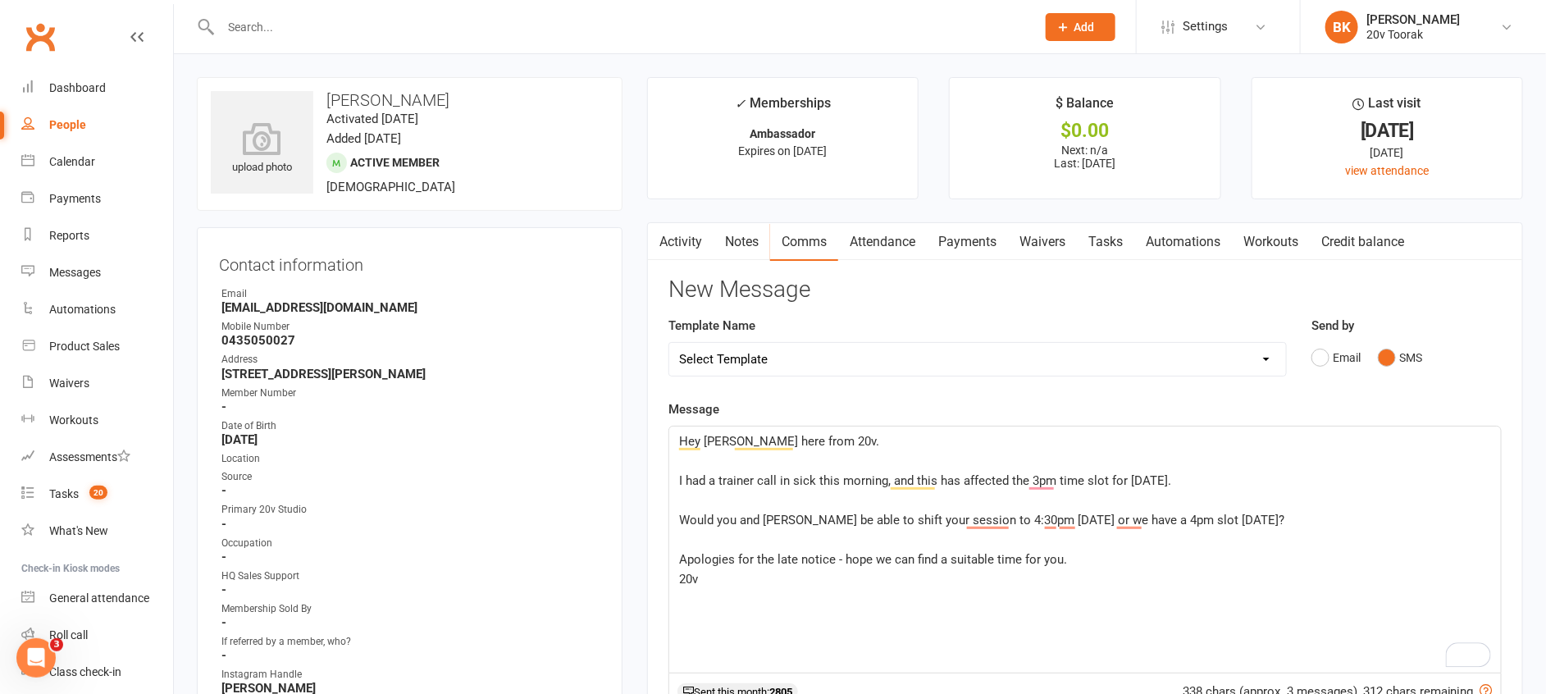
scroll to position [140, 0]
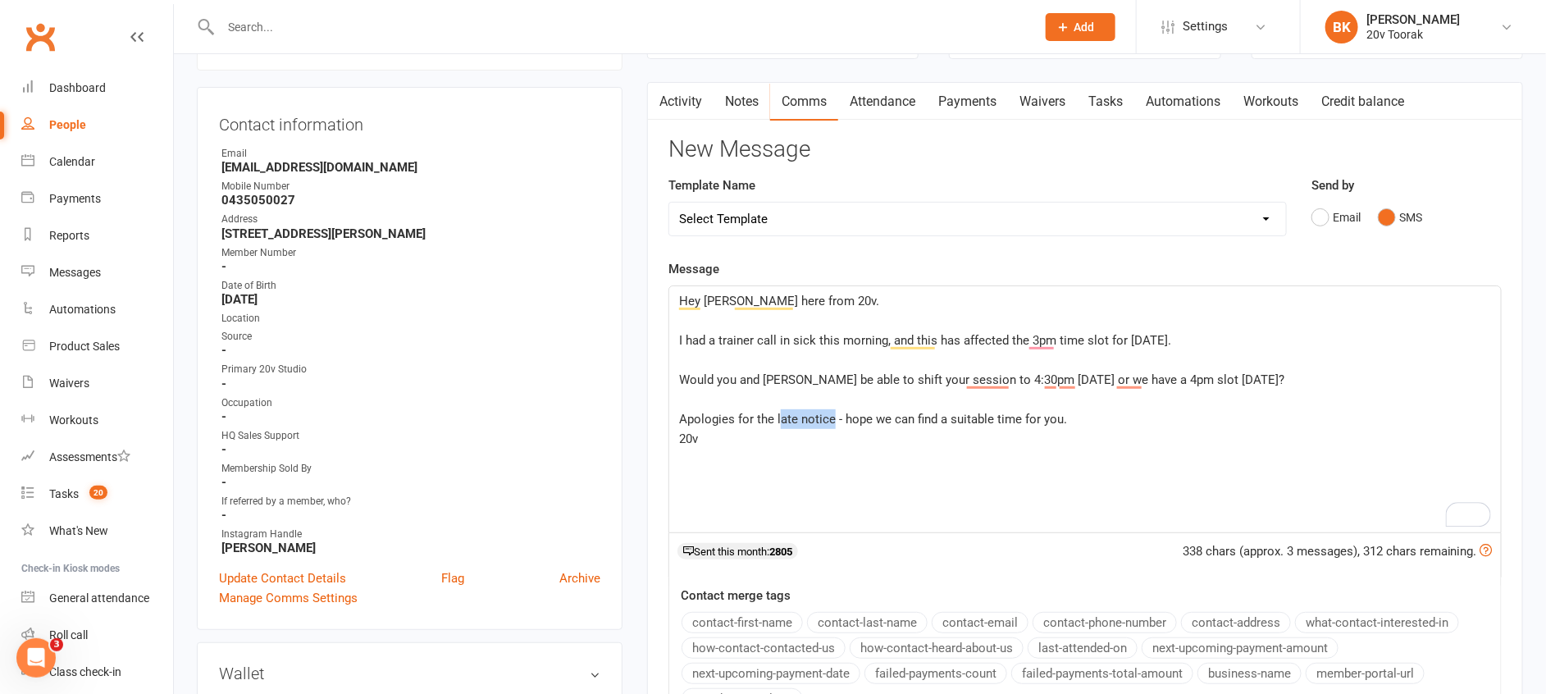
drag, startPoint x: 832, startPoint y: 422, endPoint x: 777, endPoint y: 418, distance: 55.0
click at [777, 418] on span "Apologies for the late notice - hope we can find a suitable time for you." at bounding box center [873, 419] width 388 height 15
click at [887, 448] on p "20v" at bounding box center [1085, 439] width 812 height 20
click at [822, 419] on span "Apologies for the inconvinience - hope we can find a suitable time for you." at bounding box center [883, 419] width 408 height 15
click at [917, 445] on p "20v" at bounding box center [1085, 439] width 812 height 20
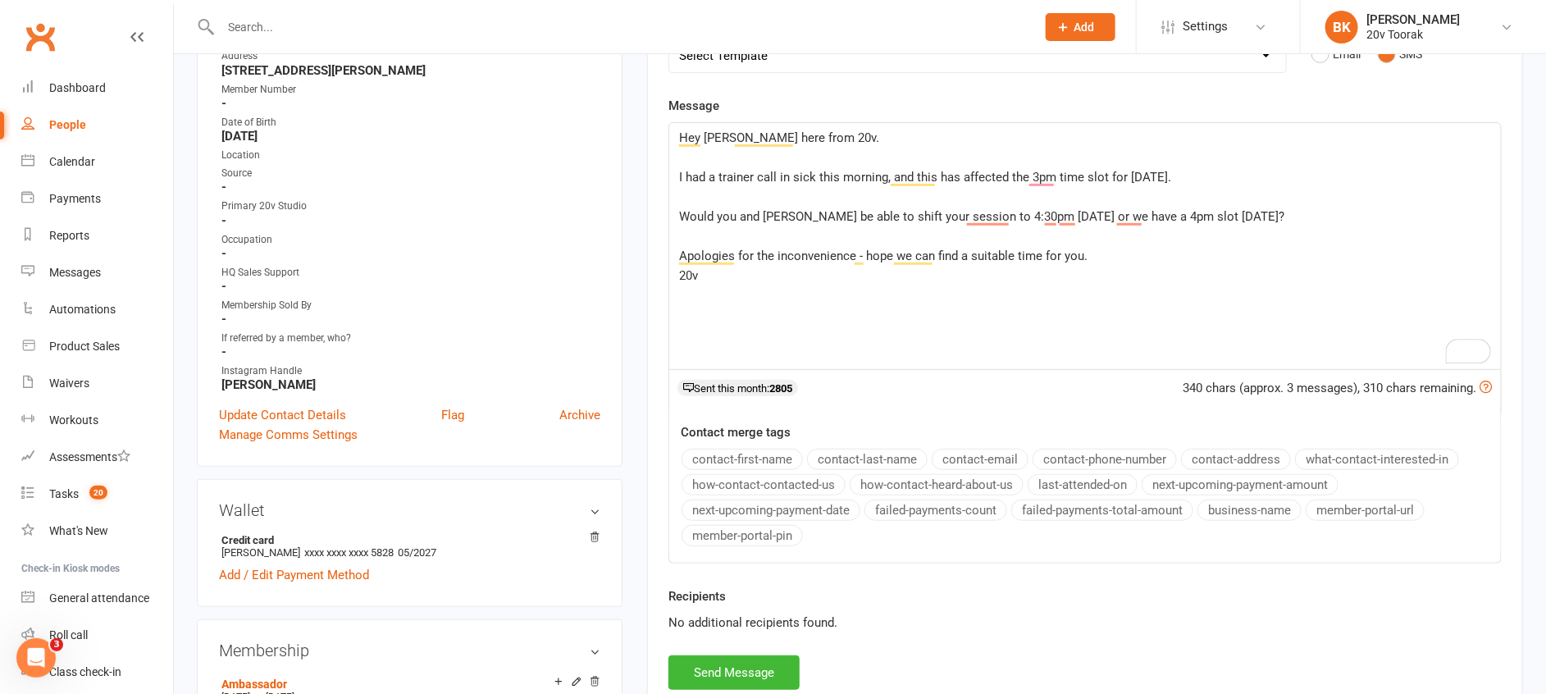
scroll to position [315, 0]
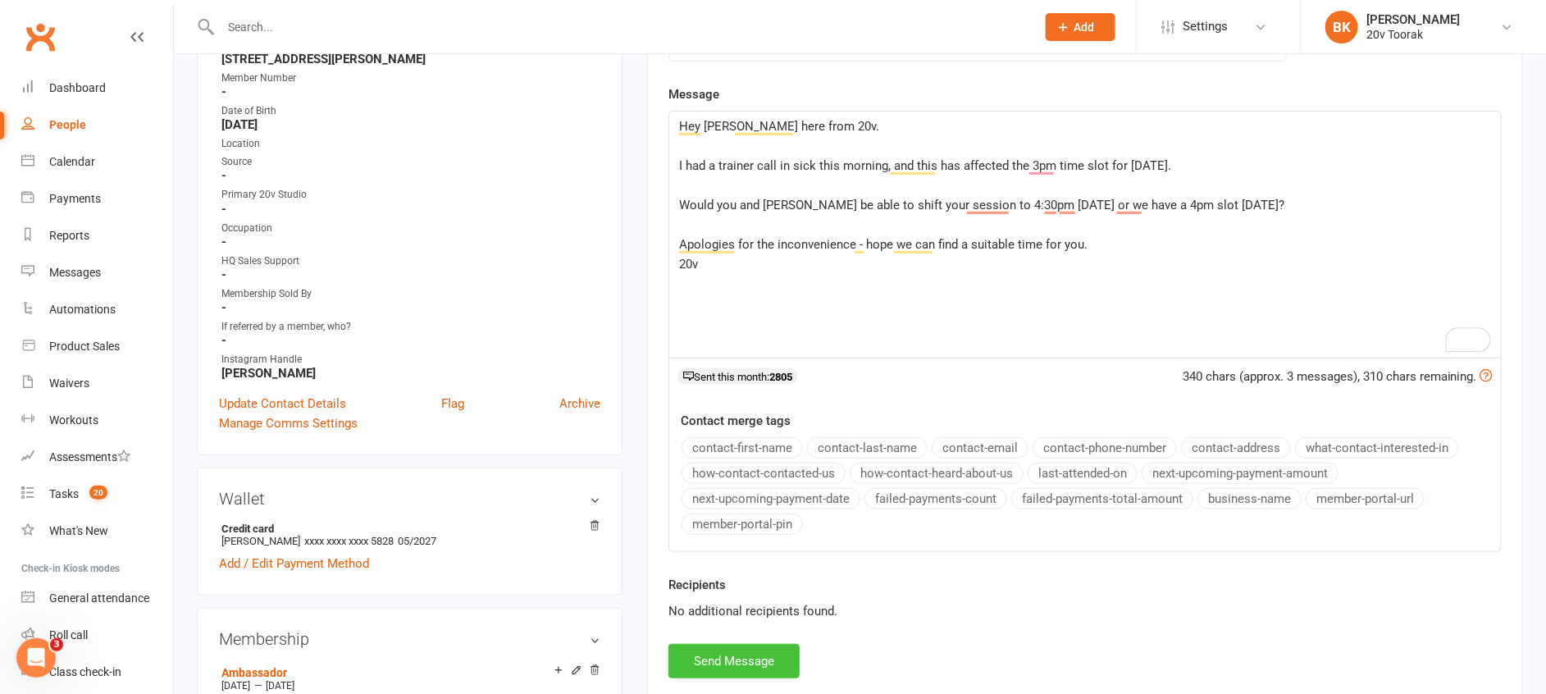
click at [735, 668] on button "Send Message" at bounding box center [733, 661] width 131 height 34
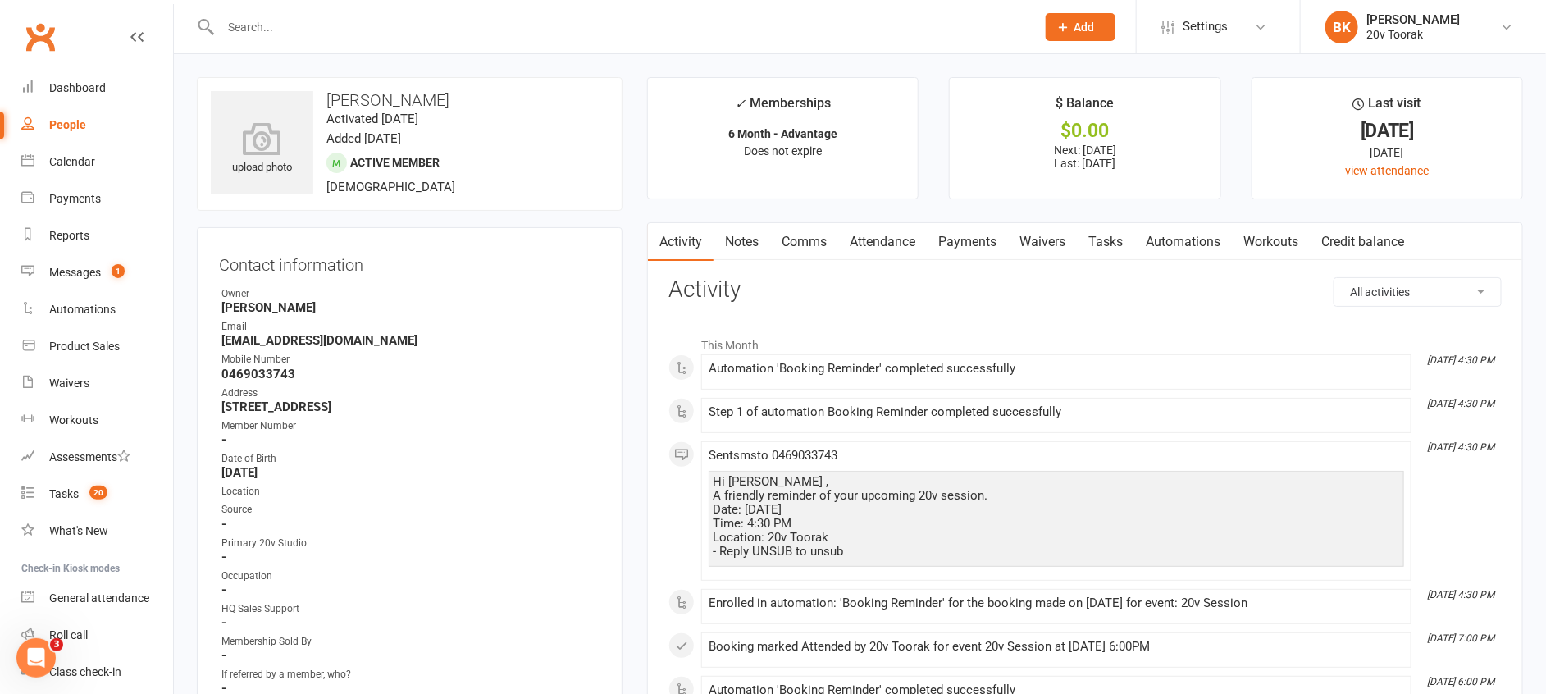
click at [812, 258] on link "Comms" at bounding box center [804, 242] width 68 height 38
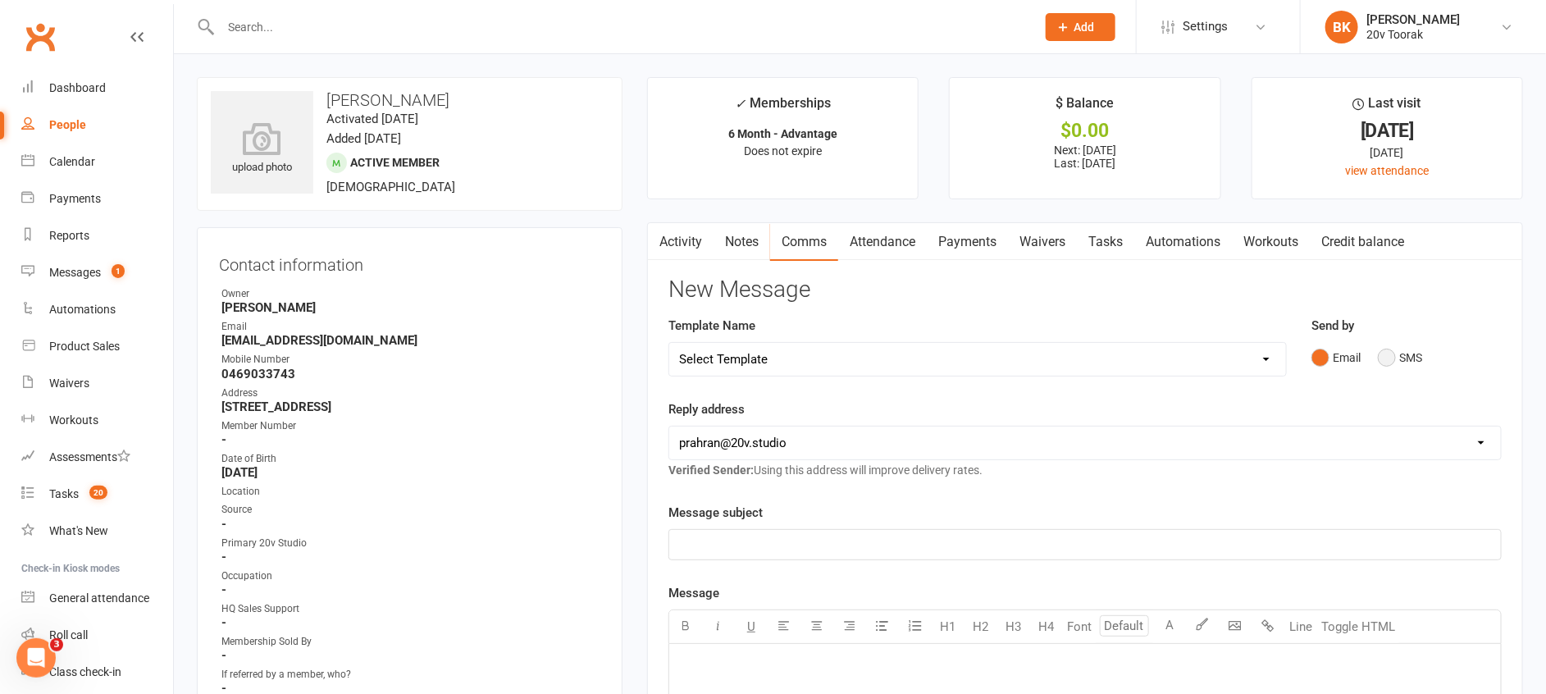
click at [1397, 355] on button "SMS" at bounding box center [1400, 357] width 44 height 31
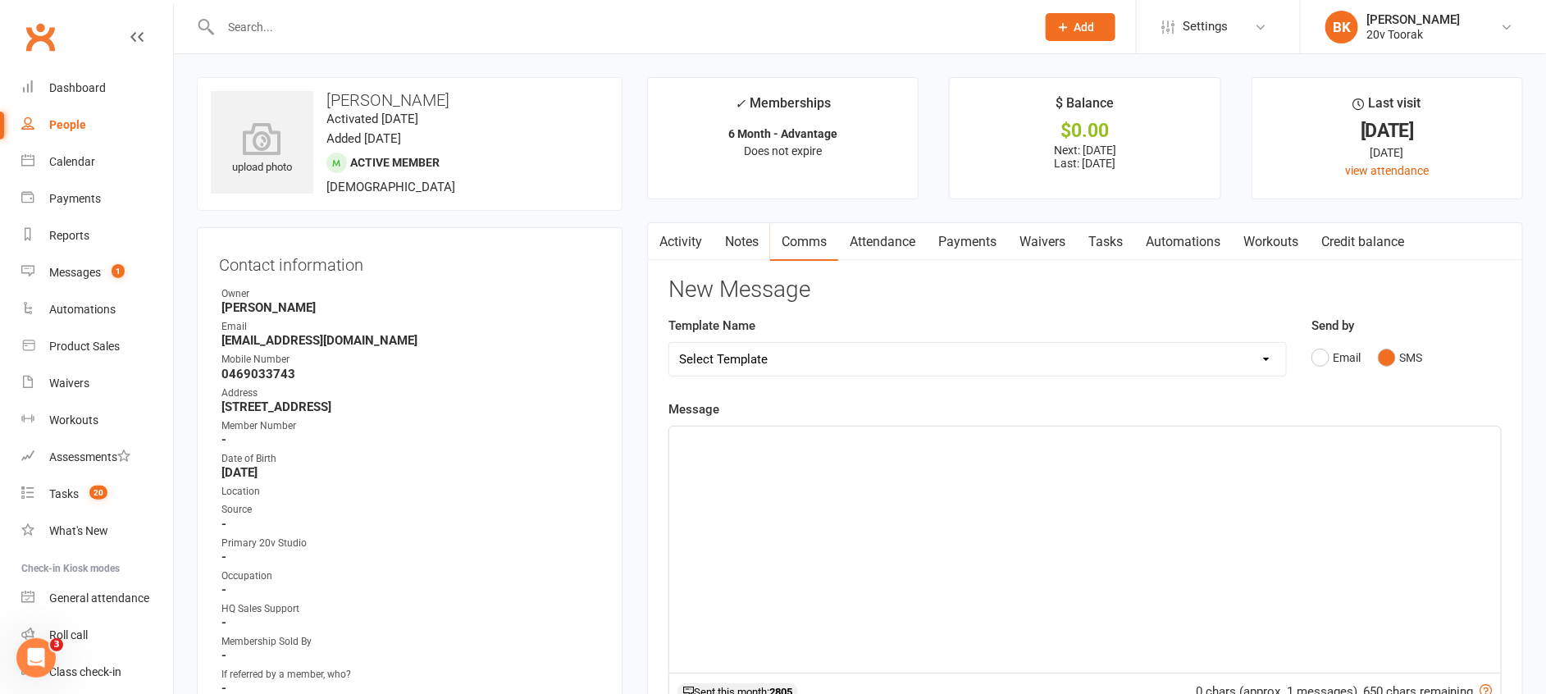
click at [1342, 475] on div "﻿" at bounding box center [1085, 549] width 832 height 246
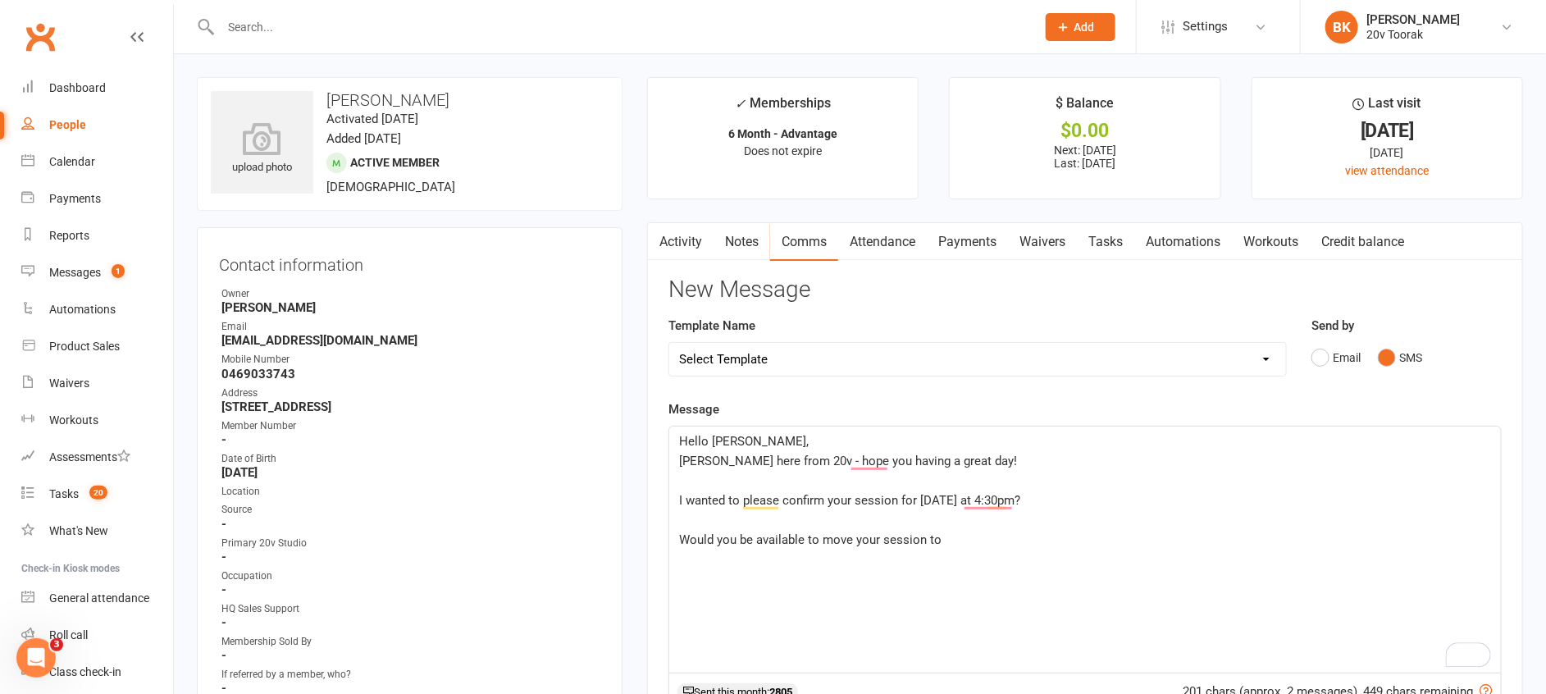
drag, startPoint x: 940, startPoint y: 540, endPoint x: 654, endPoint y: 545, distance: 285.4
click at [654, 545] on div "Activity Notes Comms Attendance Payments Waivers Tasks Automations Workouts Cre…" at bounding box center [1085, 620] width 876 height 796
click at [978, 547] on p "Would you be available to move your session to" at bounding box center [1085, 540] width 812 height 20
drag, startPoint x: 946, startPoint y: 543, endPoint x: 822, endPoint y: 536, distance: 124.1
click at [822, 536] on p "Would you be available to move your session to" at bounding box center [1085, 540] width 812 height 20
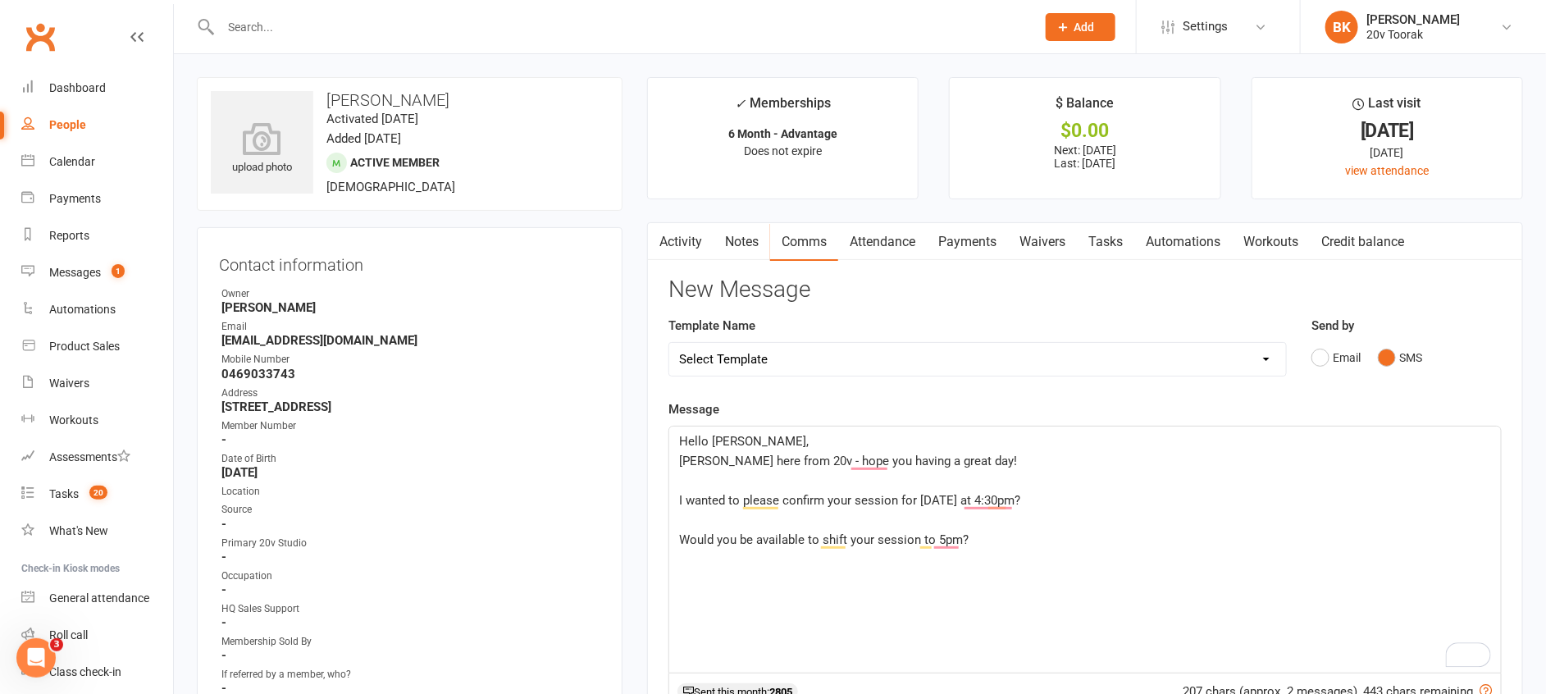
click at [869, 455] on span "Byron here from 20v - hope you having a great day!" at bounding box center [848, 461] width 338 height 15
click at [992, 540] on p "Would you be available to shift your session to 5pm?" at bounding box center [1085, 540] width 812 height 20
click at [987, 501] on span "I wanted to please confirm your session for today at 4:30pm?" at bounding box center [849, 500] width 341 height 15
click at [984, 554] on div "Hello Himanshi, Byron here from 20v - hope you're having a great day! ﻿ I wante…" at bounding box center [1085, 549] width 832 height 246
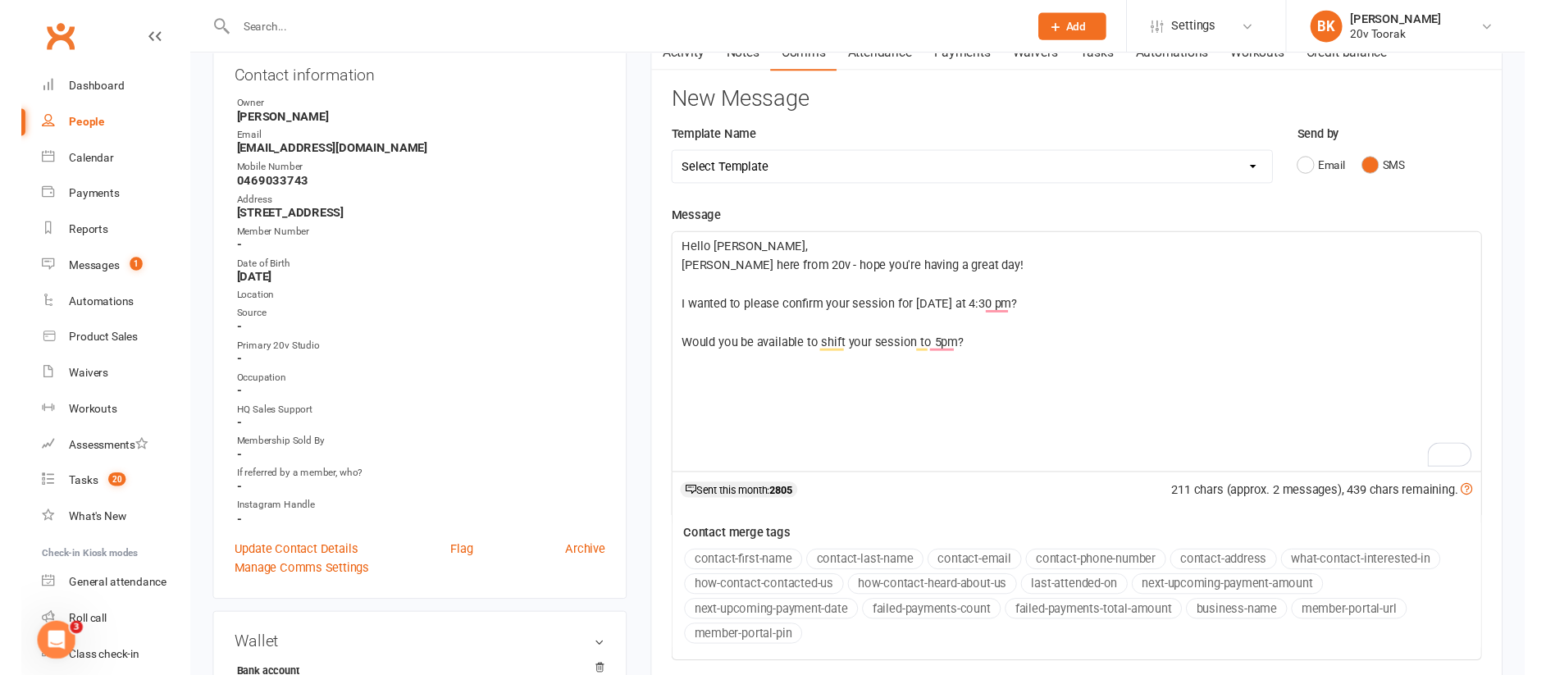
scroll to position [335, 0]
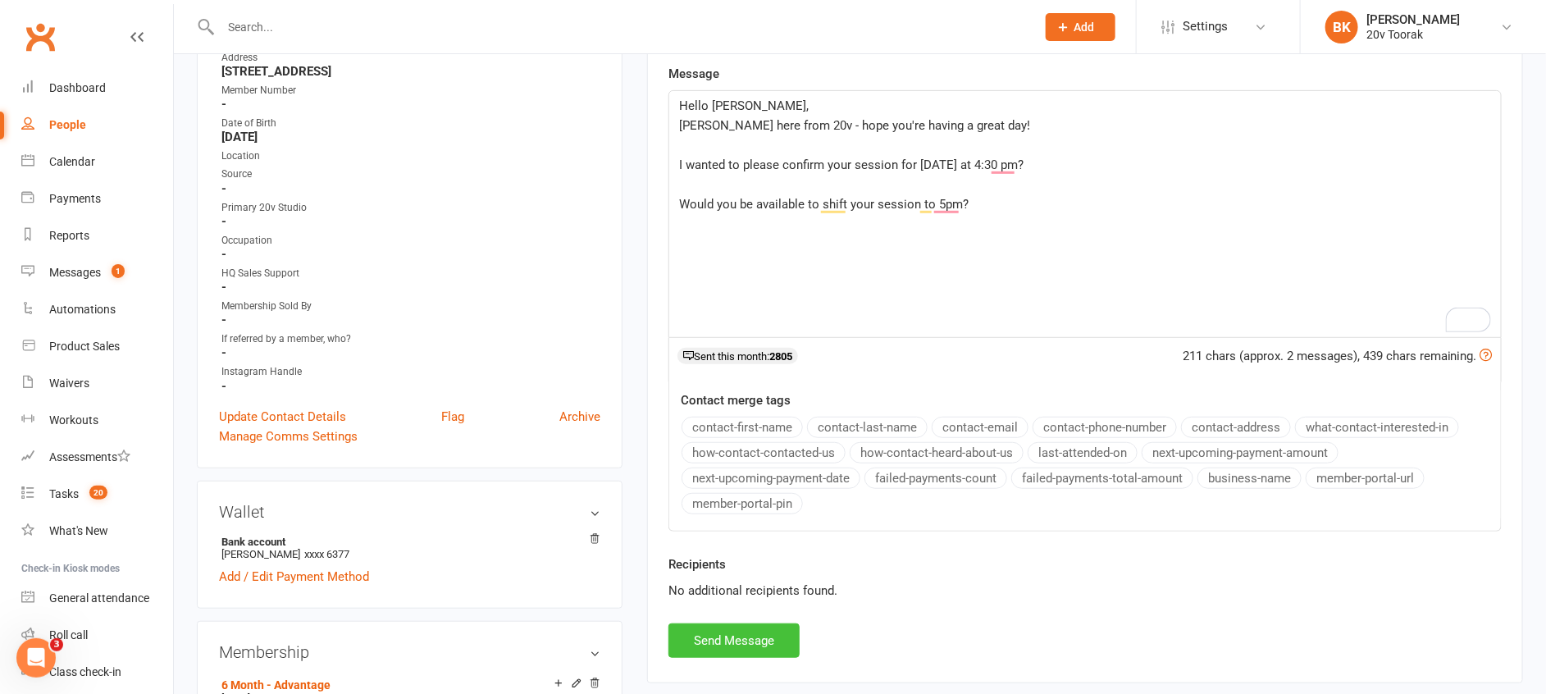
click at [719, 645] on button "Send Message" at bounding box center [733, 640] width 131 height 34
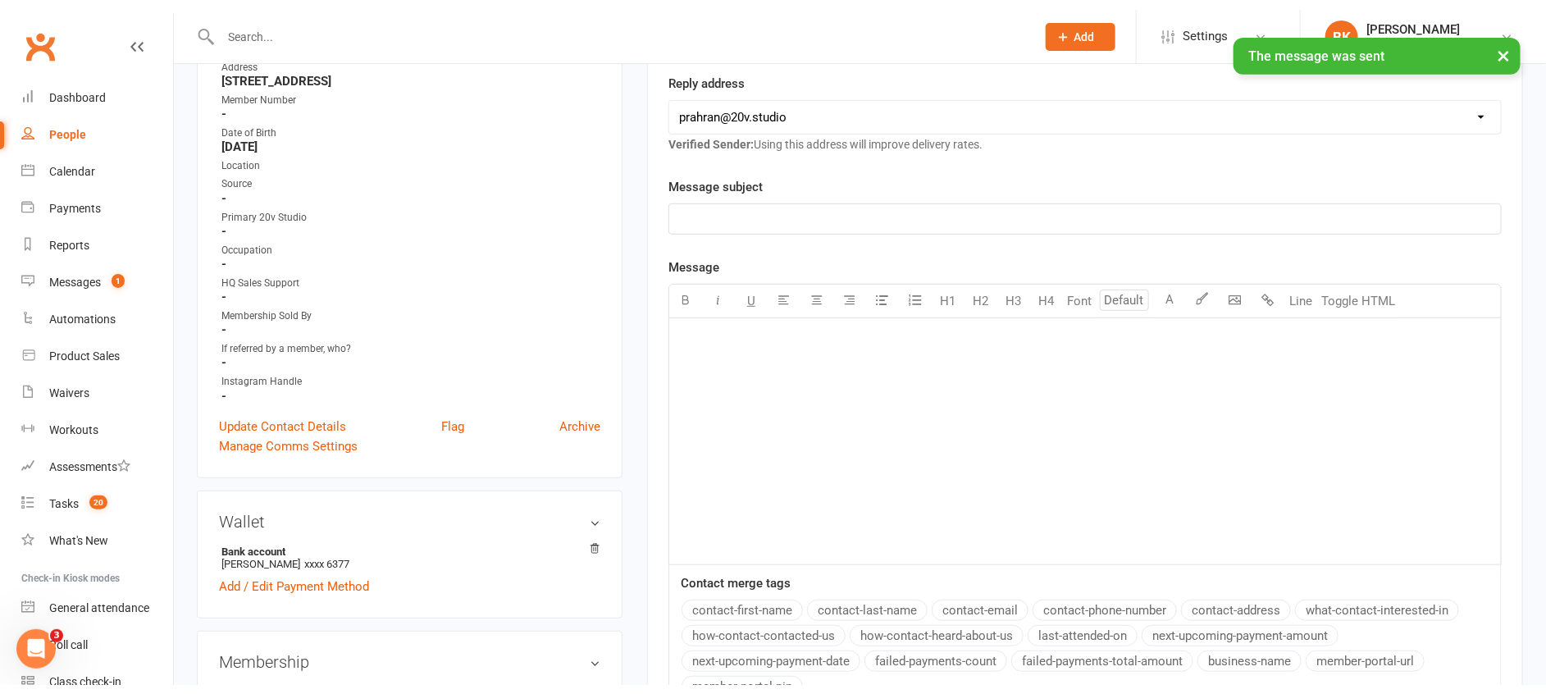
scroll to position [0, 0]
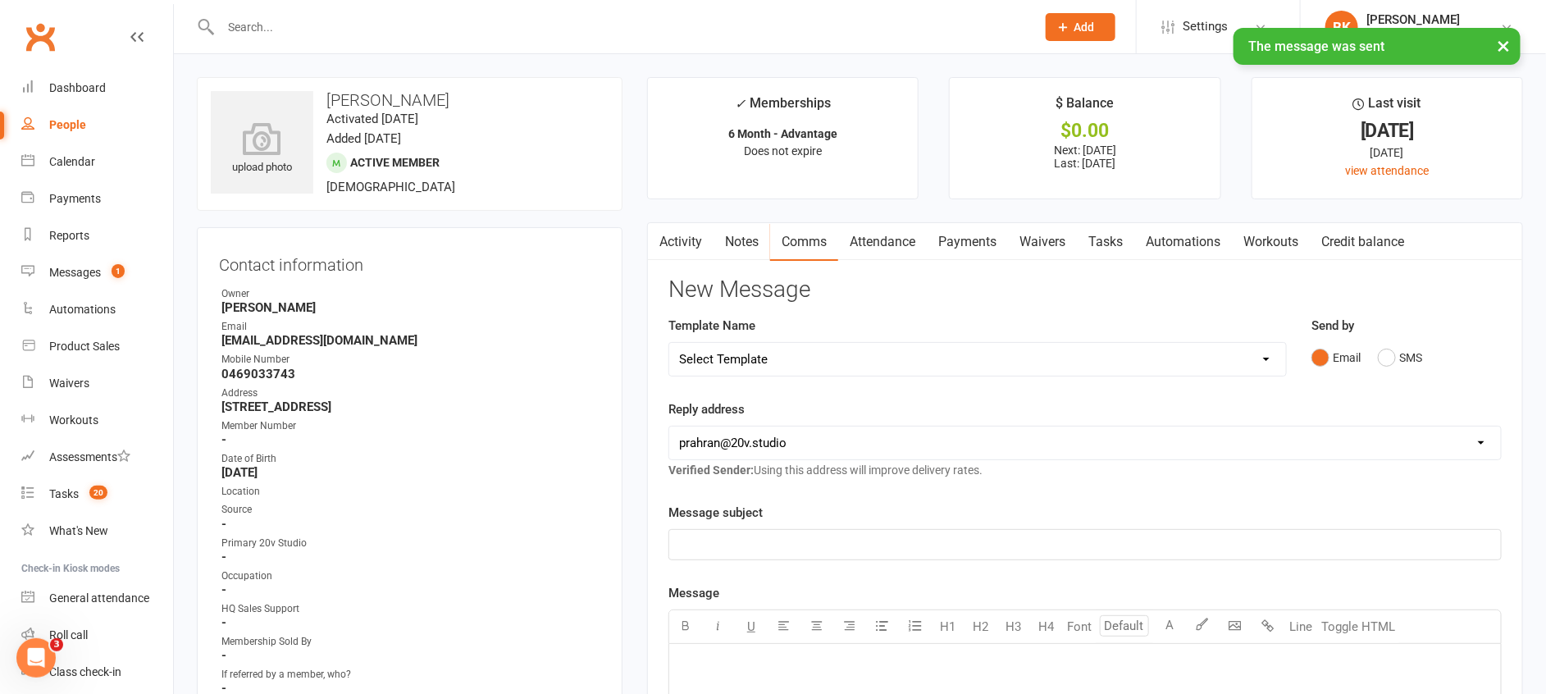
click at [1110, 257] on link "Tasks" at bounding box center [1105, 242] width 57 height 38
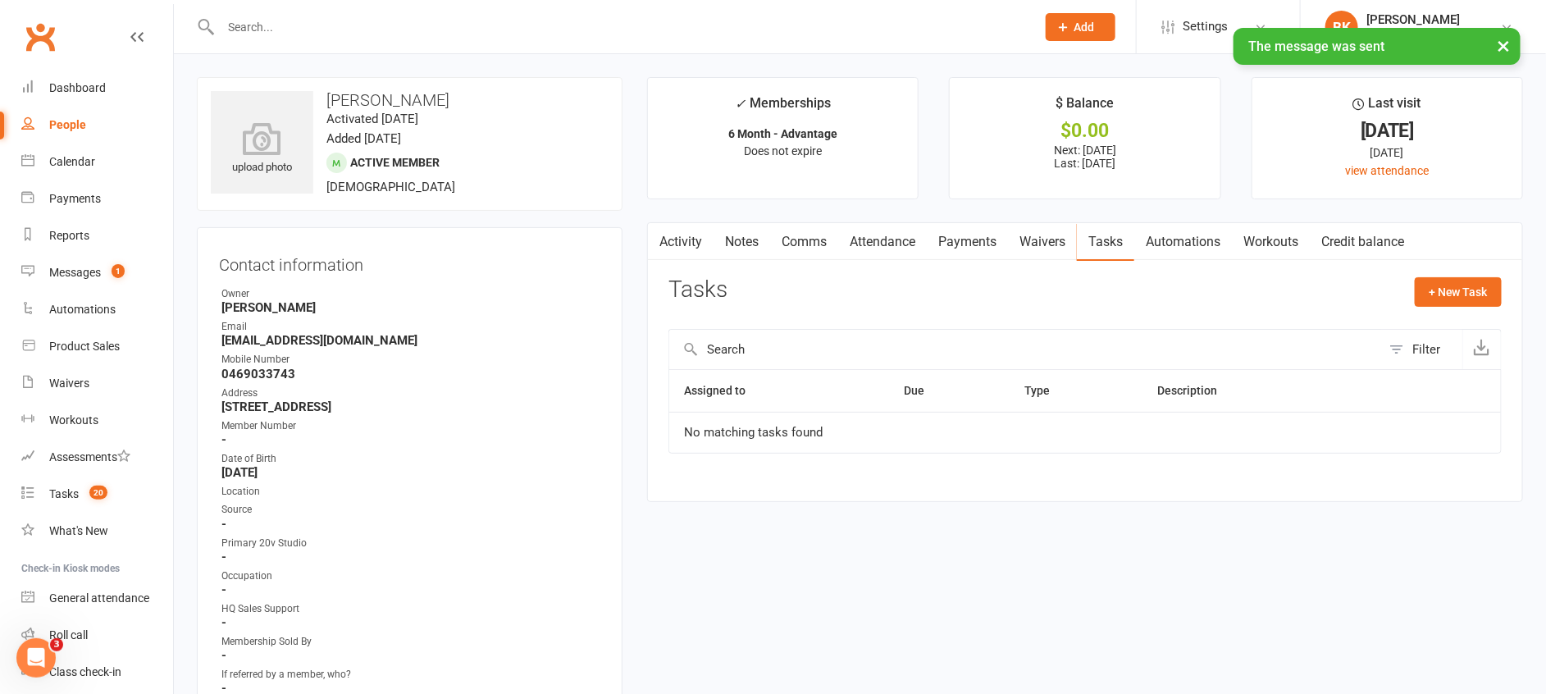
click at [746, 262] on div "Activity Notes Comms Attendance Payments Waivers Tasks Automations Workouts Cre…" at bounding box center [1085, 361] width 876 height 279
click at [735, 244] on link "Notes" at bounding box center [742, 242] width 57 height 38
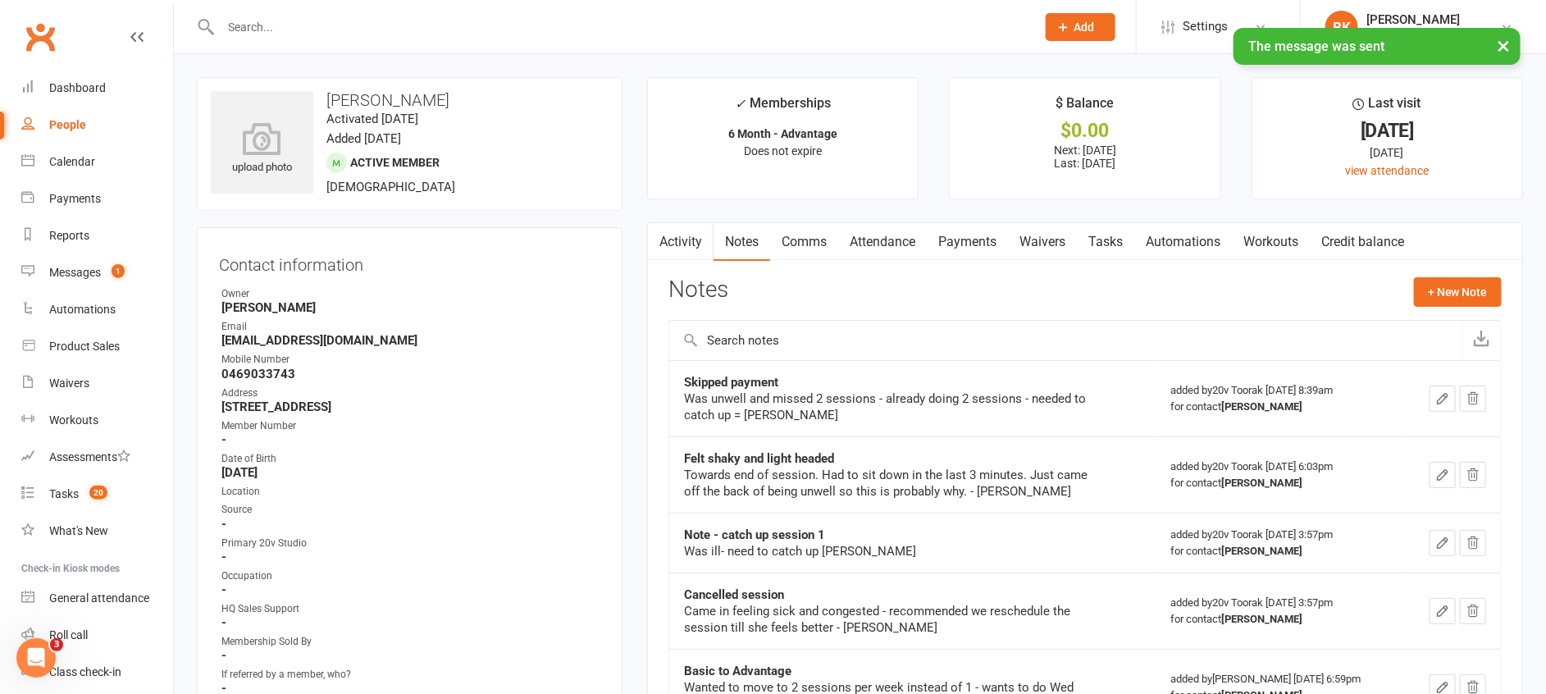
click at [682, 244] on link "Activity" at bounding box center [681, 242] width 66 height 38
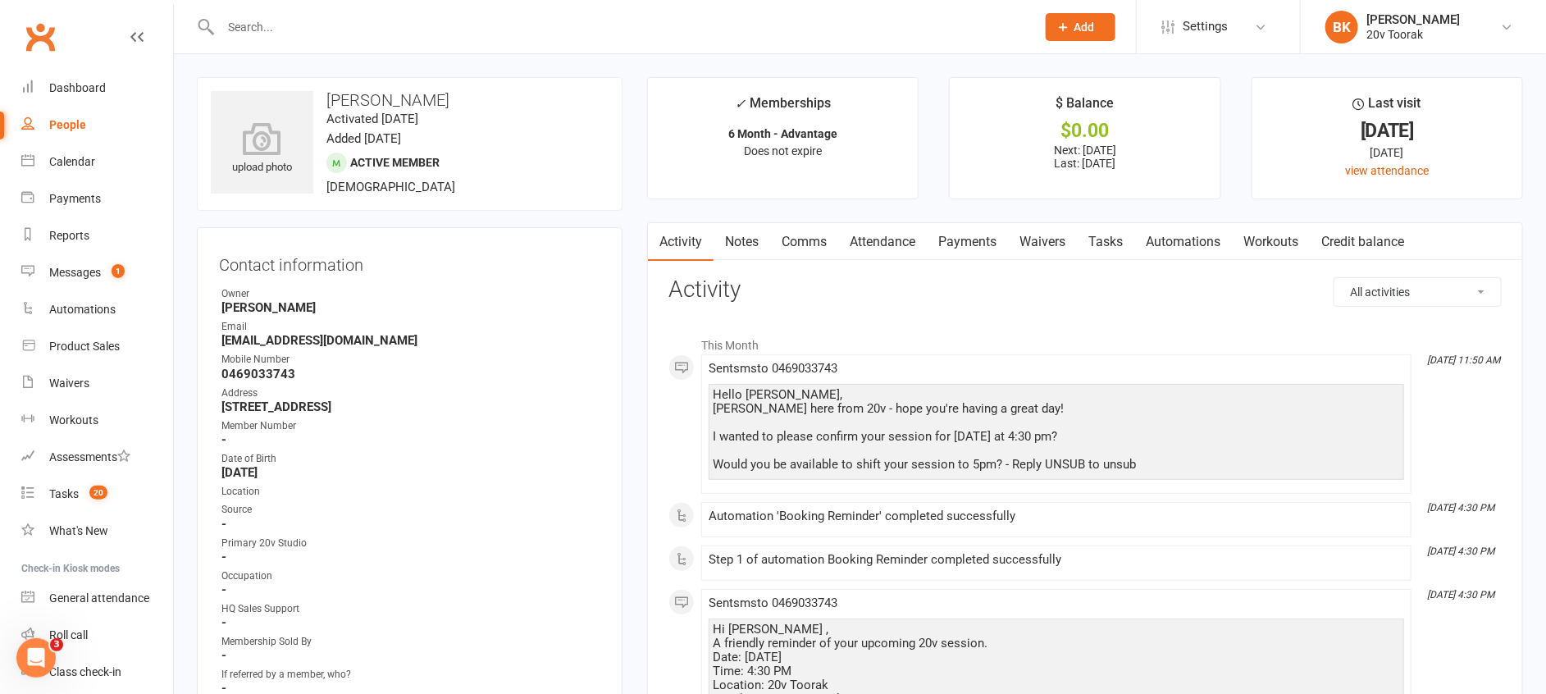
click at [758, 242] on link "Notes" at bounding box center [742, 242] width 57 height 38
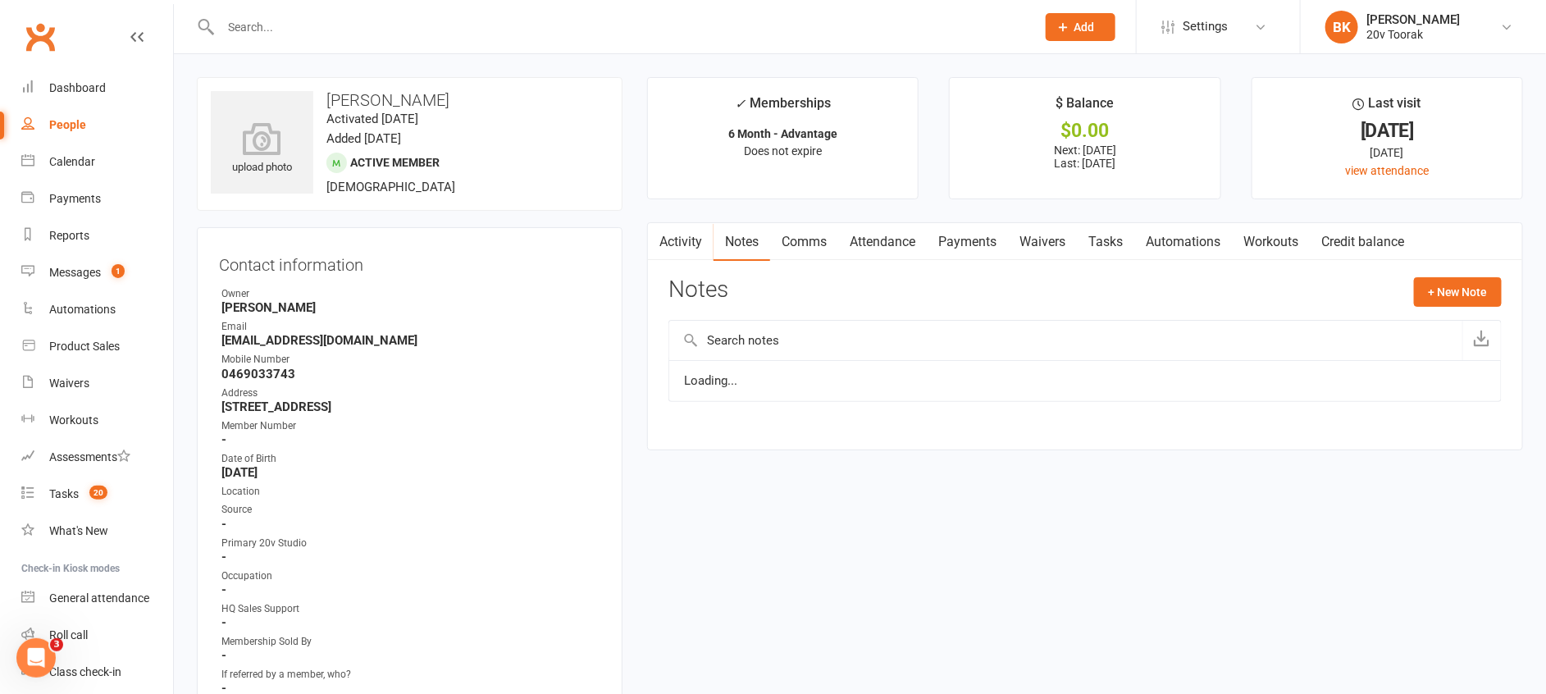
click at [700, 236] on link "Activity" at bounding box center [681, 242] width 66 height 38
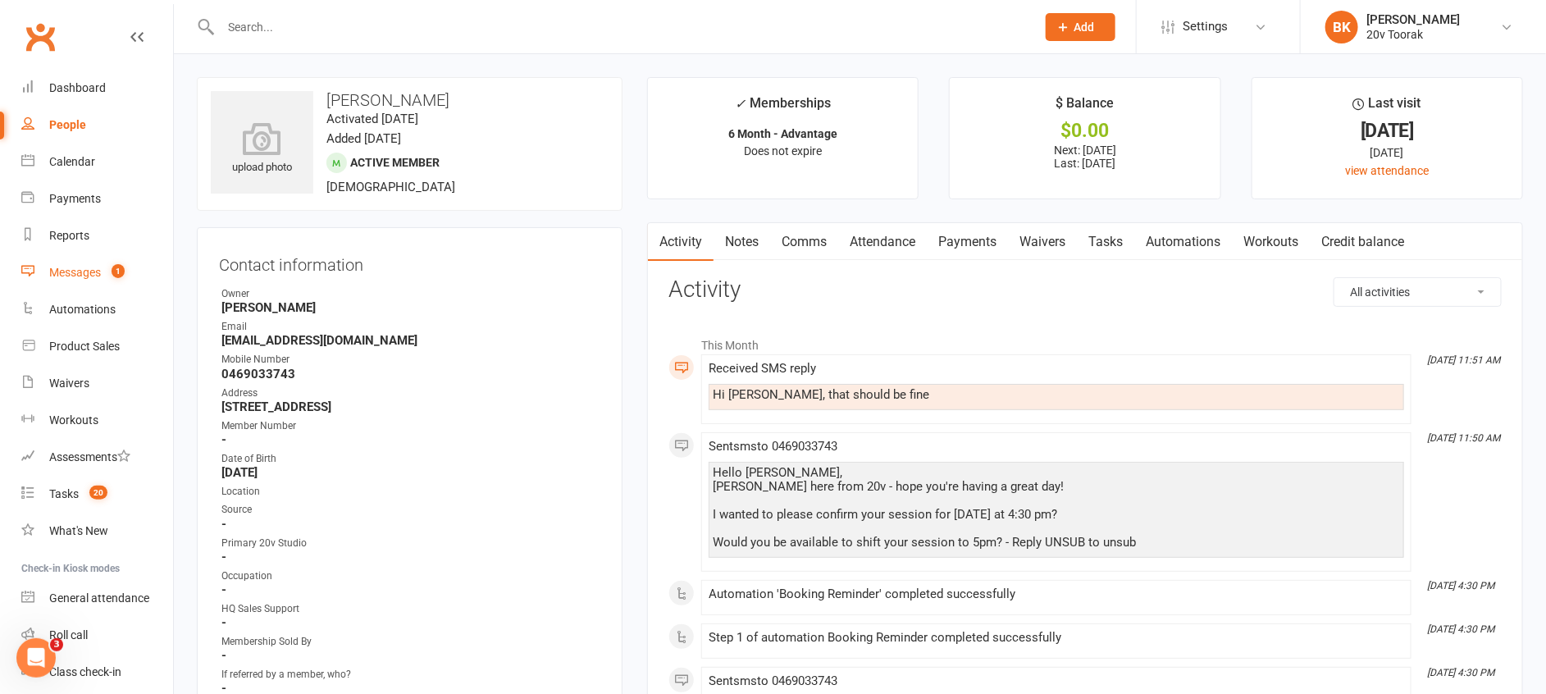
click at [84, 269] on div "Messages" at bounding box center [75, 272] width 52 height 13
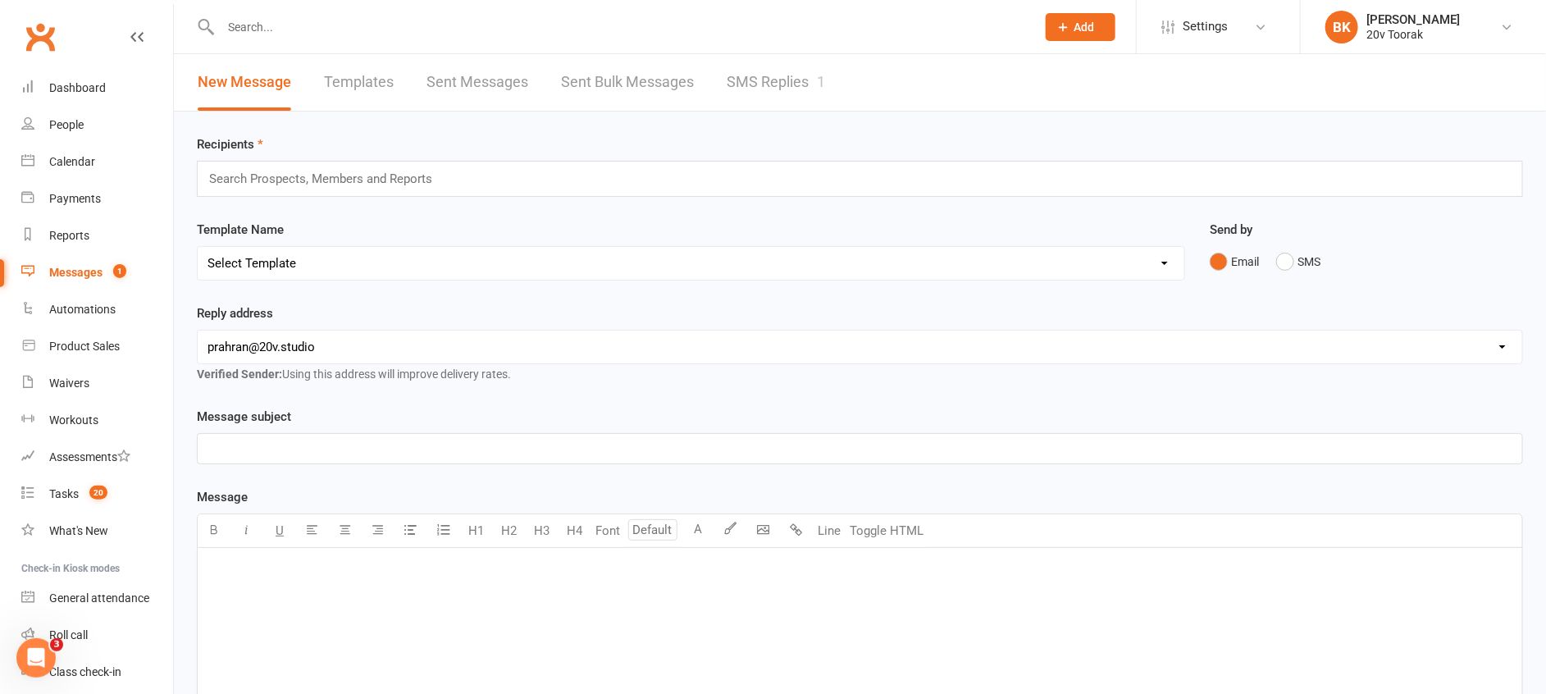
click at [784, 89] on link "SMS Replies 1" at bounding box center [776, 82] width 98 height 57
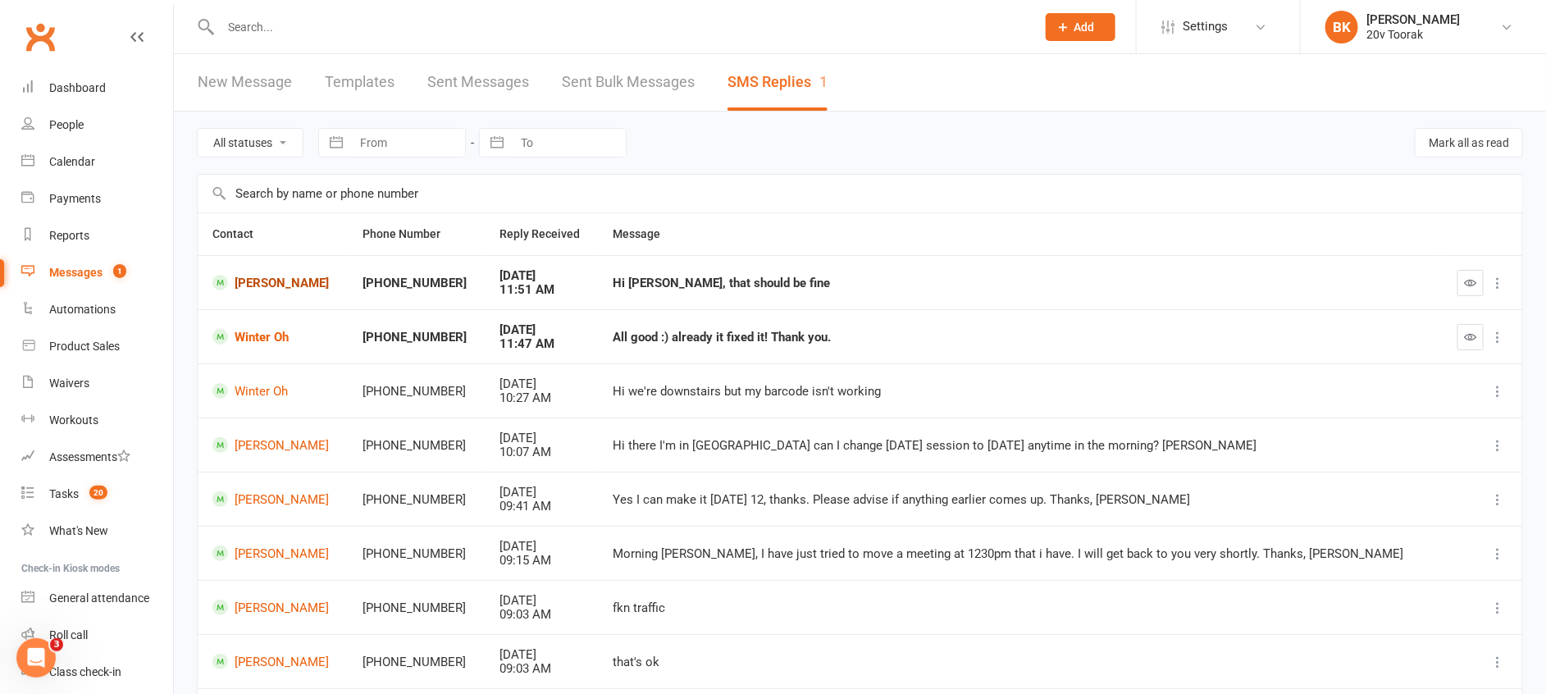
click at [285, 282] on link "[PERSON_NAME]" at bounding box center [272, 283] width 121 height 16
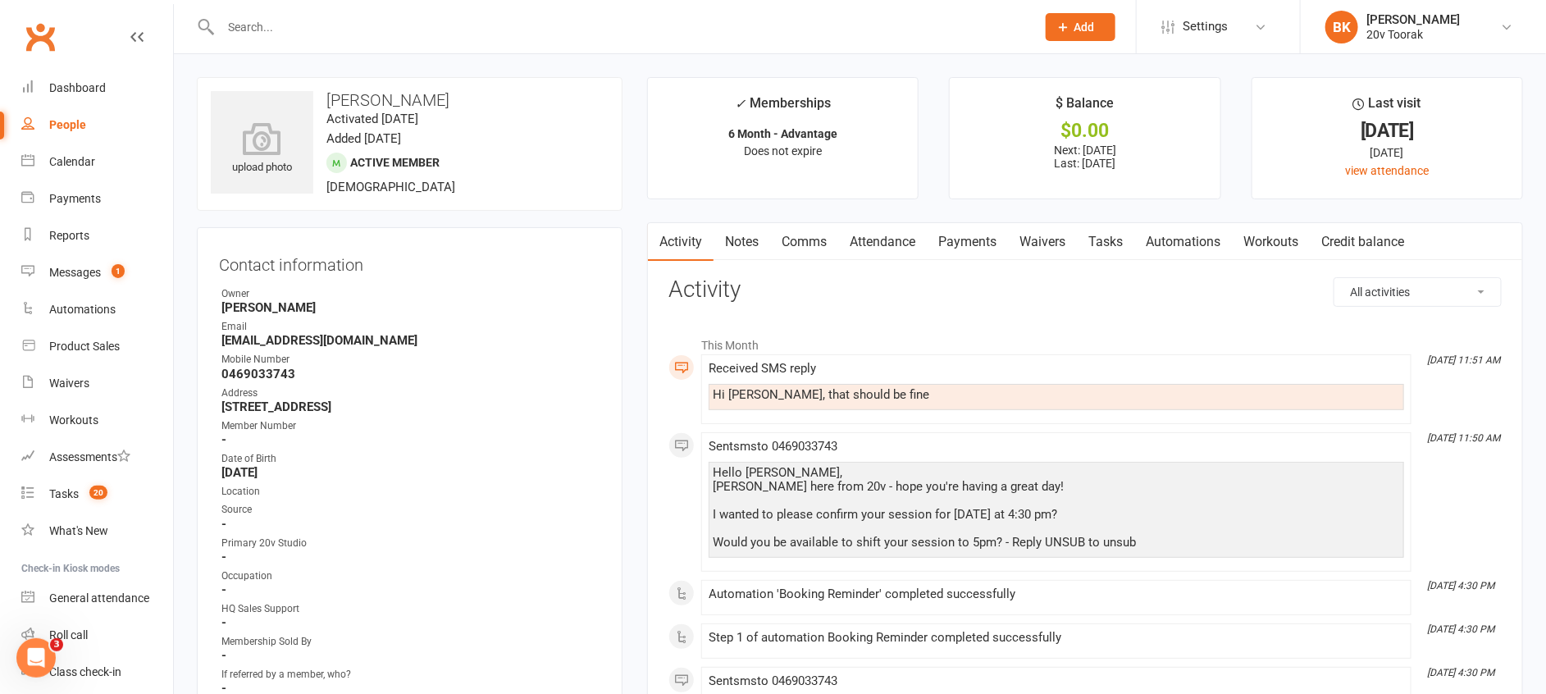
click at [759, 246] on link "Notes" at bounding box center [742, 242] width 57 height 38
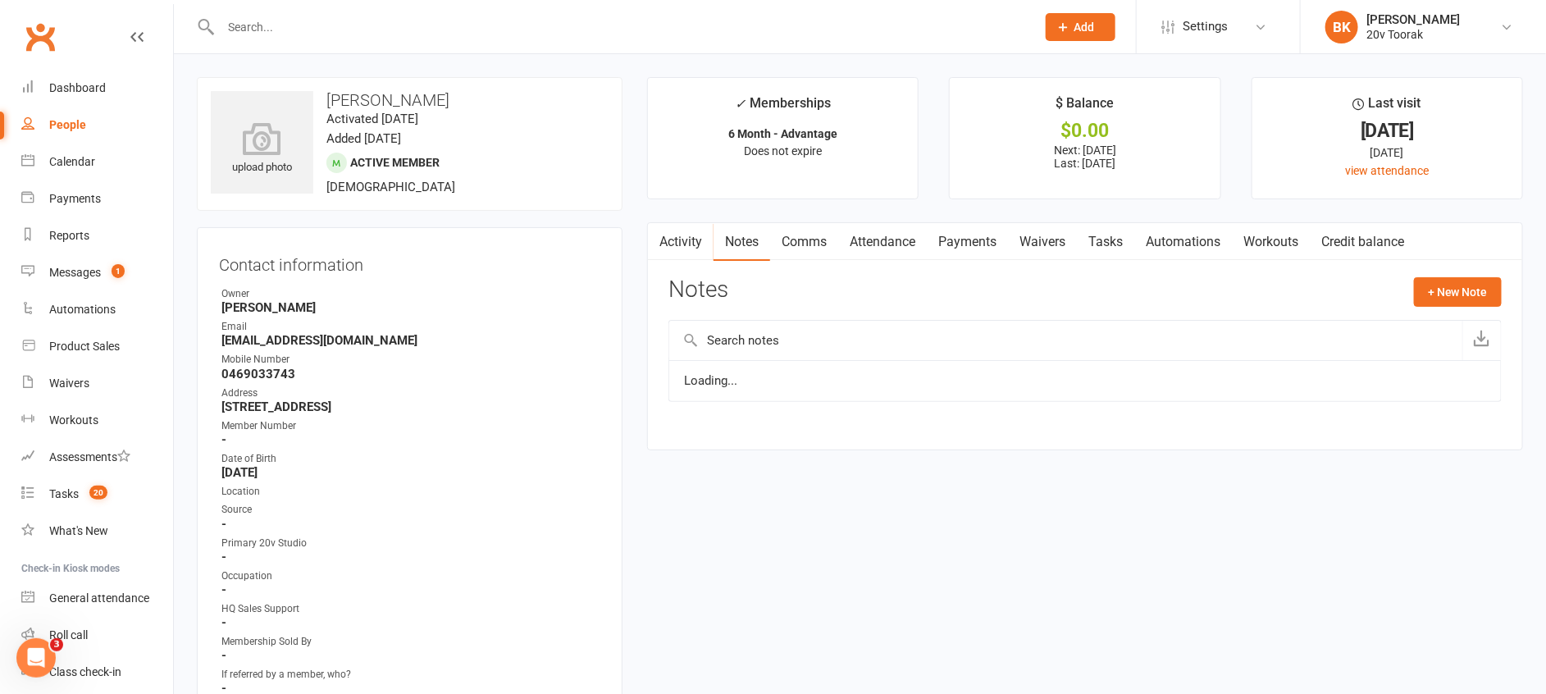
click at [791, 248] on link "Comms" at bounding box center [804, 242] width 68 height 38
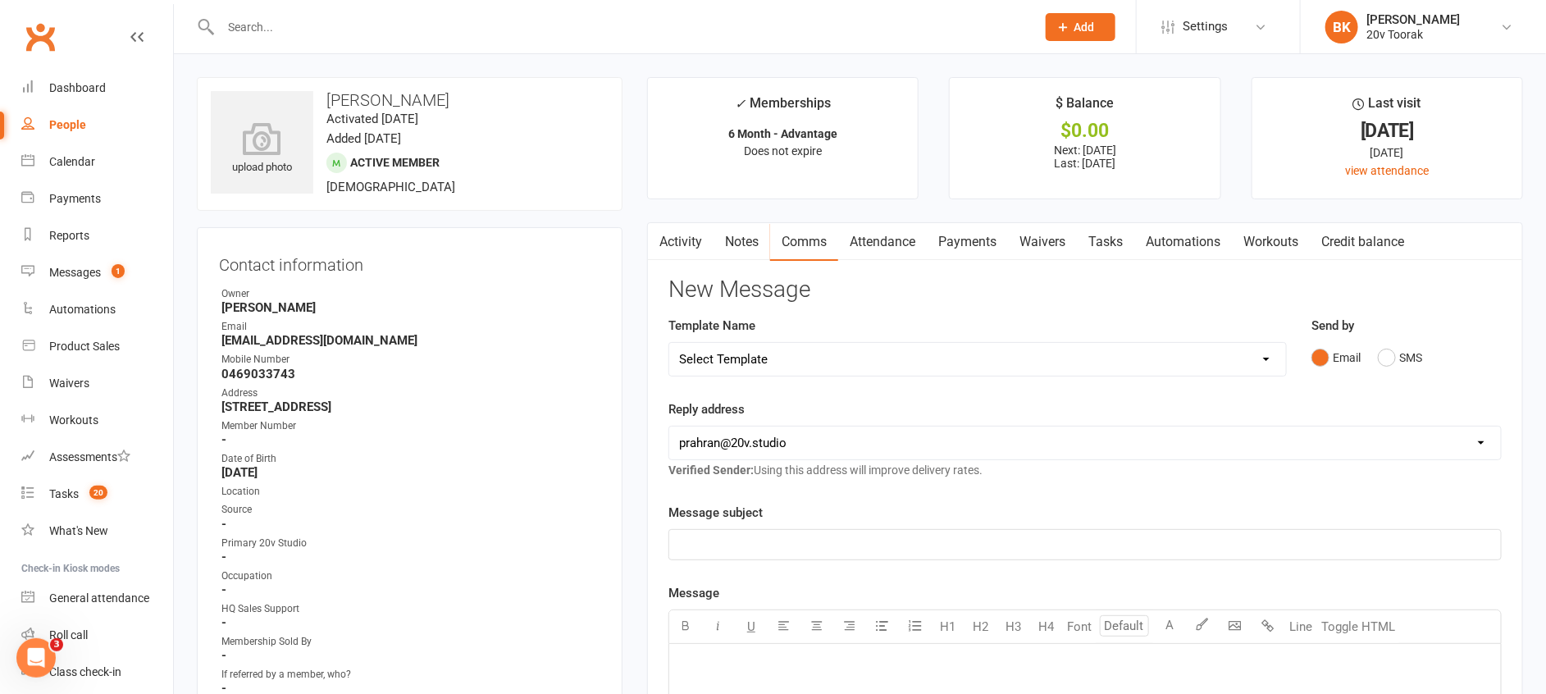
click at [1401, 377] on div "Send by Email SMS" at bounding box center [1406, 356] width 214 height 80
click at [1401, 348] on button "SMS" at bounding box center [1400, 357] width 44 height 31
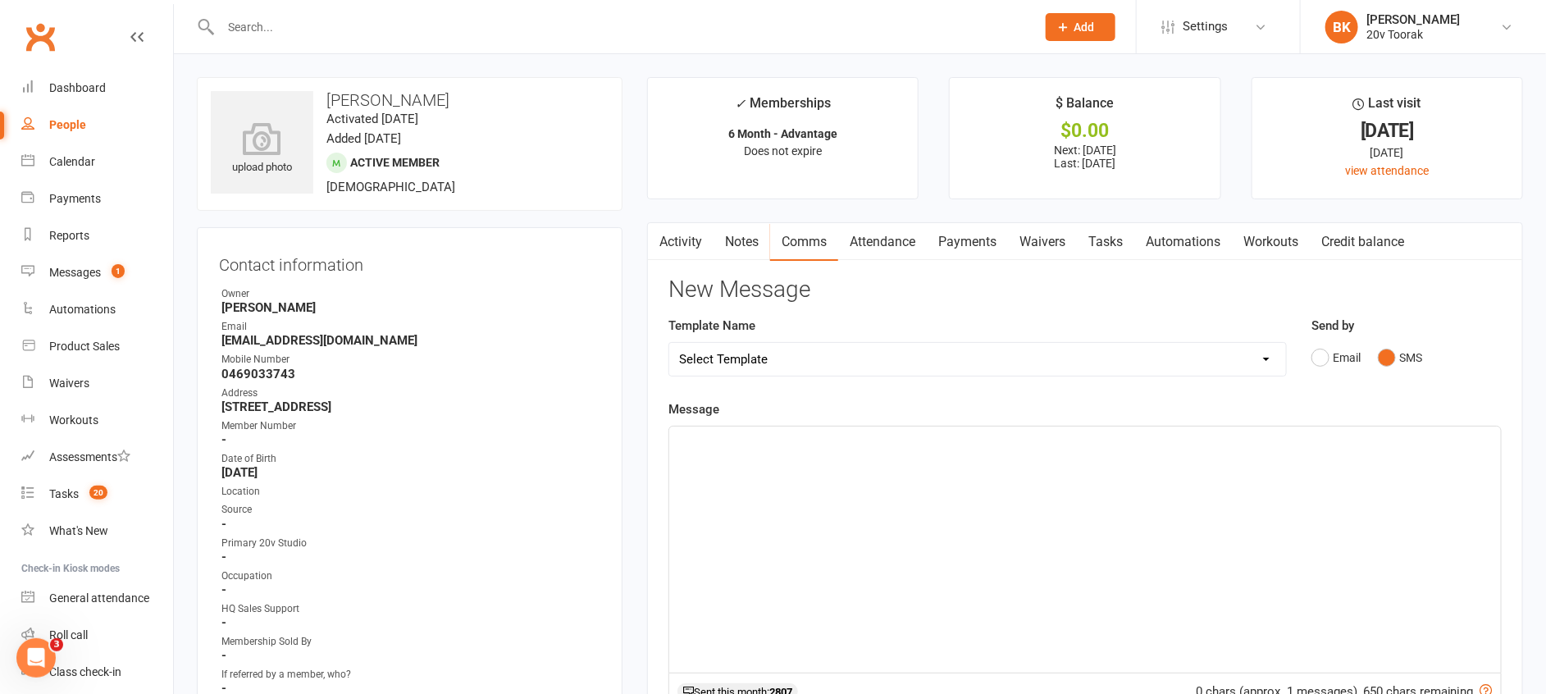
click at [1291, 484] on div "﻿" at bounding box center [1085, 549] width 832 height 246
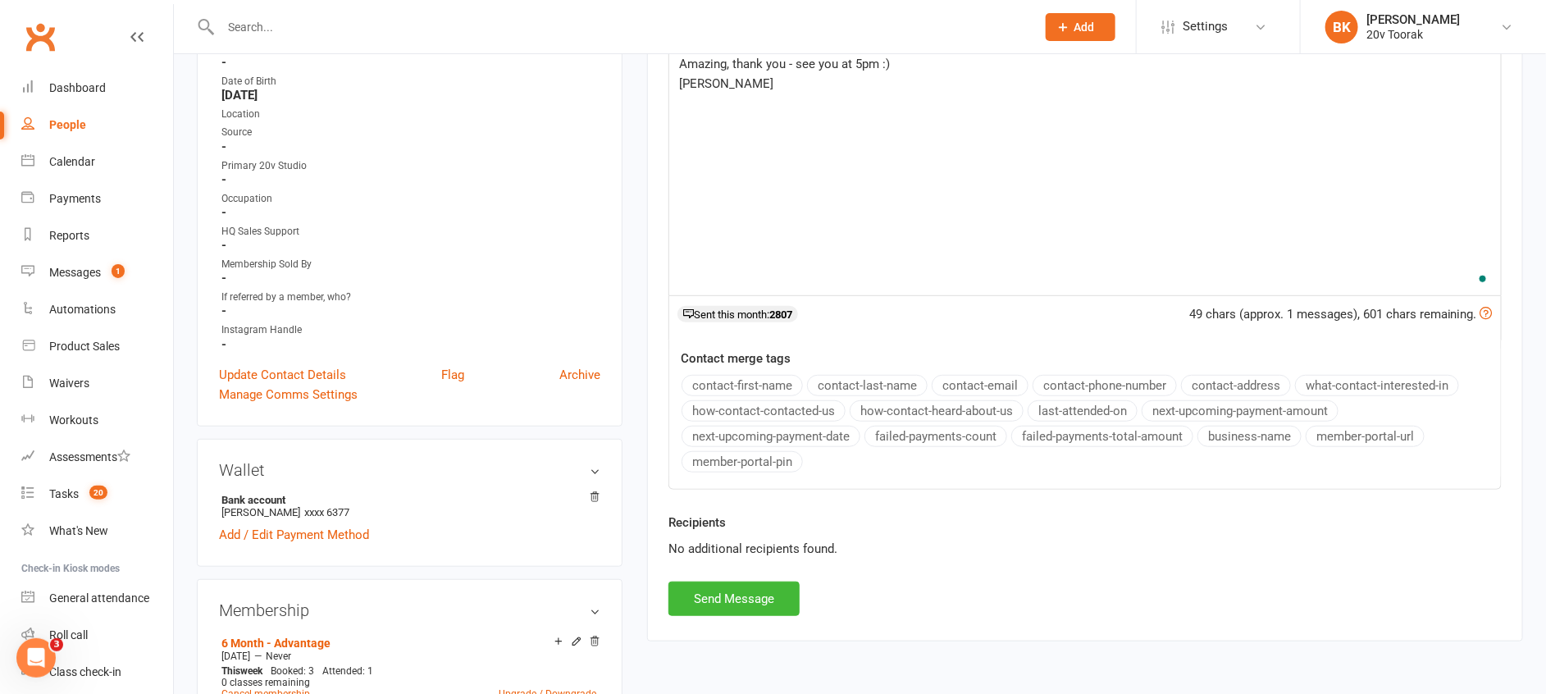
scroll to position [382, 0]
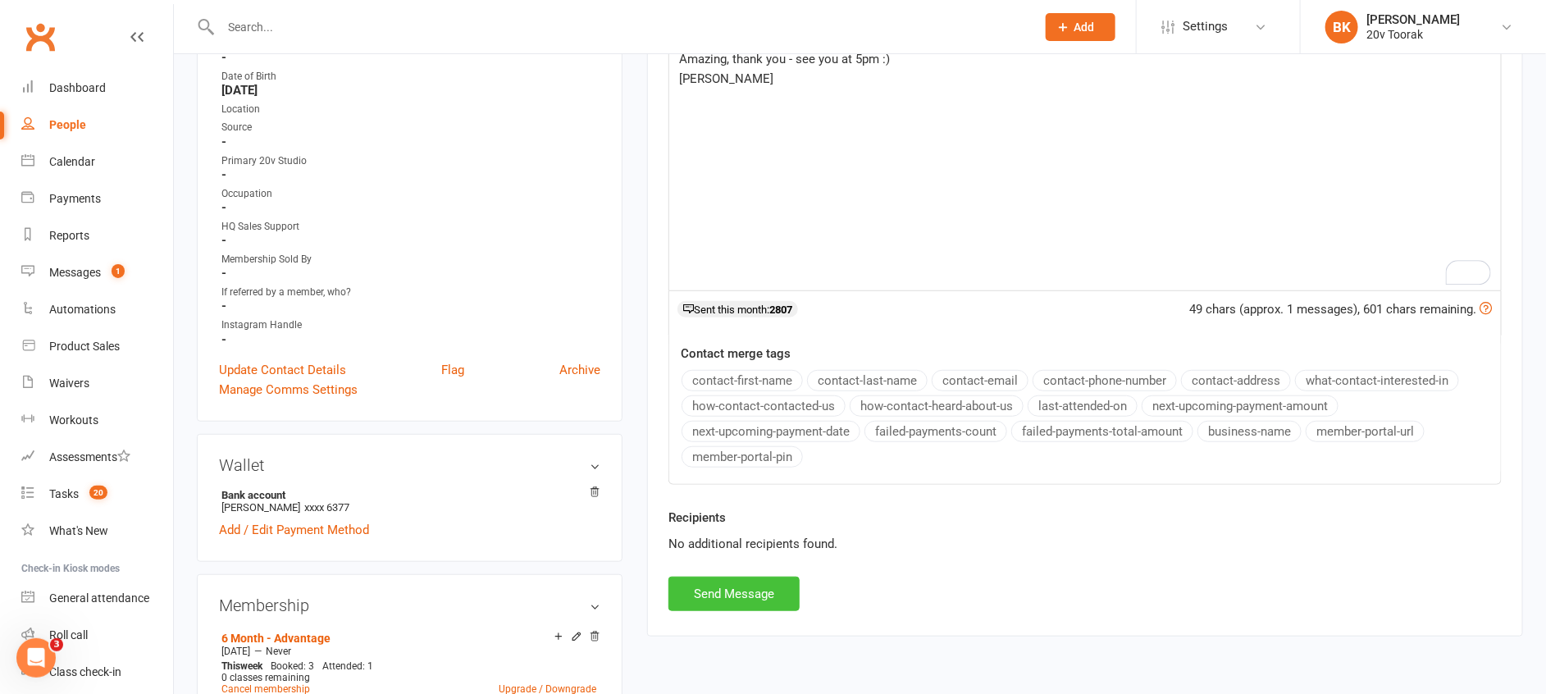
click at [783, 595] on button "Send Message" at bounding box center [733, 594] width 131 height 34
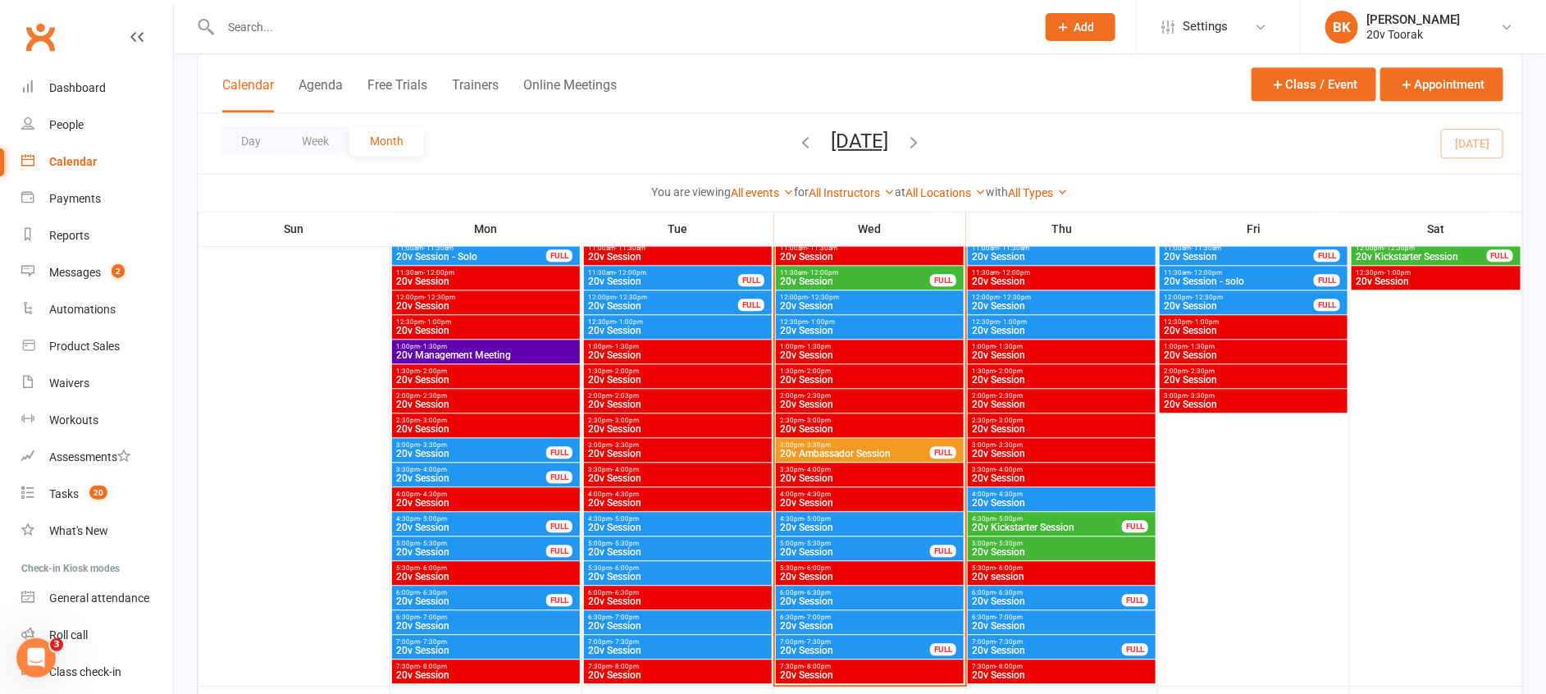
scroll to position [1831, 0]
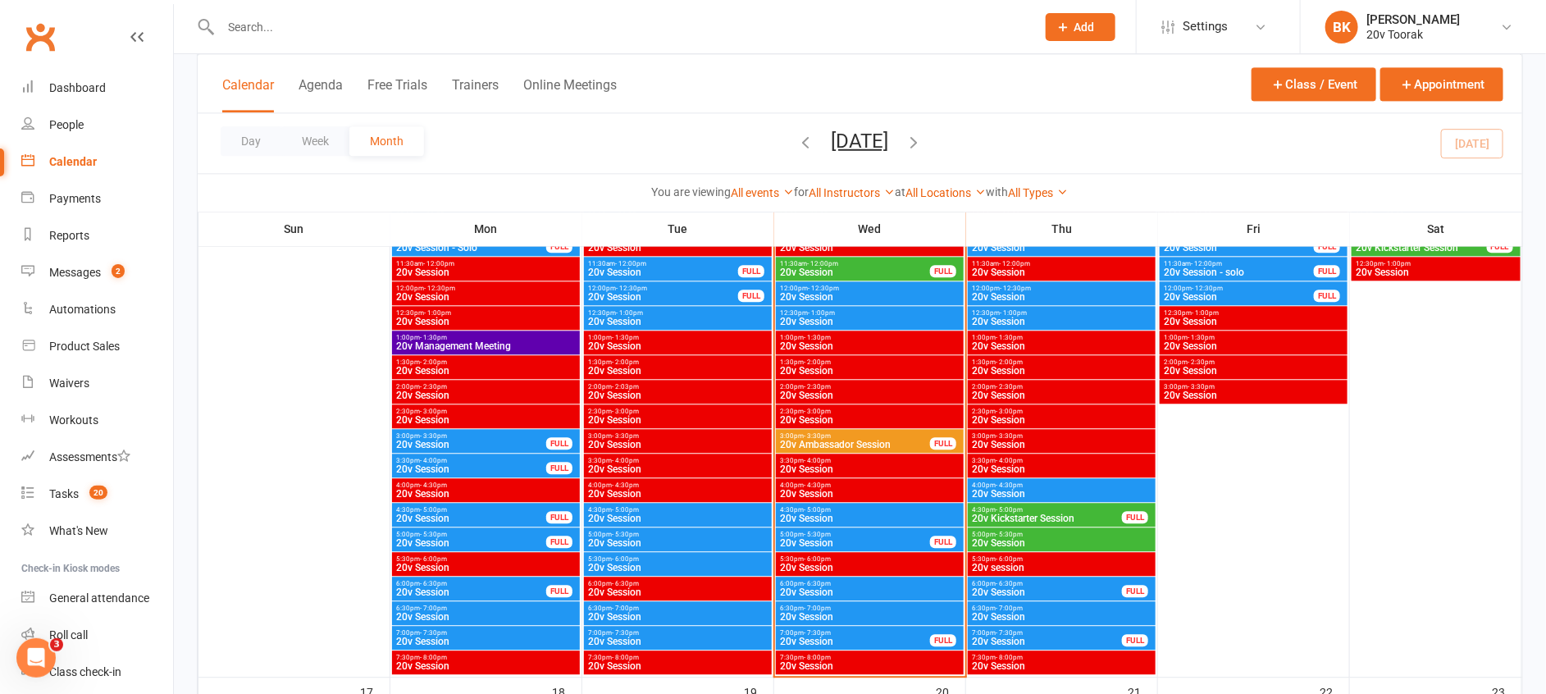
click at [855, 529] on div "5:00pm - 5:30pm 20v Session FULL" at bounding box center [870, 539] width 188 height 24
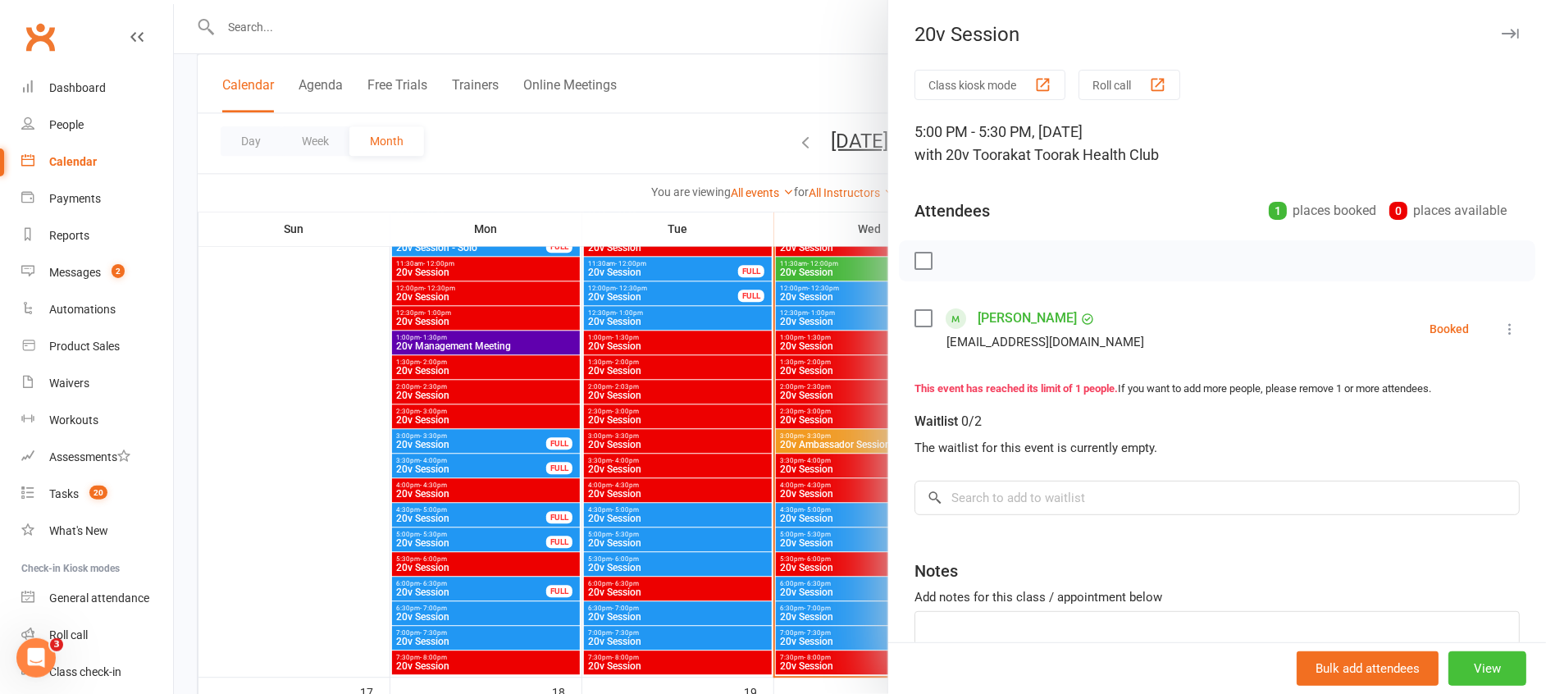
click at [1448, 666] on button "View" at bounding box center [1487, 668] width 78 height 34
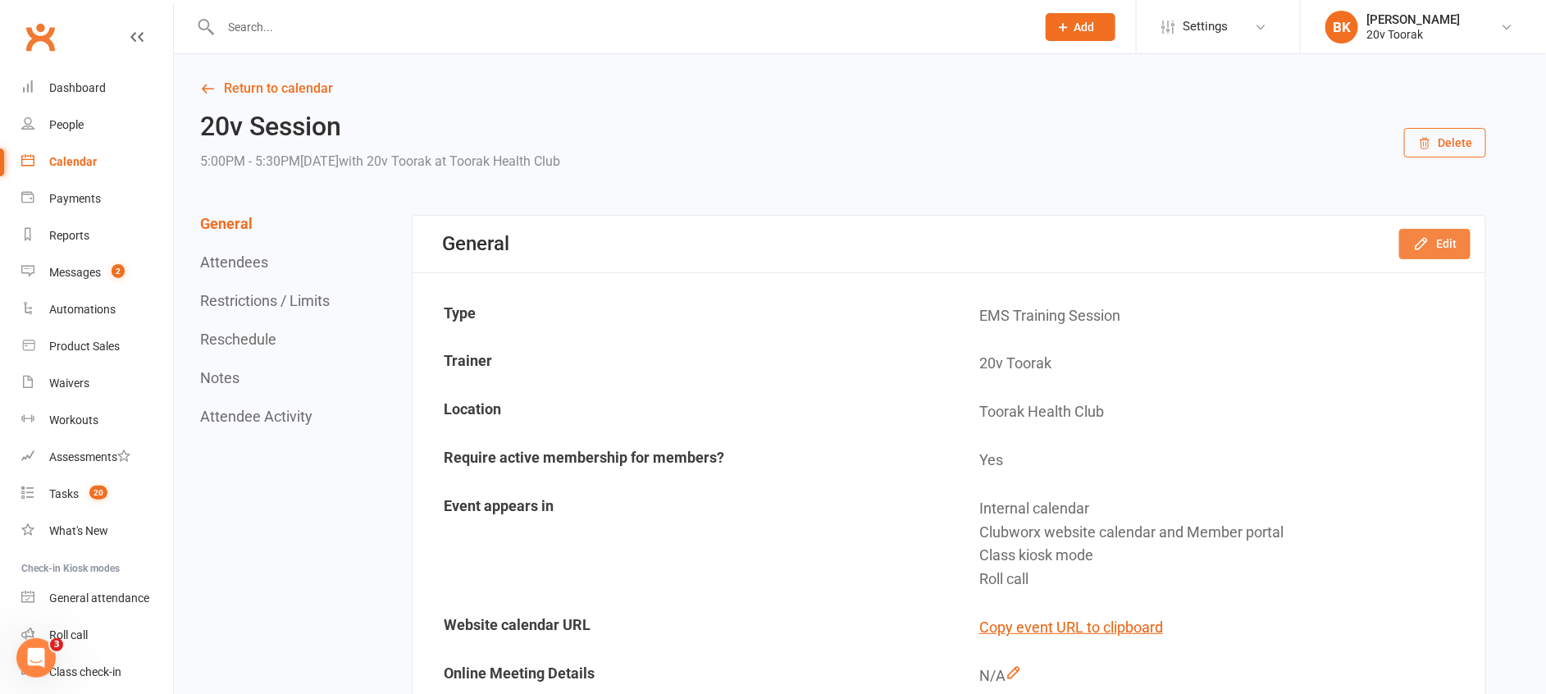
click at [1407, 258] on button "Edit" at bounding box center [1434, 244] width 71 height 30
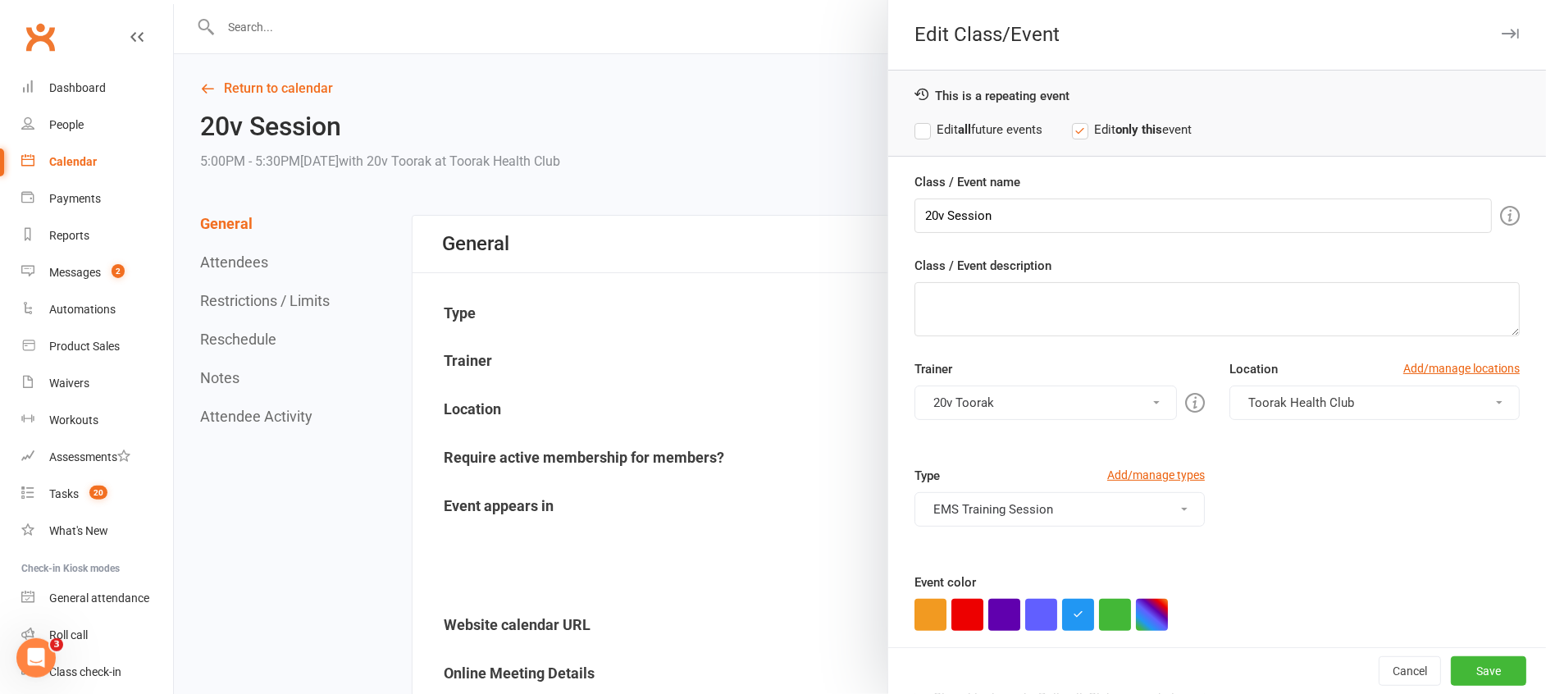
click at [785, 361] on div at bounding box center [860, 347] width 1372 height 694
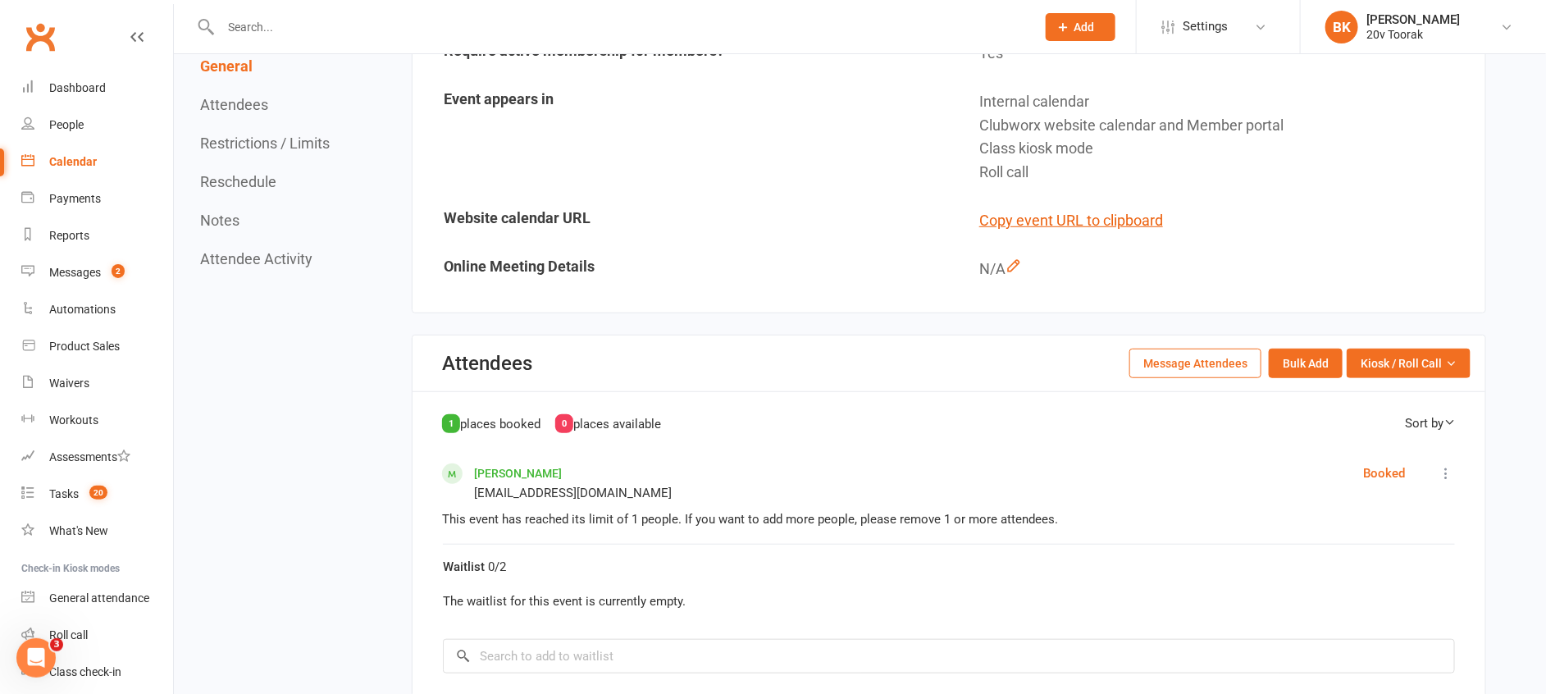
scroll to position [554, 0]
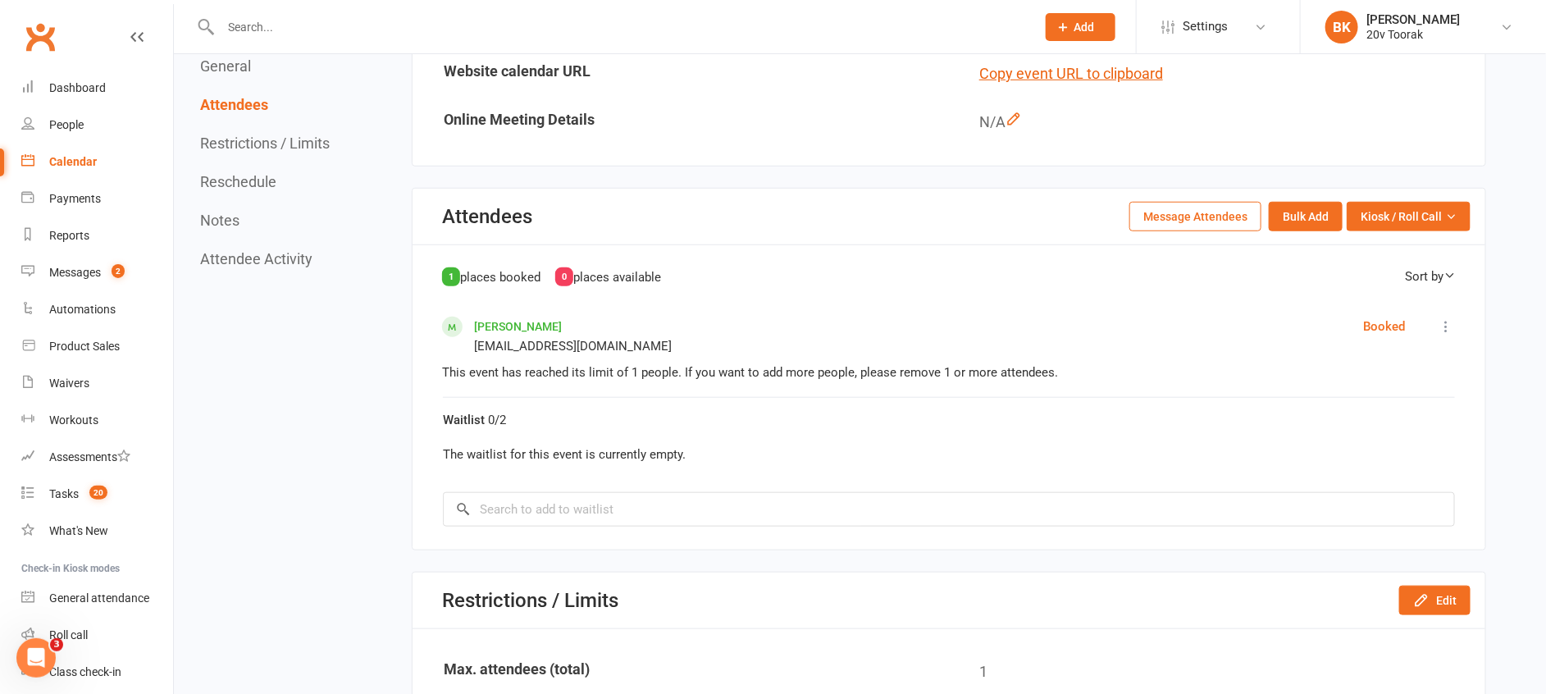
click at [727, 270] on div "1 places booked 0 places available Sort by First Name Last Name" at bounding box center [949, 282] width 1014 height 30
click at [1182, 211] on button "Message Attendees" at bounding box center [1195, 217] width 132 height 30
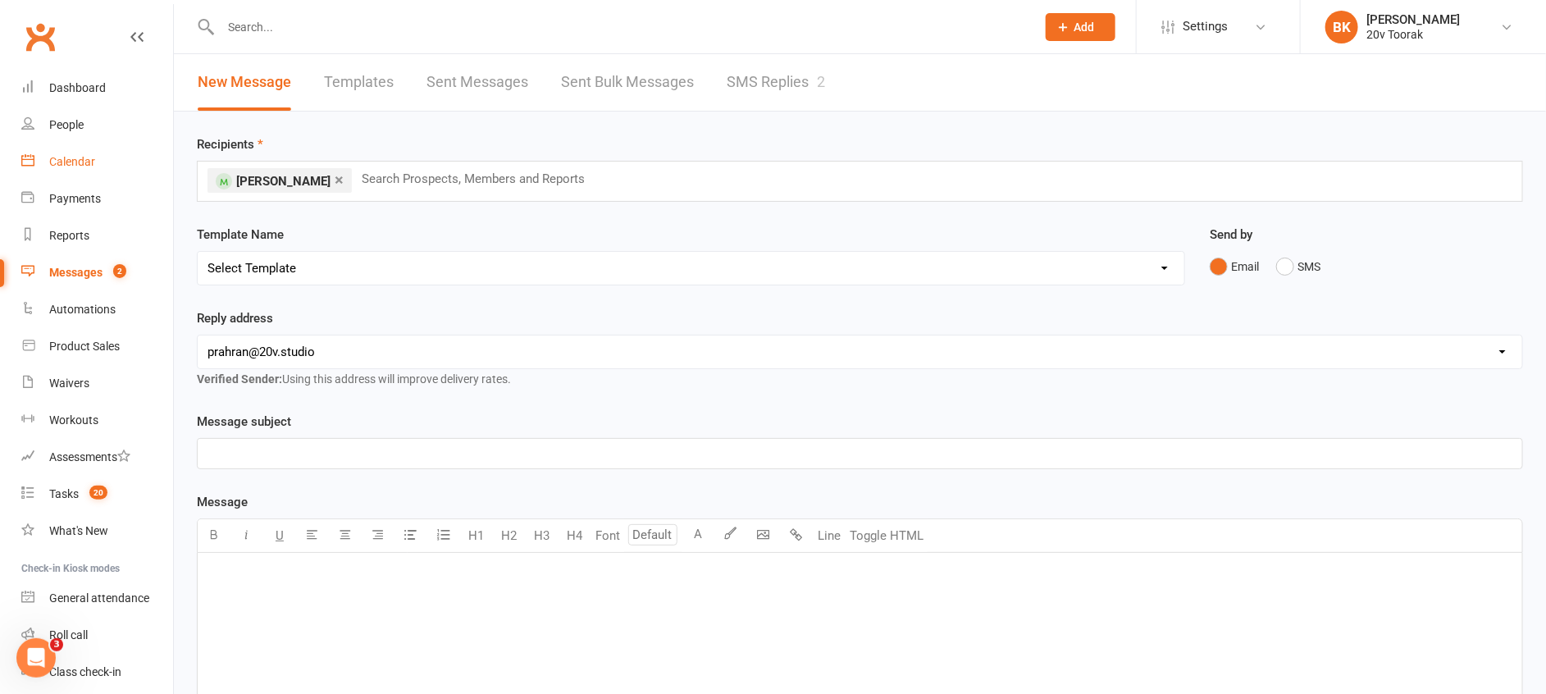
click at [72, 155] on div "Calendar" at bounding box center [72, 161] width 46 height 13
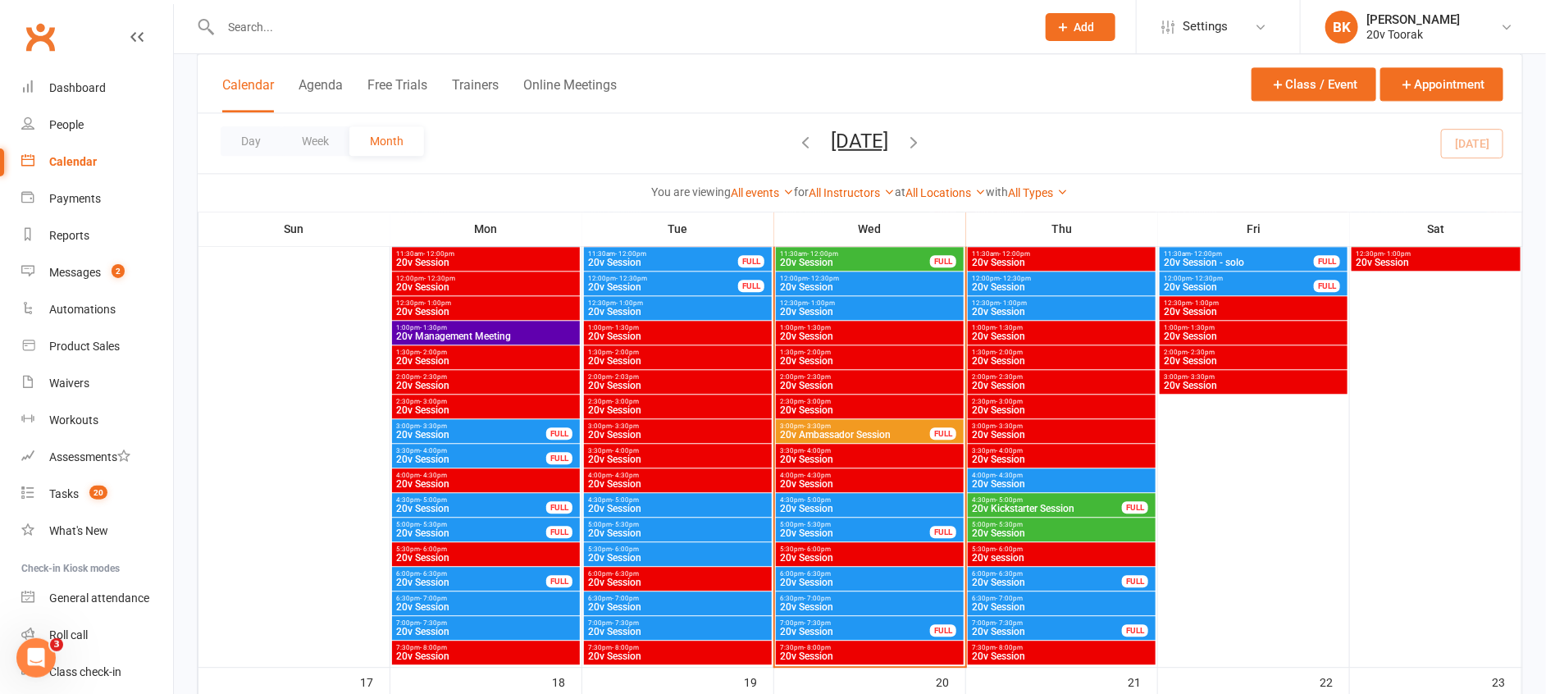
scroll to position [1840, 0]
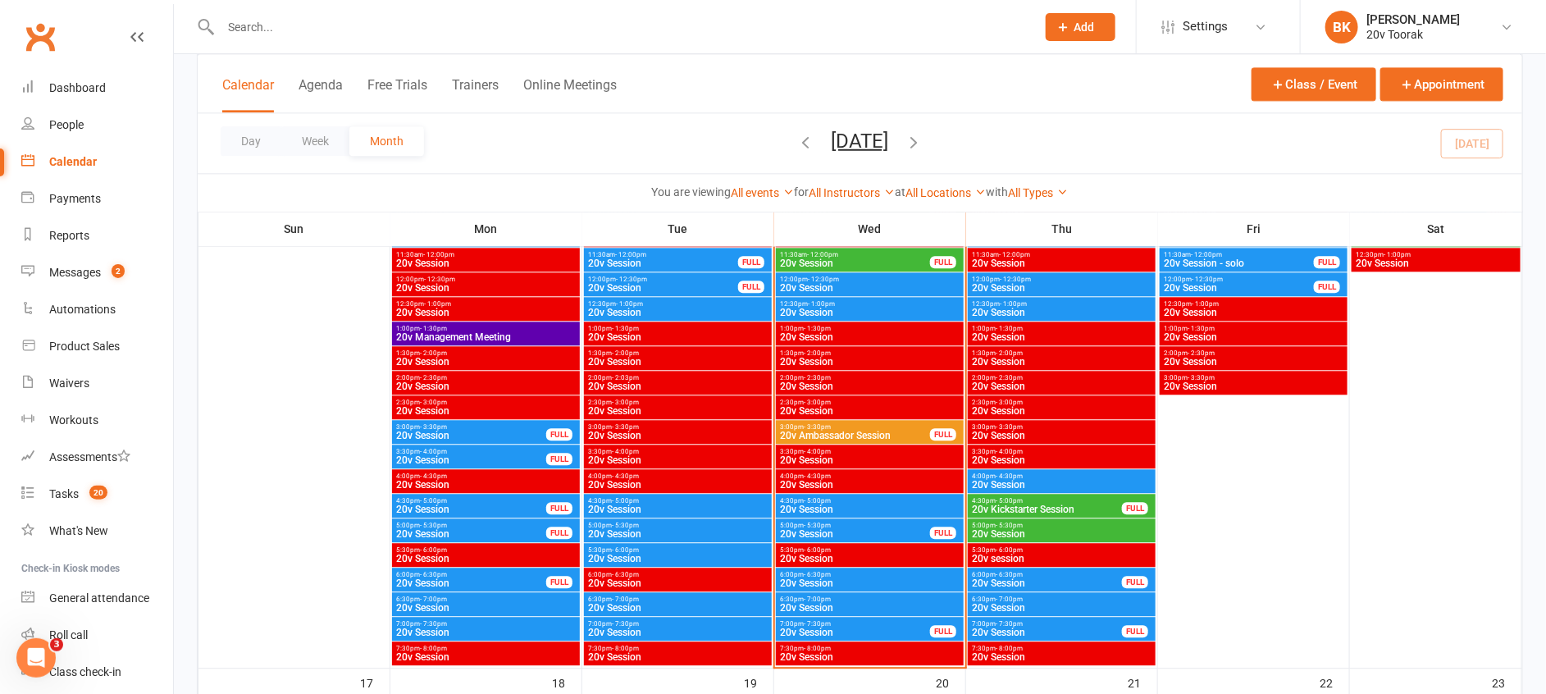
click at [853, 531] on span "20v Session" at bounding box center [855, 534] width 152 height 10
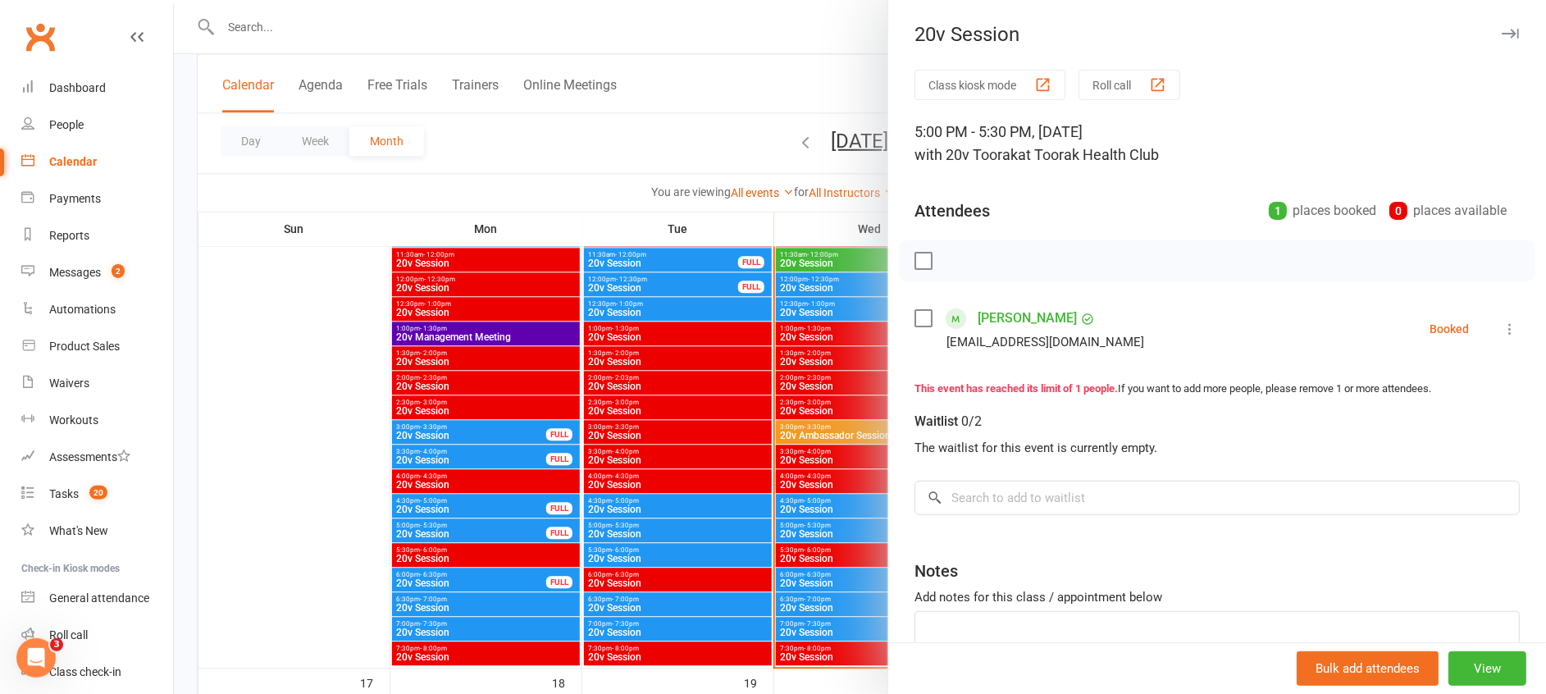
scroll to position [103, 0]
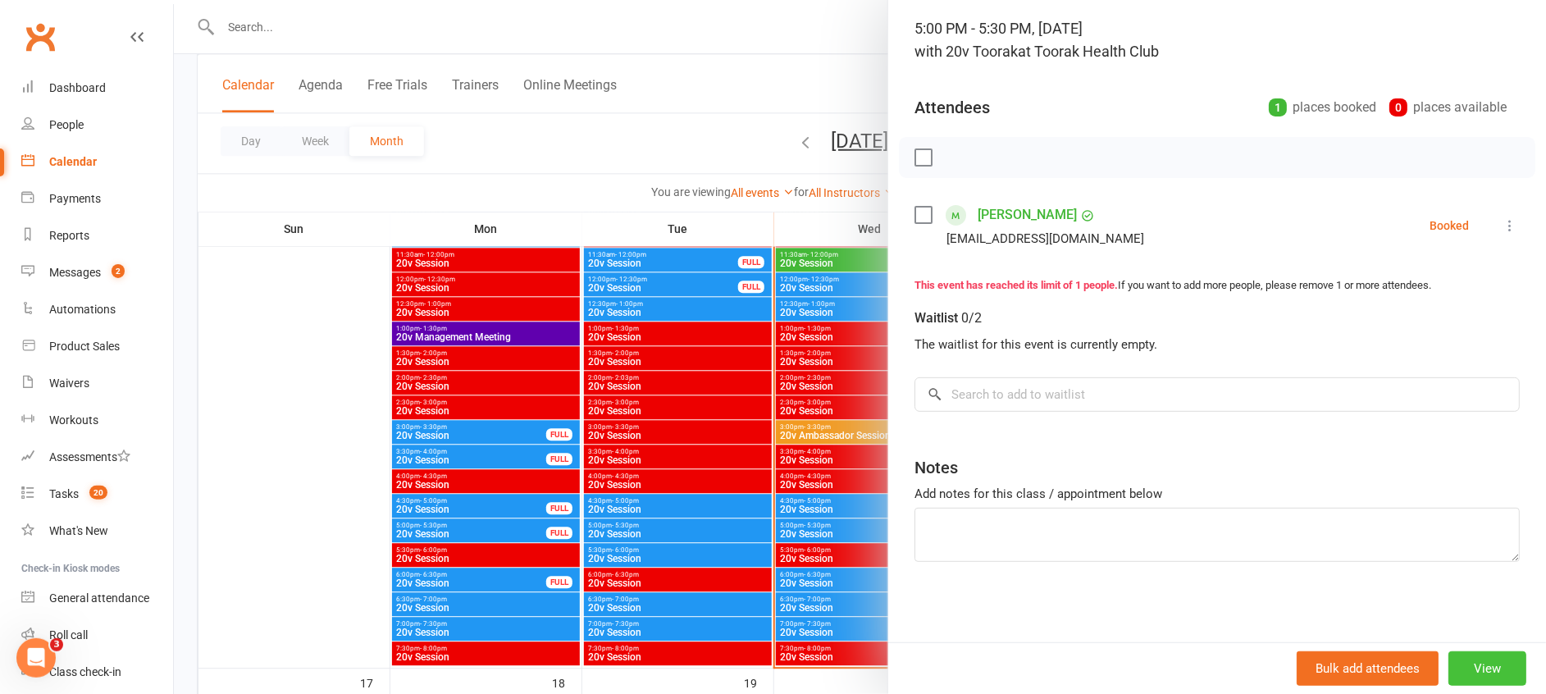
click at [1457, 670] on button "View" at bounding box center [1487, 668] width 78 height 34
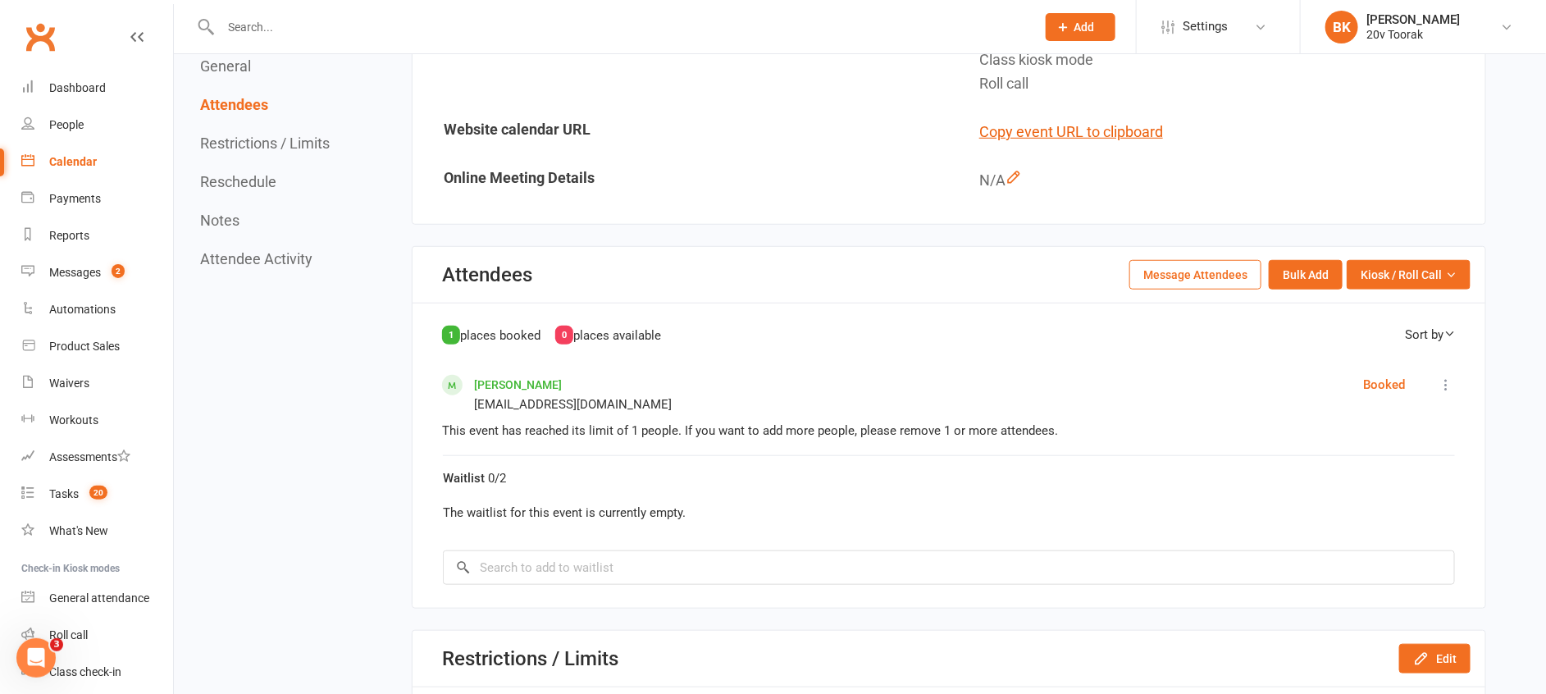
scroll to position [819, 0]
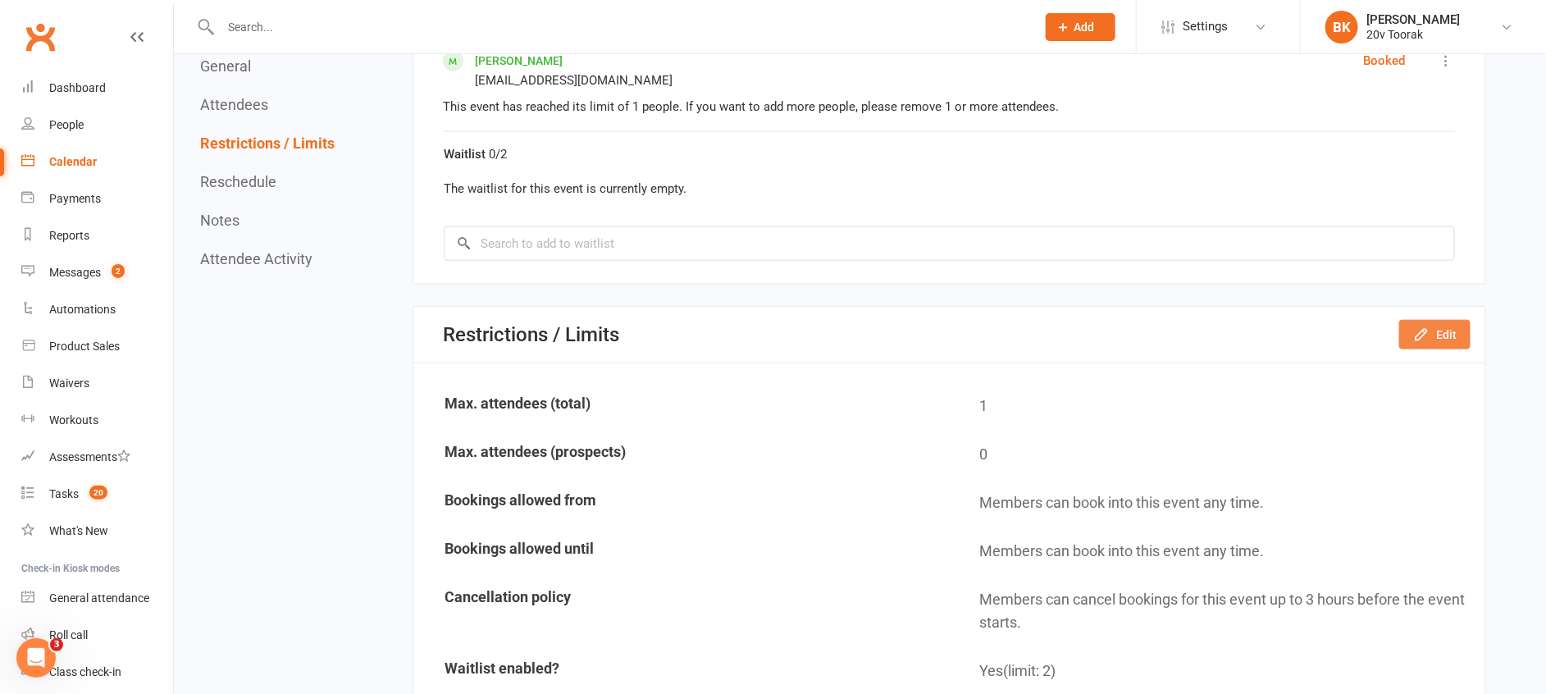
click at [1453, 331] on button "Edit" at bounding box center [1434, 335] width 71 height 30
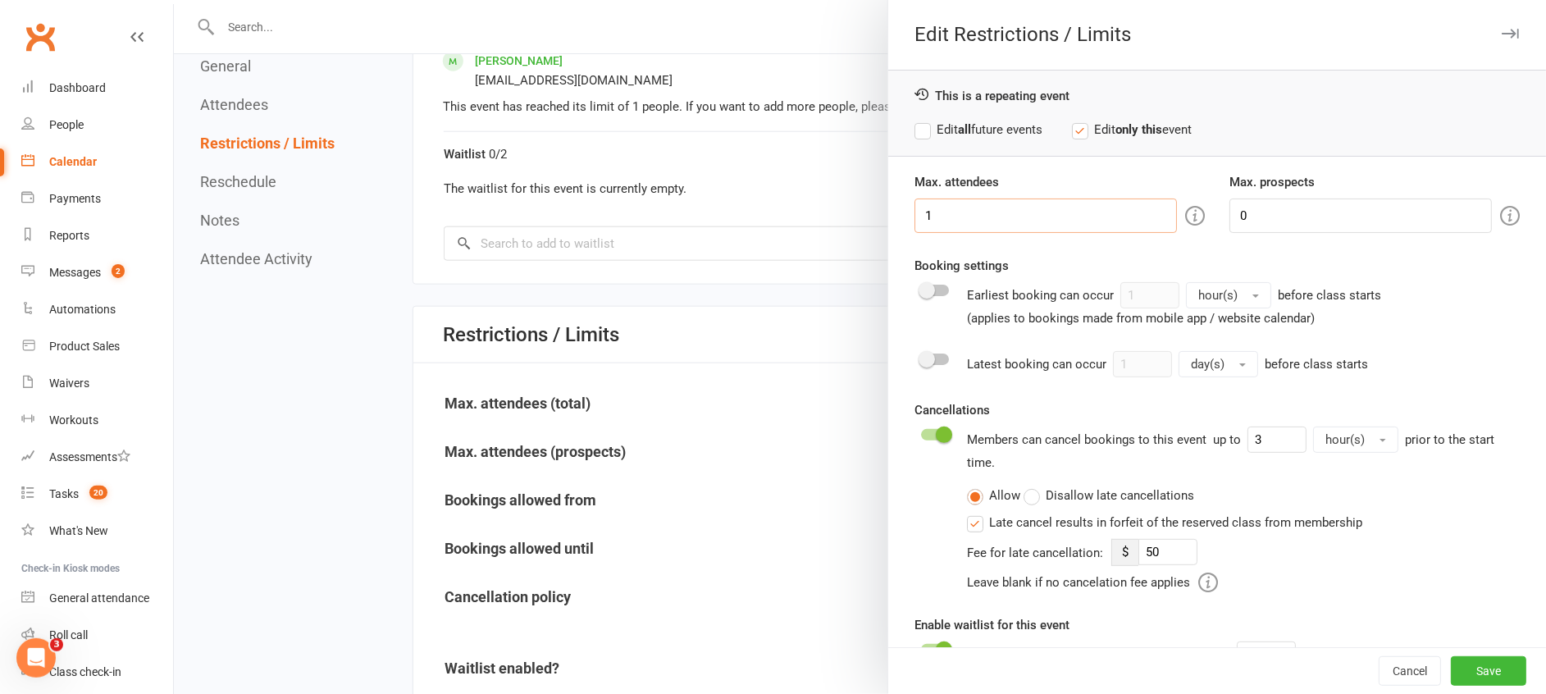
click at [1053, 202] on input "1" at bounding box center [1045, 215] width 262 height 34
type input "2"
click at [1451, 673] on button "Save" at bounding box center [1488, 671] width 75 height 30
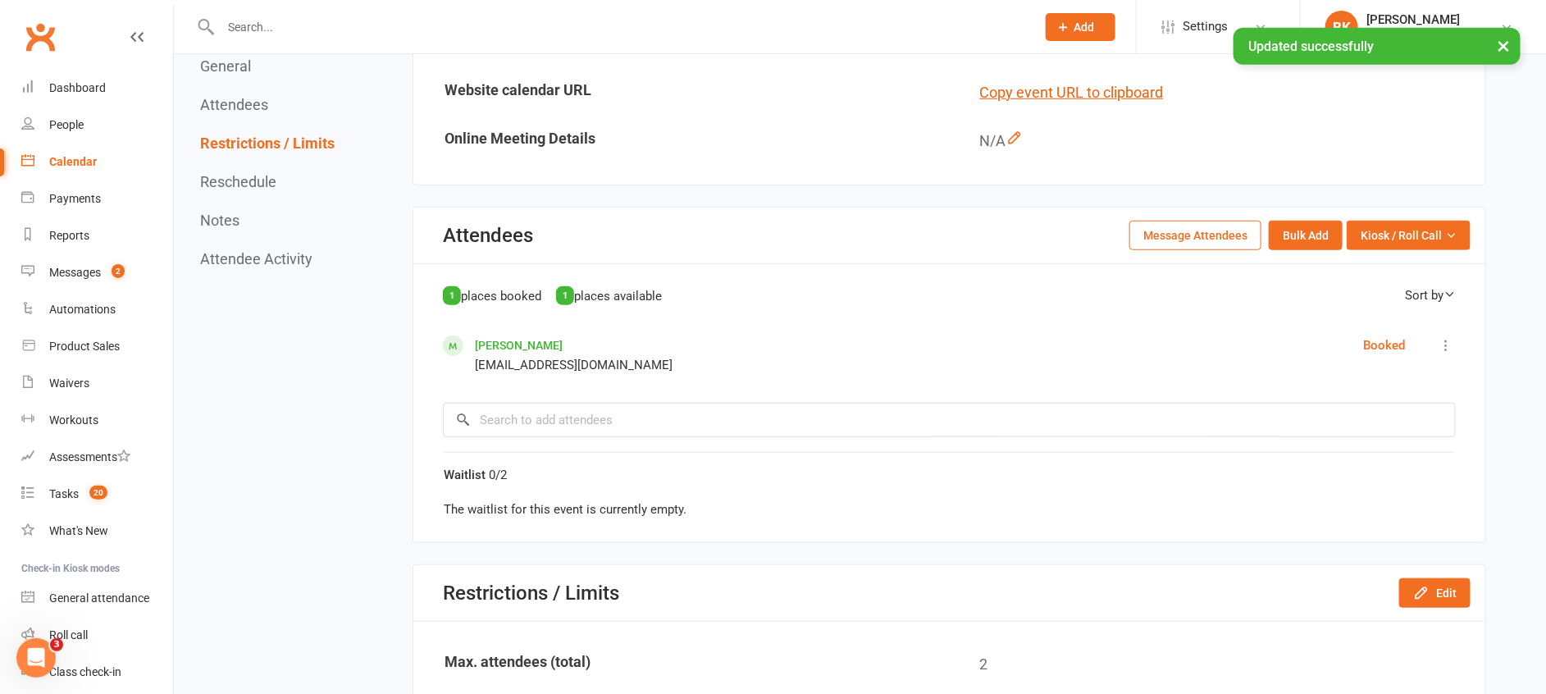
scroll to position [492, 0]
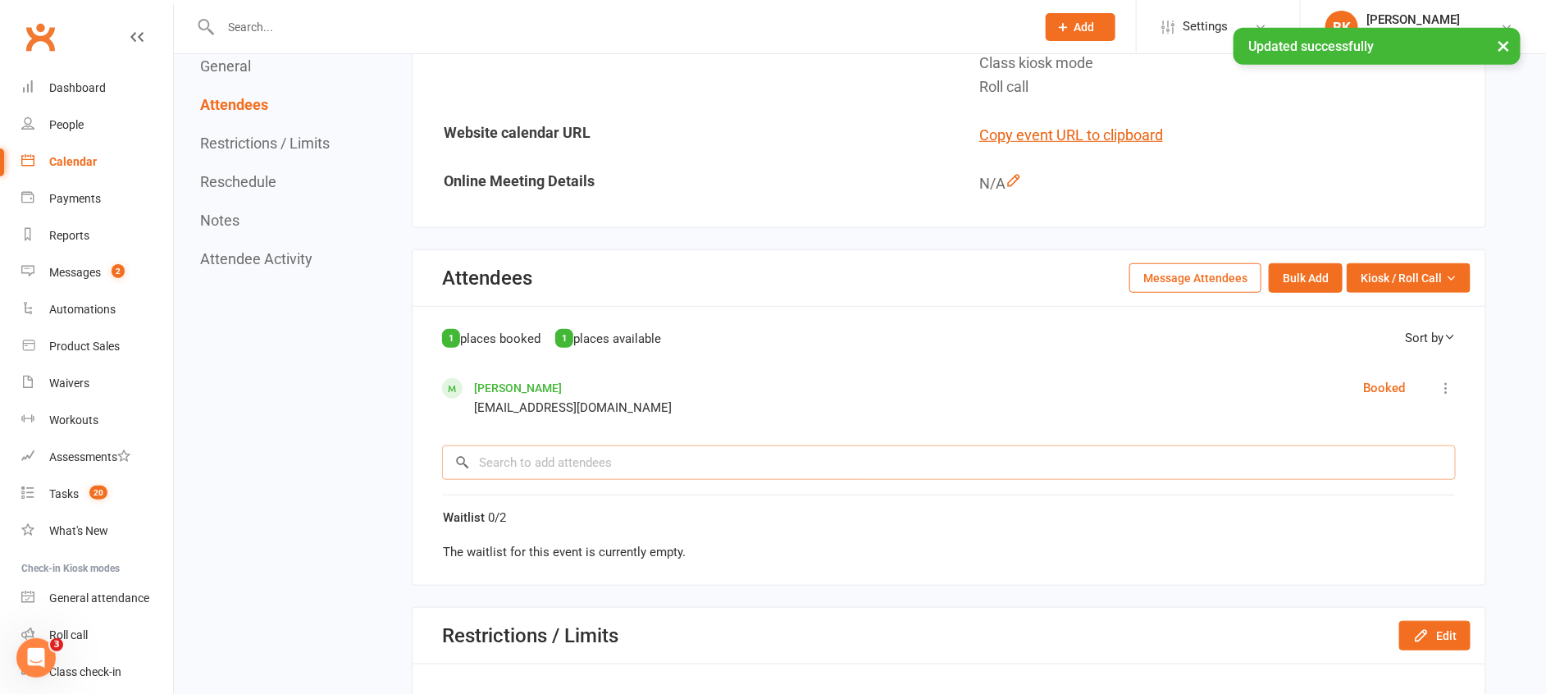
click at [627, 458] on input "search" at bounding box center [949, 462] width 1014 height 34
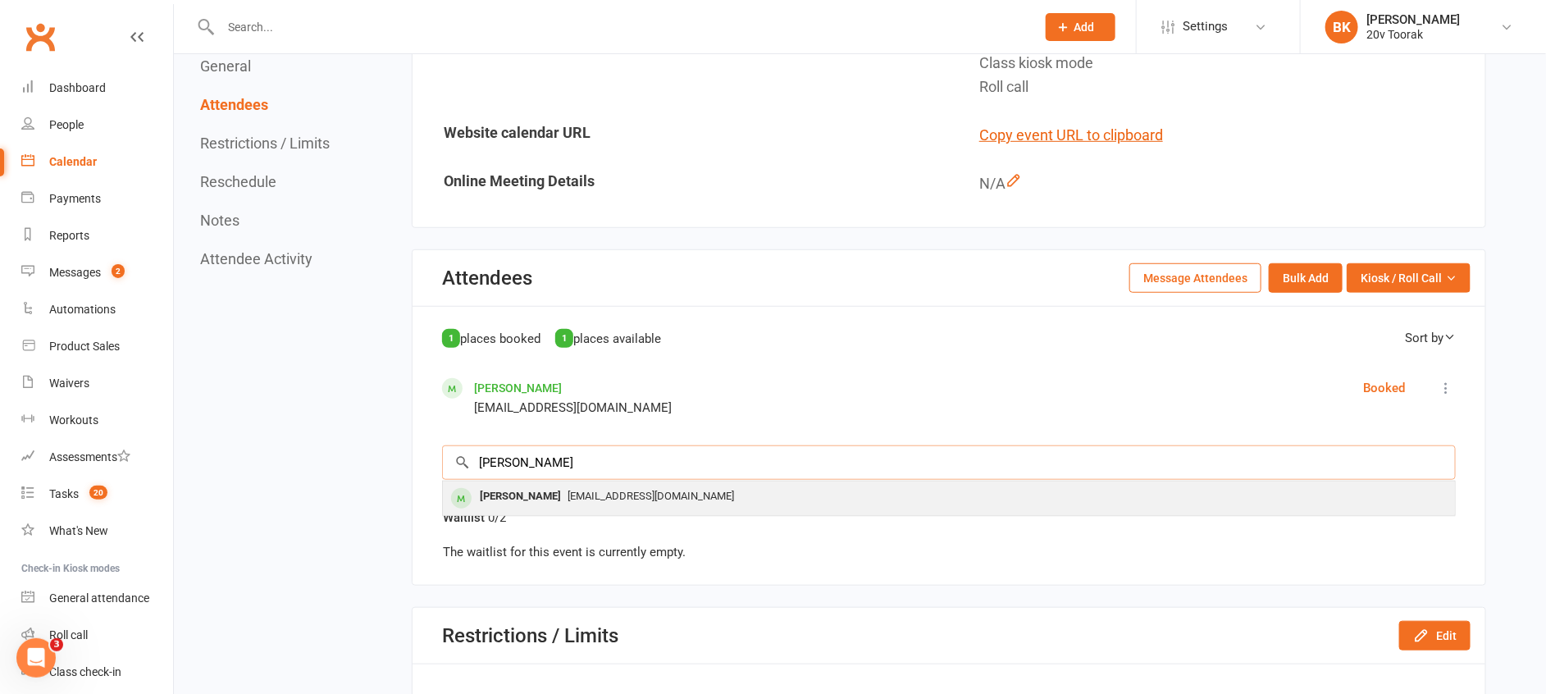
type input "[PERSON_NAME]"
click at [568, 495] on span "[EMAIL_ADDRESS][DOMAIN_NAME]" at bounding box center [651, 496] width 166 height 12
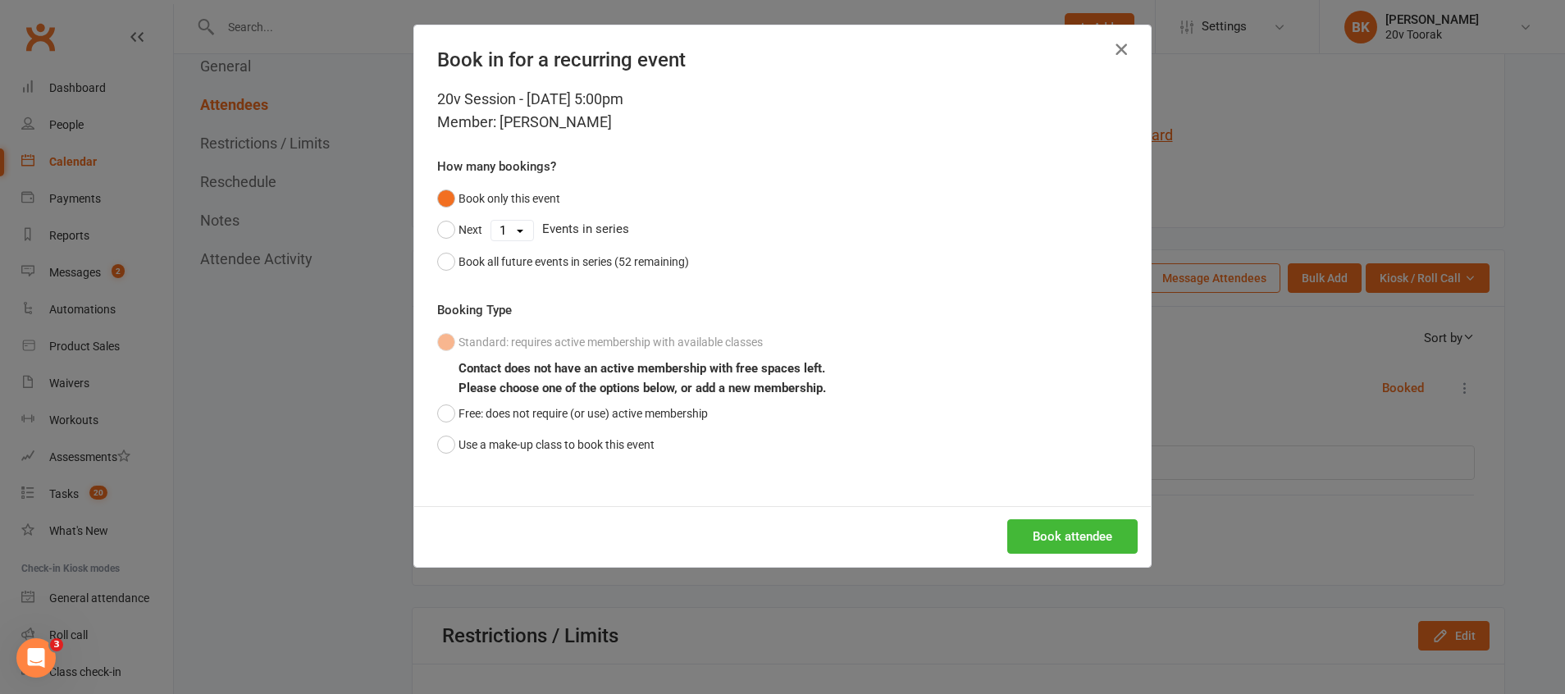
click at [1115, 54] on icon "button" at bounding box center [1121, 49] width 20 height 20
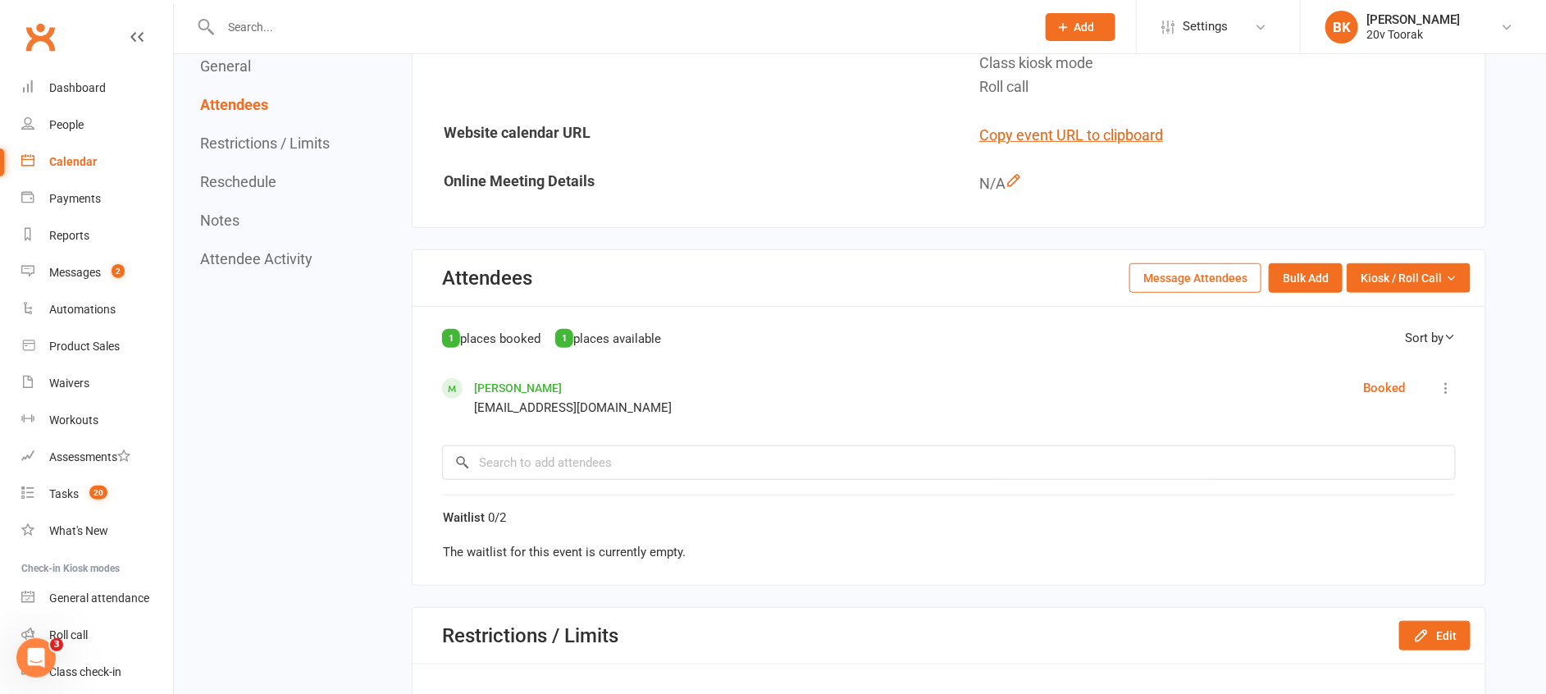
click at [88, 157] on div "Calendar" at bounding box center [73, 161] width 48 height 13
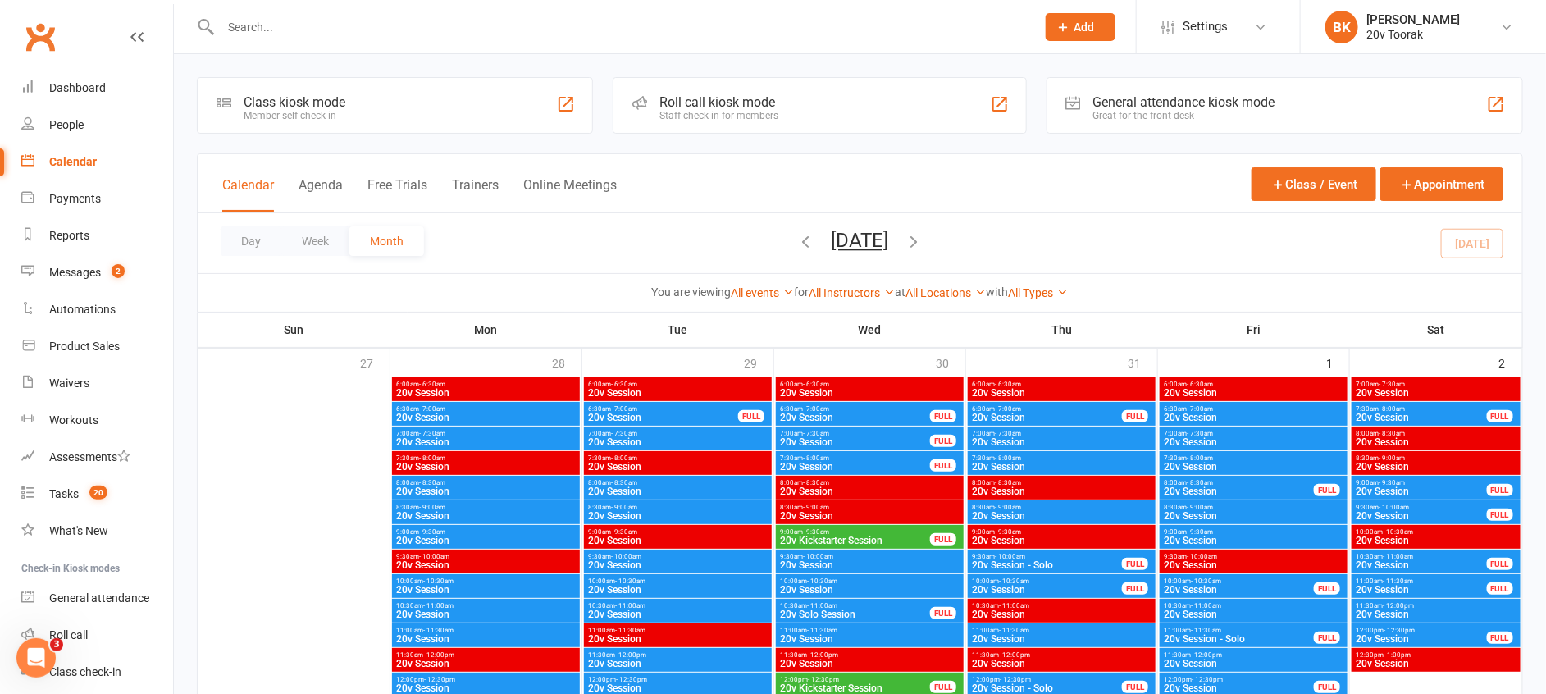
scroll to position [2016, 0]
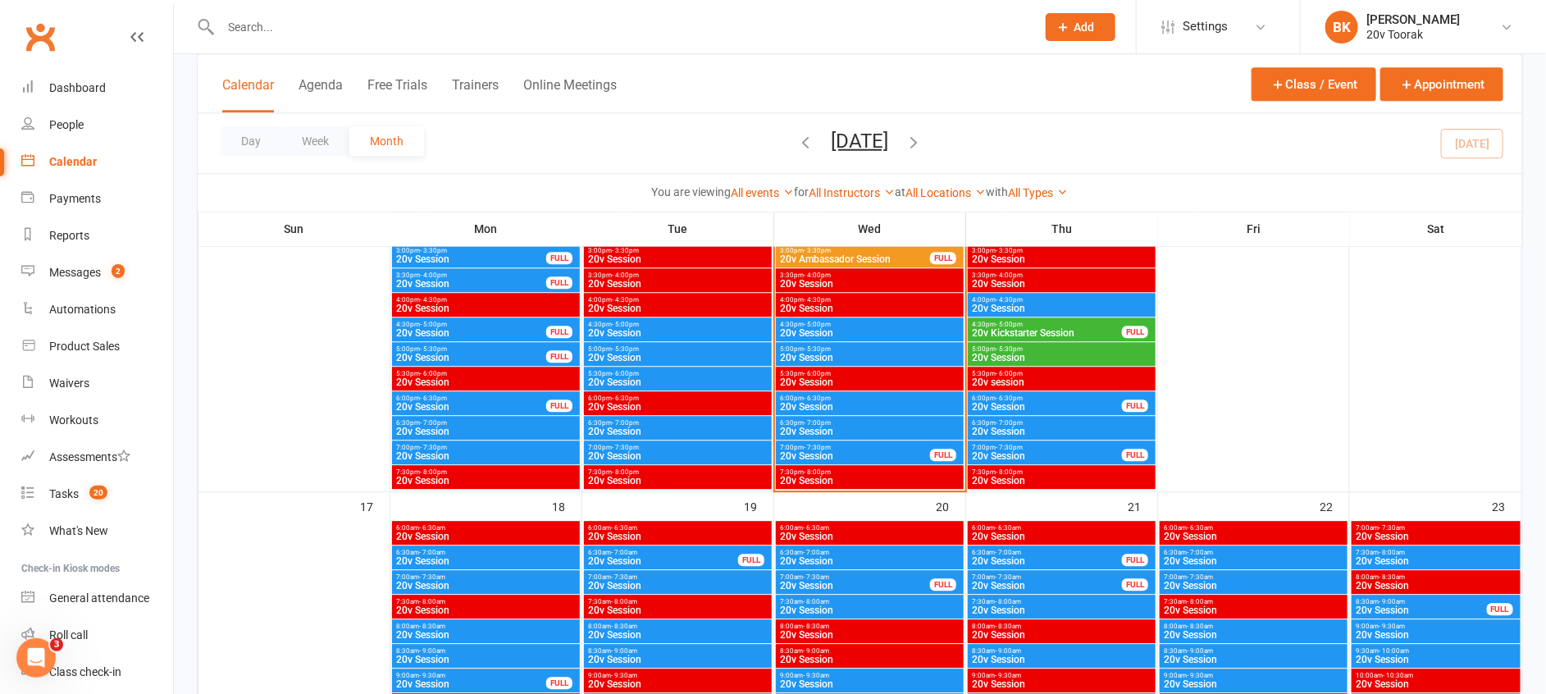
click at [837, 326] on span "4:30pm - 5:00pm" at bounding box center [869, 324] width 181 height 7
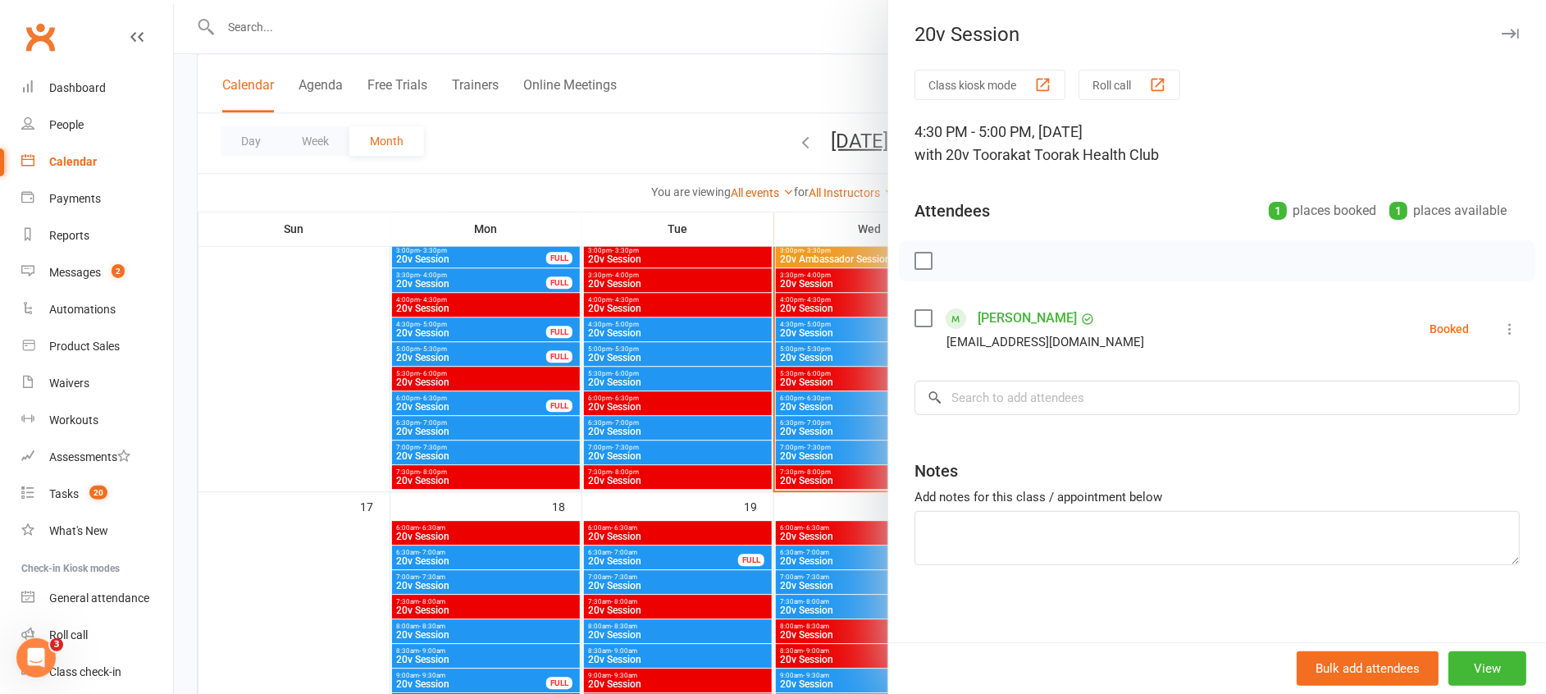
click at [1502, 334] on icon at bounding box center [1510, 329] width 16 height 16
click at [1383, 392] on link "Remove" at bounding box center [1431, 393] width 176 height 33
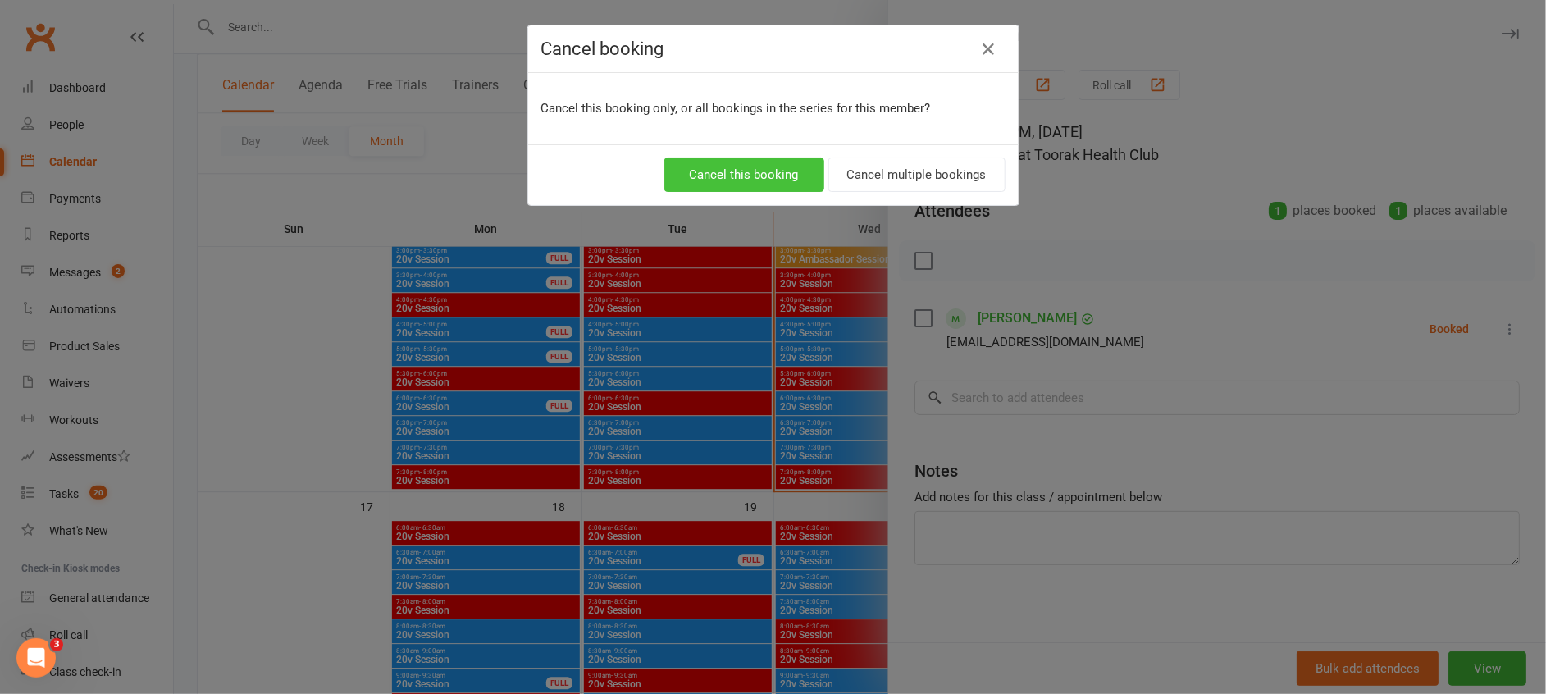
click at [725, 183] on button "Cancel this booking" at bounding box center [744, 174] width 160 height 34
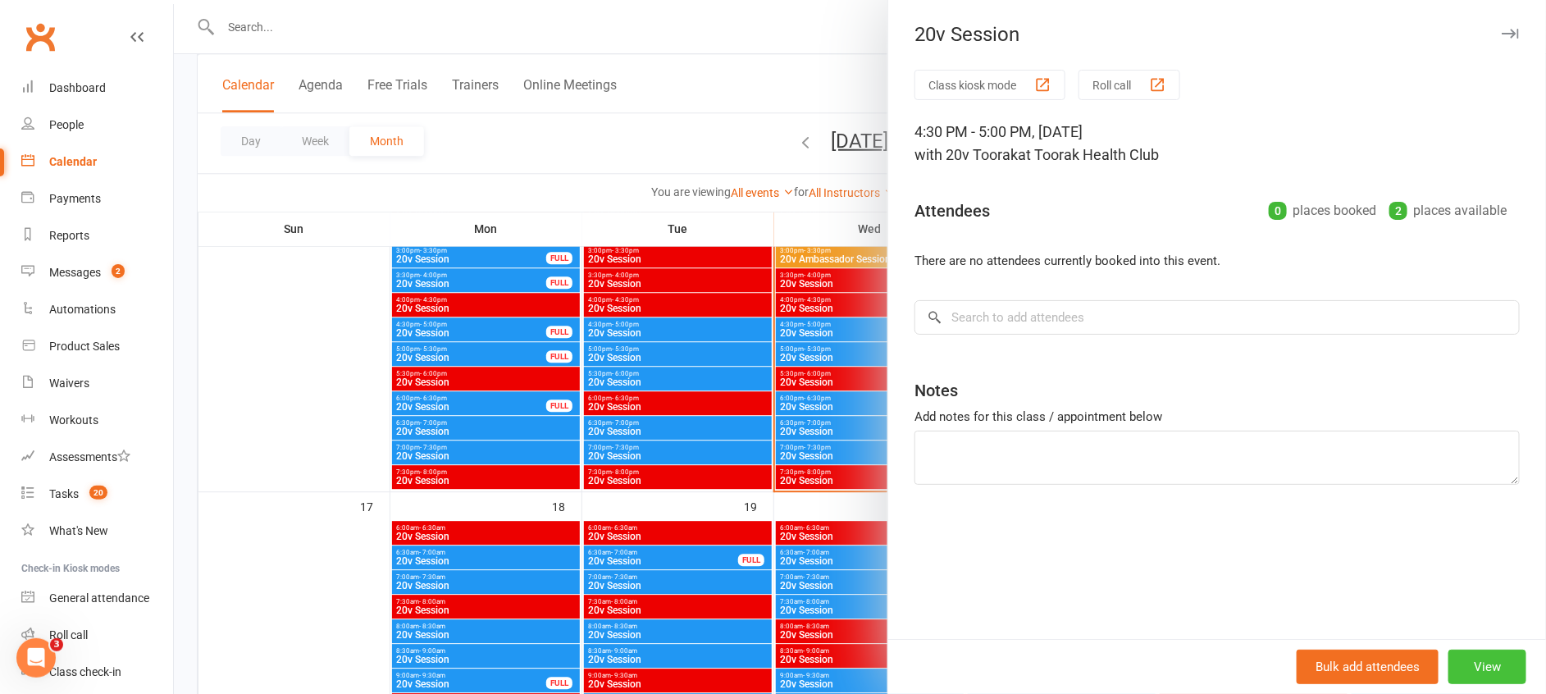
click at [1457, 653] on button "View" at bounding box center [1487, 667] width 78 height 34
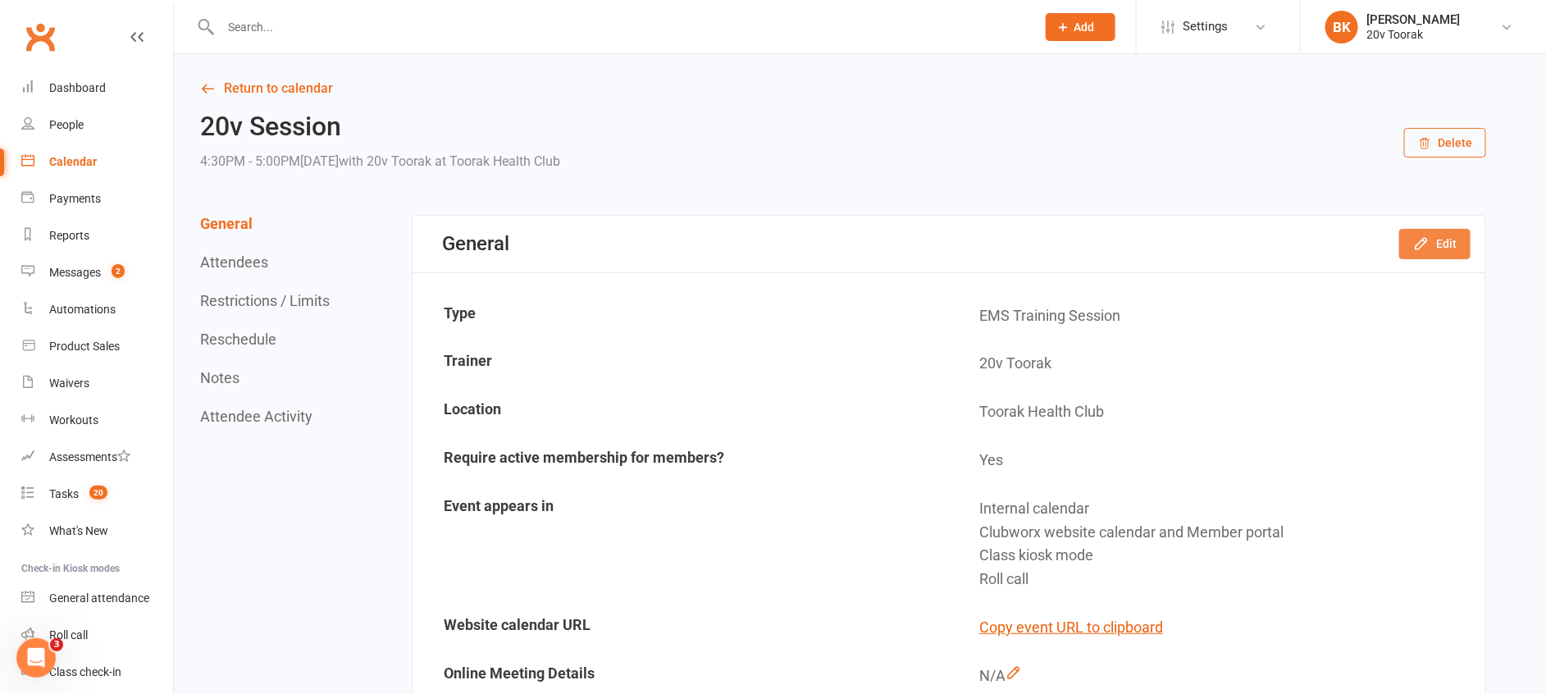
click at [1454, 246] on button "Edit" at bounding box center [1434, 244] width 71 height 30
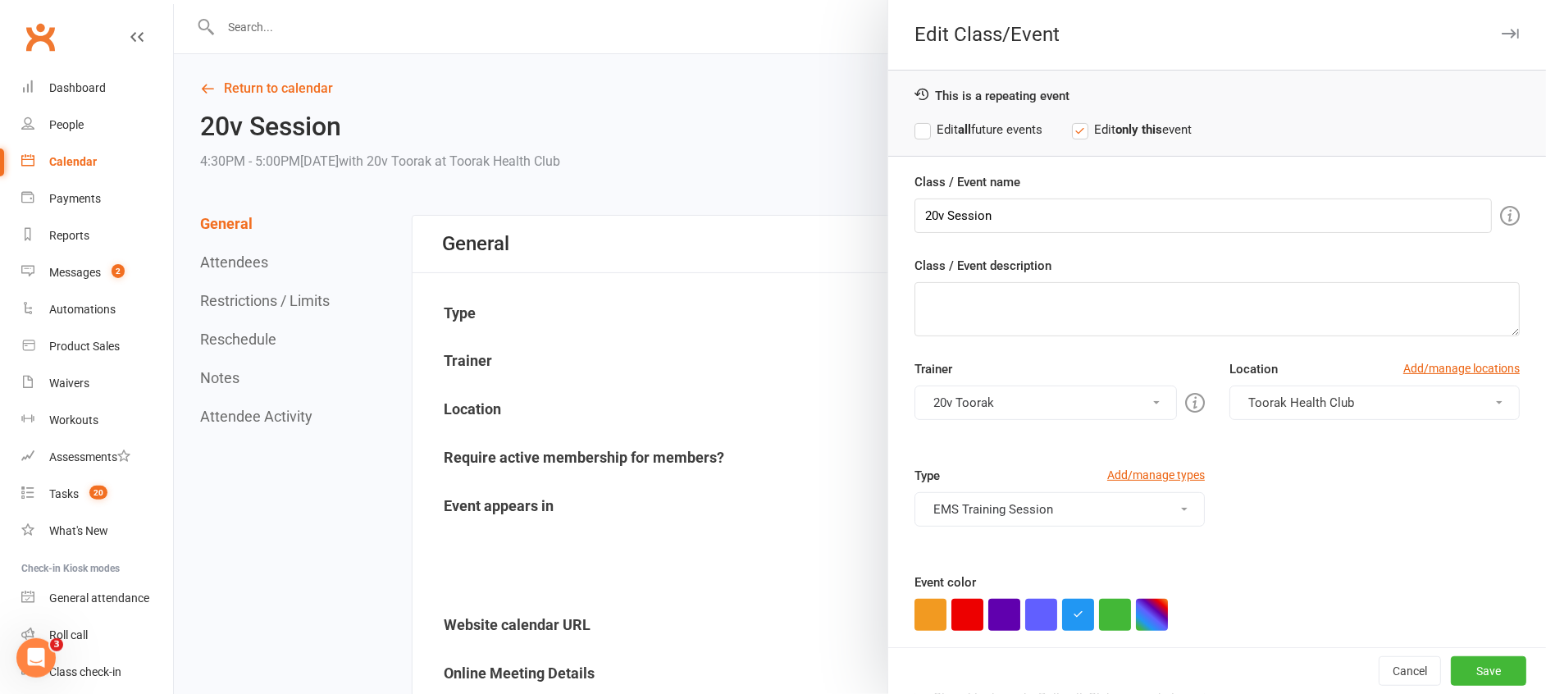
scroll to position [86, 0]
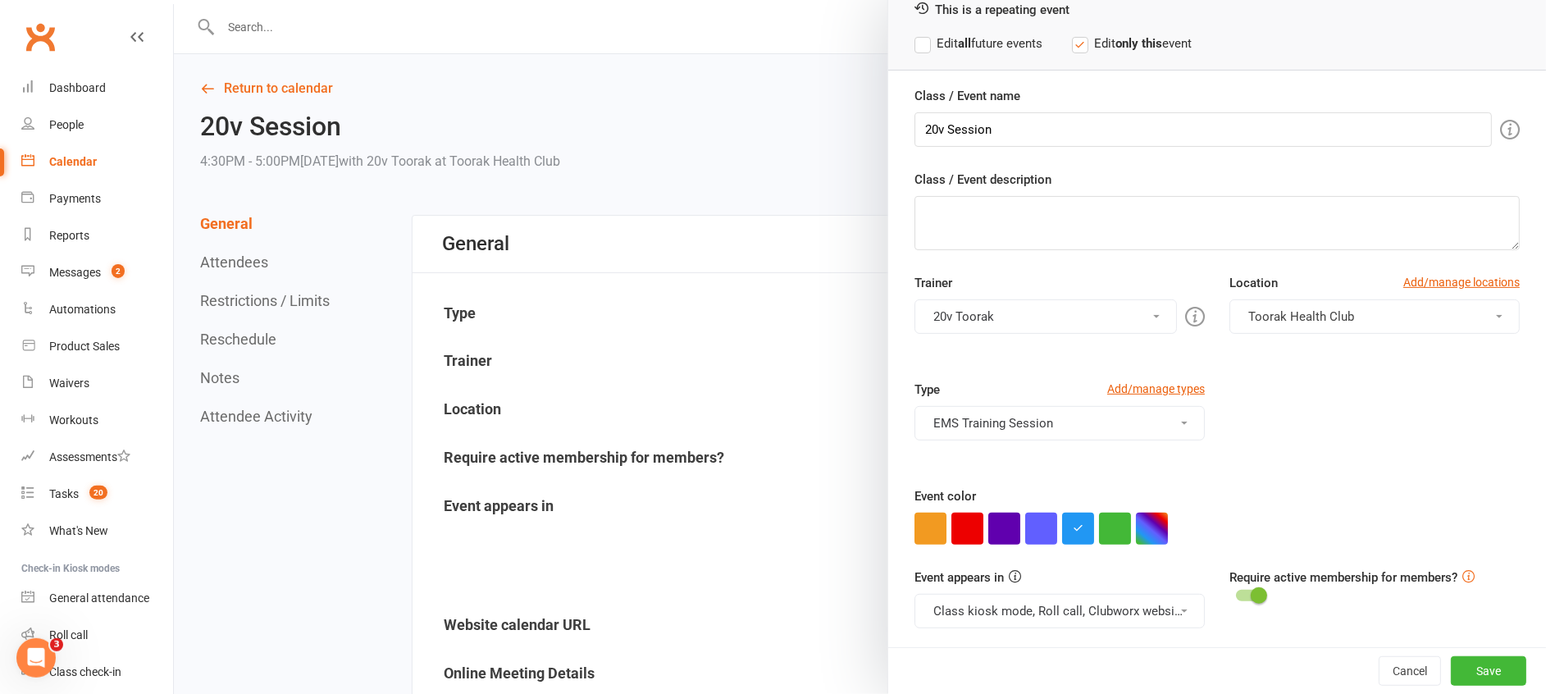
click at [1098, 622] on button "Class kiosk mode, Roll call, Clubworx website calendar and Member portal" at bounding box center [1059, 611] width 290 height 34
click at [1086, 648] on link "Clubworx website calendar and Member portal" at bounding box center [1062, 650] width 294 height 33
click at [1473, 679] on button "Save" at bounding box center [1488, 671] width 75 height 30
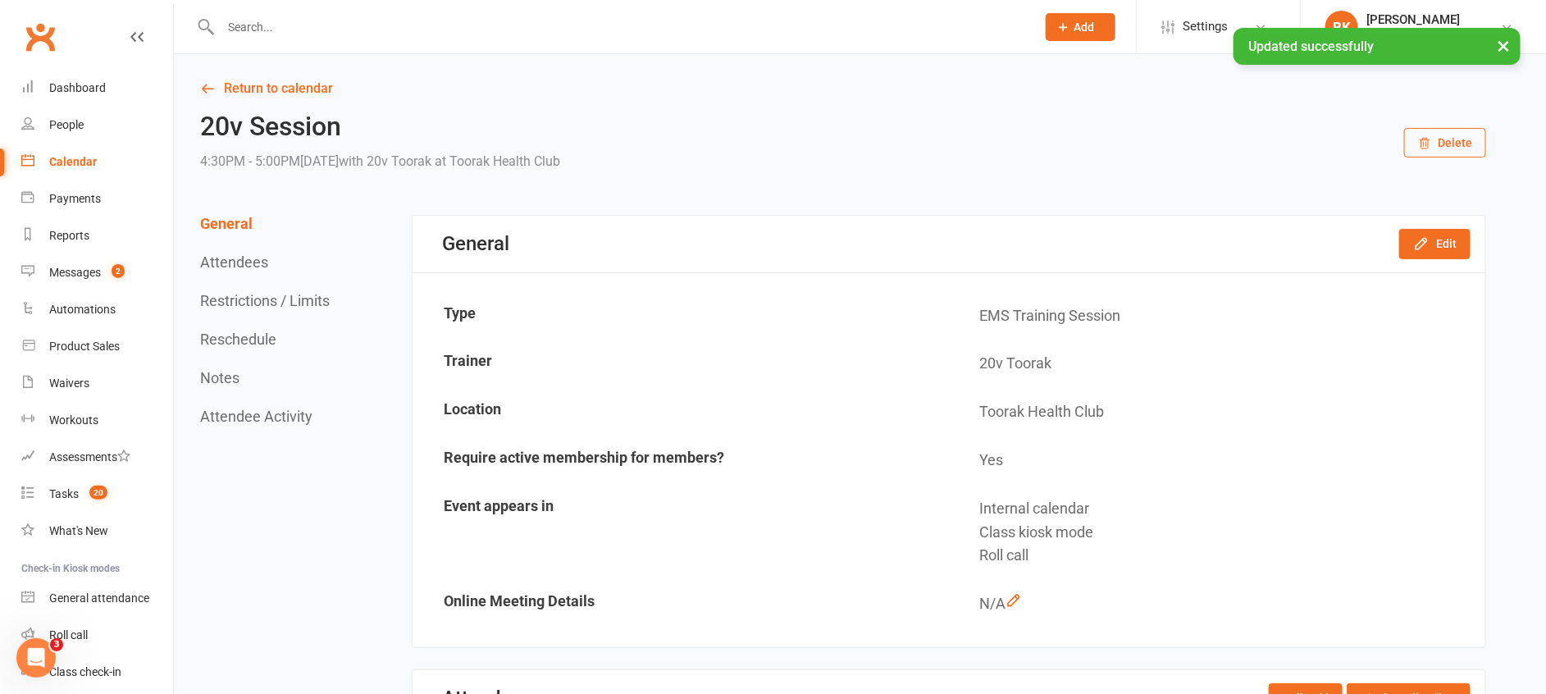
click at [275, 84] on link "Return to calendar" at bounding box center [843, 88] width 1286 height 23
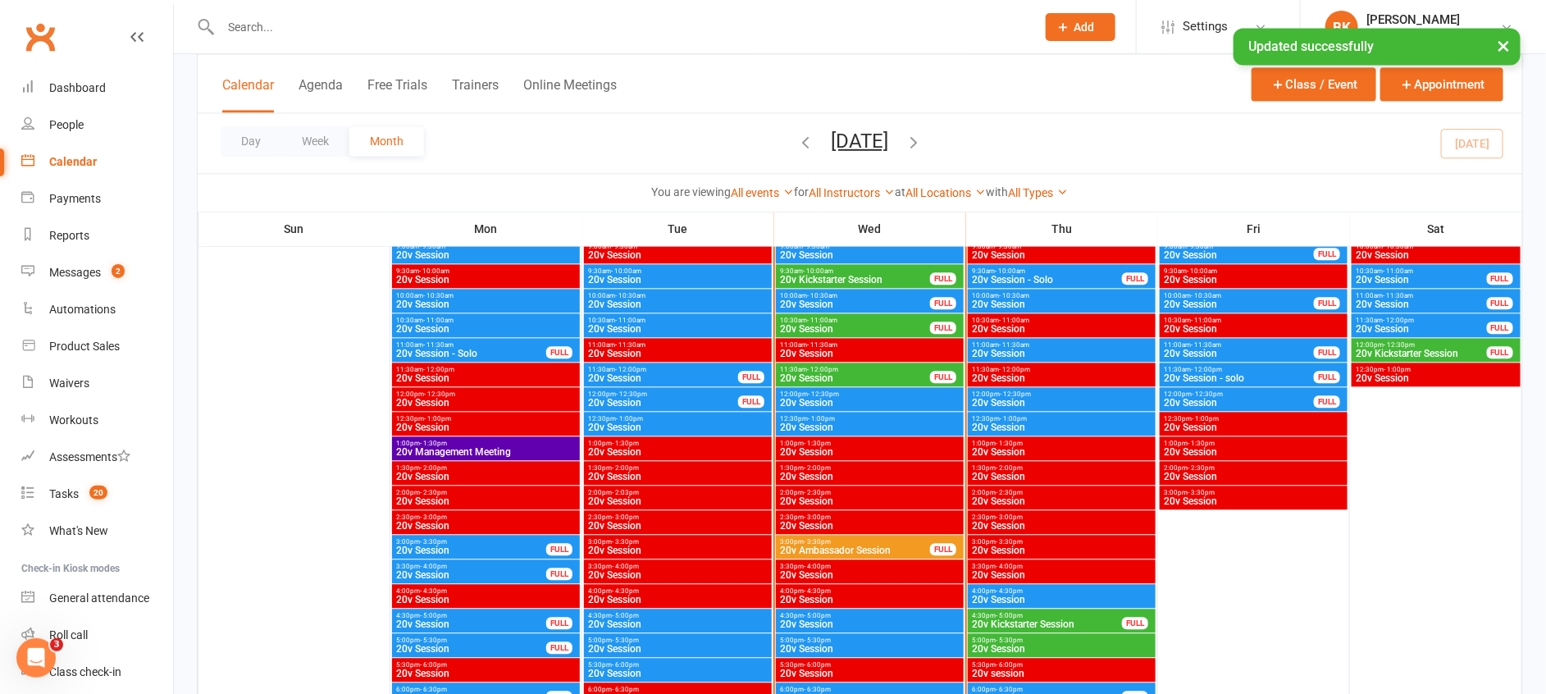
scroll to position [1881, 0]
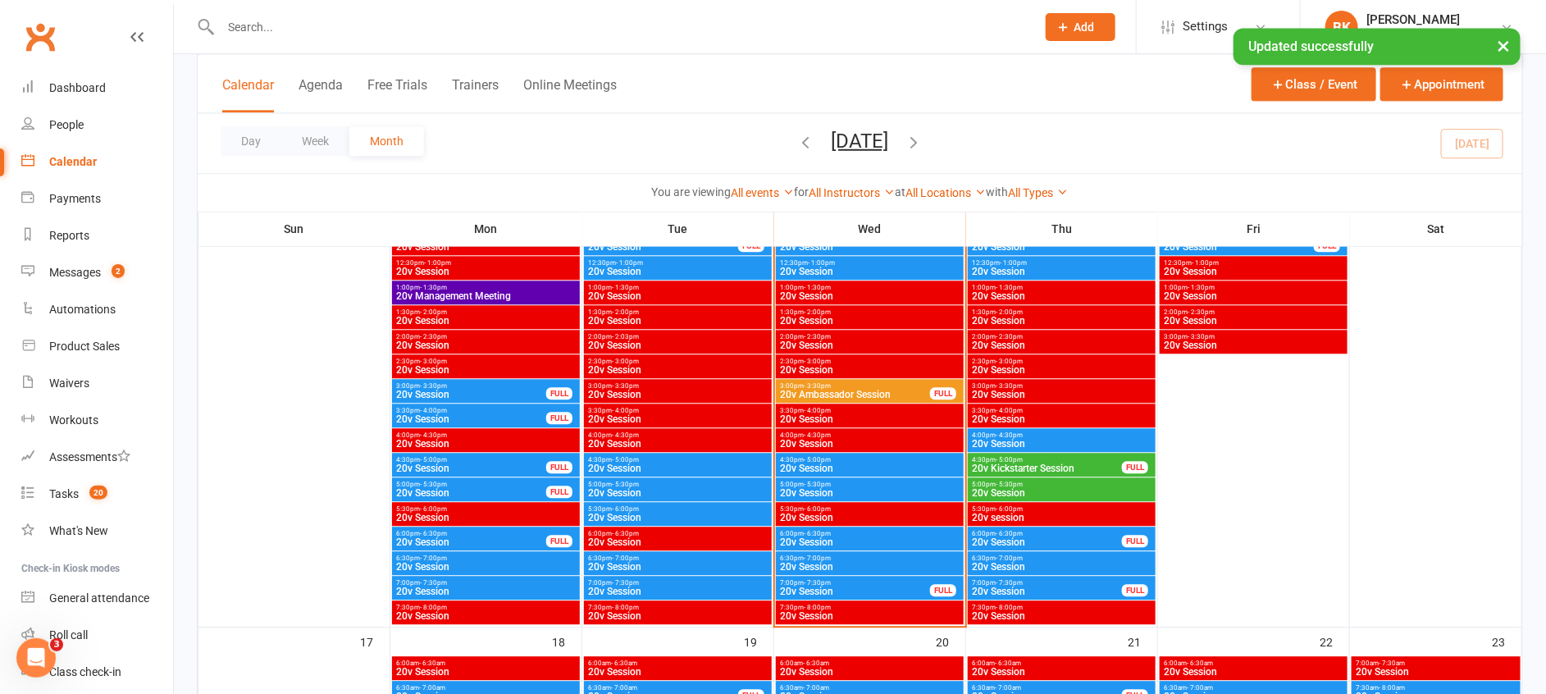
click at [839, 481] on span "5:00pm - 5:30pm" at bounding box center [869, 484] width 181 height 7
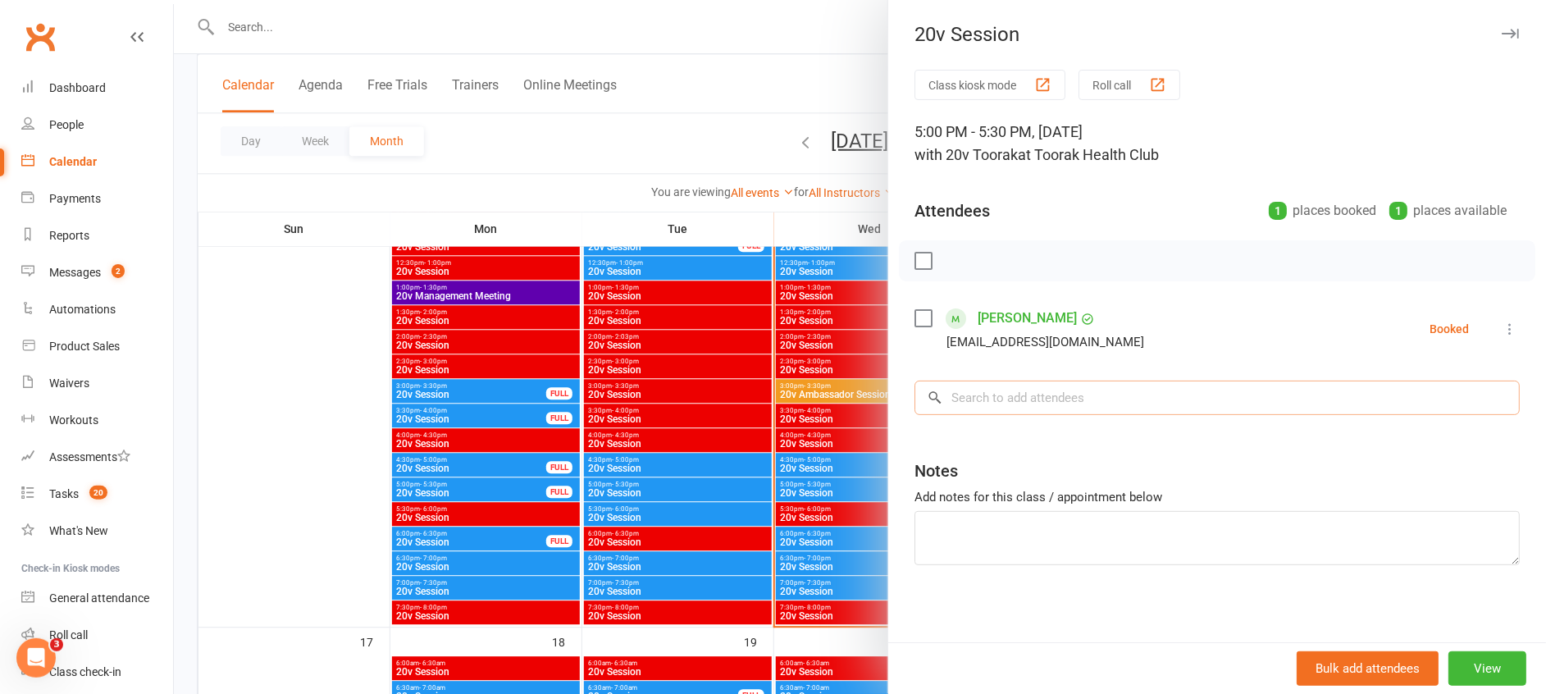
click at [1087, 394] on input "search" at bounding box center [1216, 398] width 605 height 34
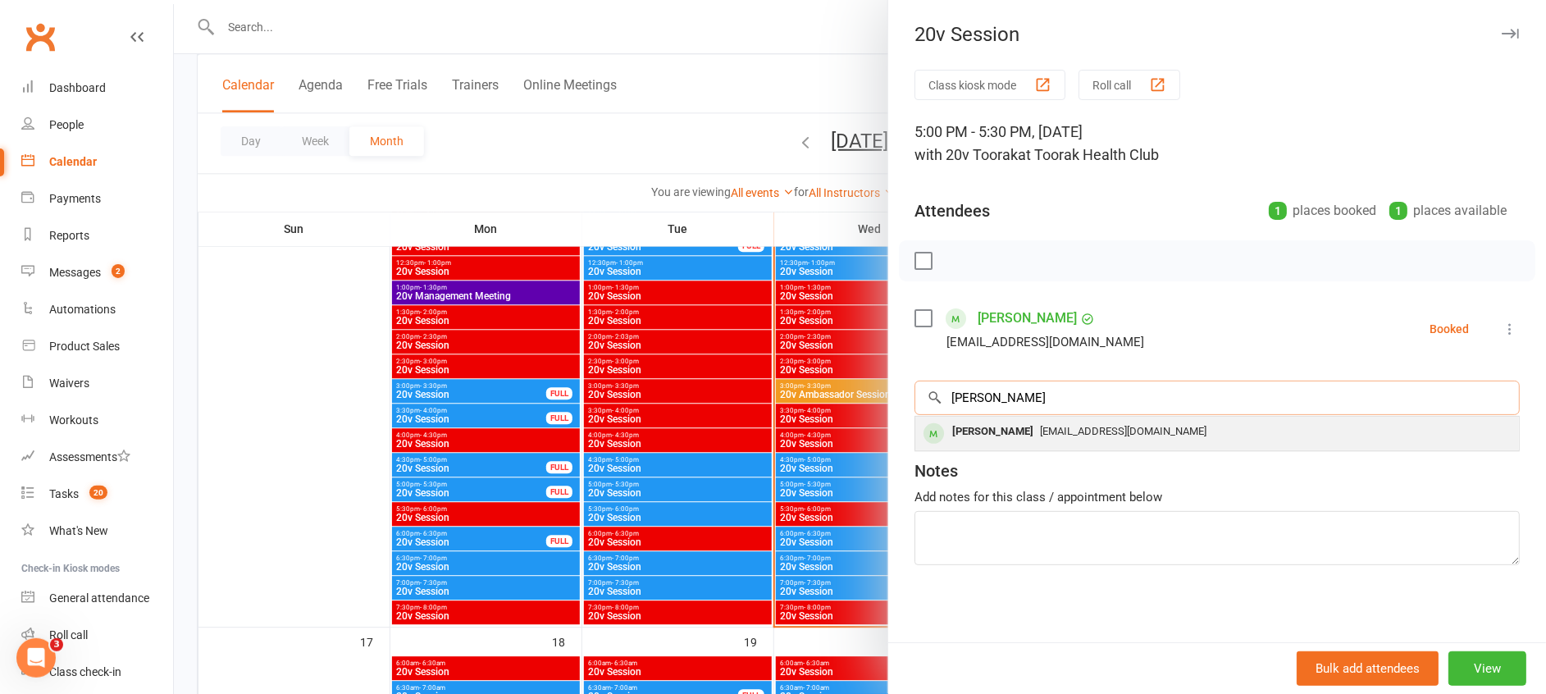
type input "[PERSON_NAME]"
click at [1040, 430] on span "[EMAIL_ADDRESS][DOMAIN_NAME]" at bounding box center [1123, 431] width 166 height 12
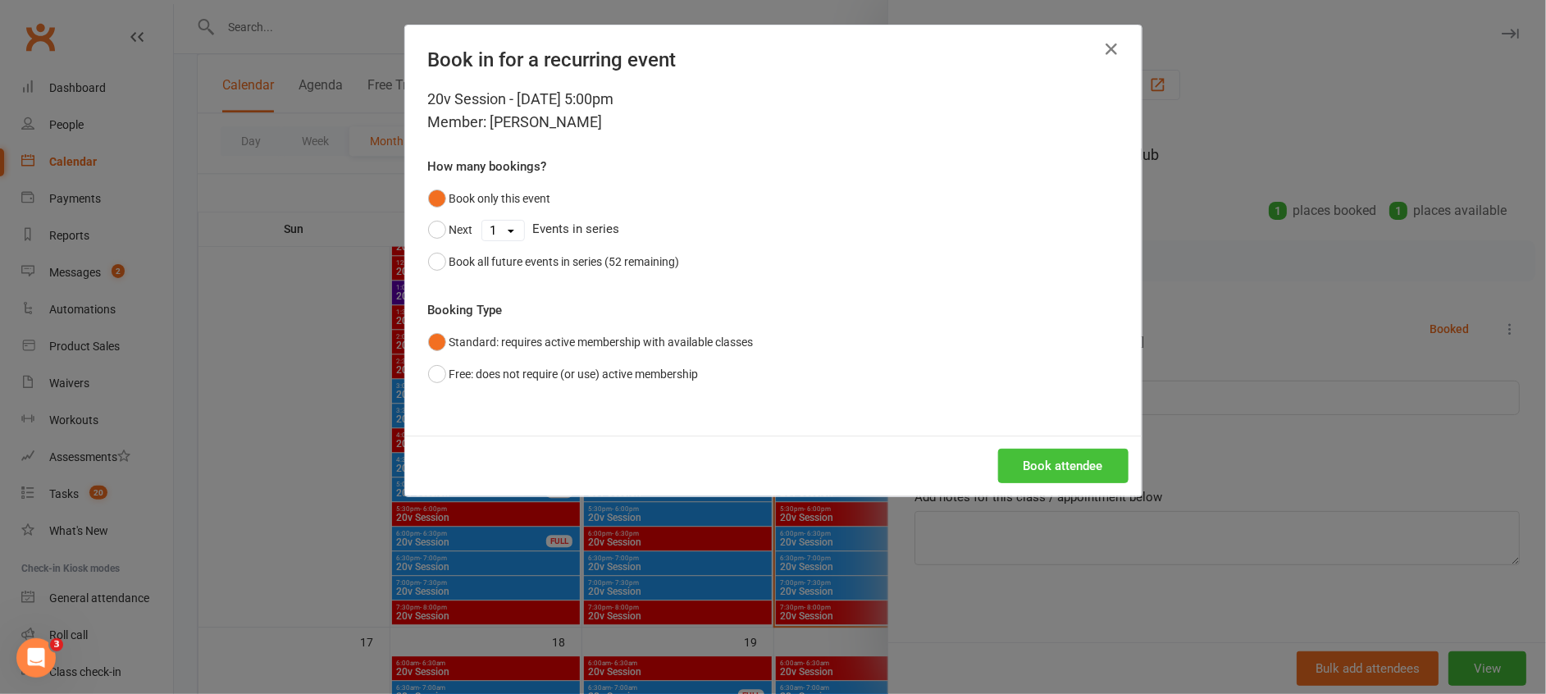
click at [1052, 461] on button "Book attendee" at bounding box center [1063, 466] width 130 height 34
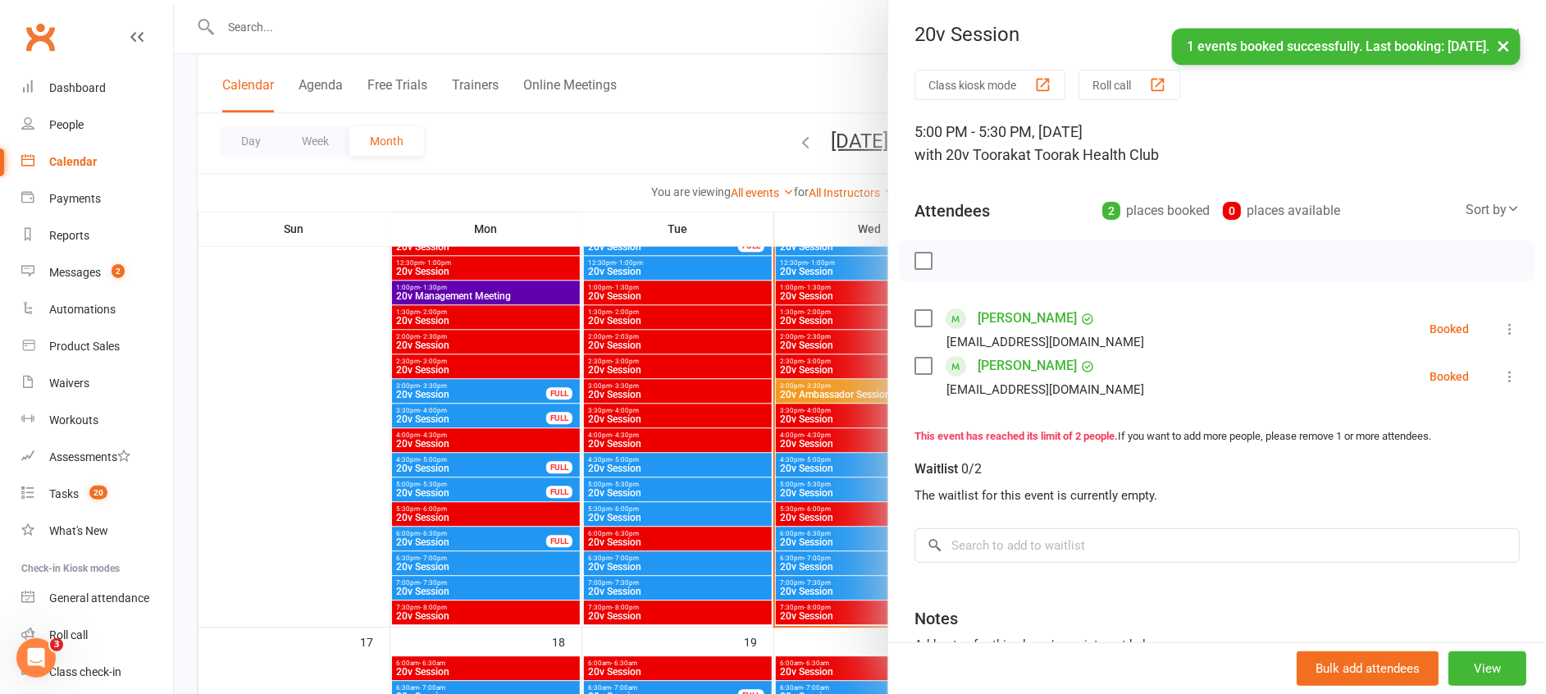
click at [844, 381] on div at bounding box center [860, 347] width 1372 height 694
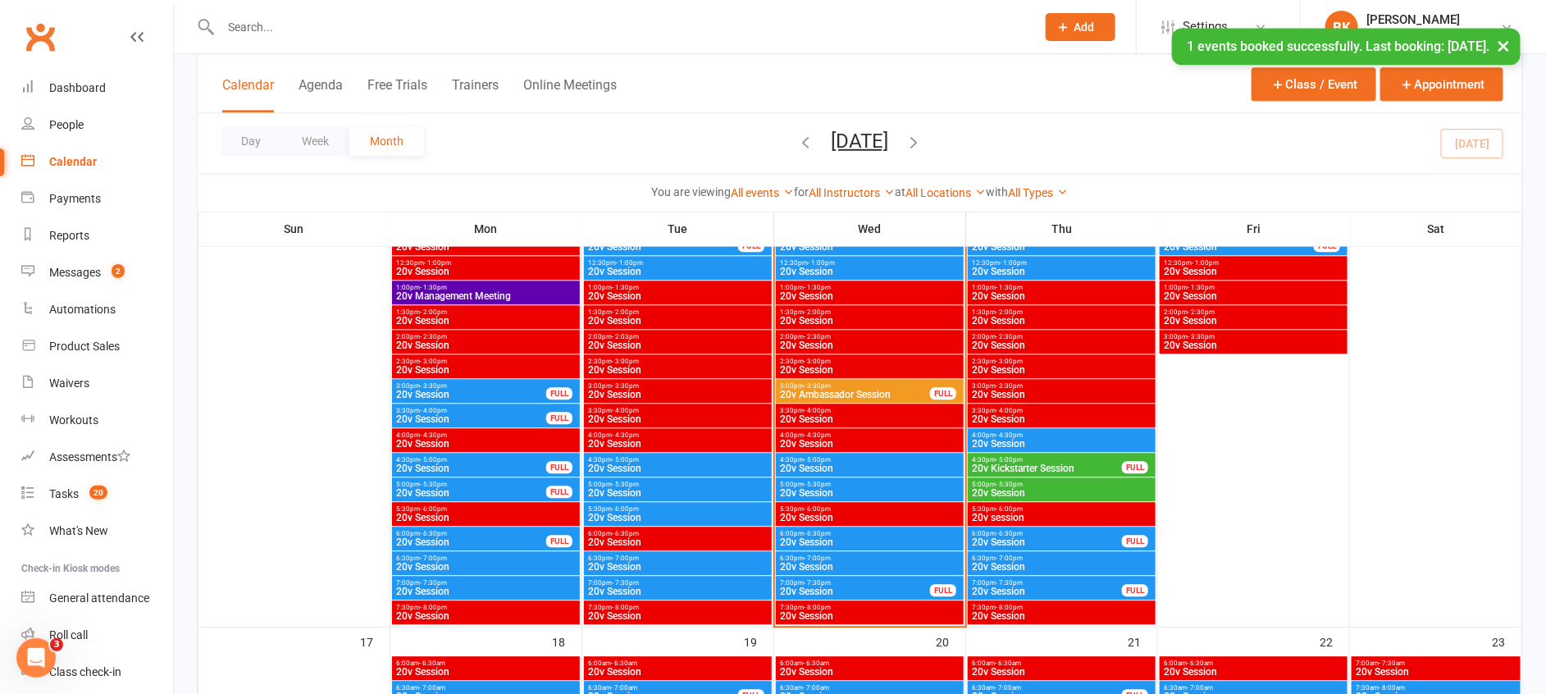
click at [830, 384] on span "3:00pm - 3:30pm" at bounding box center [855, 385] width 152 height 7
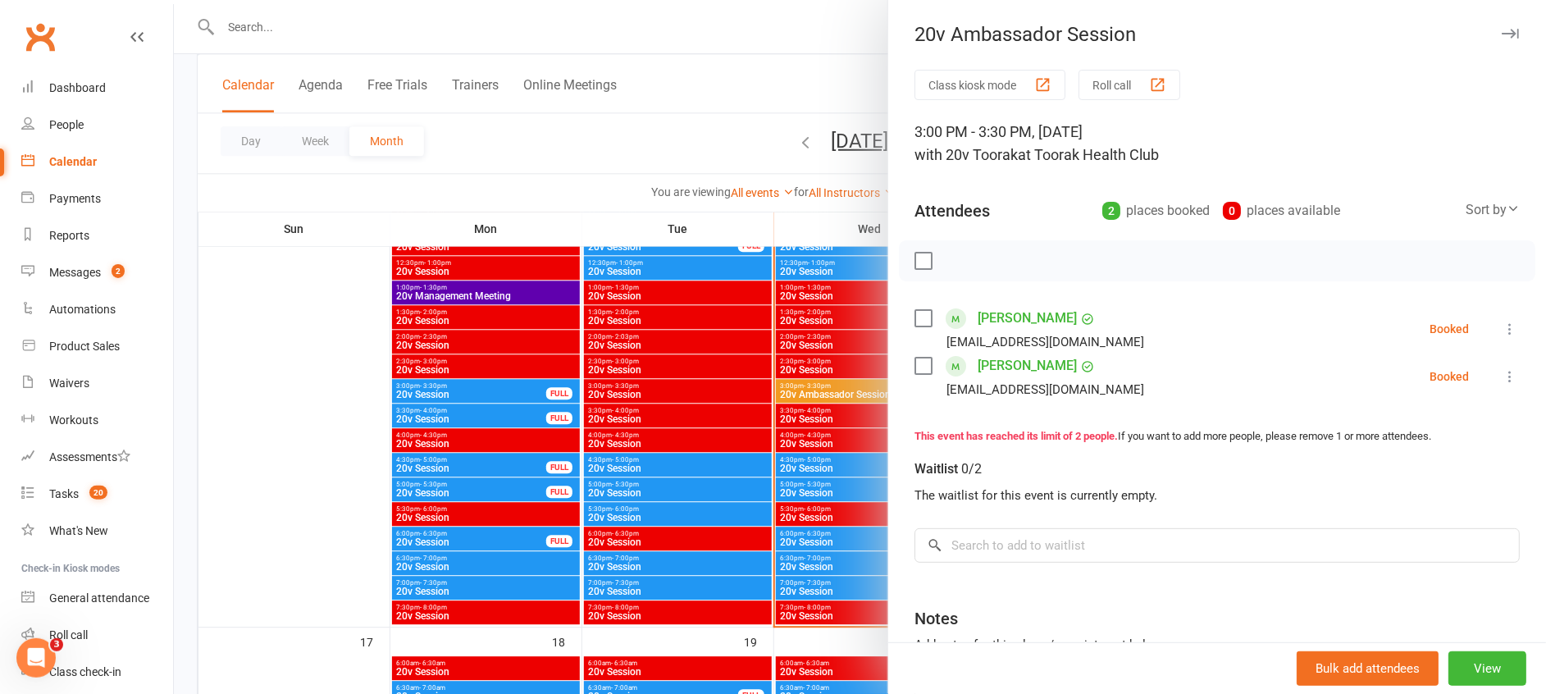
click at [768, 469] on div at bounding box center [860, 347] width 1372 height 694
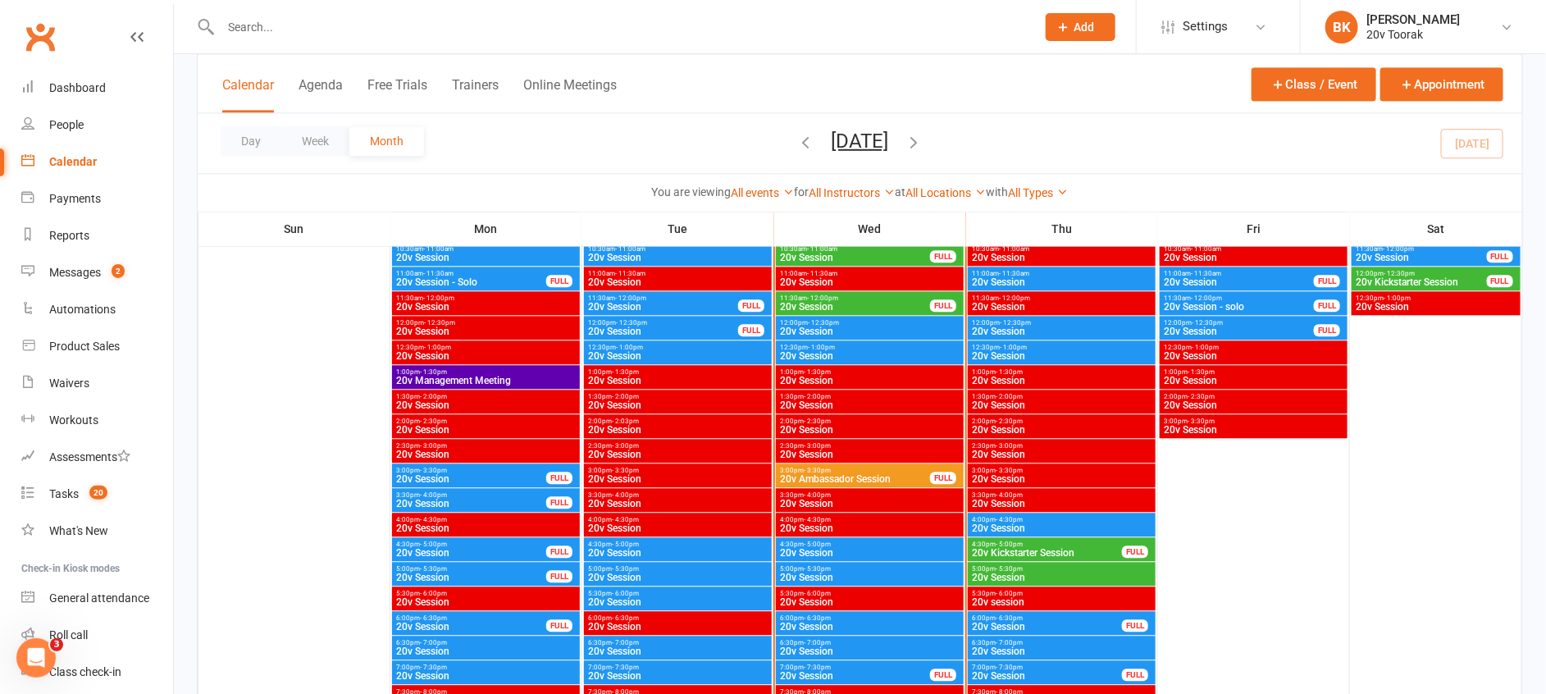
scroll to position [1794, 0]
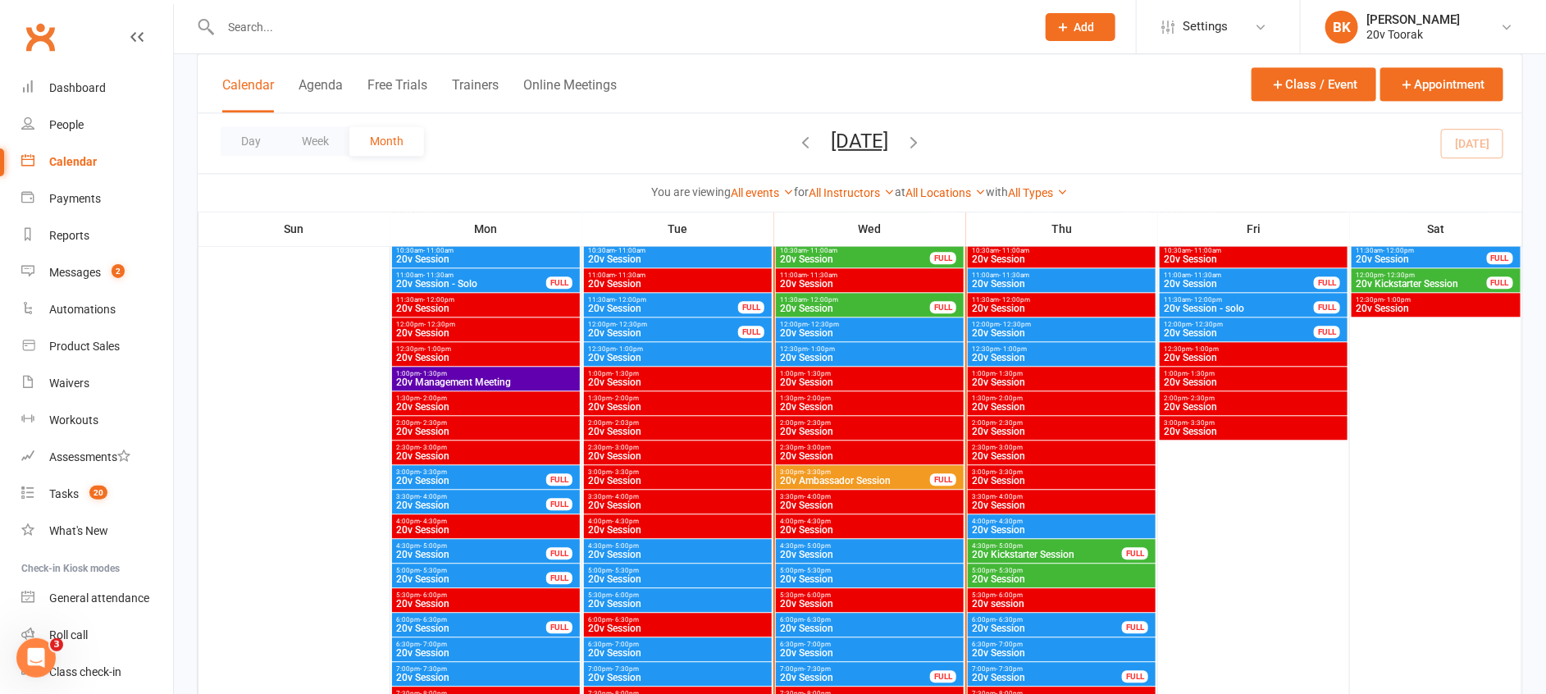
click at [1006, 522] on span "- 4:30pm" at bounding box center [1009, 520] width 27 height 7
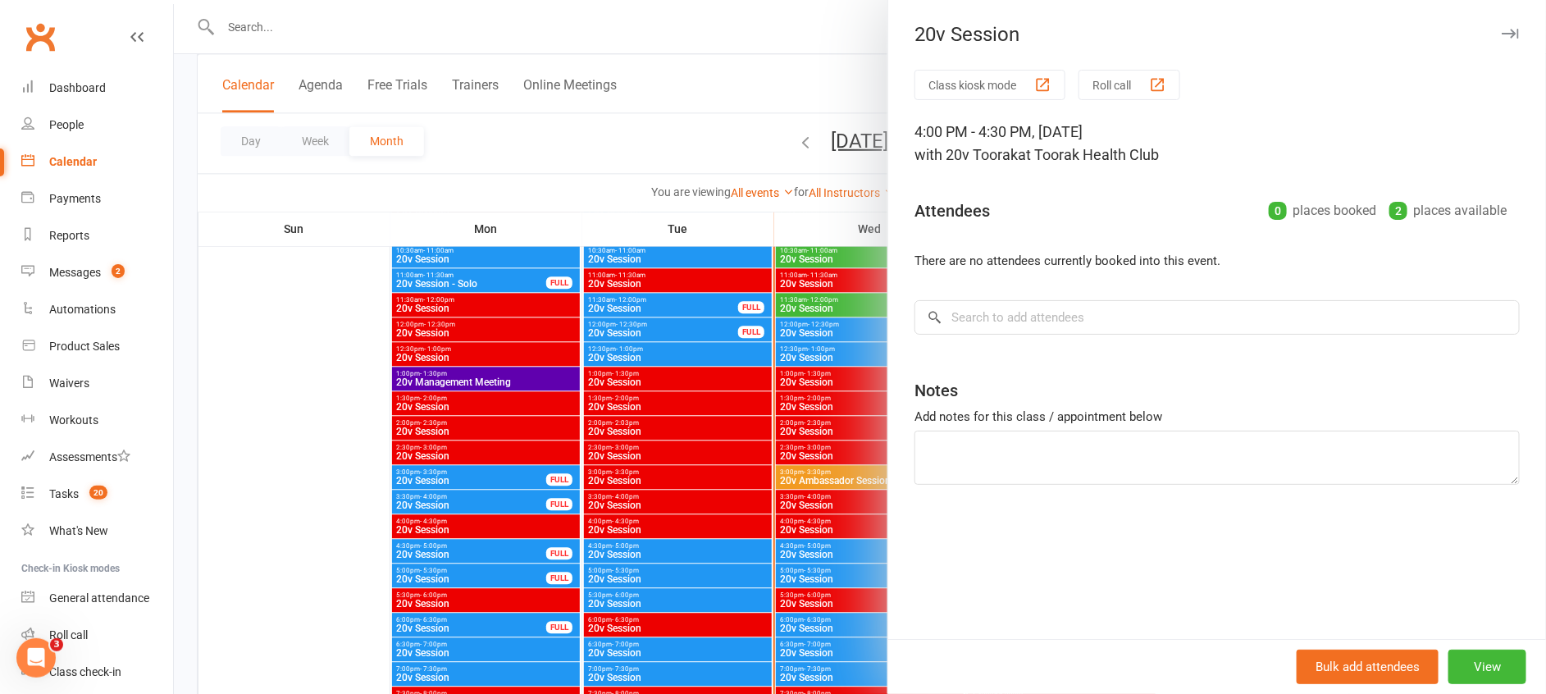
click at [857, 513] on div at bounding box center [860, 347] width 1372 height 694
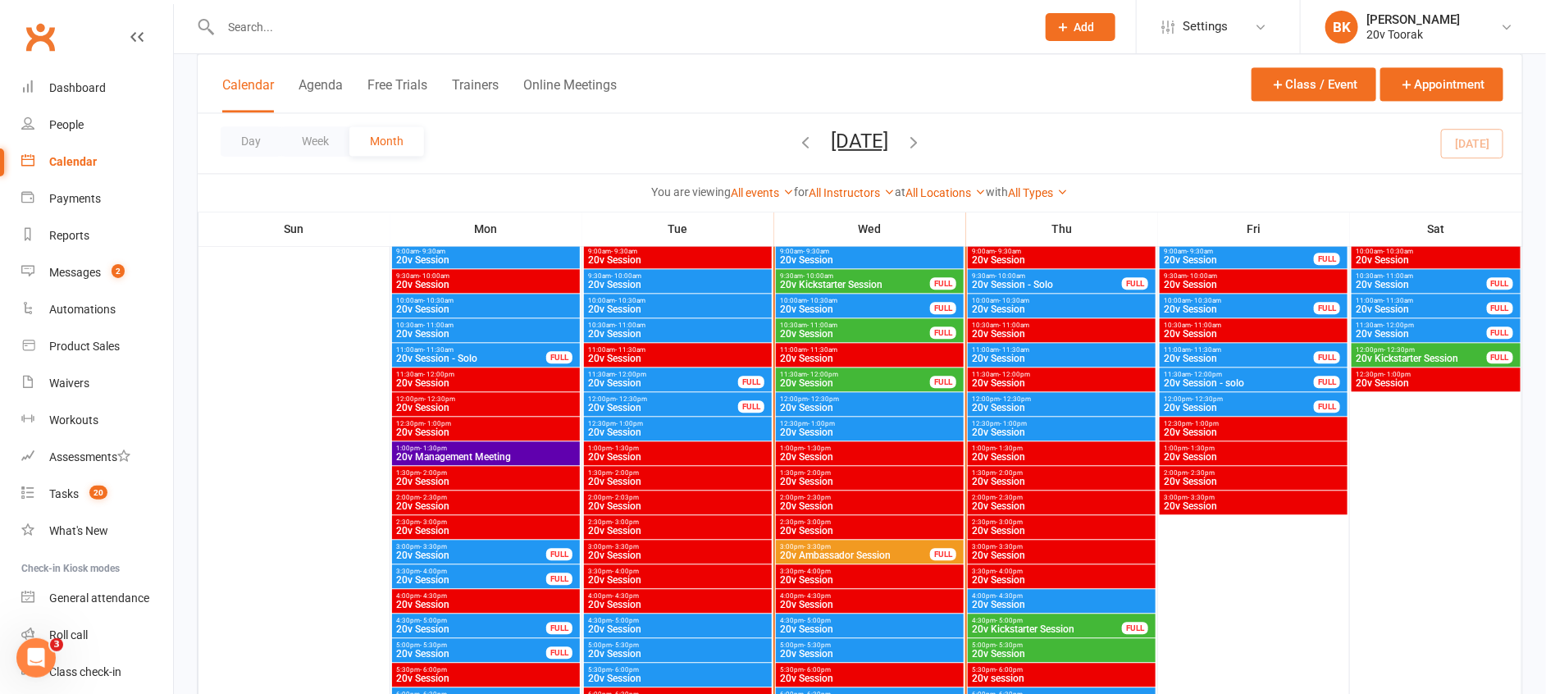
scroll to position [1718, 0]
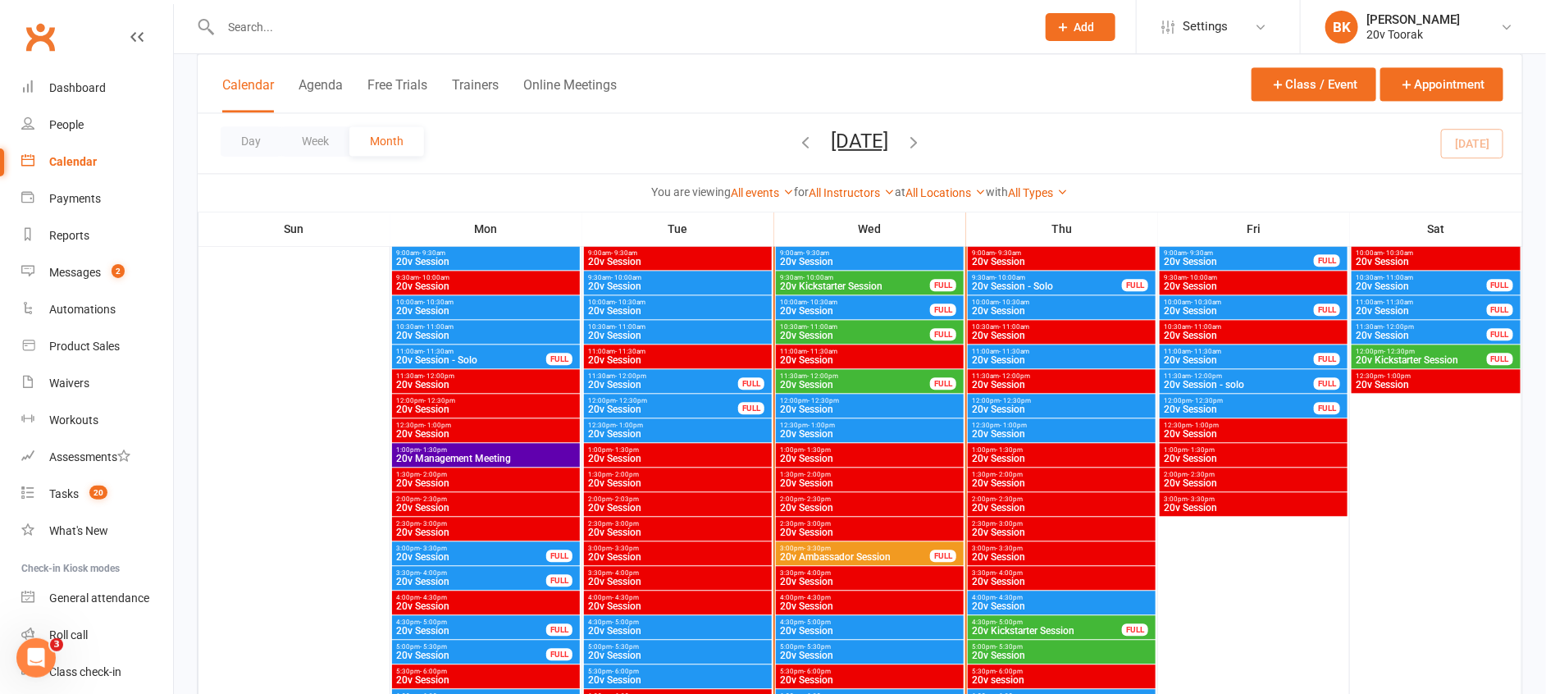
click at [1010, 399] on span "- 12:30pm" at bounding box center [1015, 400] width 31 height 7
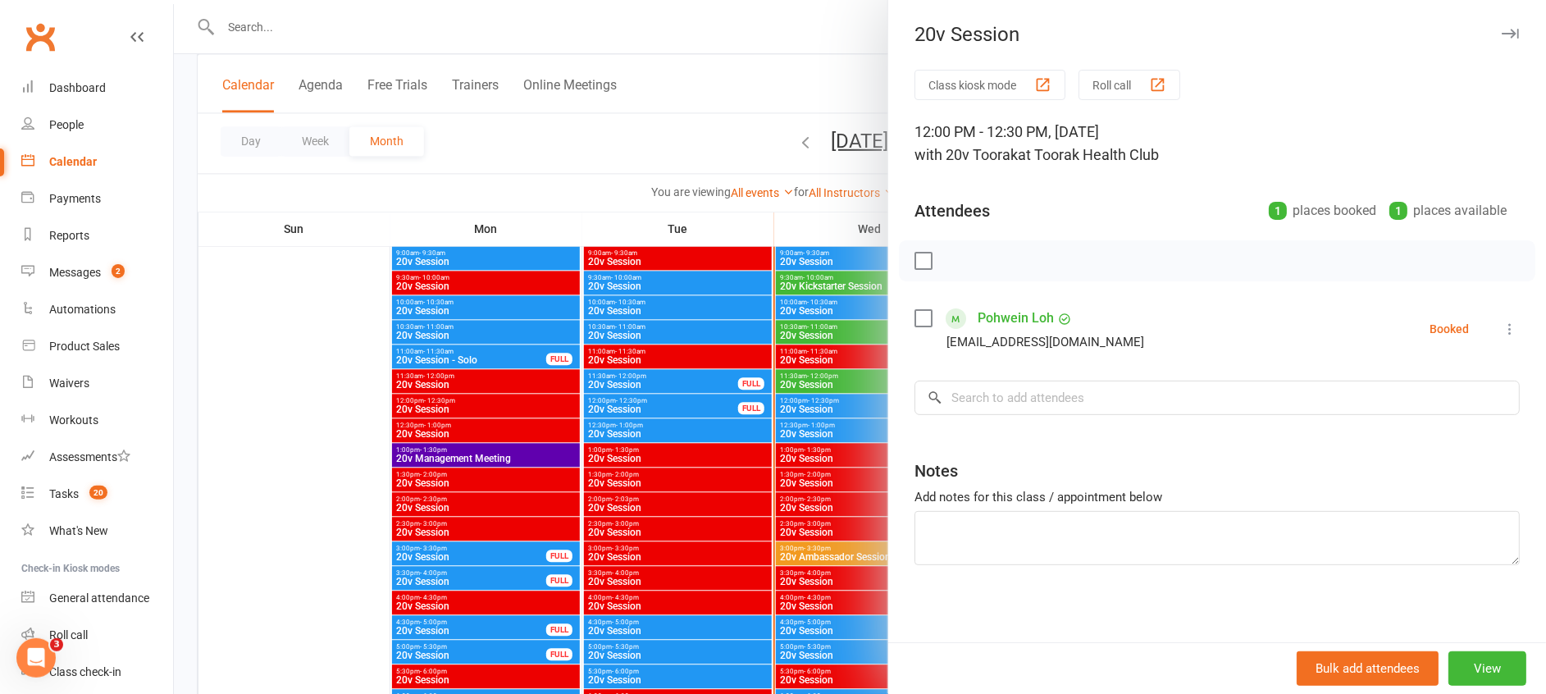
click at [834, 486] on div at bounding box center [860, 347] width 1372 height 694
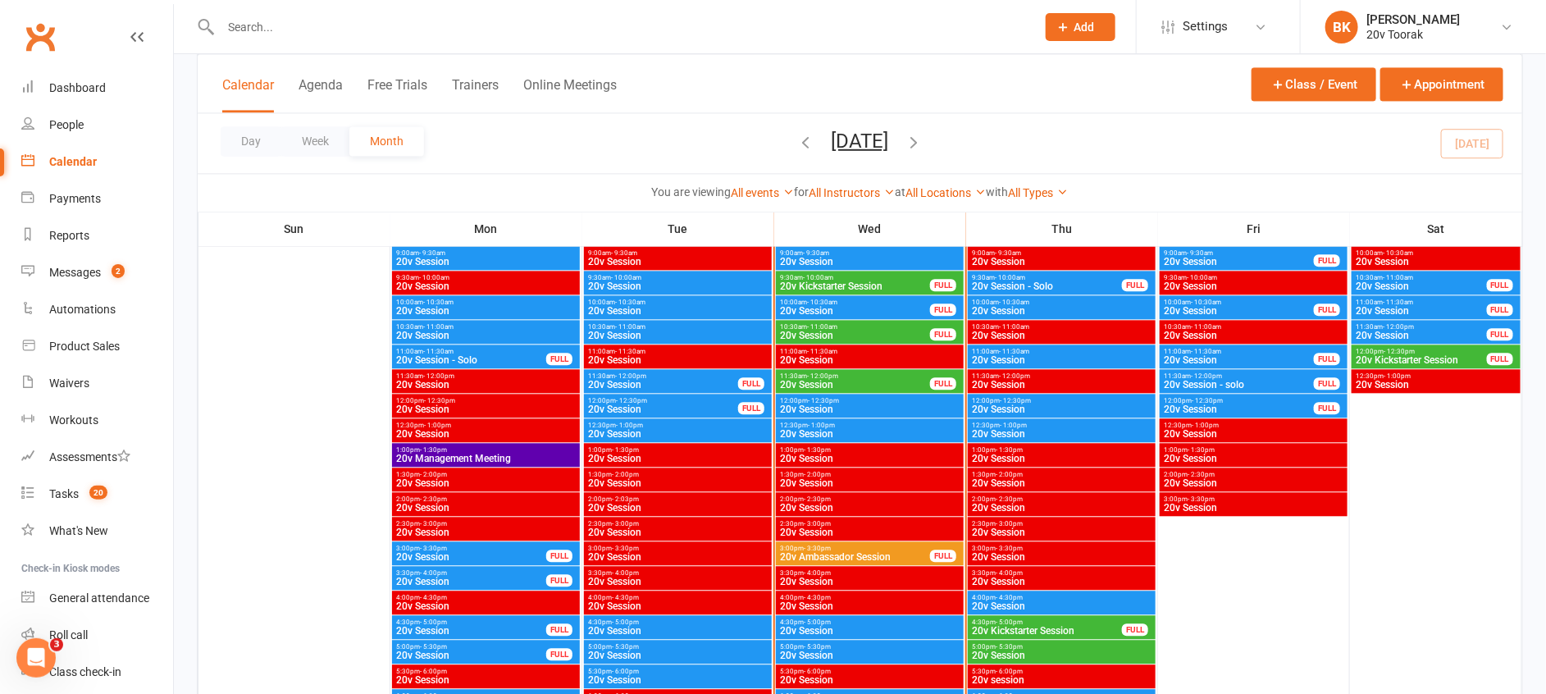
click at [1013, 420] on div "12:30pm - 1:00pm 20v Session" at bounding box center [1062, 430] width 188 height 24
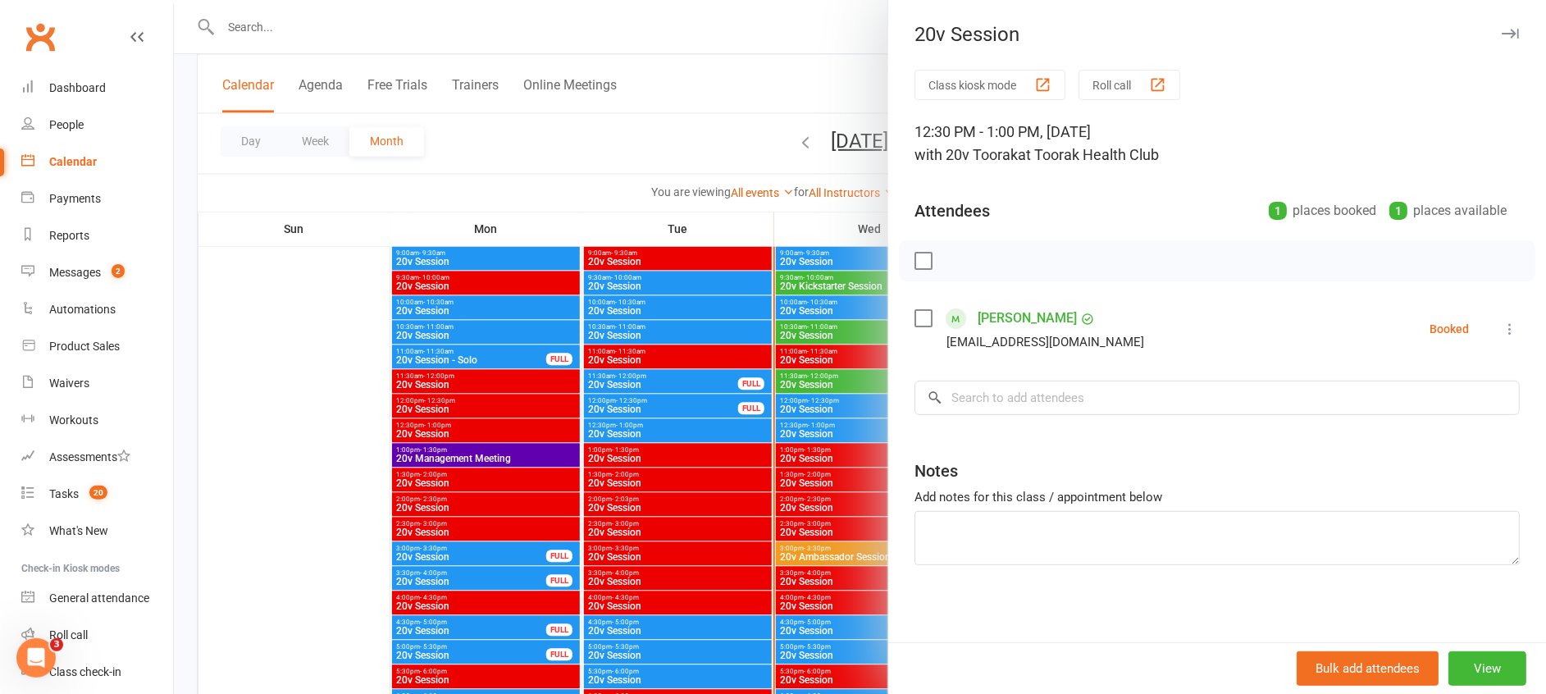
click at [847, 460] on div at bounding box center [860, 347] width 1372 height 694
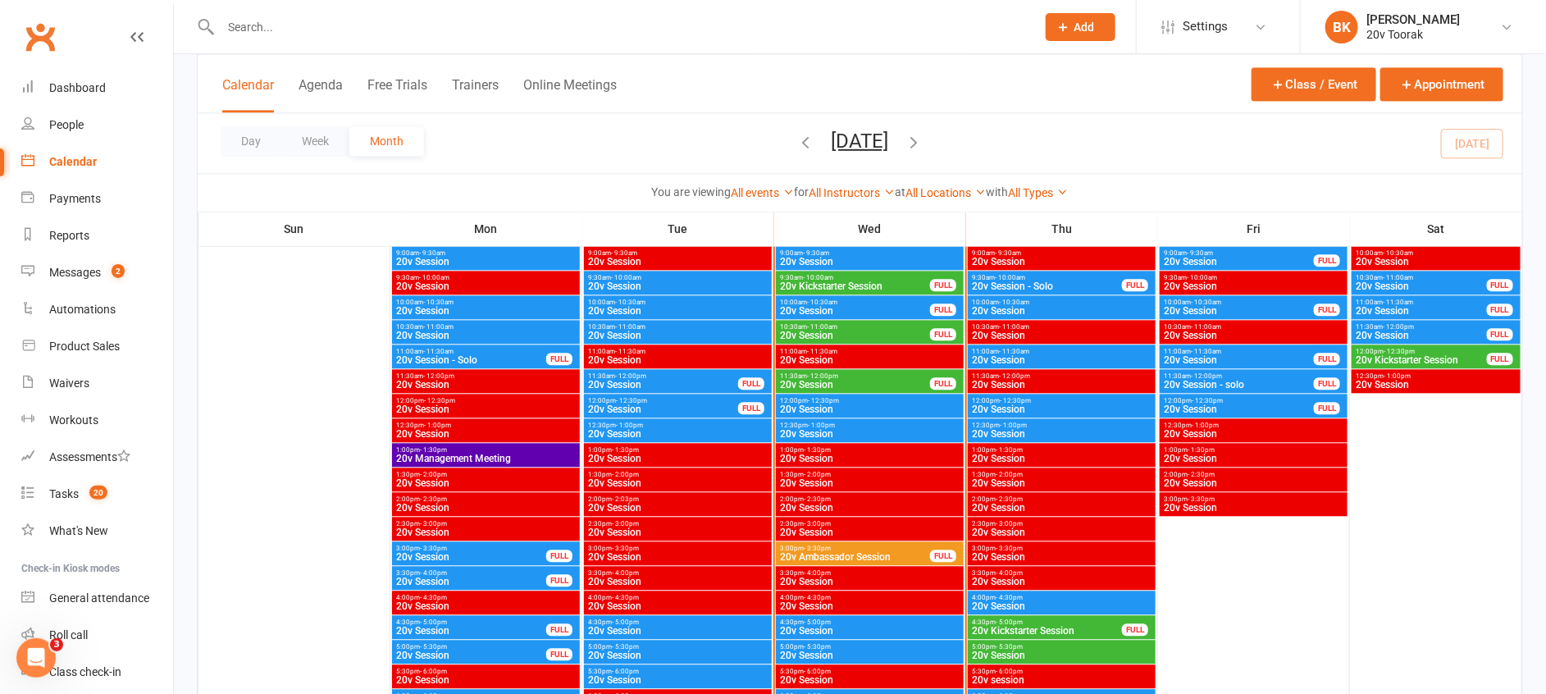
click at [1027, 350] on span "- 11:30am" at bounding box center [1014, 351] width 30 height 7
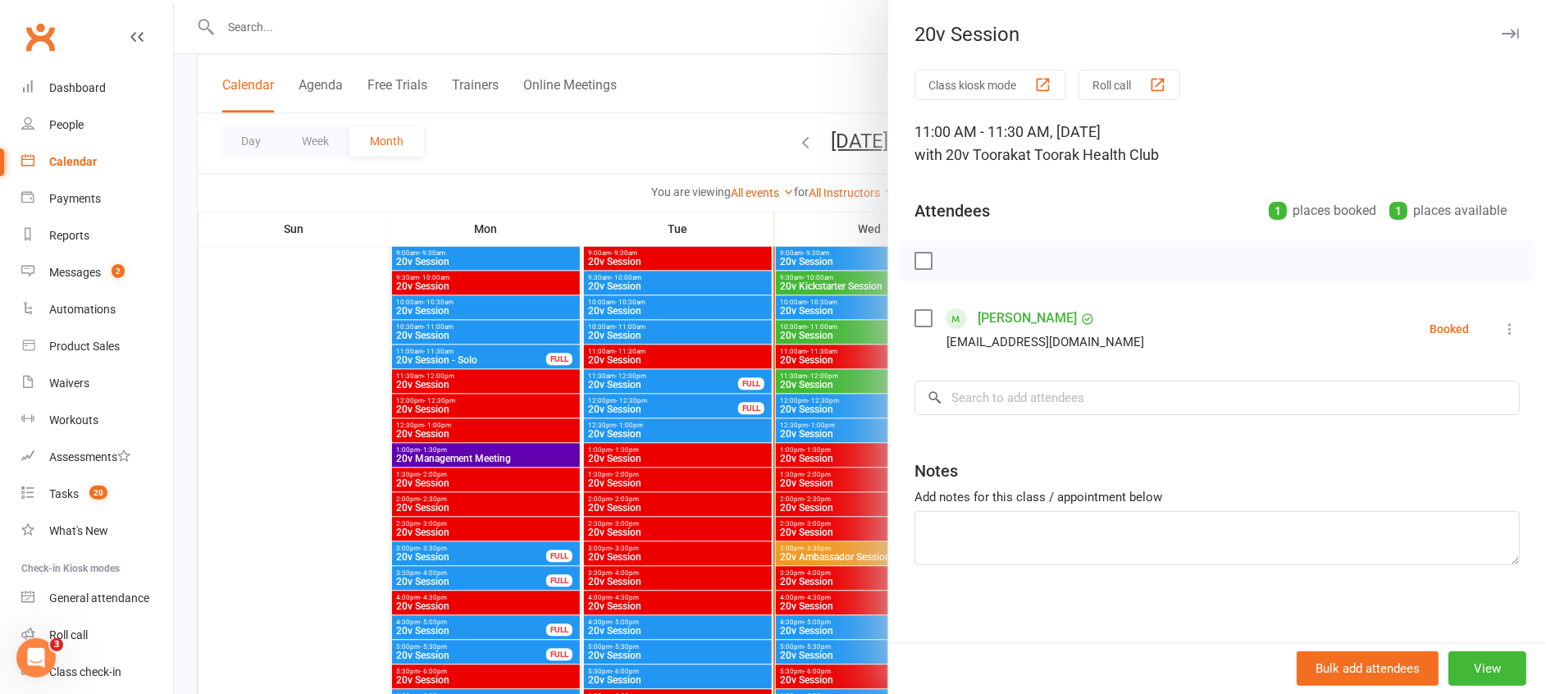
click at [841, 515] on div at bounding box center [860, 347] width 1372 height 694
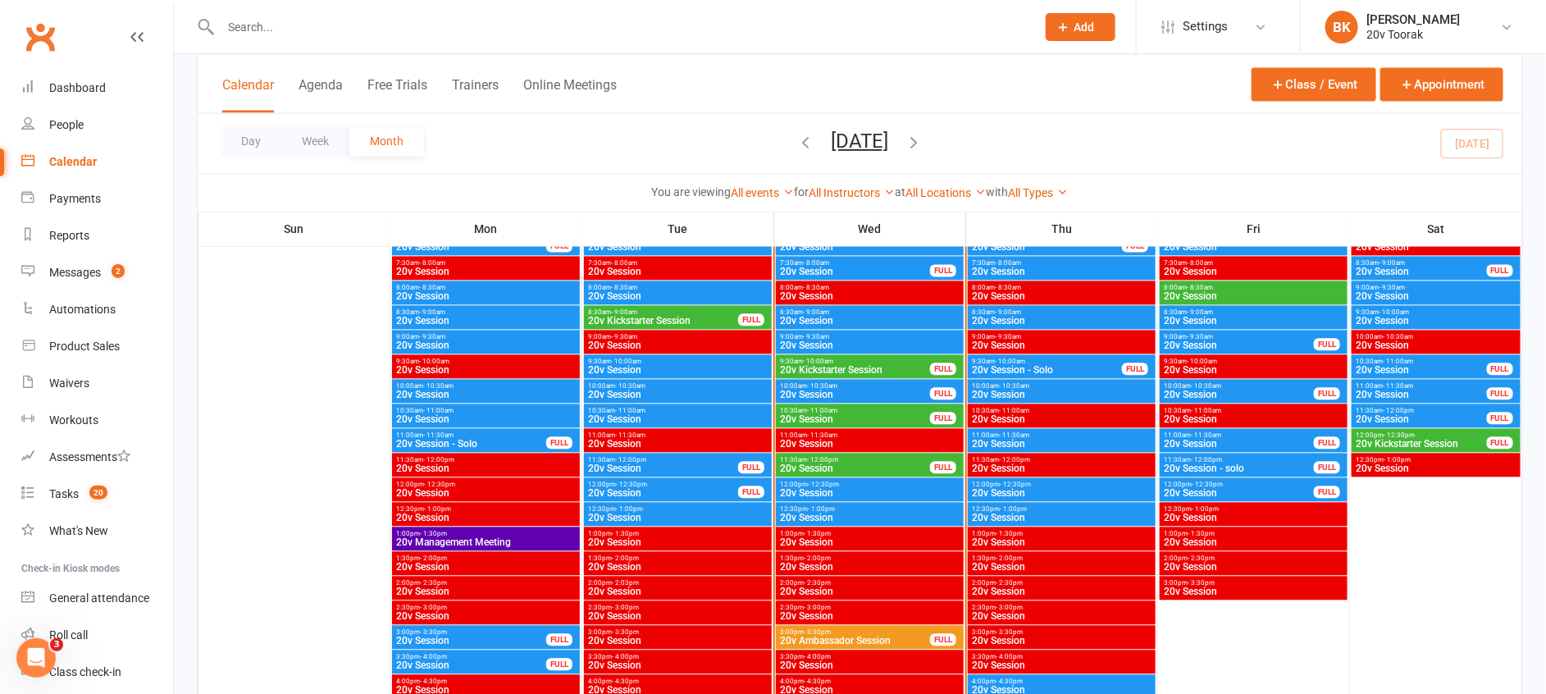
scroll to position [1626, 0]
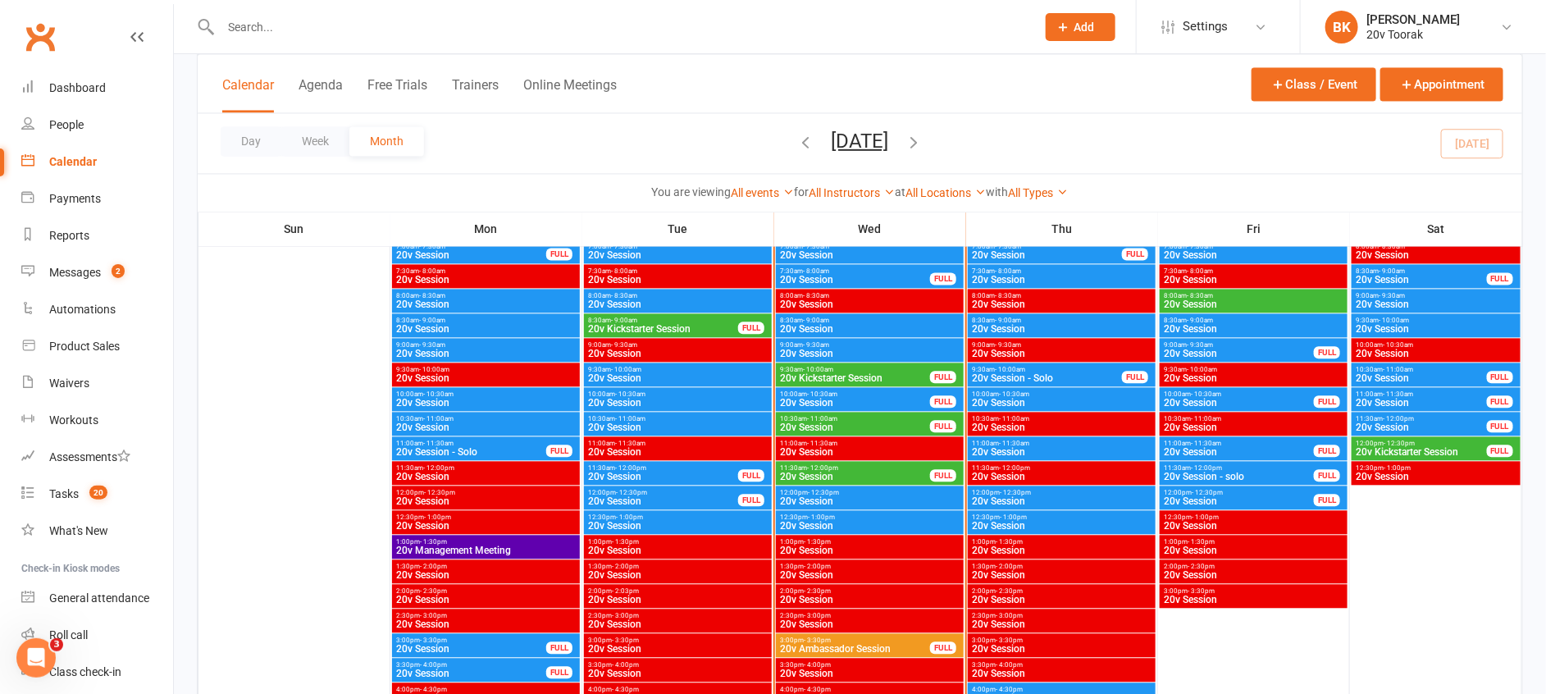
click at [1005, 391] on span "- 10:30am" at bounding box center [1014, 393] width 30 height 7
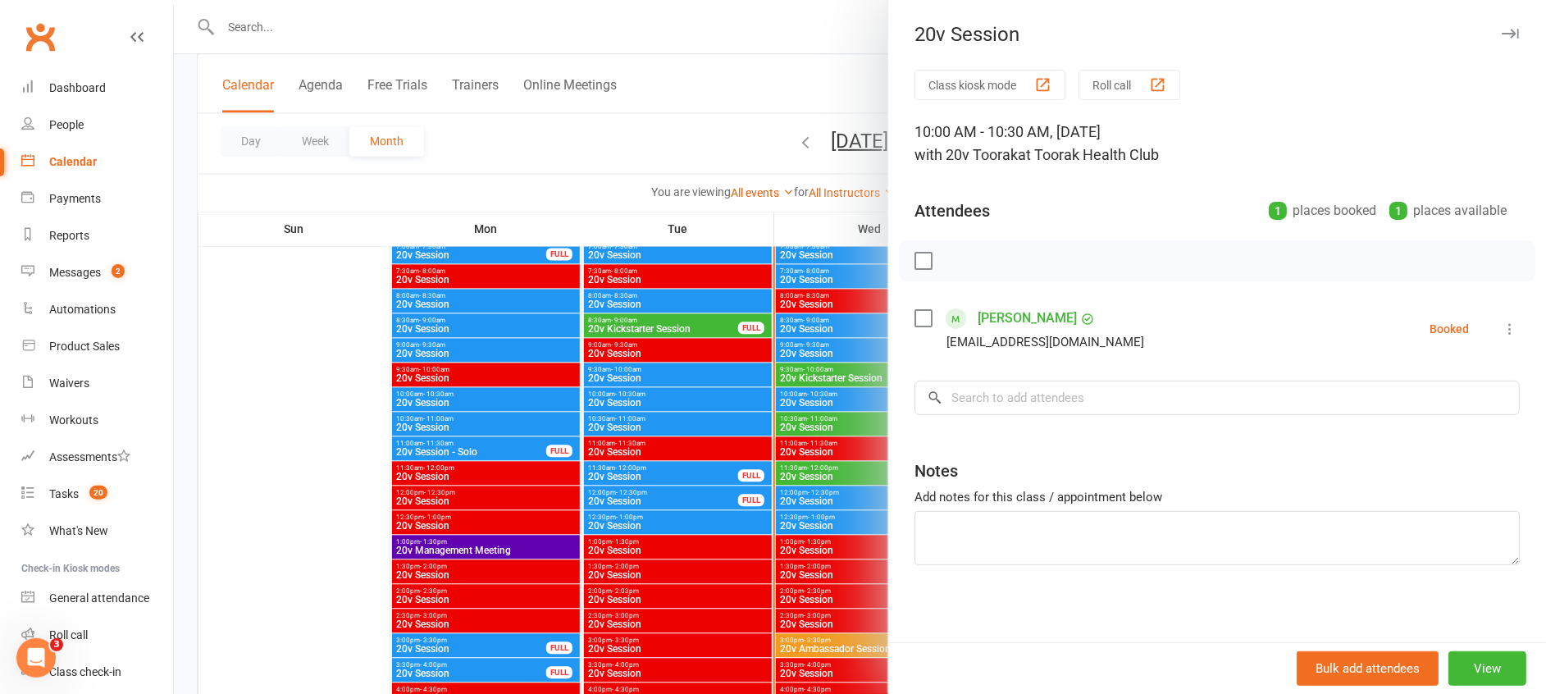
click at [859, 495] on div at bounding box center [860, 347] width 1372 height 694
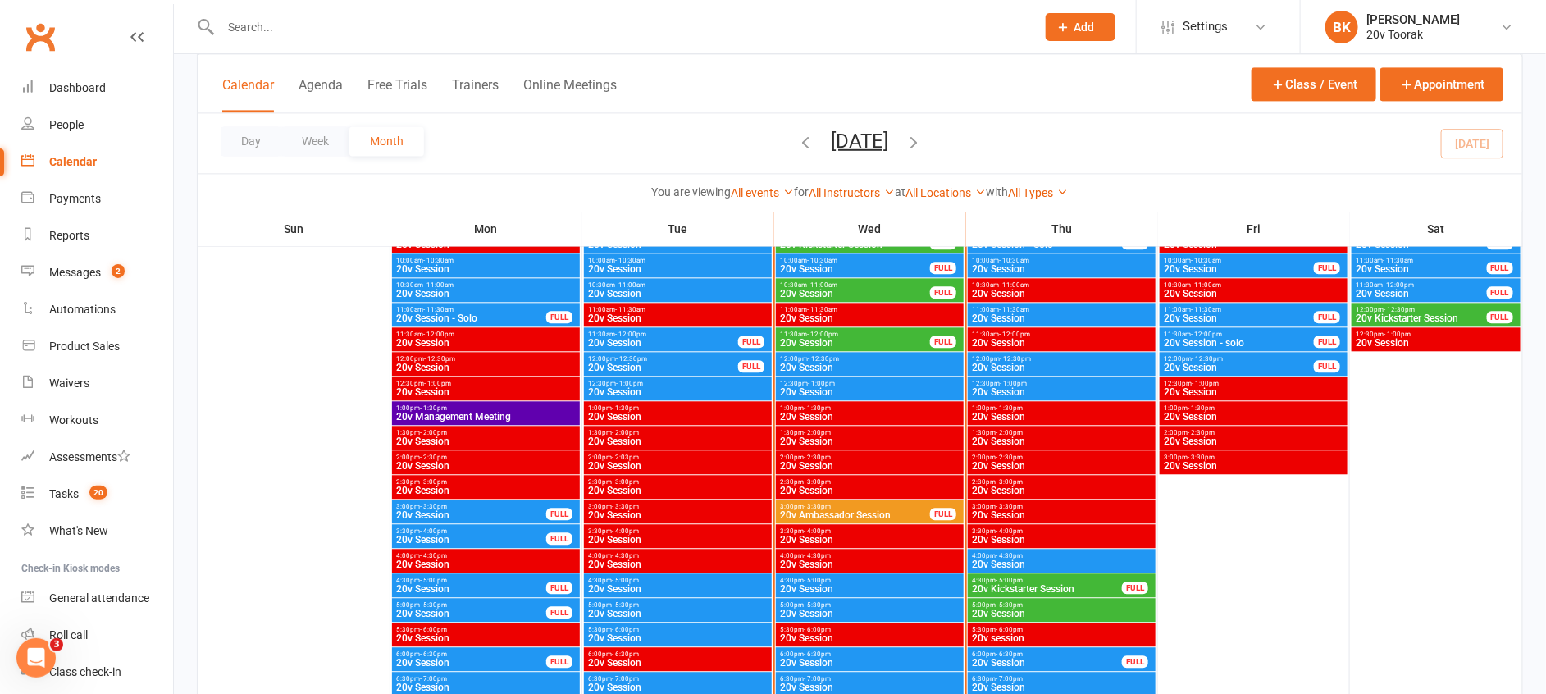
scroll to position [1781, 0]
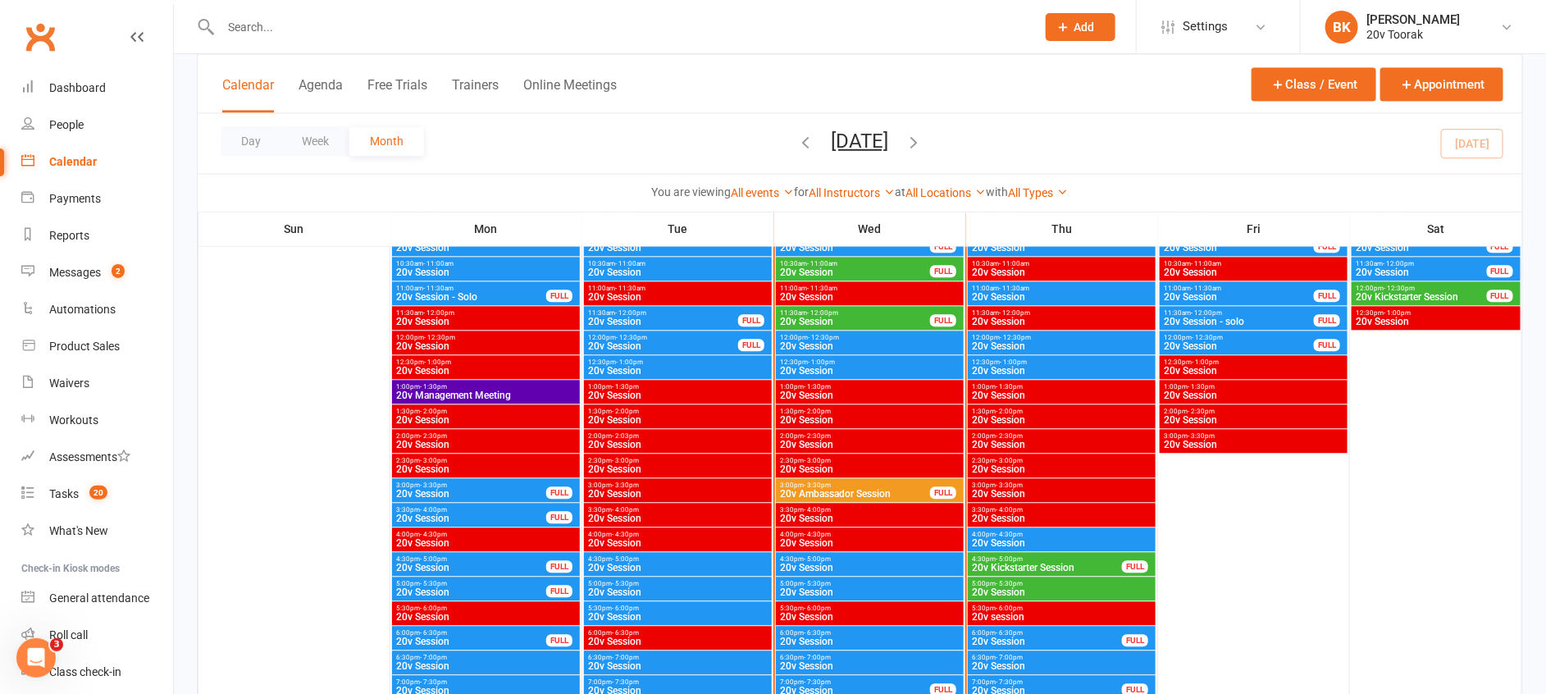
click at [1008, 538] on span "20v Session" at bounding box center [1061, 543] width 181 height 10
